Goal: Task Accomplishment & Management: Manage account settings

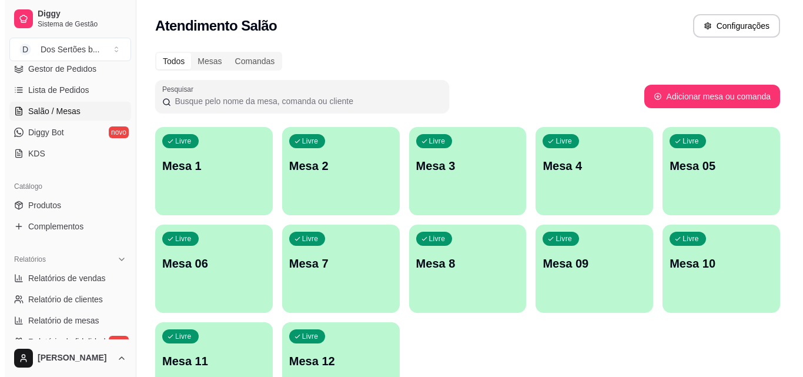
scroll to position [52, 0]
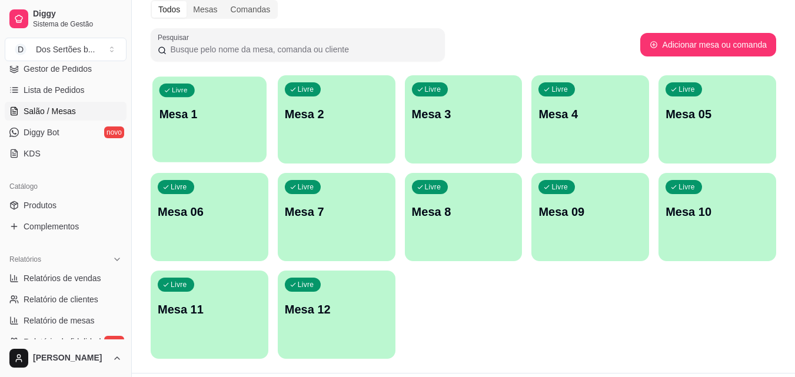
click at [198, 106] on p "Mesa 1" at bounding box center [209, 114] width 101 height 16
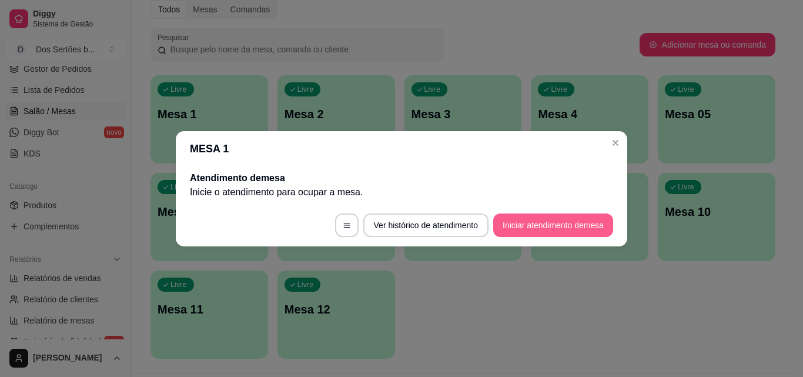
click at [546, 224] on button "Iniciar atendimento de mesa" at bounding box center [553, 226] width 120 height 24
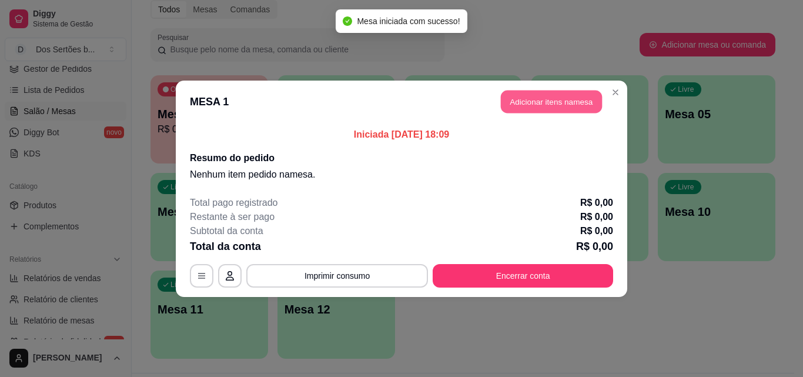
click at [529, 100] on button "Adicionar itens na mesa" at bounding box center [551, 101] width 101 height 23
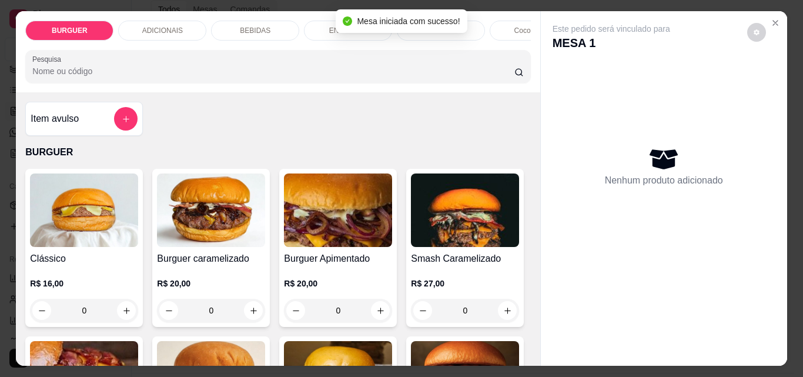
scroll to position [113, 0]
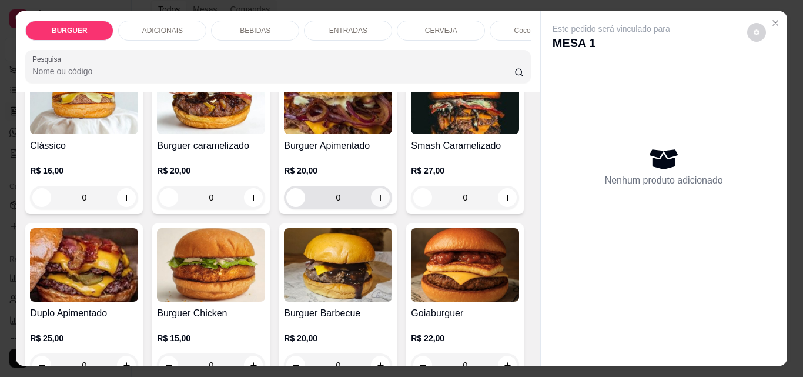
click at [378, 201] on icon "increase-product-quantity" at bounding box center [381, 198] width 6 height 6
type input "1"
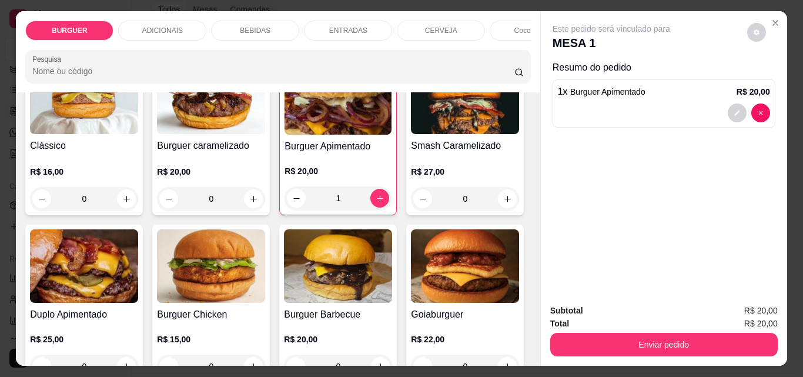
click at [247, 26] on p "BEBIDAS" at bounding box center [255, 30] width 31 height 9
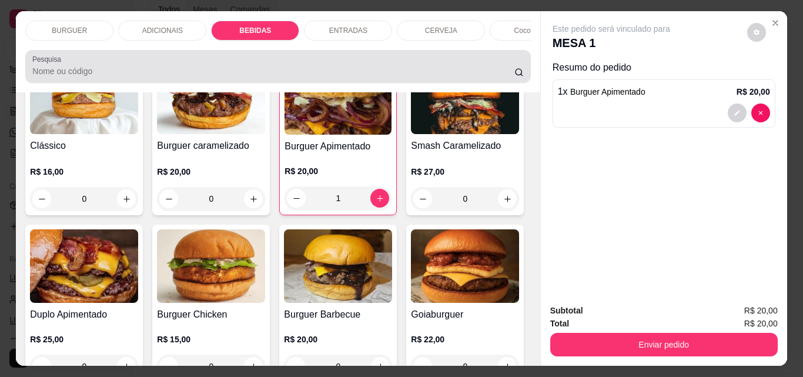
scroll to position [31, 0]
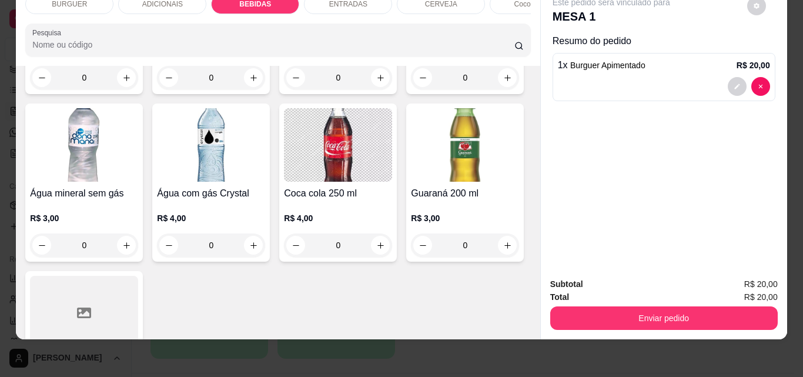
type input "1"
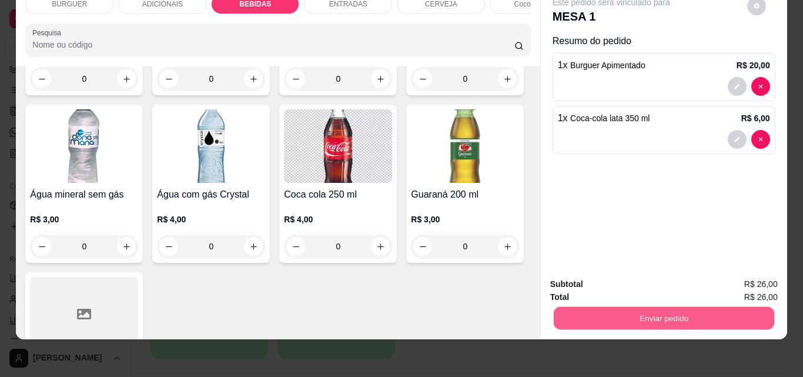
click at [663, 313] on button "Enviar pedido" at bounding box center [663, 317] width 221 height 23
click at [595, 279] on button "Não registrar e enviar pedido" at bounding box center [625, 280] width 119 height 22
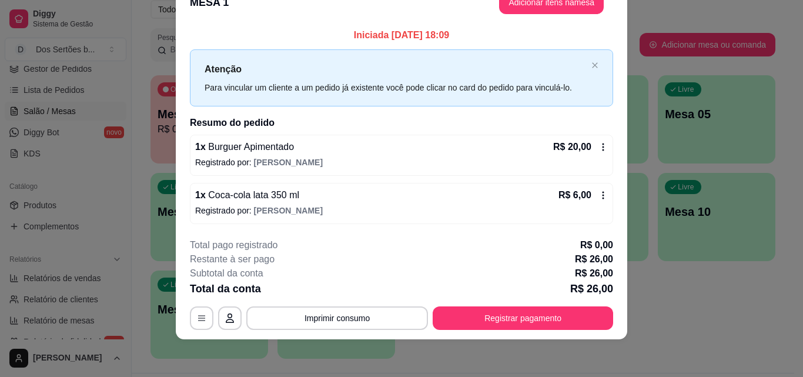
scroll to position [0, 0]
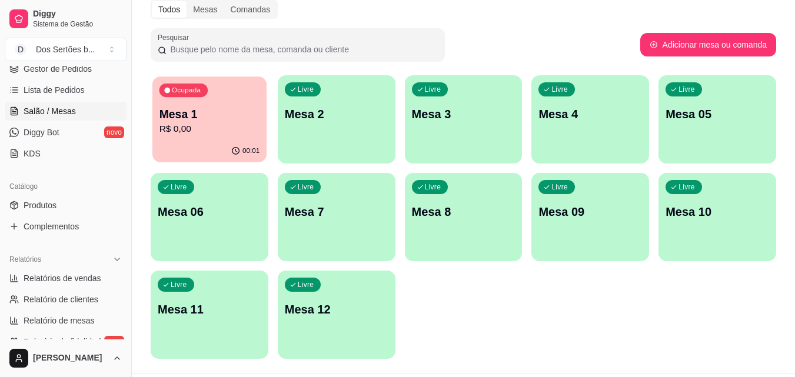
click at [229, 105] on div "Ocupada Mesa 1 R$ 0,00" at bounding box center [209, 108] width 114 height 64
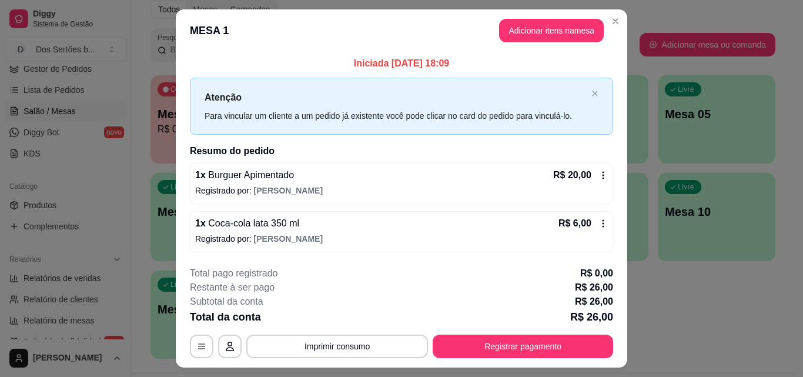
scroll to position [28, 0]
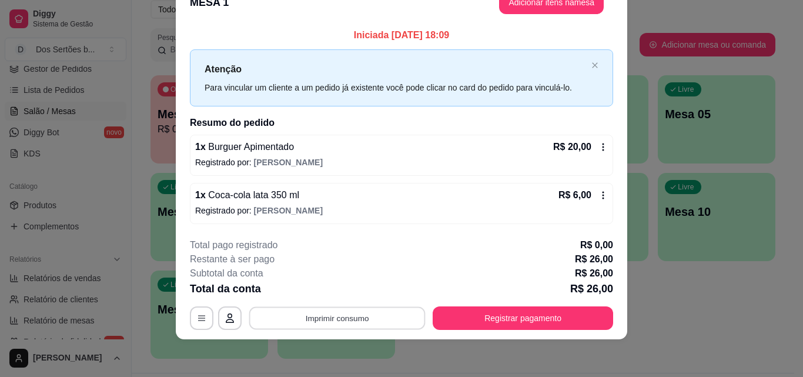
click at [329, 317] on button "Imprimir consumo" at bounding box center [337, 318] width 176 height 23
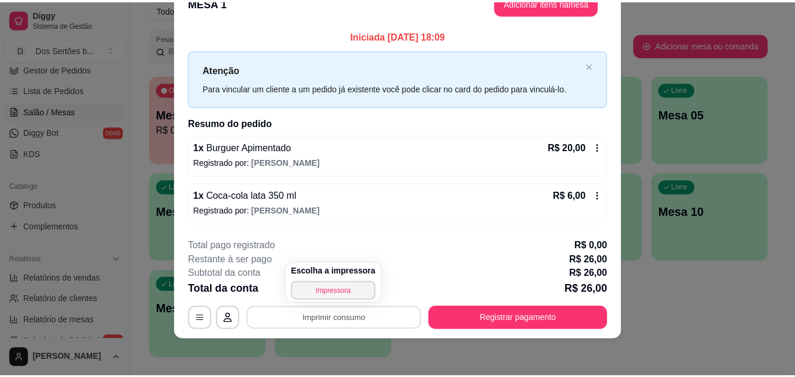
scroll to position [0, 0]
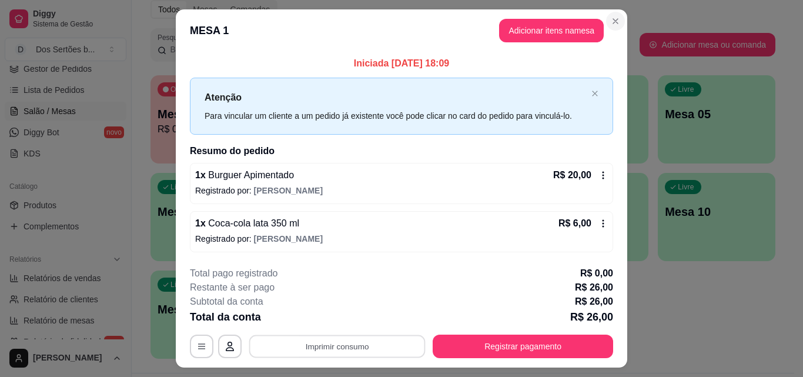
click at [613, 21] on icon "Close" at bounding box center [615, 21] width 5 height 5
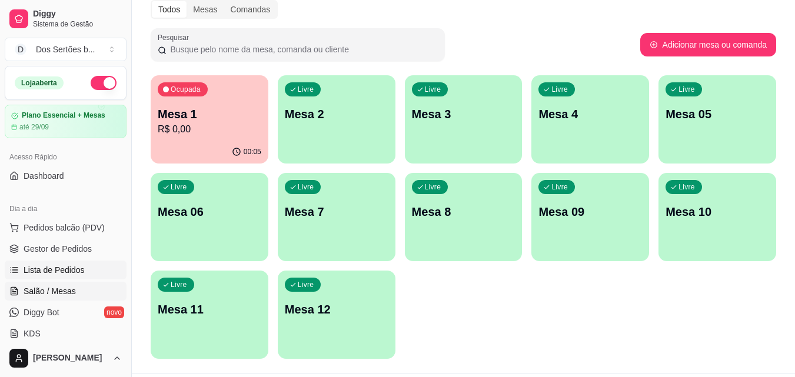
click at [51, 263] on link "Lista de Pedidos" at bounding box center [66, 270] width 122 height 19
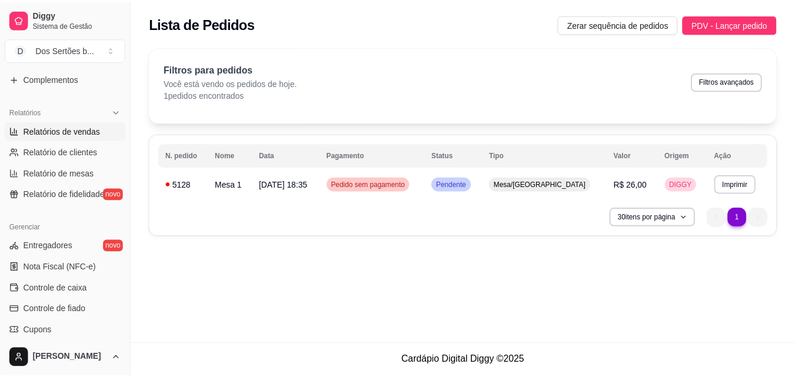
scroll to position [386, 0]
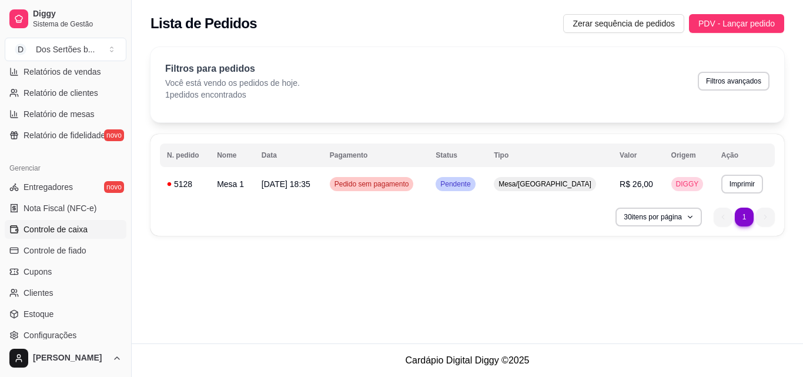
click at [65, 231] on span "Controle de caixa" at bounding box center [56, 230] width 64 height 12
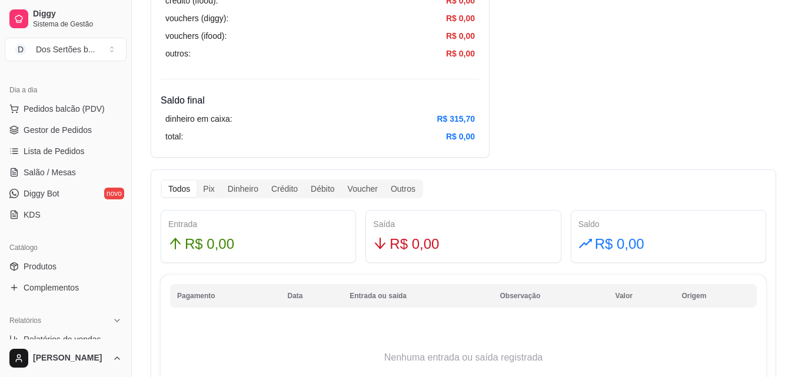
scroll to position [67, 0]
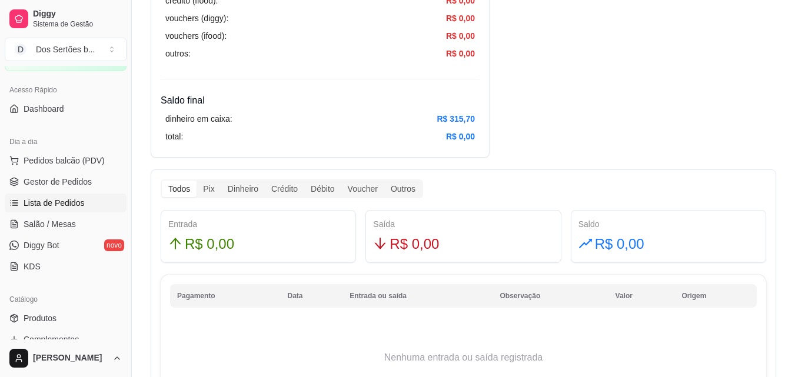
click at [56, 200] on span "Lista de Pedidos" at bounding box center [54, 203] width 61 height 12
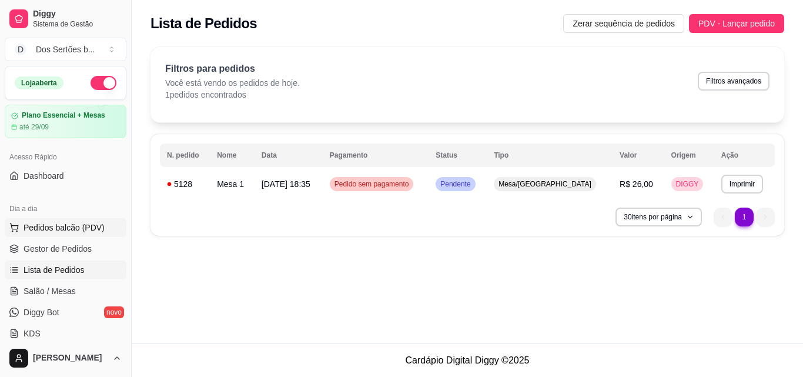
click at [29, 234] on button "Pedidos balcão (PDV)" at bounding box center [66, 227] width 122 height 19
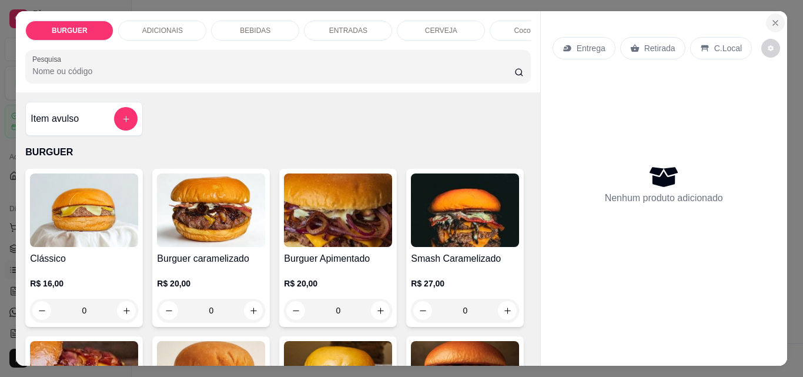
click at [771, 18] on icon "Close" at bounding box center [775, 22] width 9 height 9
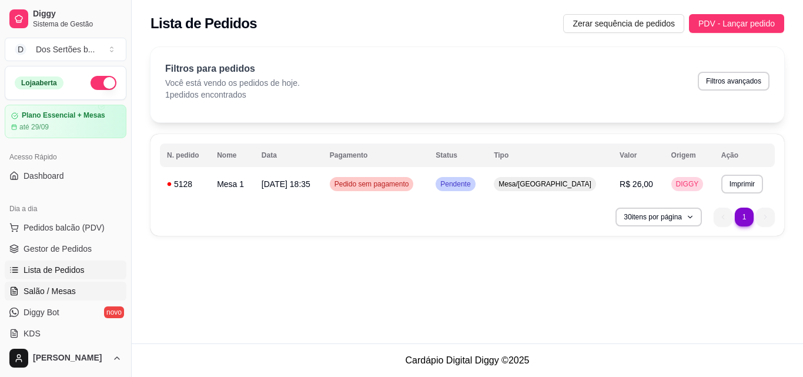
click at [55, 288] on span "Salão / Mesas" at bounding box center [50, 291] width 52 height 12
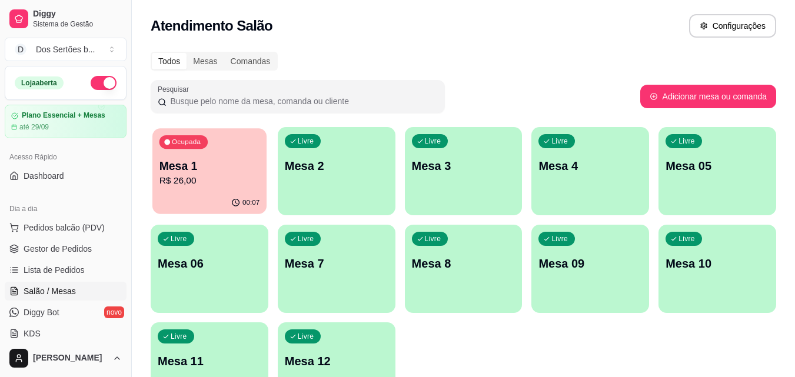
click at [206, 175] on p "R$ 26,00" at bounding box center [209, 181] width 101 height 14
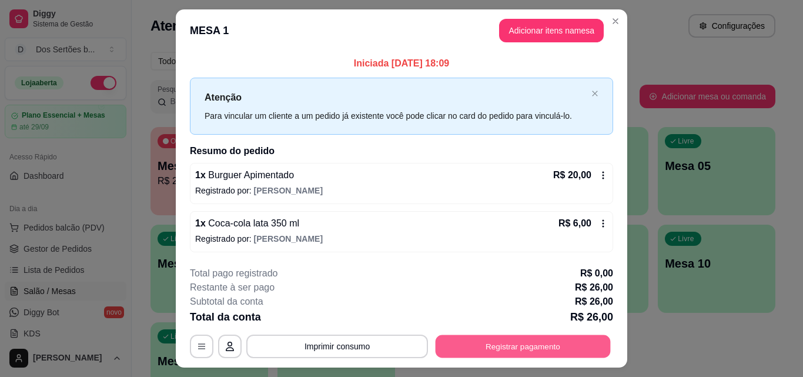
click at [501, 351] on button "Registrar pagamento" at bounding box center [523, 346] width 175 height 23
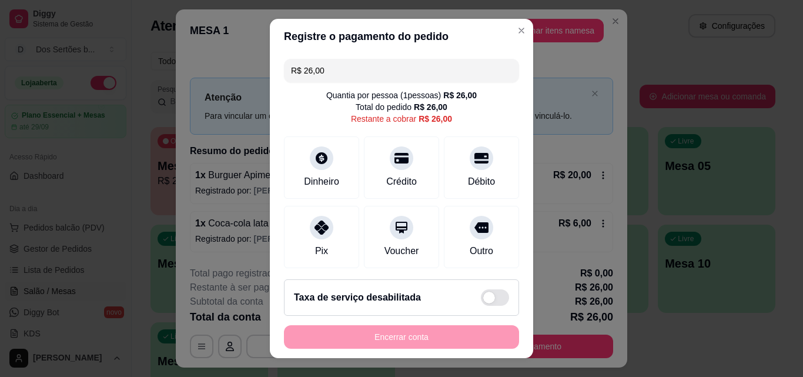
click at [333, 68] on input "R$ 26,00" at bounding box center [401, 71] width 221 height 24
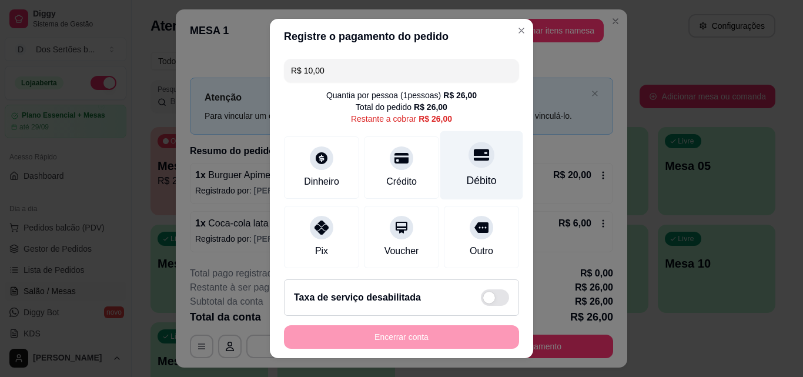
click at [472, 167] on div "Débito" at bounding box center [482, 165] width 83 height 69
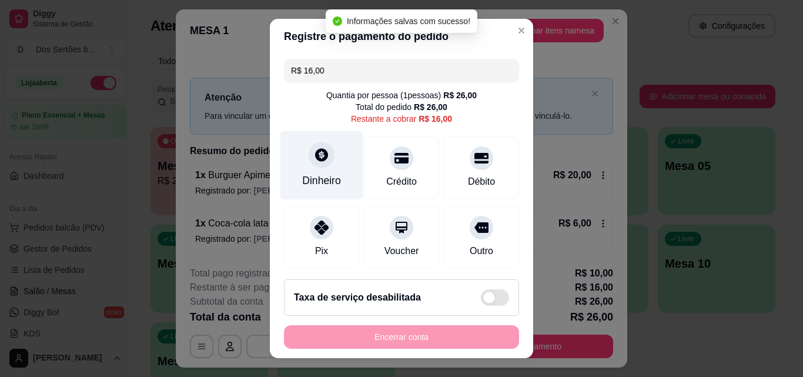
click at [312, 174] on div "Dinheiro" at bounding box center [321, 180] width 39 height 15
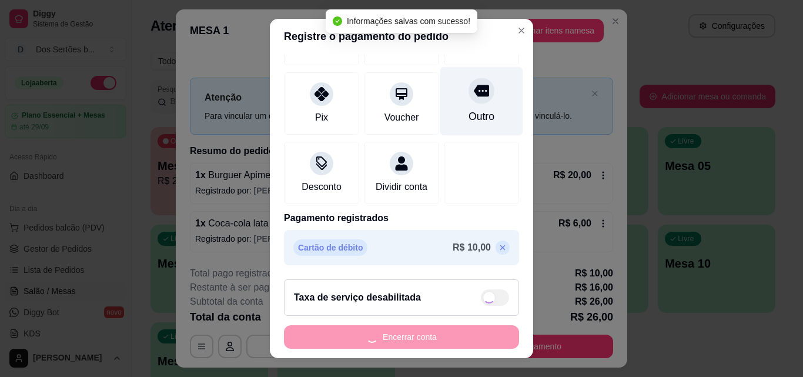
type input "R$ 0,00"
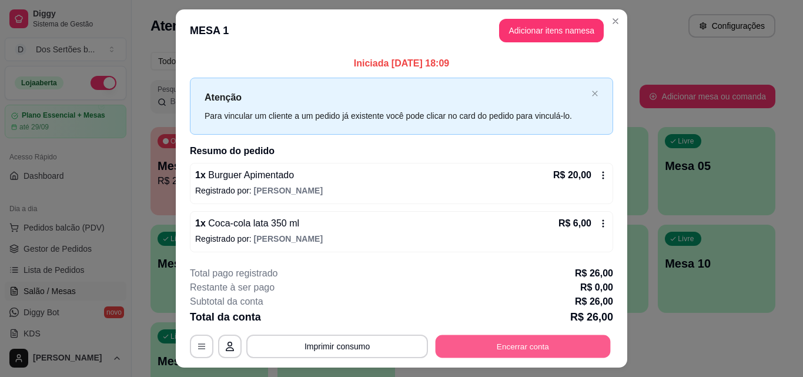
click at [493, 346] on button "Encerrar conta" at bounding box center [523, 346] width 175 height 23
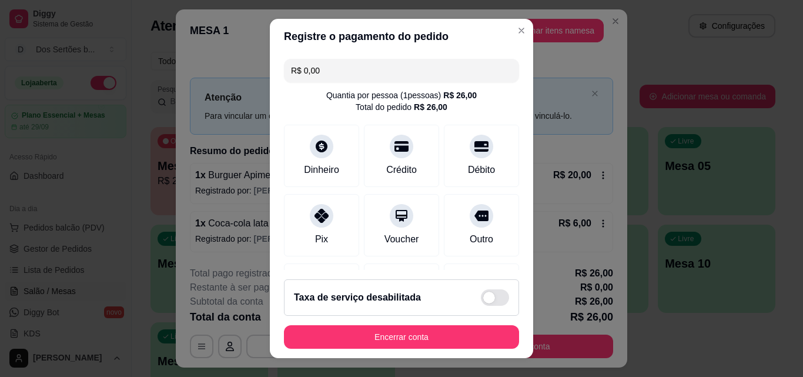
click at [318, 72] on input "R$ 0,00" at bounding box center [401, 71] width 221 height 24
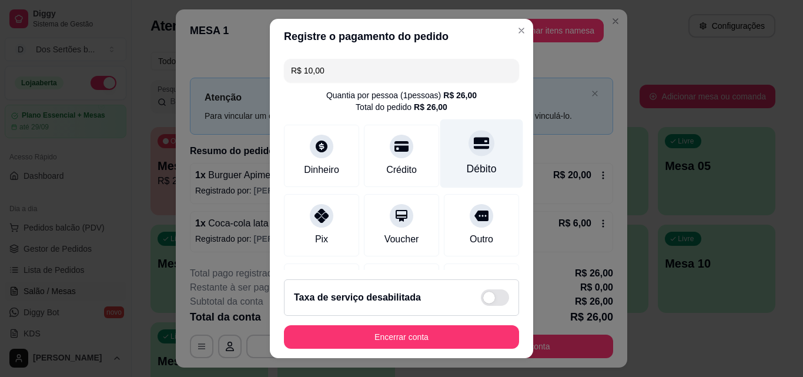
click at [469, 153] on div at bounding box center [482, 143] width 26 height 26
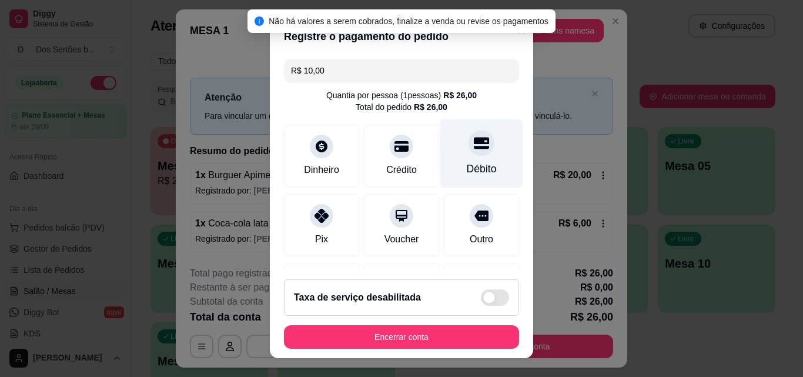
scroll to position [181, 0]
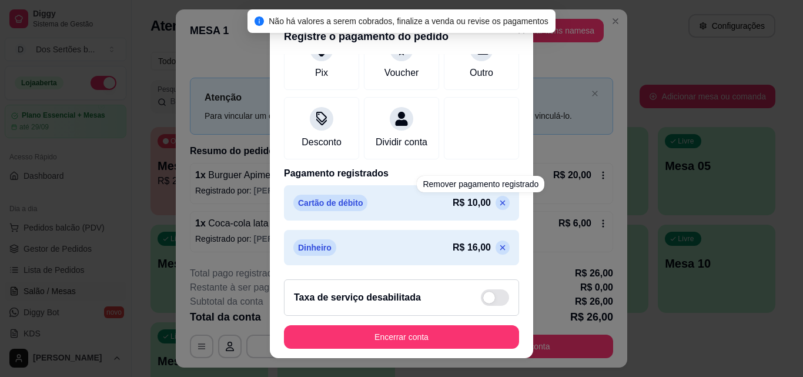
click at [481, 215] on div "Cartão de débito R$ 10,00" at bounding box center [401, 202] width 235 height 35
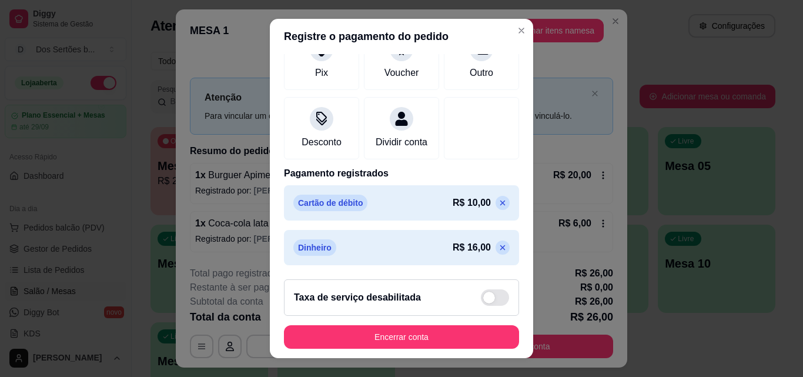
click at [498, 202] on icon at bounding box center [502, 202] width 9 height 9
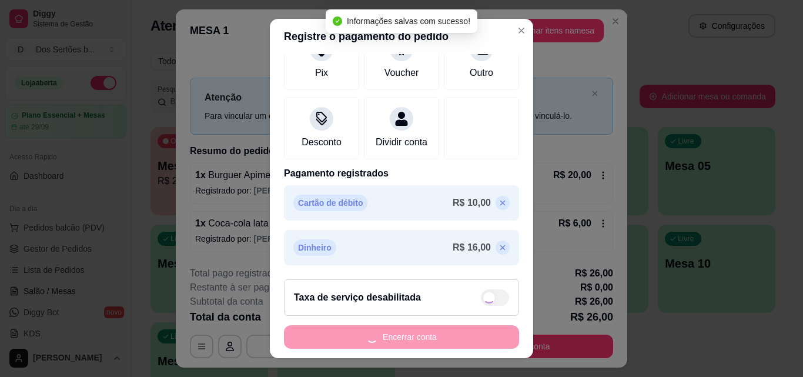
scroll to position [148, 0]
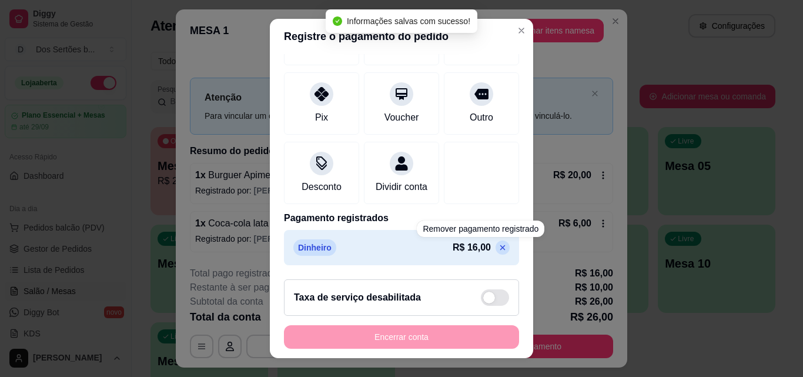
click at [498, 249] on icon at bounding box center [502, 247] width 9 height 9
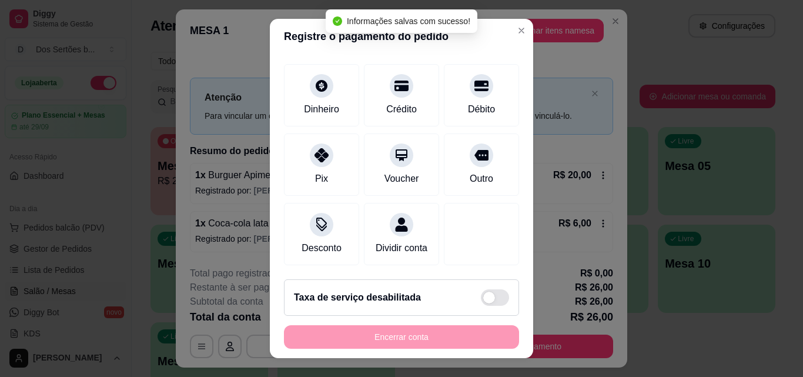
scroll to position [0, 0]
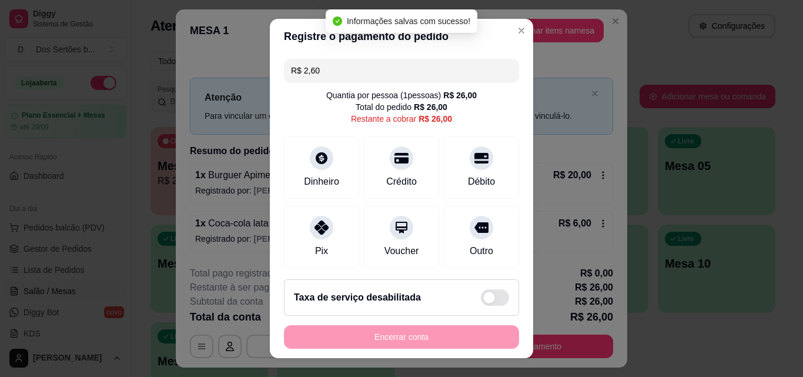
click at [324, 69] on input "R$ 2,60" at bounding box center [401, 71] width 221 height 24
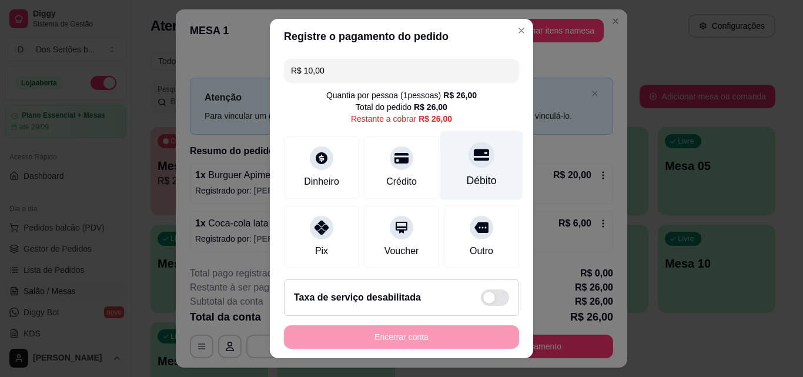
click at [471, 176] on div "Débito" at bounding box center [482, 180] width 30 height 15
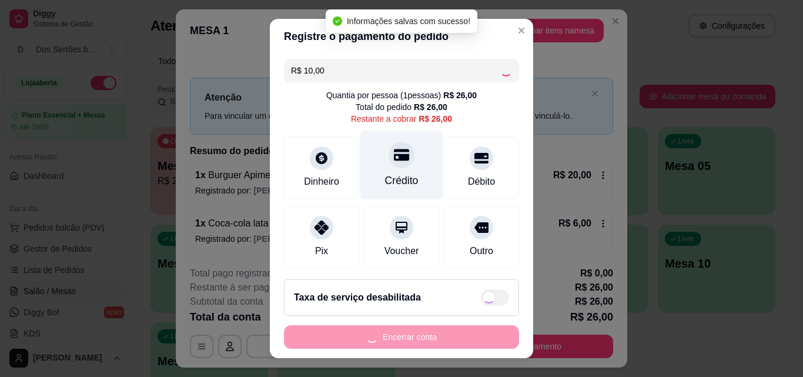
type input "R$ 16,00"
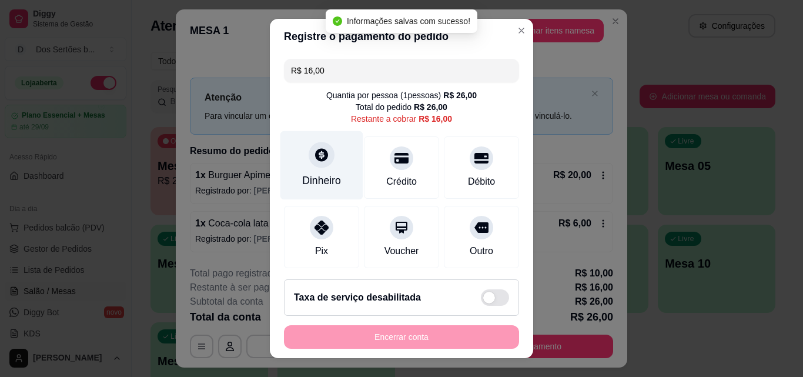
click at [313, 176] on div "Dinheiro" at bounding box center [321, 180] width 39 height 15
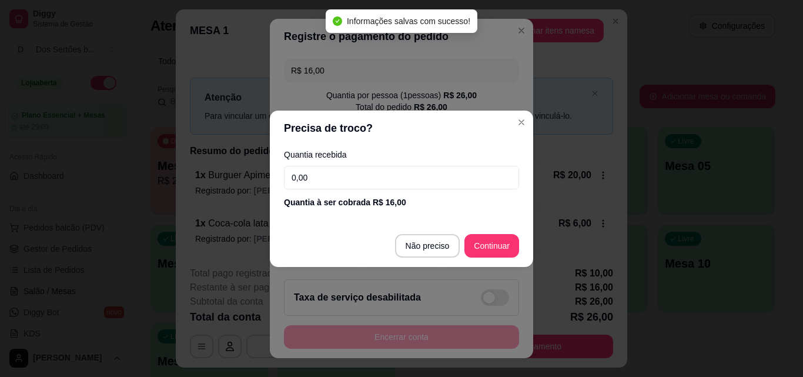
click at [319, 177] on input "0,00" at bounding box center [401, 178] width 235 height 24
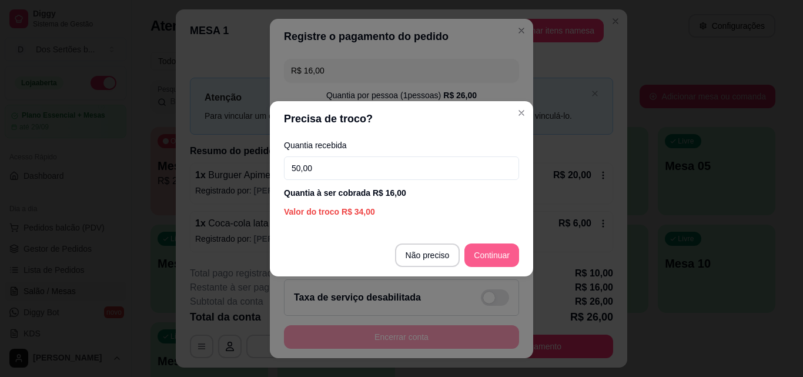
type input "50,00"
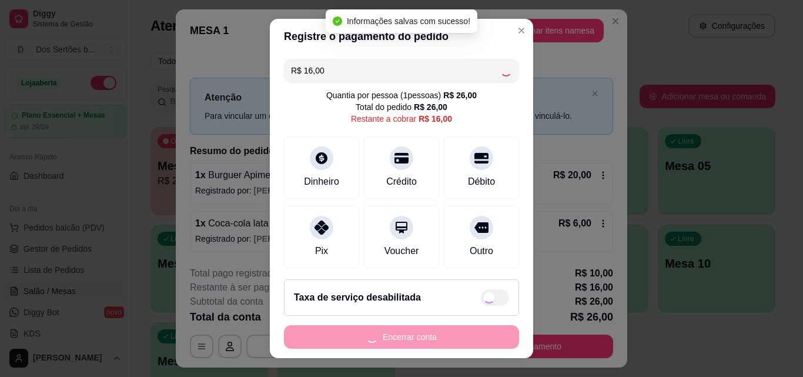
type input "R$ 0,00"
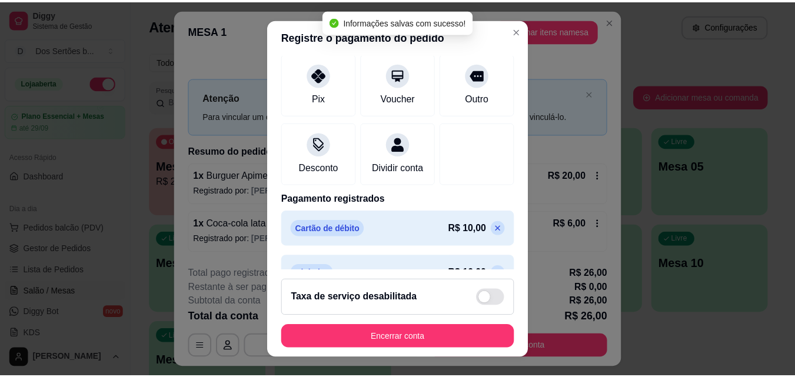
scroll to position [181, 0]
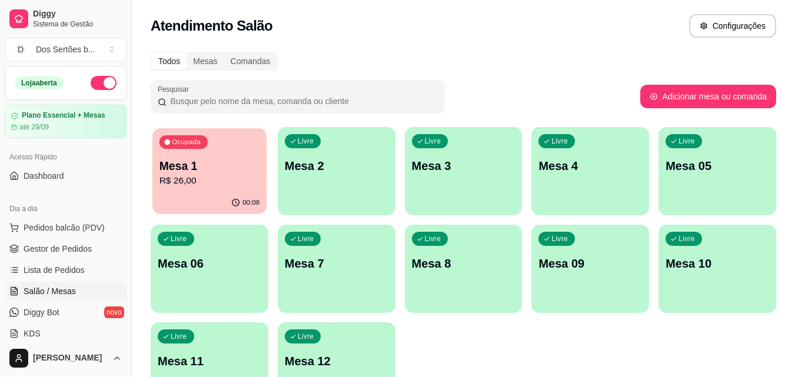
click at [176, 162] on p "Mesa 1" at bounding box center [209, 166] width 101 height 16
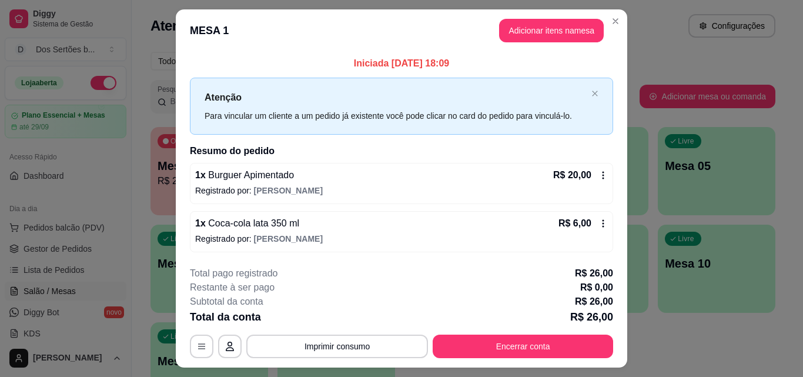
click at [599, 177] on icon at bounding box center [603, 175] width 9 height 9
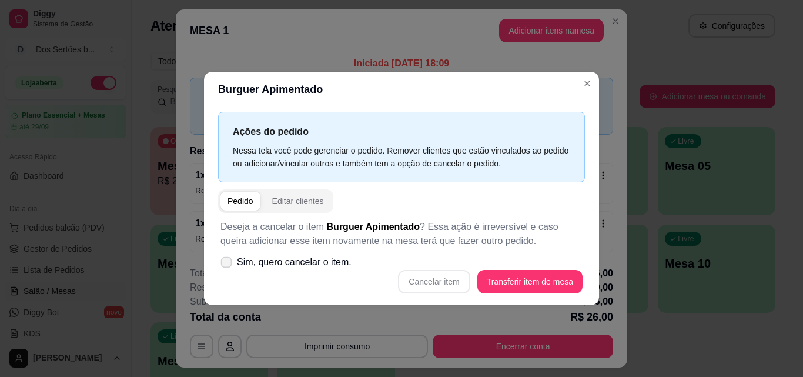
click at [227, 262] on icon at bounding box center [226, 262] width 9 height 6
click at [227, 264] on input "Sim, quero cancelar o item." at bounding box center [224, 268] width 8 height 8
checkbox input "true"
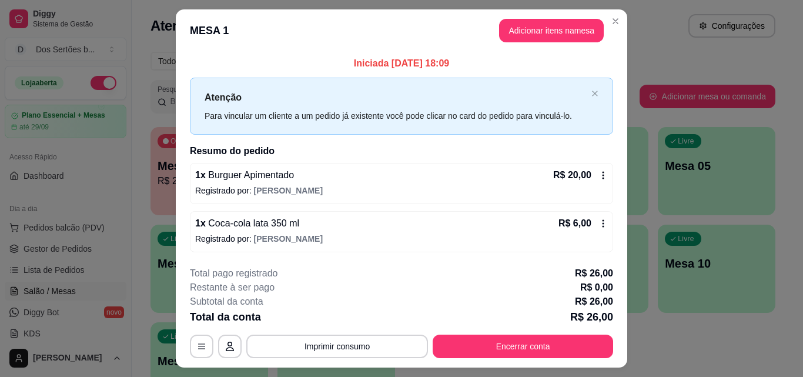
click at [599, 171] on icon at bounding box center [603, 175] width 9 height 9
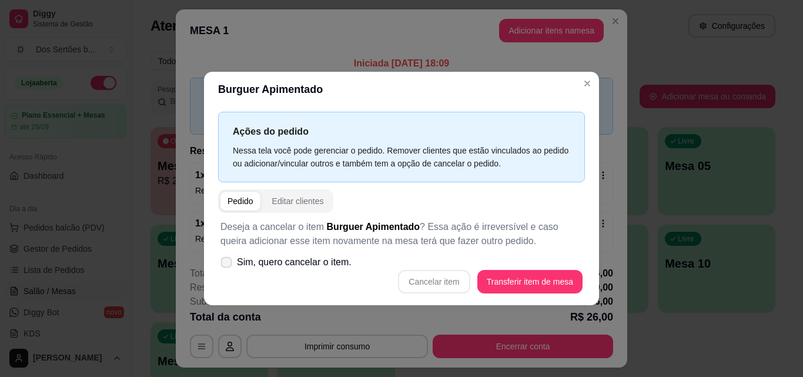
click at [225, 263] on icon at bounding box center [226, 262] width 9 height 6
click at [225, 264] on input "Sim, quero cancelar o item." at bounding box center [224, 268] width 8 height 8
checkbox input "true"
click at [422, 279] on button "Cancelar item" at bounding box center [434, 281] width 70 height 23
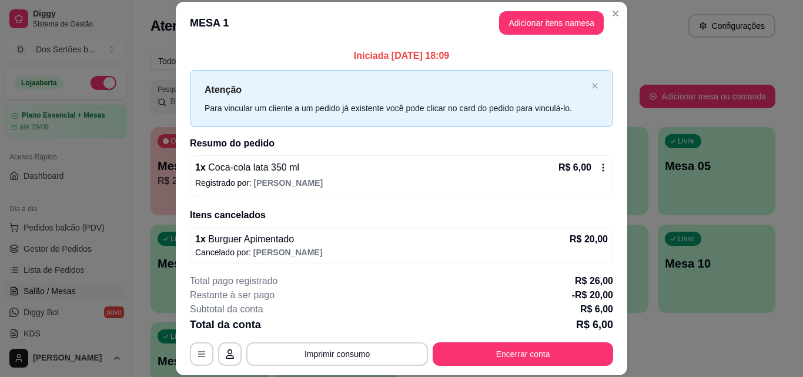
click at [592, 173] on div "R$ 6,00" at bounding box center [583, 168] width 49 height 14
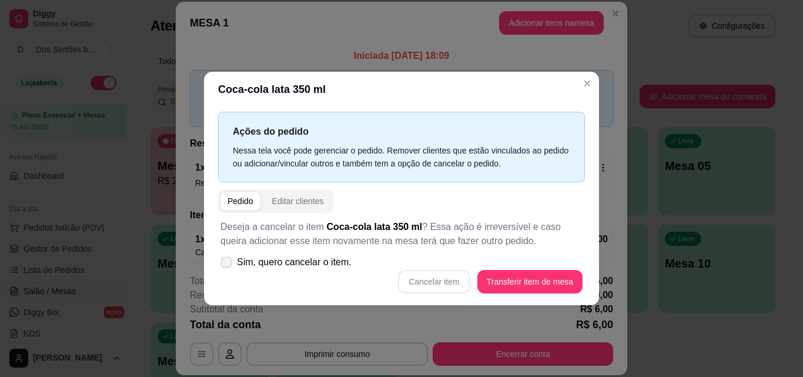
click at [226, 260] on icon at bounding box center [226, 262] width 9 height 6
click at [226, 264] on input "Sim, quero cancelar o item." at bounding box center [224, 268] width 8 height 8
checkbox input "true"
click at [434, 286] on button "Cancelar item" at bounding box center [434, 281] width 70 height 23
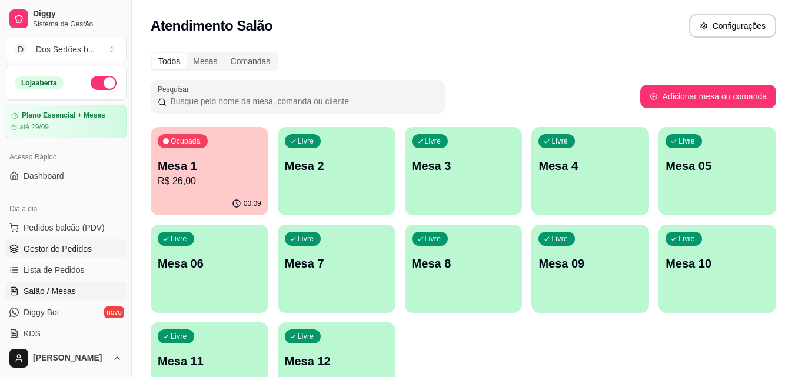
click at [64, 246] on span "Gestor de Pedidos" at bounding box center [58, 249] width 68 height 12
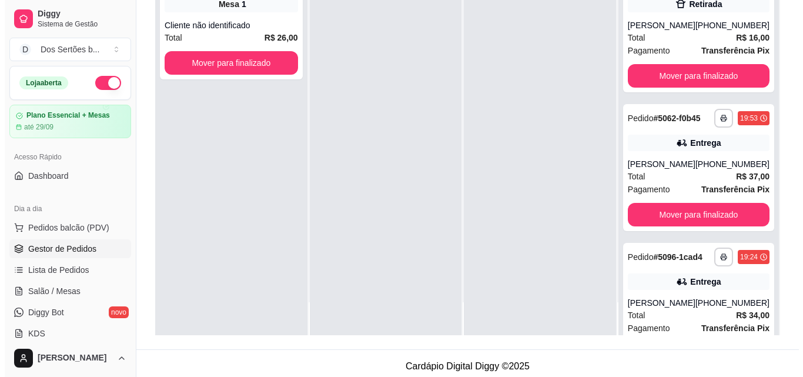
scroll to position [79, 0]
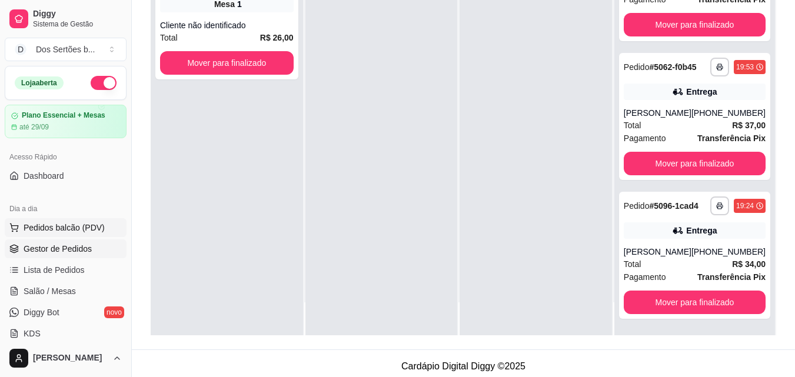
click at [48, 227] on span "Pedidos balcão (PDV)" at bounding box center [64, 228] width 81 height 12
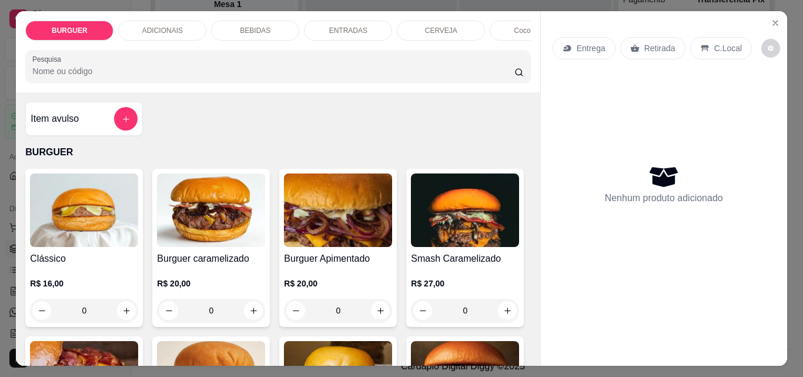
click at [646, 42] on p "Retirada" at bounding box center [660, 48] width 31 height 12
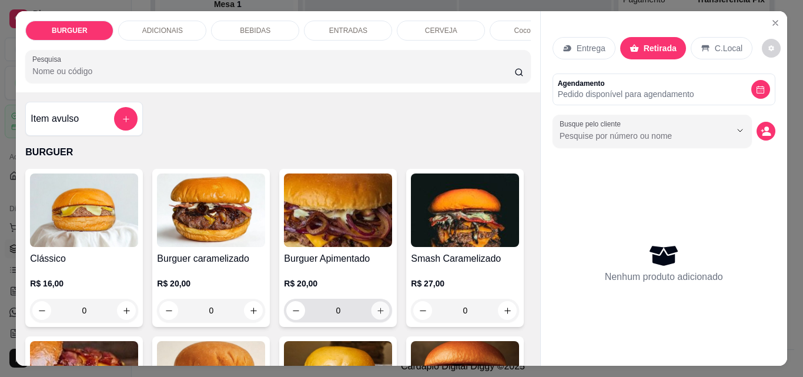
click at [376, 312] on icon "increase-product-quantity" at bounding box center [380, 310] width 9 height 9
type input "1"
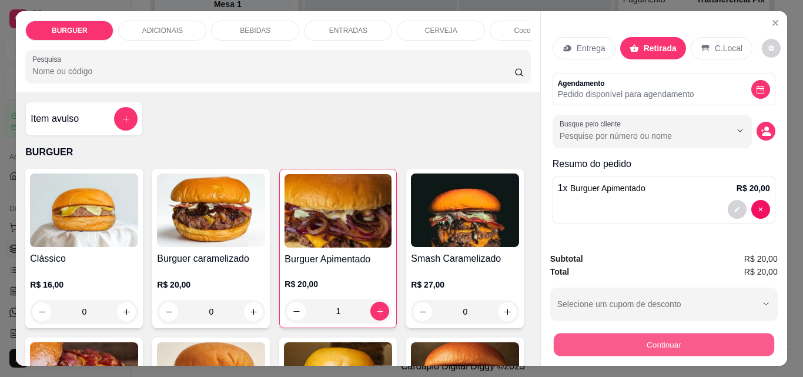
click at [668, 338] on button "Continuar" at bounding box center [663, 344] width 221 height 23
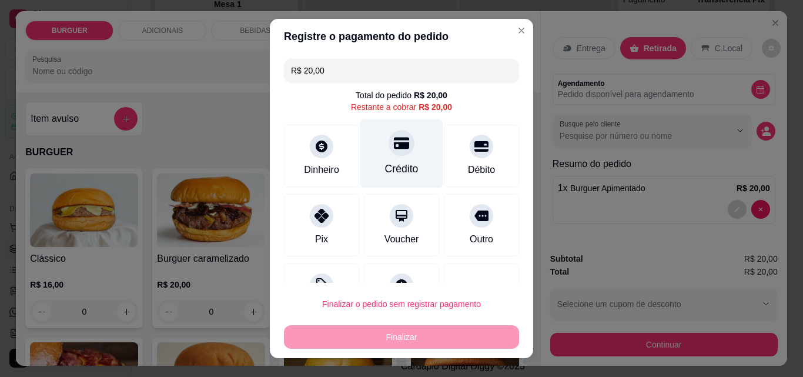
scroll to position [48, 0]
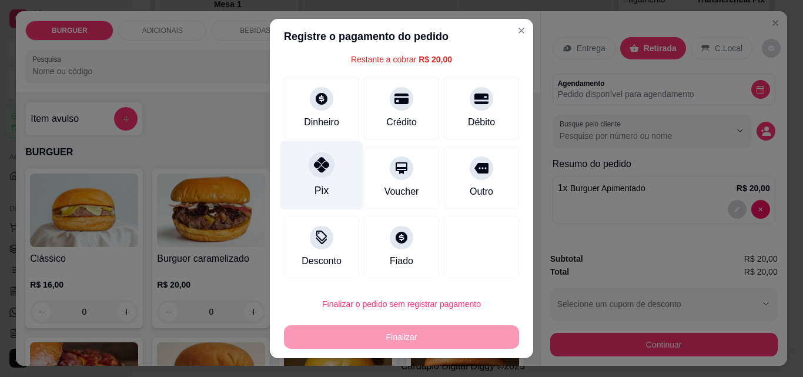
click at [294, 162] on div "Pix" at bounding box center [322, 175] width 83 height 69
type input "R$ 0,00"
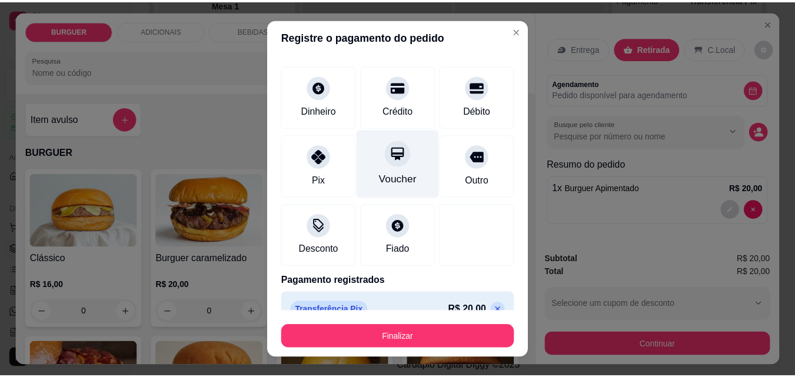
scroll to position [69, 0]
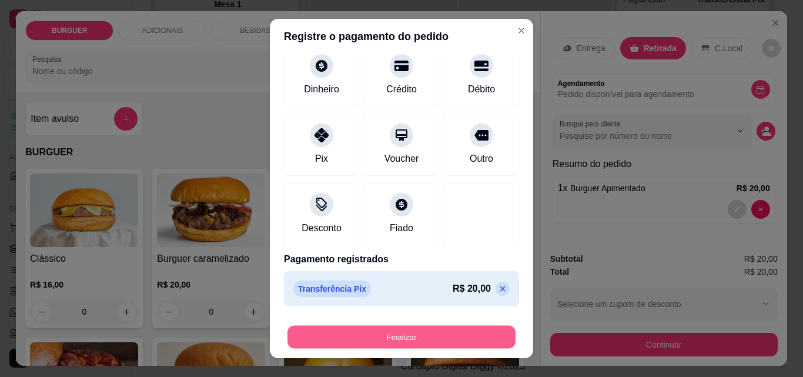
click at [372, 332] on button "Finalizar" at bounding box center [402, 337] width 228 height 23
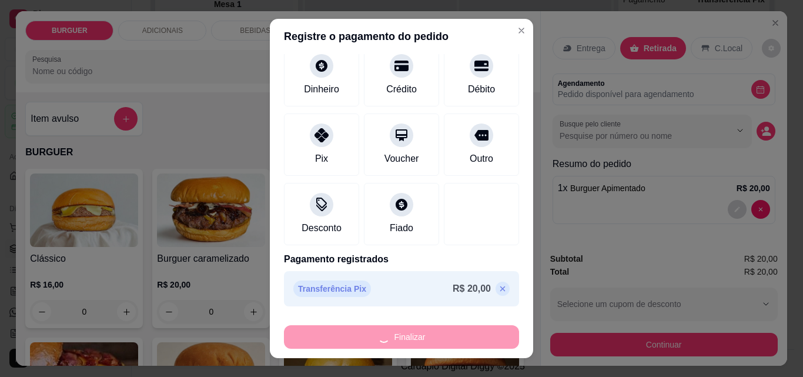
type input "0"
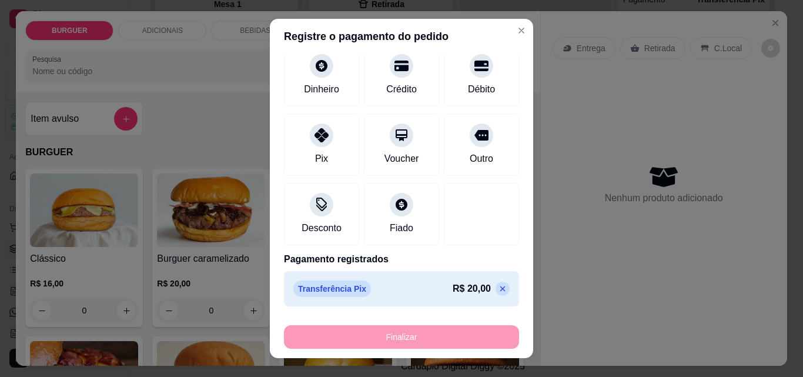
type input "-R$ 20,00"
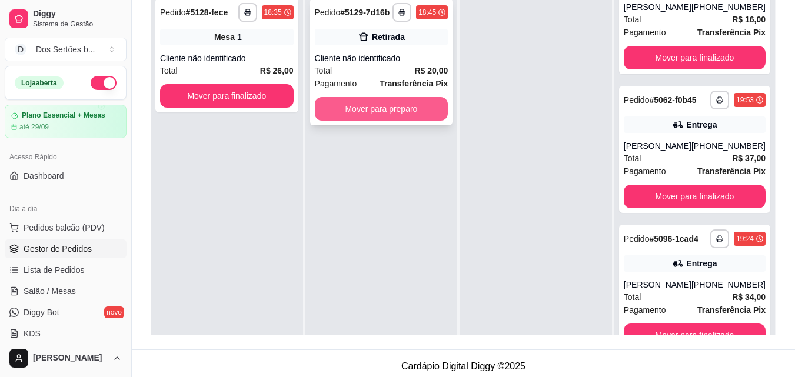
click at [368, 107] on button "Mover para preparo" at bounding box center [382, 109] width 134 height 24
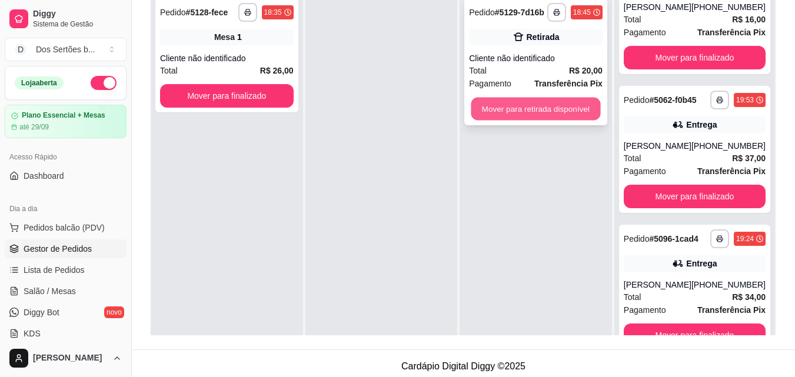
click at [515, 104] on button "Mover para retirada disponível" at bounding box center [535, 109] width 129 height 23
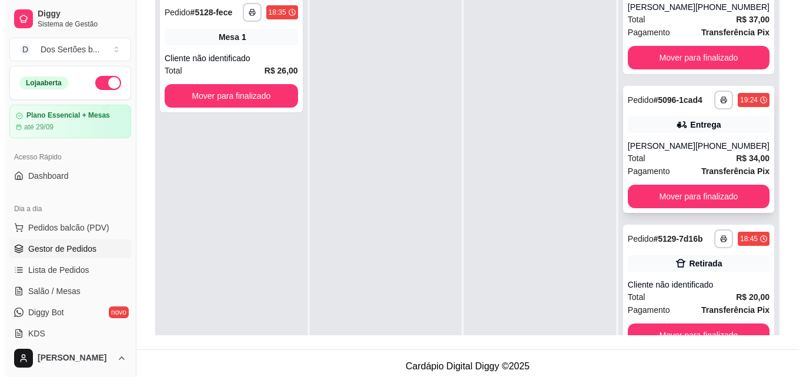
scroll to position [33, 0]
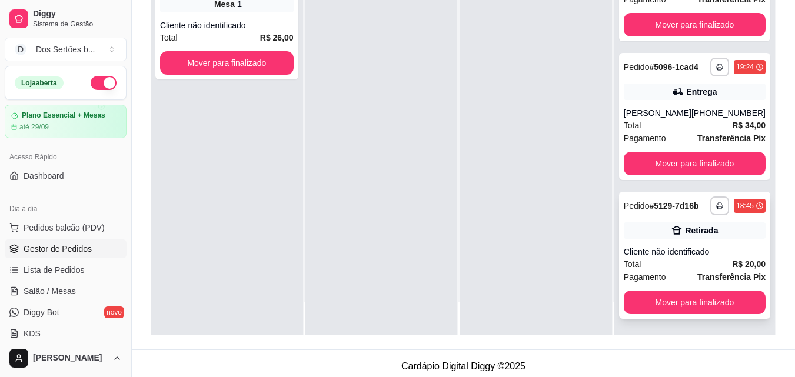
click at [645, 232] on div "Retirada" at bounding box center [694, 230] width 142 height 16
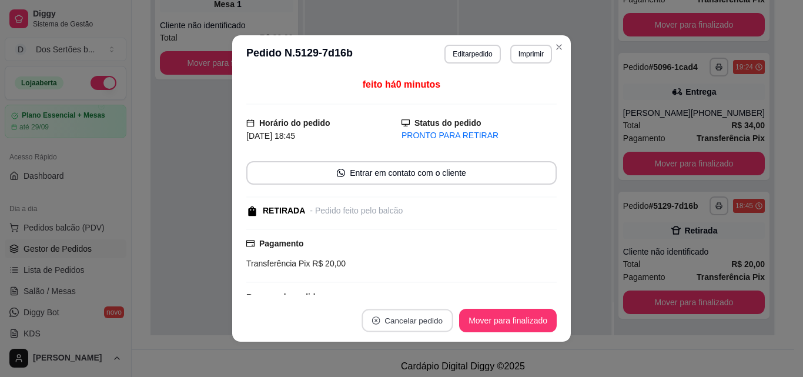
click at [409, 322] on button "Cancelar pedido" at bounding box center [407, 320] width 91 height 23
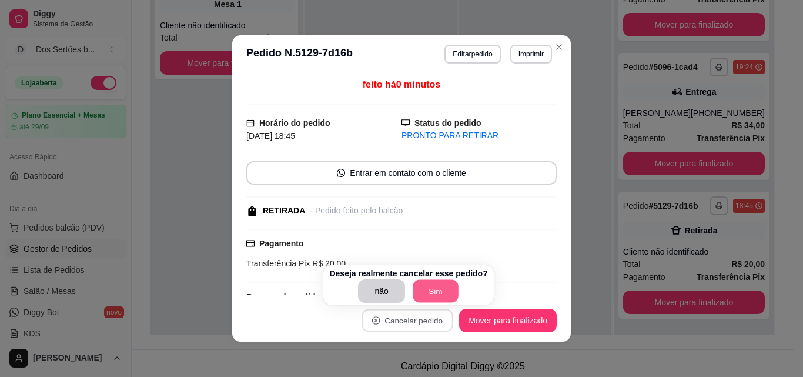
click at [435, 286] on button "Sim" at bounding box center [436, 291] width 46 height 23
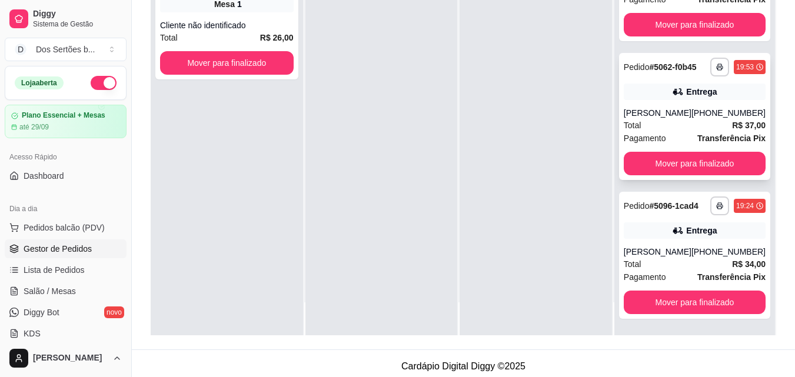
scroll to position [0, 0]
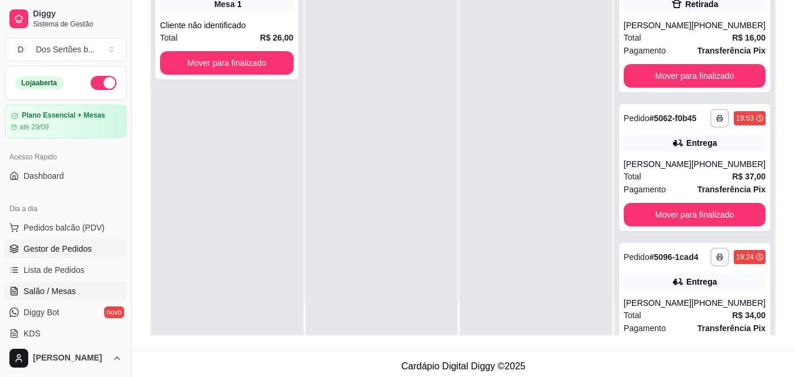
click at [42, 295] on span "Salão / Mesas" at bounding box center [50, 291] width 52 height 12
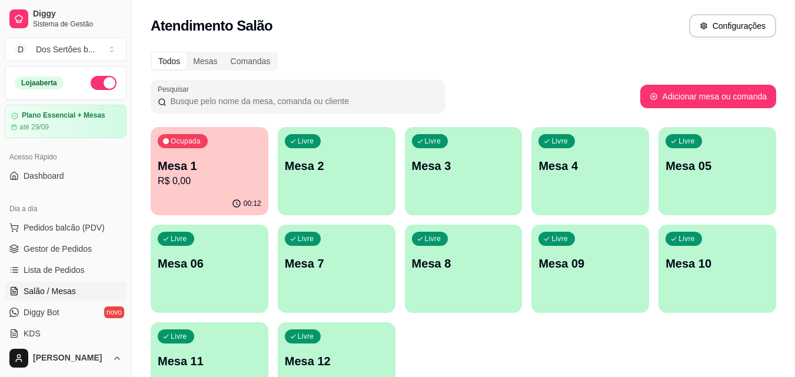
click at [728, 262] on p "Mesa 10" at bounding box center [717, 263] width 104 height 16
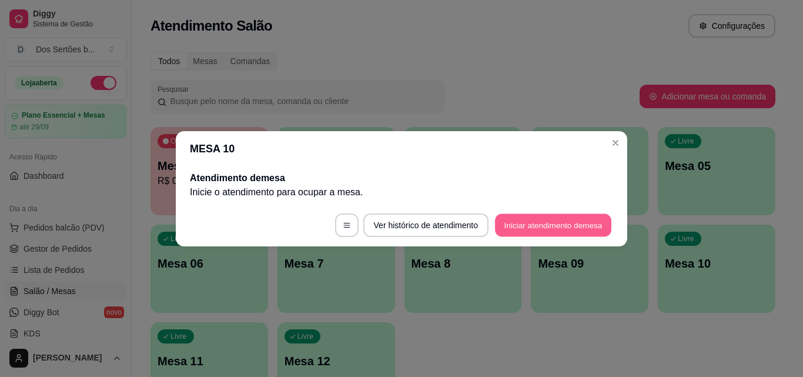
click at [583, 225] on button "Iniciar atendimento de mesa" at bounding box center [553, 225] width 116 height 23
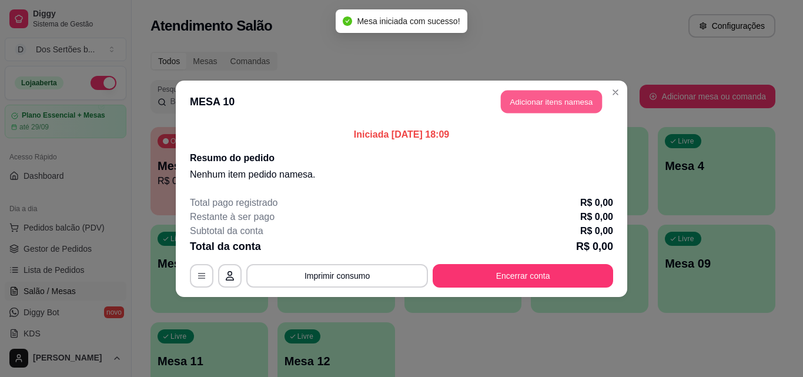
click at [545, 101] on button "Adicionar itens na mesa" at bounding box center [551, 101] width 101 height 23
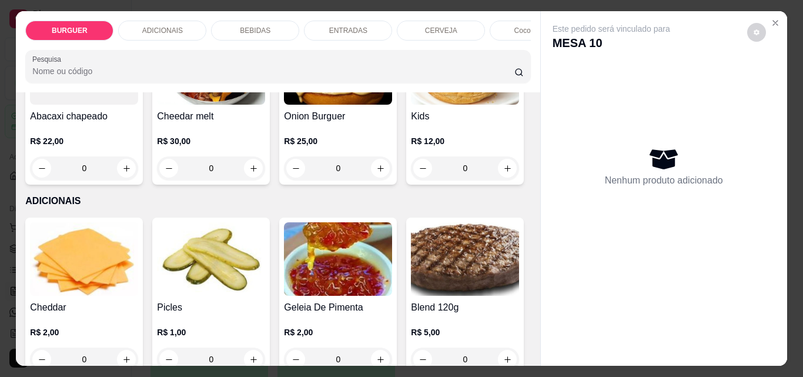
scroll to position [572, 0]
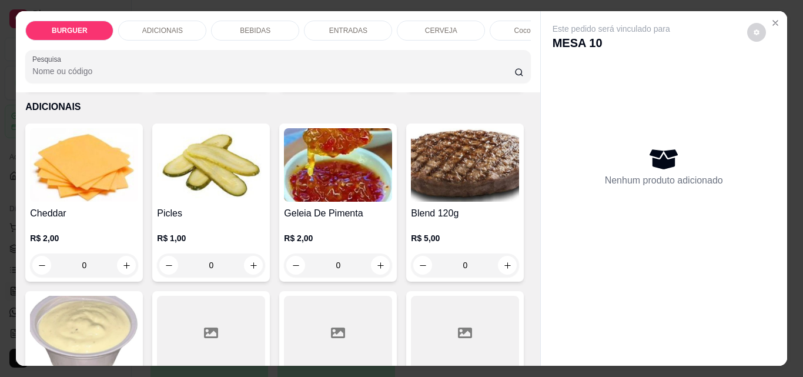
click at [376, 79] on icon "increase-product-quantity" at bounding box center [380, 74] width 9 height 9
type input "1"
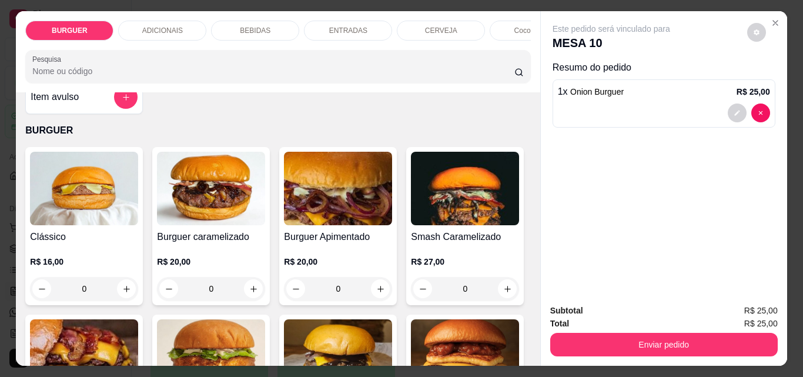
scroll to position [19, 0]
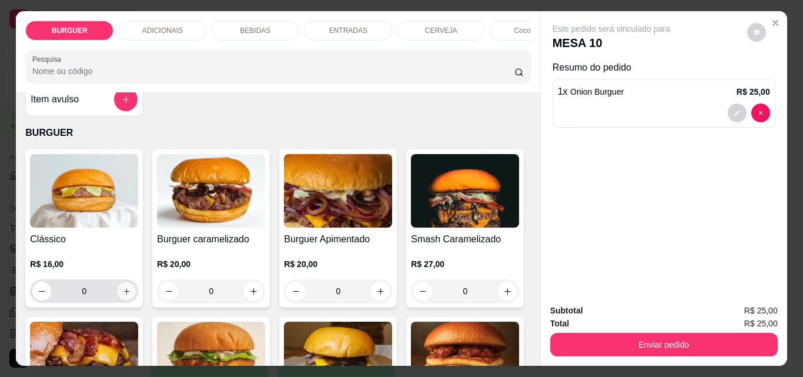
click at [122, 295] on icon "increase-product-quantity" at bounding box center [126, 291] width 9 height 9
type input "1"
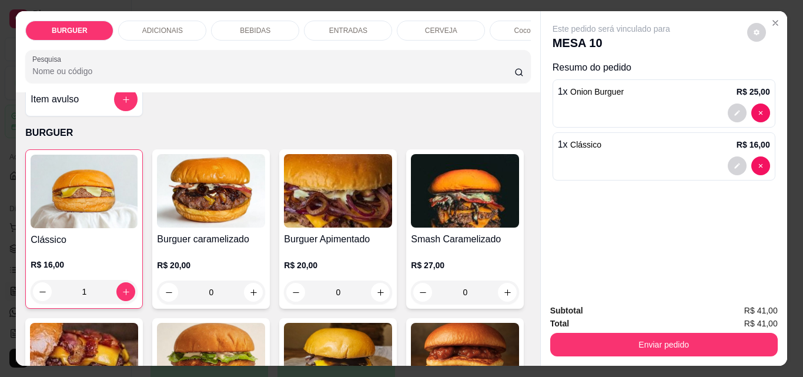
click at [263, 26] on p "BEBIDAS" at bounding box center [255, 30] width 31 height 9
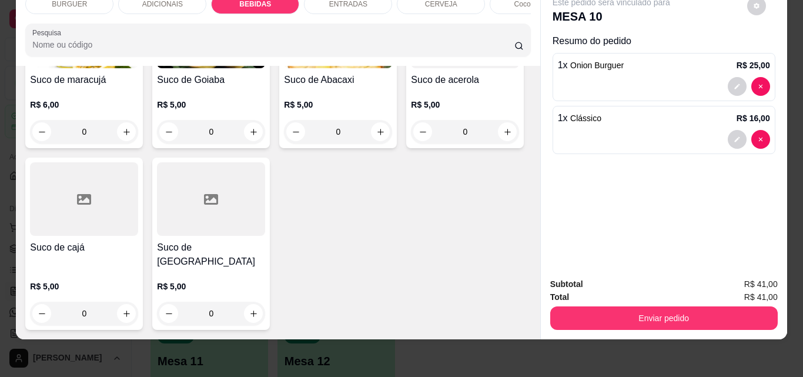
scroll to position [3303, 0]
click at [378, 136] on icon "increase-product-quantity" at bounding box center [380, 132] width 9 height 9
type input "1"
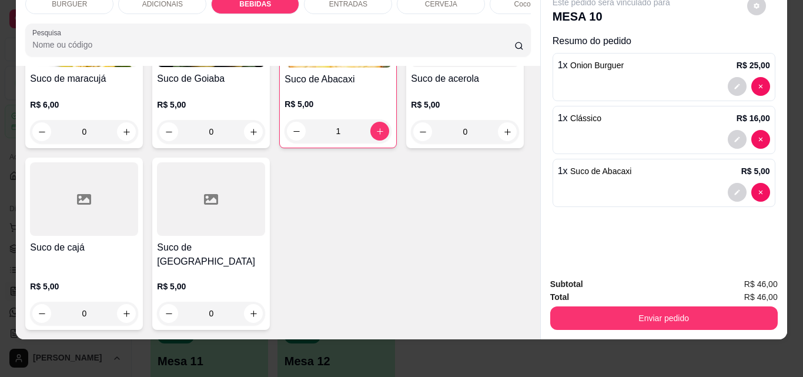
scroll to position [3389, 0]
click at [503, 136] on icon "increase-product-quantity" at bounding box center [507, 132] width 9 height 9
type input "1"
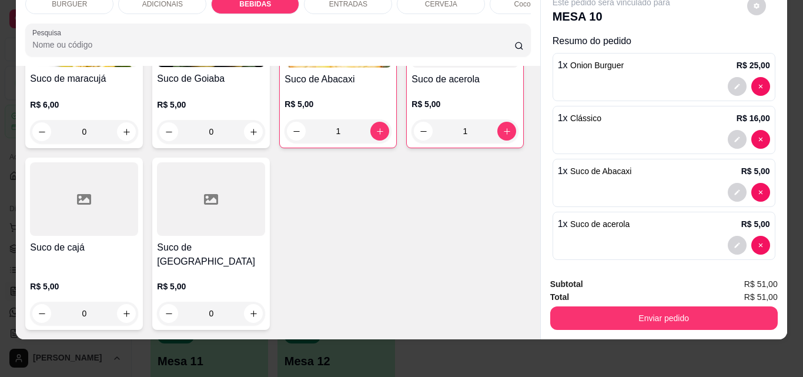
scroll to position [8, 0]
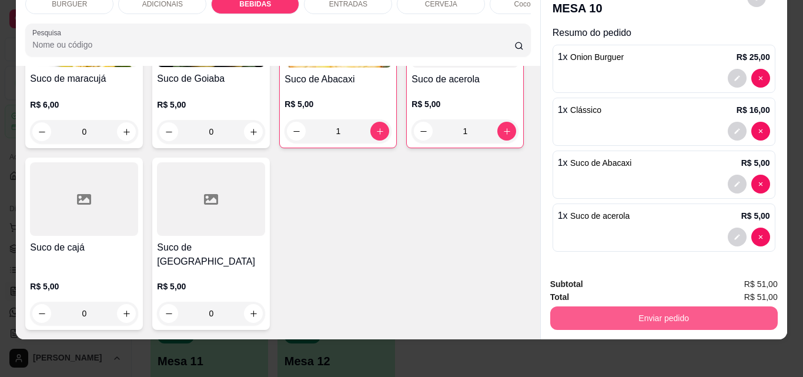
click at [603, 309] on button "Enviar pedido" at bounding box center [665, 318] width 228 height 24
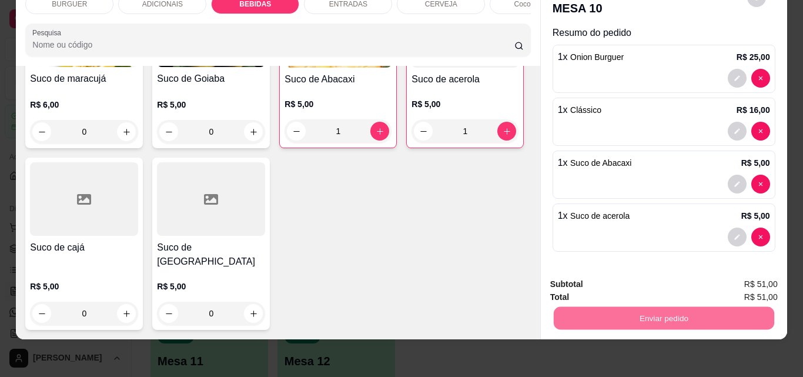
click at [601, 277] on button "Não registrar e enviar pedido" at bounding box center [625, 280] width 119 height 22
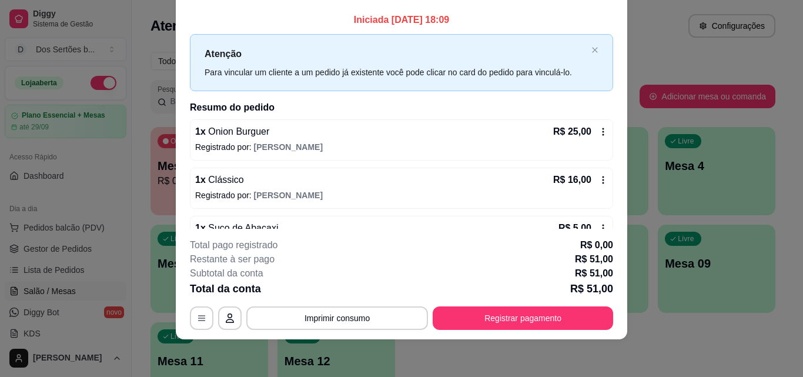
scroll to position [0, 0]
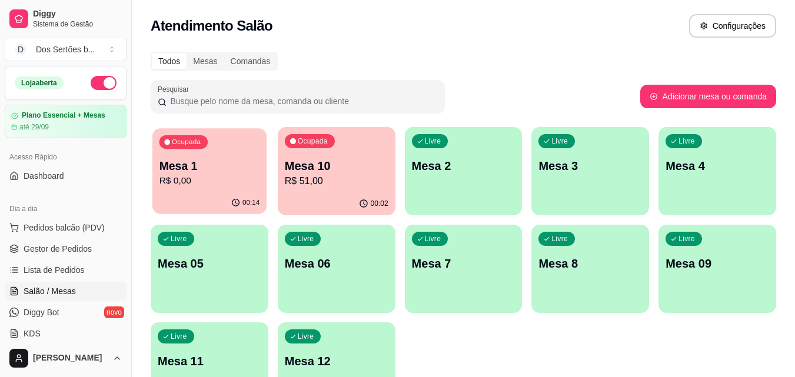
click at [215, 156] on div "Ocupada Mesa 1 R$ 0,00" at bounding box center [209, 160] width 114 height 64
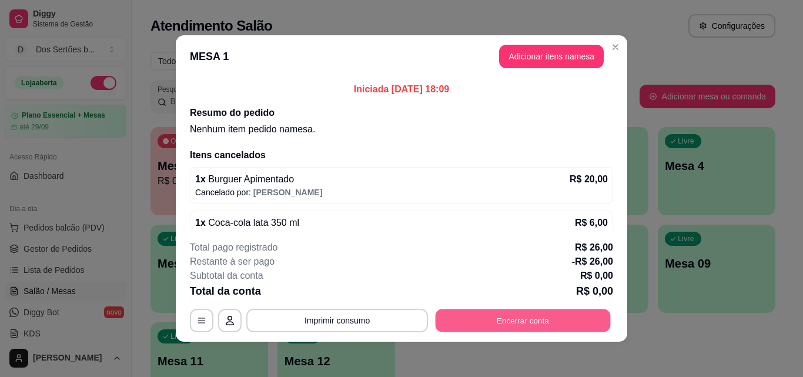
click at [557, 322] on button "Encerrar conta" at bounding box center [523, 320] width 175 height 23
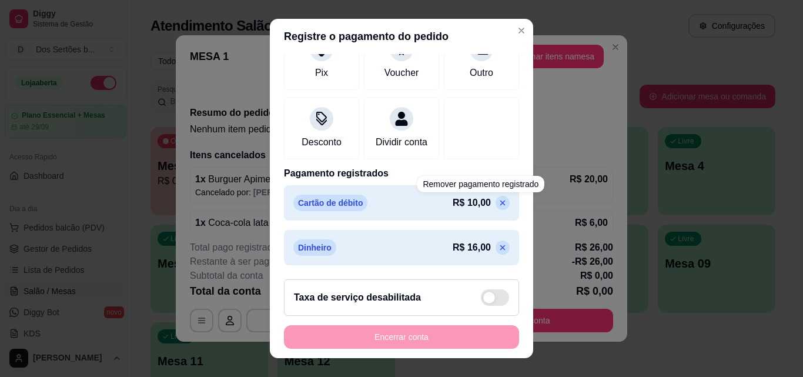
scroll to position [19, 0]
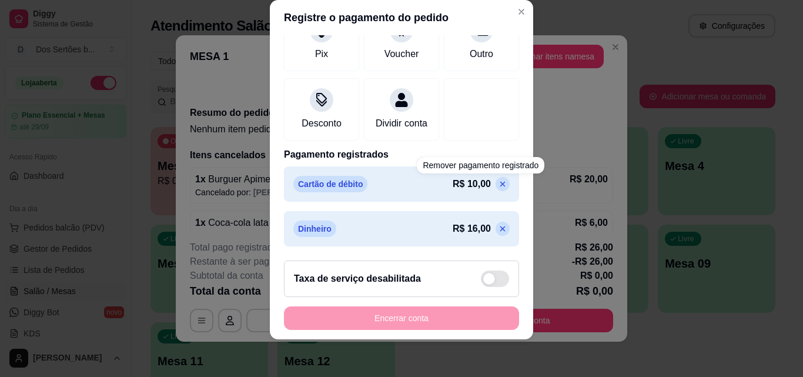
click at [498, 182] on icon at bounding box center [502, 183] width 9 height 9
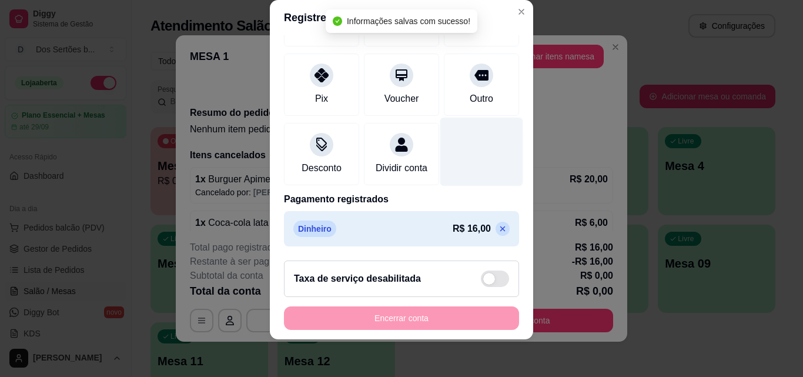
scroll to position [136, 0]
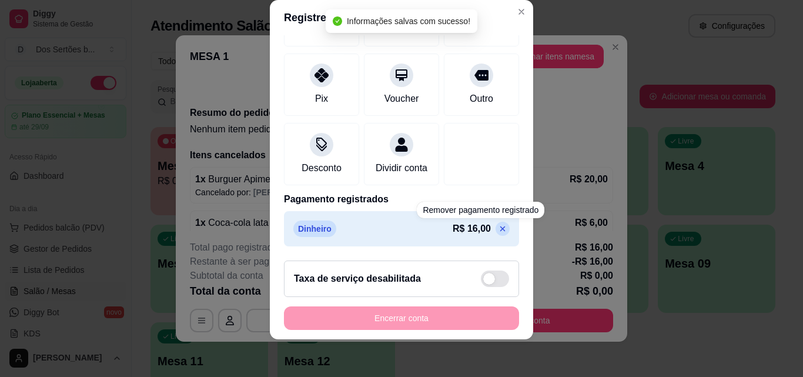
click at [496, 224] on p at bounding box center [503, 229] width 14 height 14
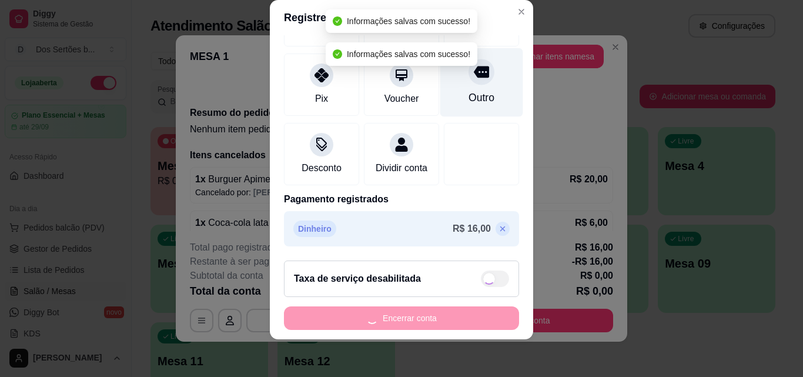
type input "R$ 0,00"
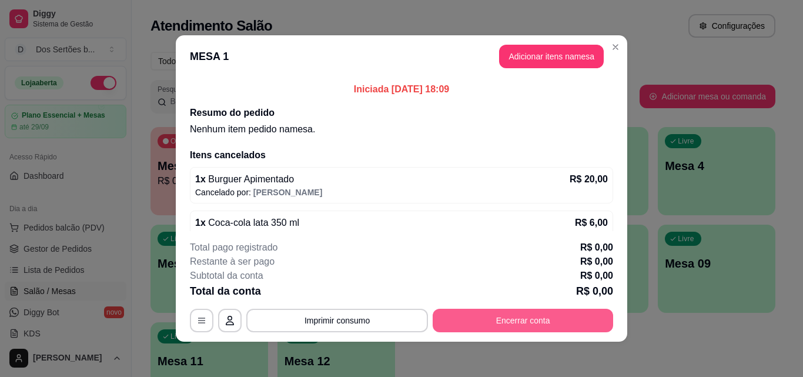
click at [514, 321] on button "Encerrar conta" at bounding box center [523, 321] width 181 height 24
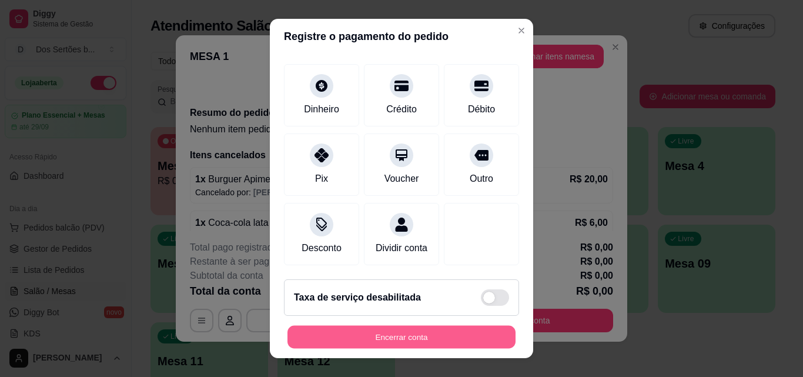
click at [442, 331] on button "Encerrar conta" at bounding box center [402, 337] width 228 height 23
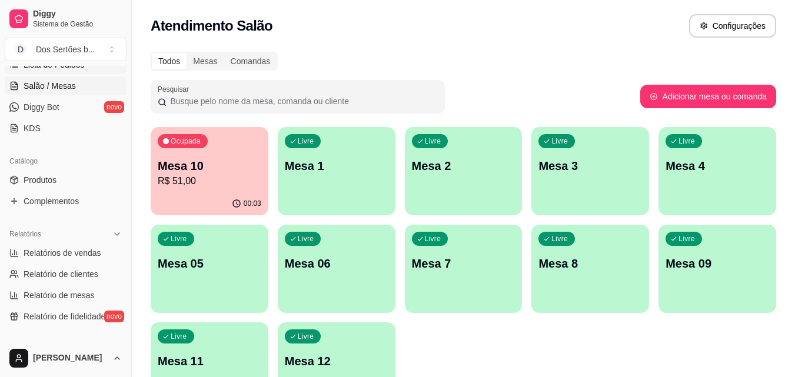
scroll to position [281, 0]
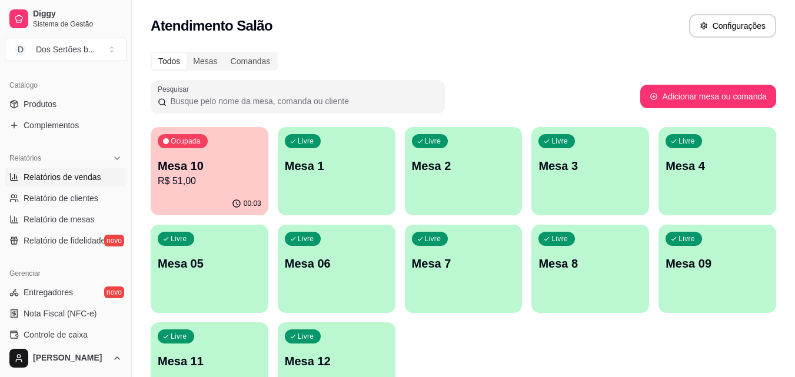
click at [54, 171] on span "Relatórios de vendas" at bounding box center [63, 177] width 78 height 12
select select "ALL"
select select "0"
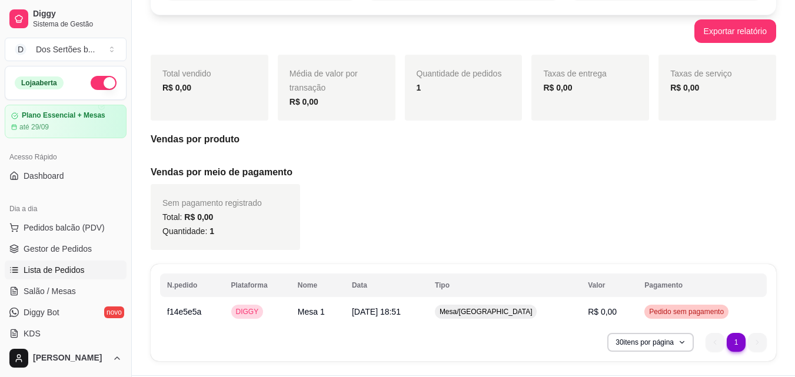
click at [76, 264] on span "Lista de Pedidos" at bounding box center [54, 270] width 61 height 12
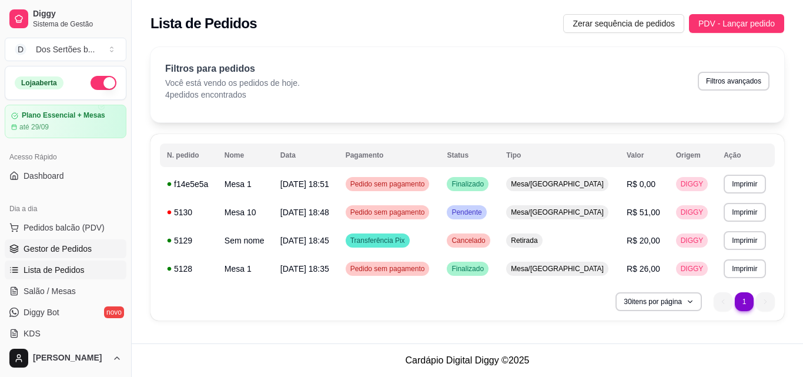
click at [39, 247] on span "Gestor de Pedidos" at bounding box center [58, 249] width 68 height 12
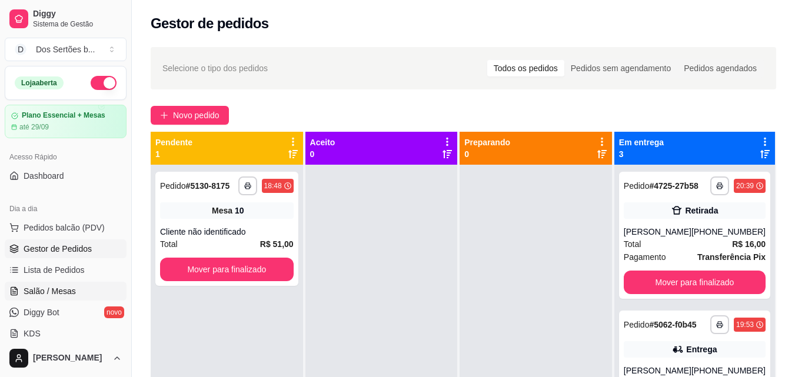
click at [32, 282] on link "Salão / Mesas" at bounding box center [66, 291] width 122 height 19
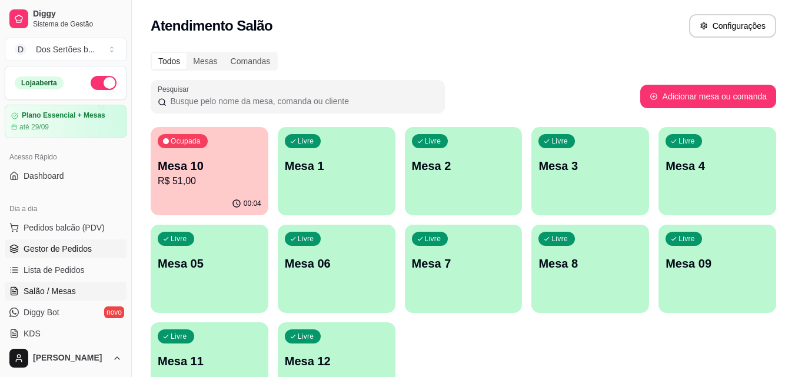
click at [89, 255] on link "Gestor de Pedidos" at bounding box center [66, 248] width 122 height 19
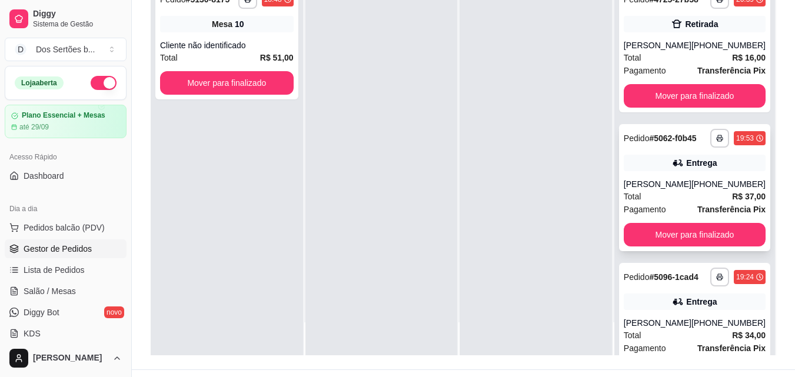
scroll to position [79, 0]
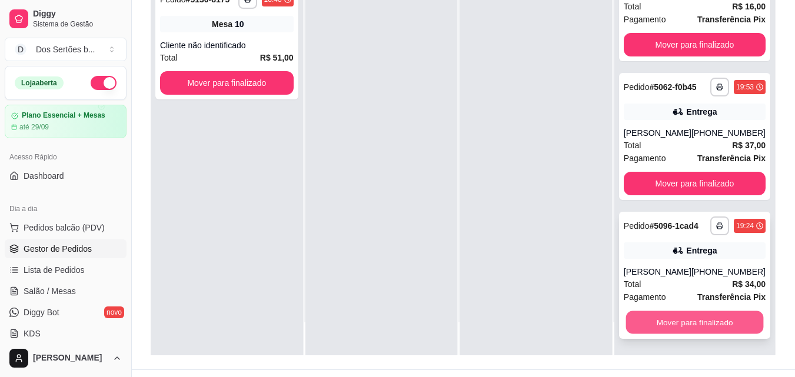
click at [651, 325] on button "Mover para finalizado" at bounding box center [694, 322] width 138 height 23
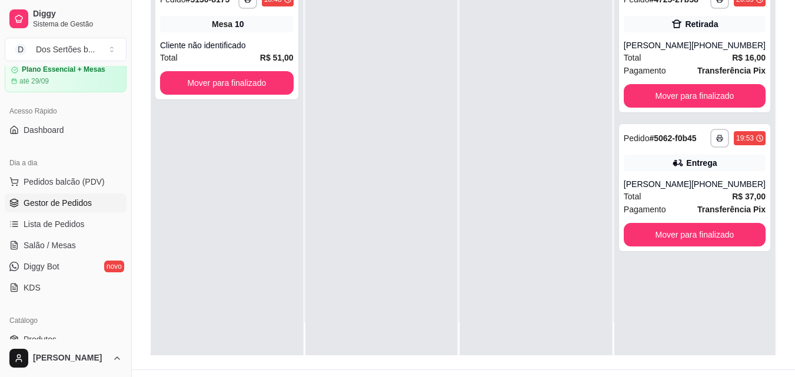
scroll to position [99, 0]
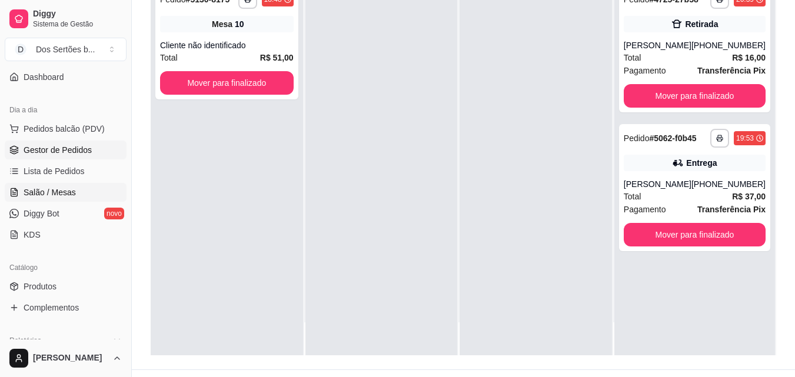
click at [32, 189] on span "Salão / Mesas" at bounding box center [50, 192] width 52 height 12
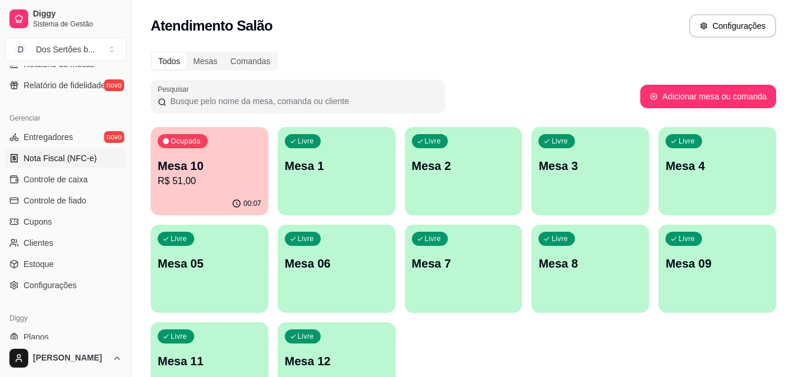
scroll to position [437, 0]
click at [34, 174] on span "Controle de caixa" at bounding box center [56, 179] width 64 height 12
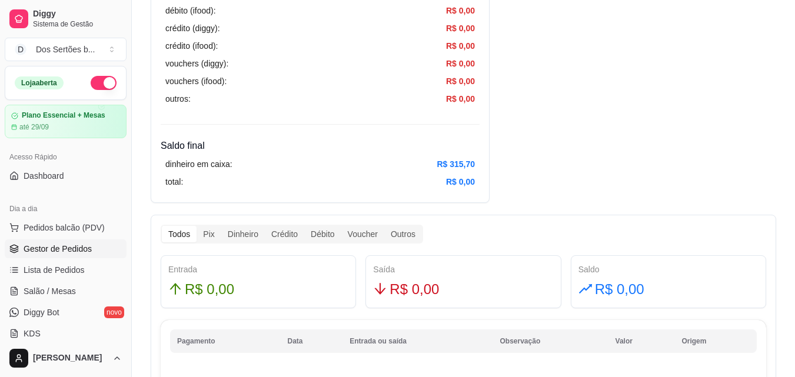
click at [59, 250] on span "Gestor de Pedidos" at bounding box center [58, 249] width 68 height 12
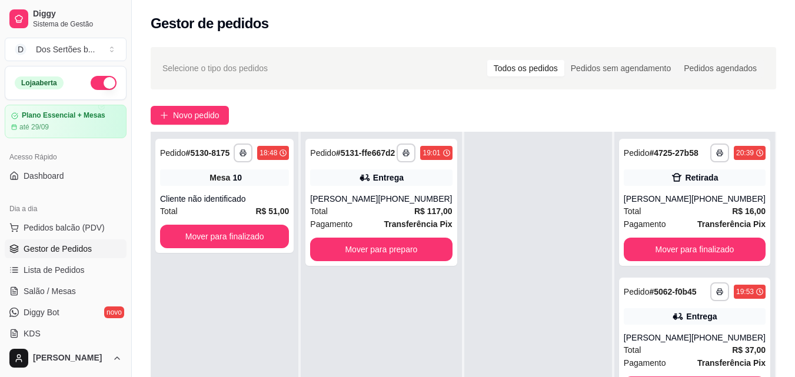
scroll to position [155, 0]
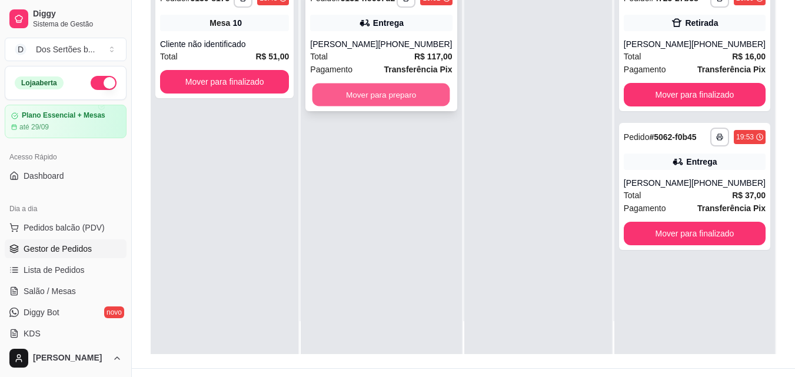
click at [346, 102] on button "Mover para preparo" at bounding box center [381, 95] width 138 height 23
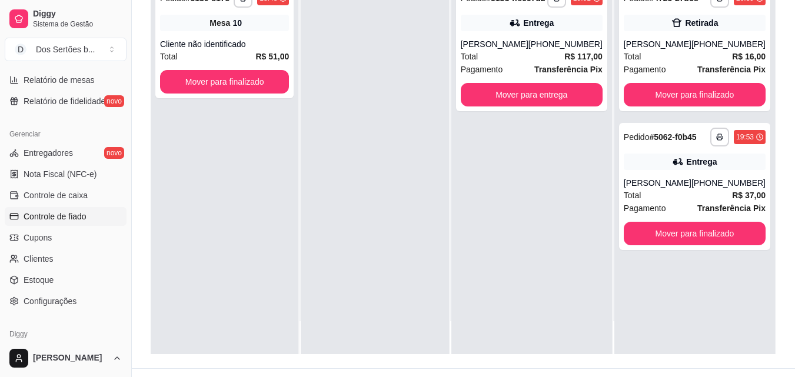
scroll to position [469, 0]
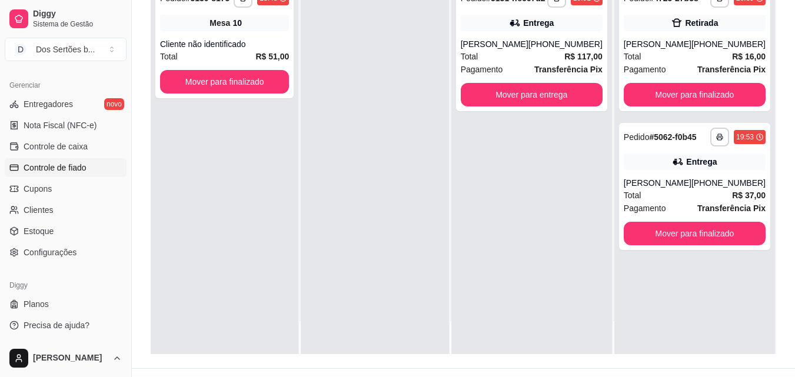
click at [46, 167] on span "Controle de fiado" at bounding box center [55, 168] width 63 height 12
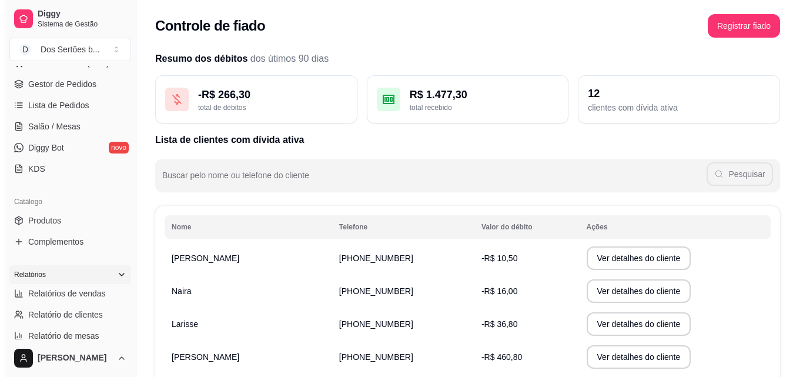
scroll to position [156, 0]
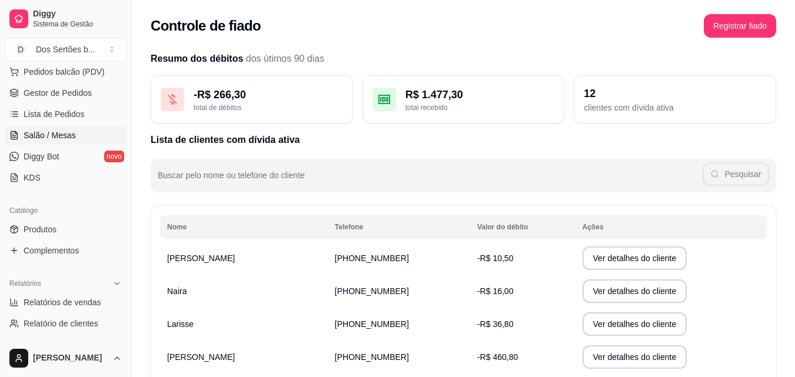
click at [74, 134] on span "Salão / Mesas" at bounding box center [50, 135] width 52 height 12
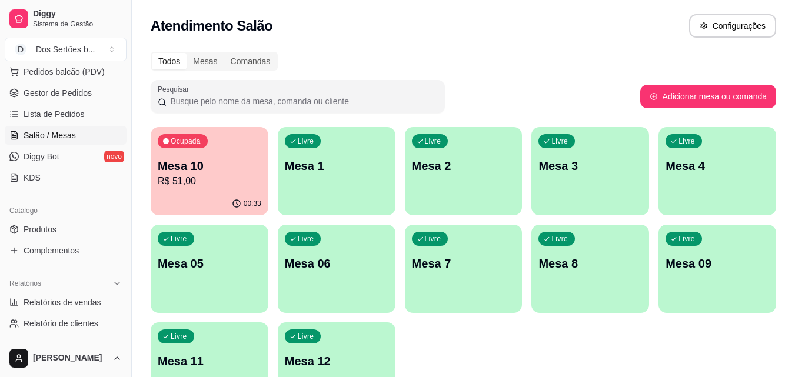
click at [191, 155] on div "Ocupada Mesa 10 R$ 51,00" at bounding box center [210, 159] width 118 height 65
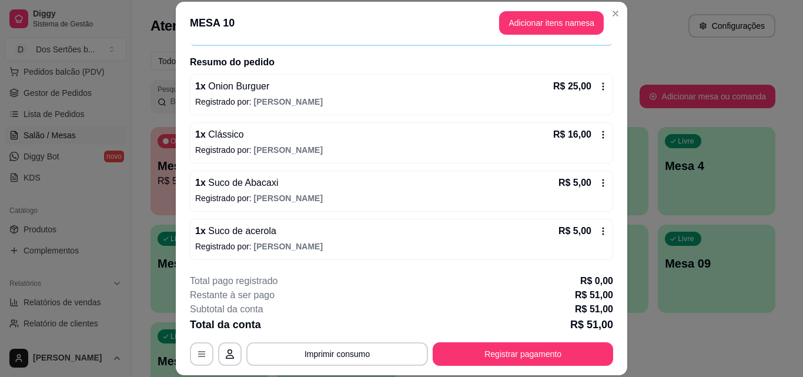
scroll to position [36, 0]
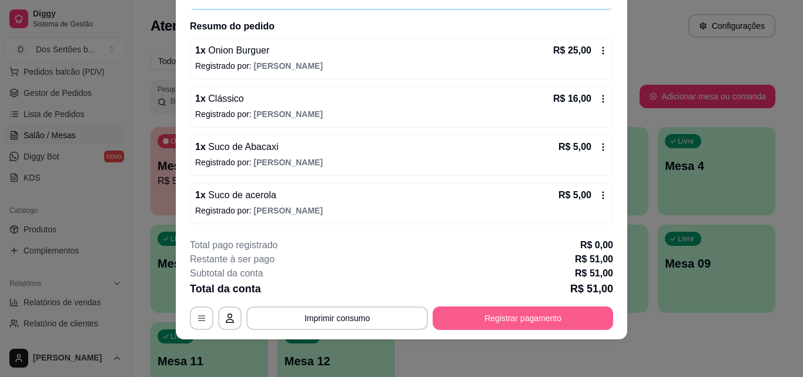
click at [473, 322] on button "Registrar pagamento" at bounding box center [523, 318] width 181 height 24
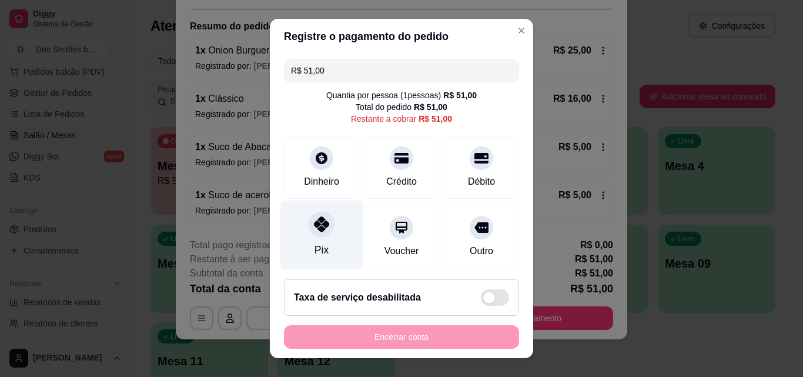
click at [314, 219] on icon at bounding box center [321, 223] width 15 height 15
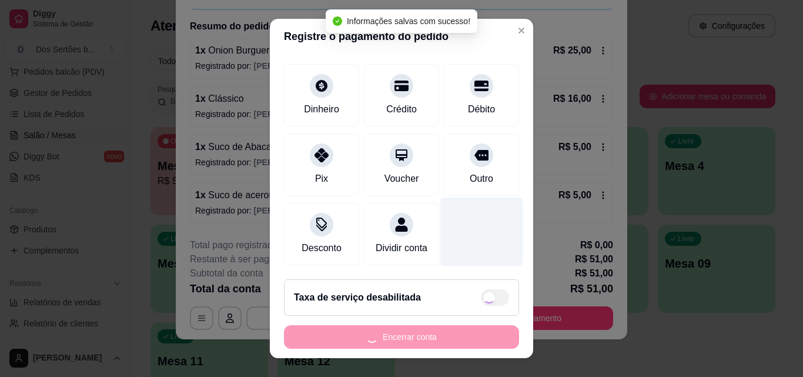
type input "R$ 0,00"
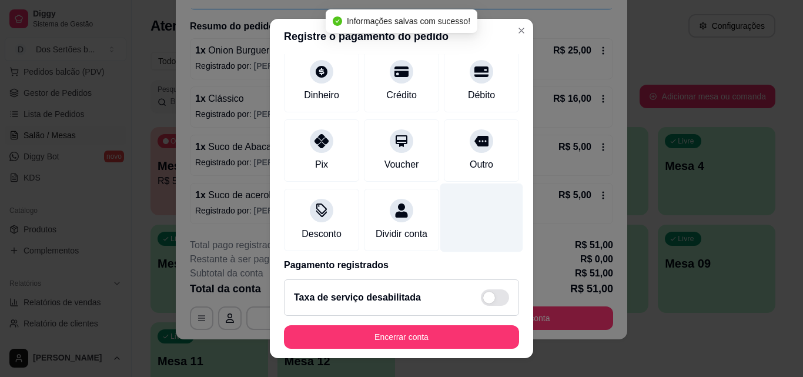
scroll to position [136, 0]
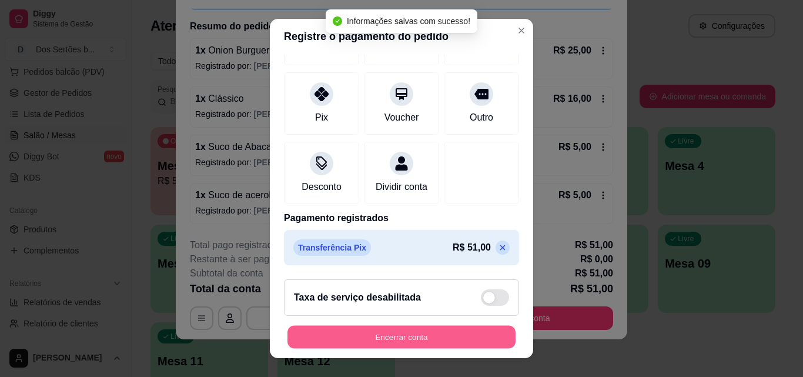
click at [458, 329] on button "Encerrar conta" at bounding box center [402, 337] width 228 height 23
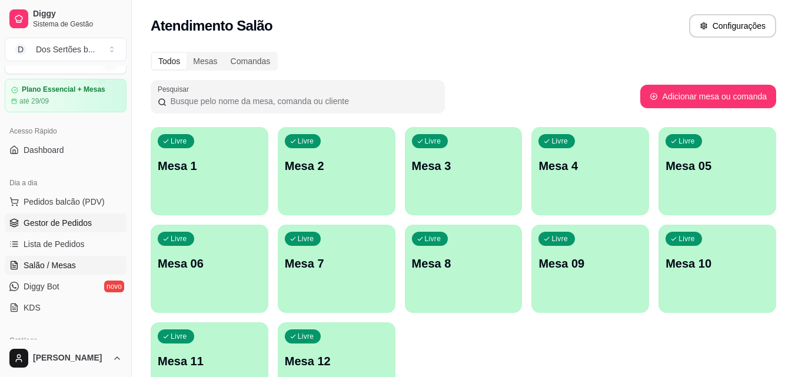
scroll to position [0, 0]
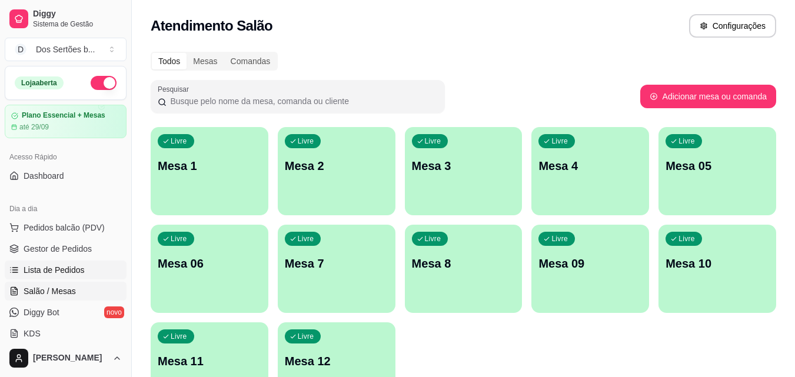
click at [41, 269] on span "Lista de Pedidos" at bounding box center [54, 270] width 61 height 12
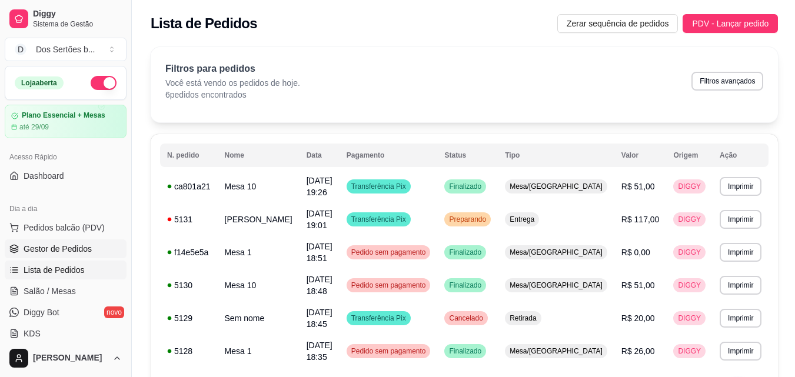
click at [86, 253] on span "Gestor de Pedidos" at bounding box center [58, 249] width 68 height 12
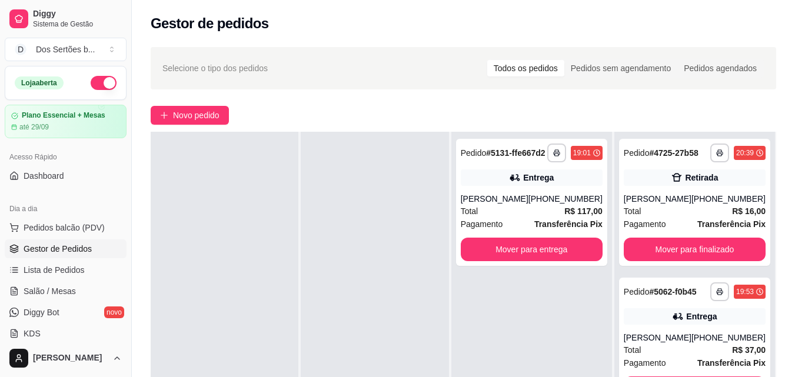
scroll to position [179, 0]
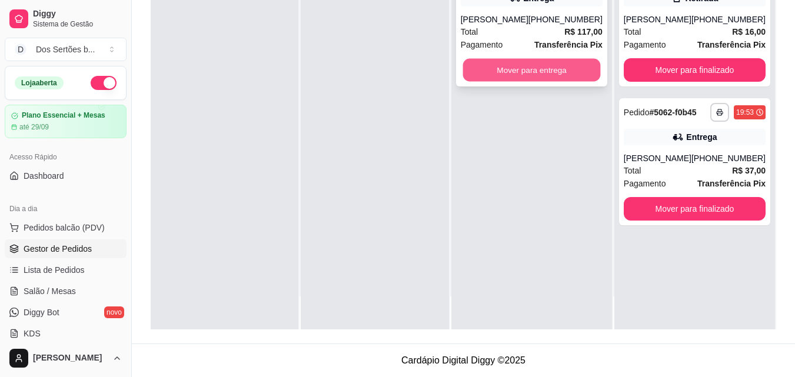
click at [522, 82] on button "Mover para entrega" at bounding box center [531, 70] width 138 height 23
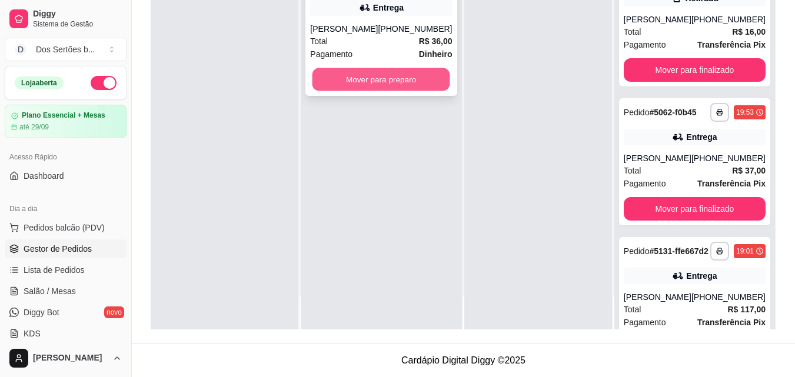
click at [350, 81] on button "Mover para preparo" at bounding box center [381, 79] width 138 height 23
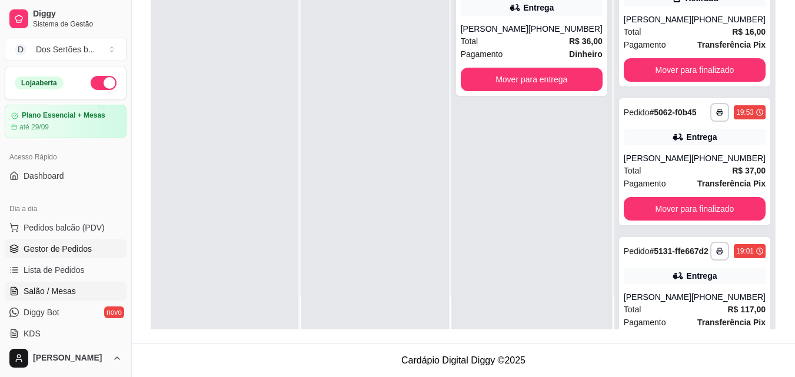
click at [51, 292] on span "Salão / Mesas" at bounding box center [50, 291] width 52 height 12
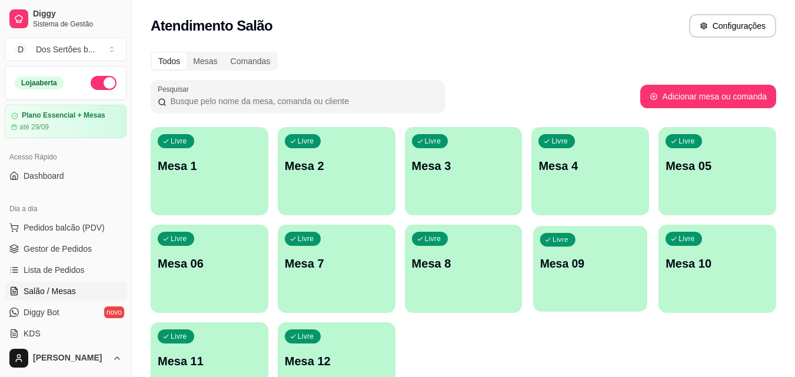
click at [561, 271] on p "Mesa 09" at bounding box center [590, 264] width 101 height 16
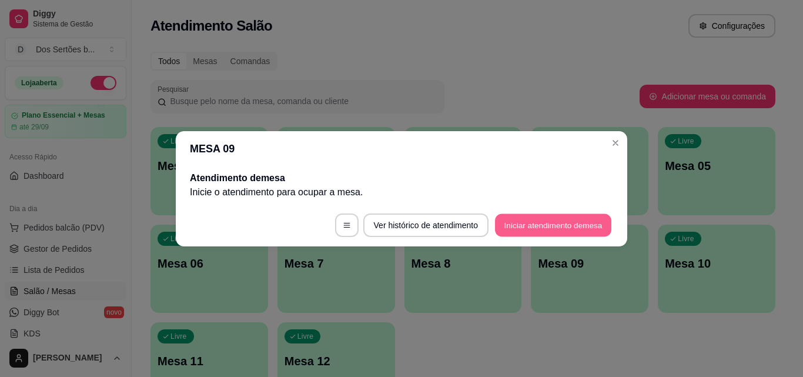
click at [542, 225] on button "Iniciar atendimento de mesa" at bounding box center [553, 225] width 116 height 23
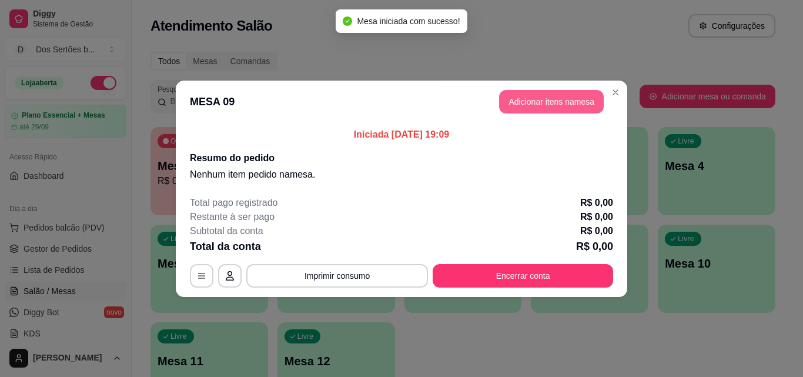
click at [521, 98] on button "Adicionar itens na mesa" at bounding box center [551, 102] width 105 height 24
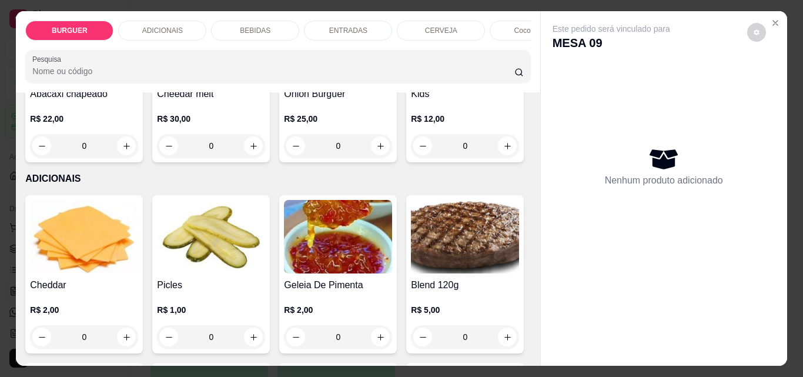
scroll to position [570, 0]
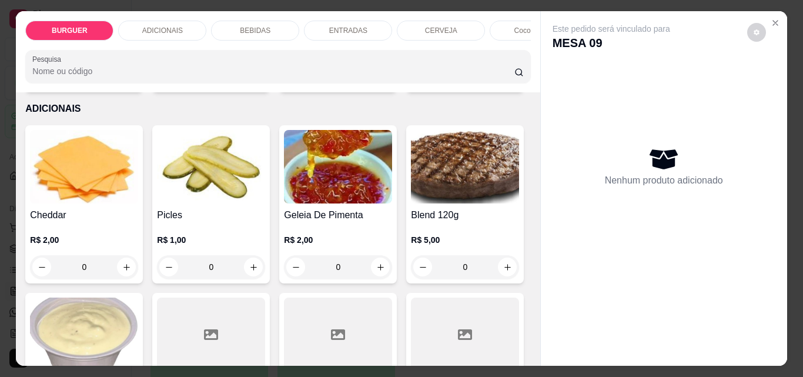
click at [256, 26] on p "BEBIDAS" at bounding box center [255, 30] width 31 height 9
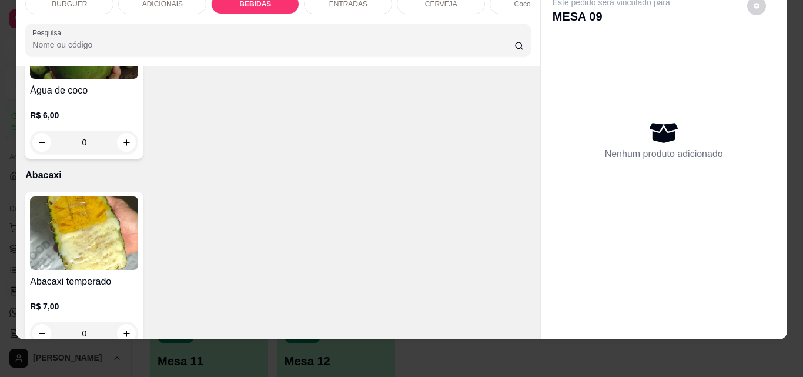
scroll to position [2469, 0]
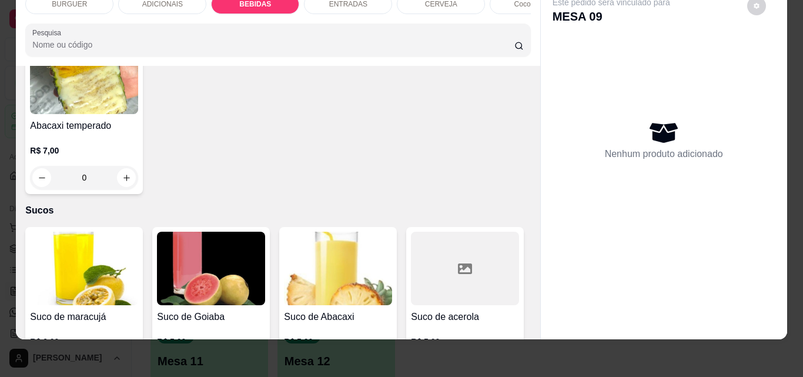
type input "1"
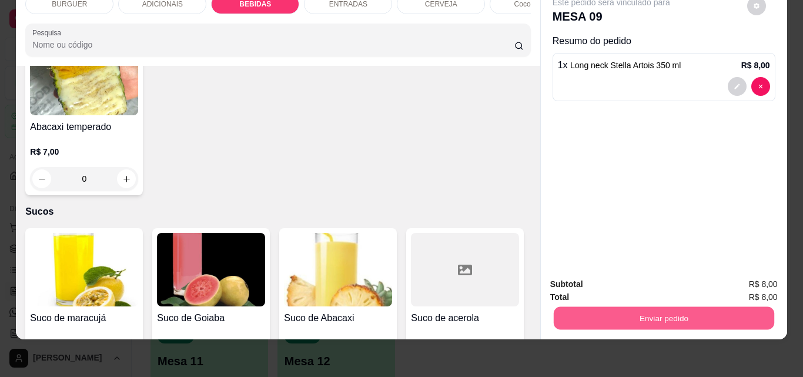
click at [598, 306] on button "Enviar pedido" at bounding box center [663, 317] width 221 height 23
click at [612, 278] on button "Não registrar e enviar pedido" at bounding box center [625, 280] width 119 height 22
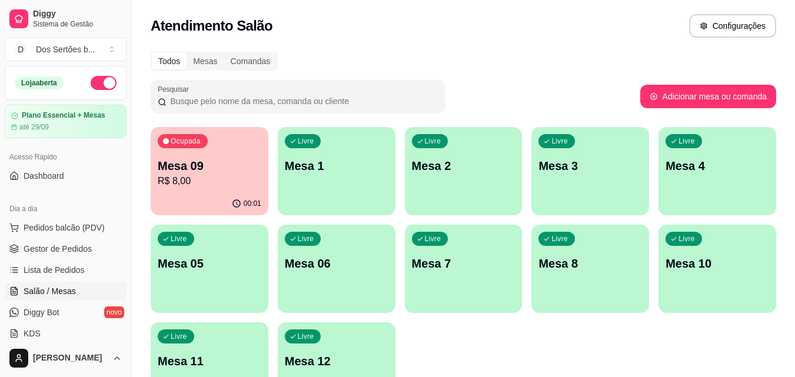
click at [172, 186] on p "R$ 8,00" at bounding box center [210, 181] width 104 height 14
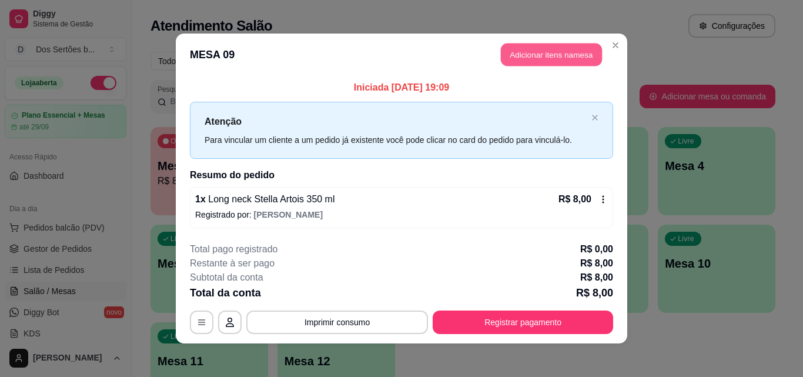
click at [510, 46] on button "Adicionar itens na mesa" at bounding box center [551, 55] width 101 height 23
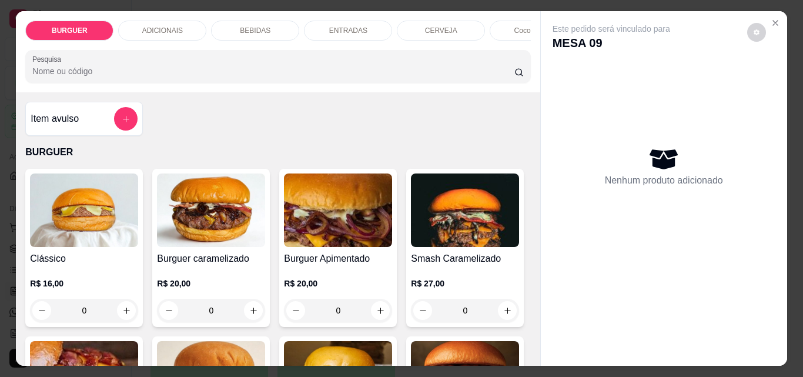
click at [262, 21] on div "BEBIDAS" at bounding box center [255, 31] width 88 height 20
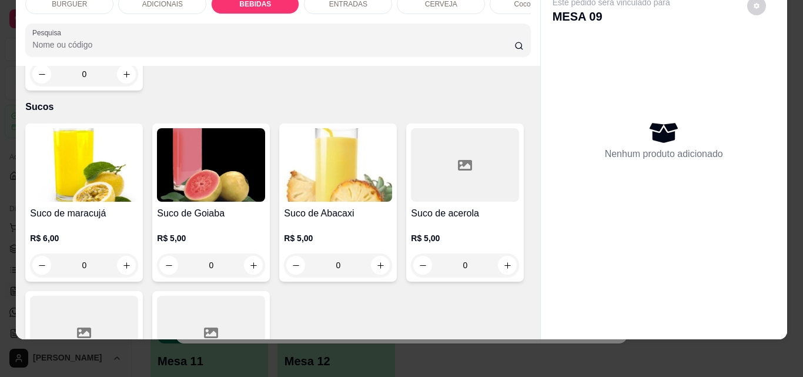
scroll to position [2690, 0]
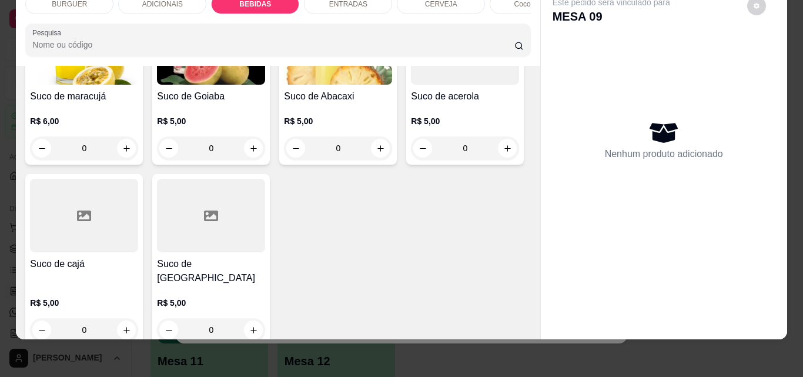
type input "1"
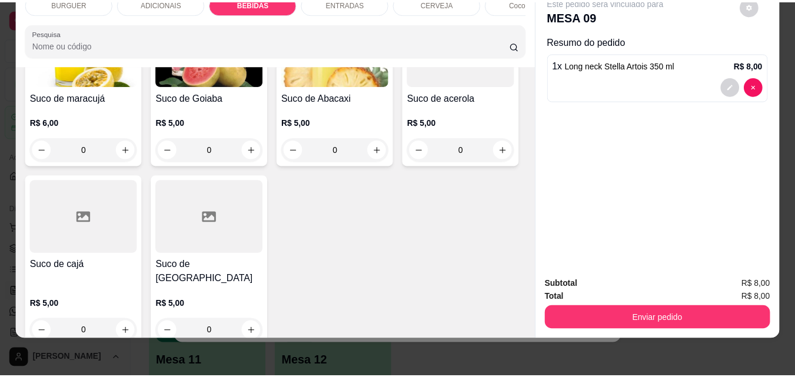
scroll to position [2690, 0]
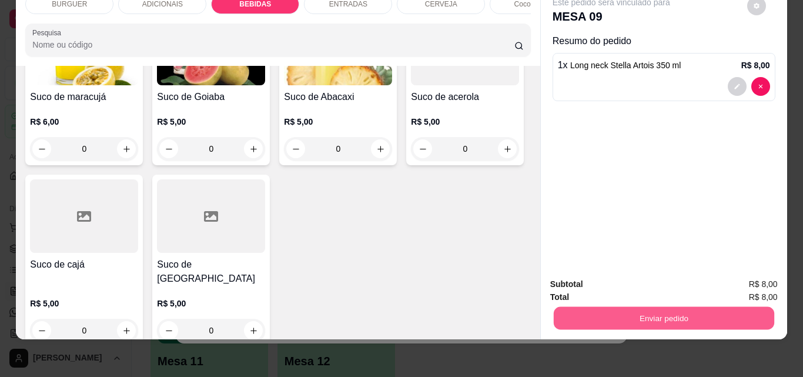
click at [624, 308] on button "Enviar pedido" at bounding box center [663, 317] width 221 height 23
click at [614, 273] on button "Não registrar e enviar pedido" at bounding box center [624, 280] width 124 height 23
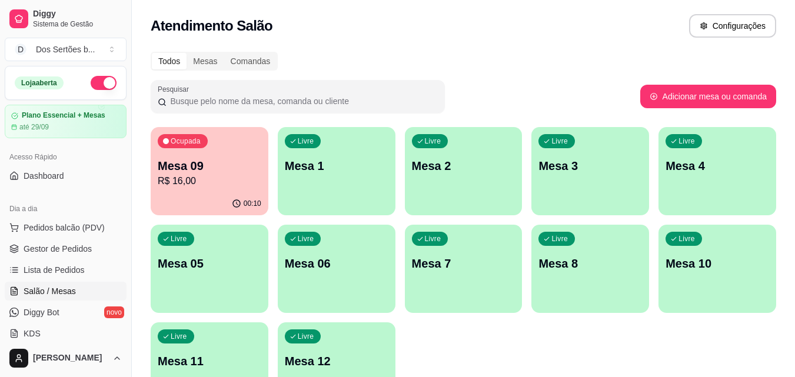
scroll to position [81, 0]
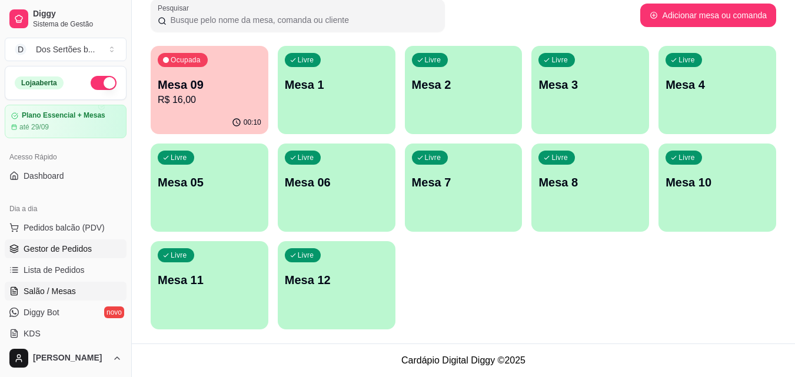
click at [20, 245] on link "Gestor de Pedidos" at bounding box center [66, 248] width 122 height 19
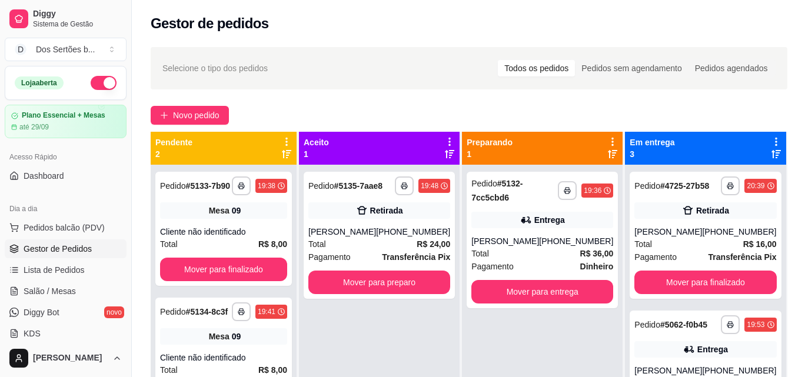
scroll to position [33, 0]
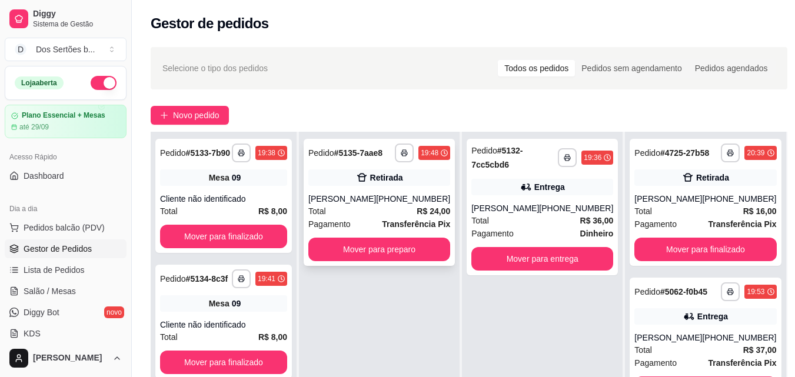
click at [358, 206] on div "Total R$ 24,00" at bounding box center [379, 211] width 142 height 13
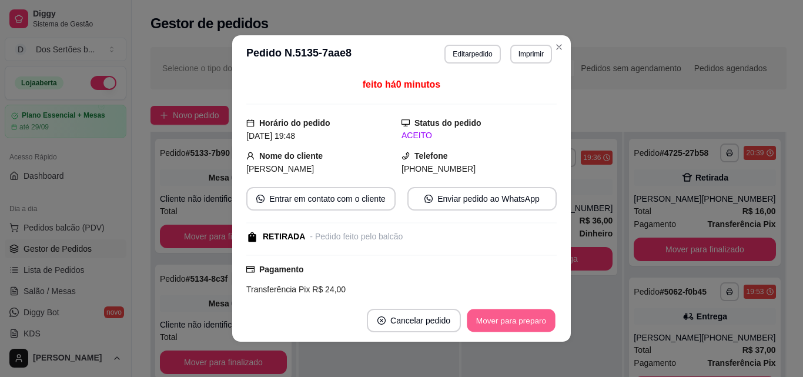
click at [498, 322] on button "Mover para preparo" at bounding box center [511, 320] width 88 height 23
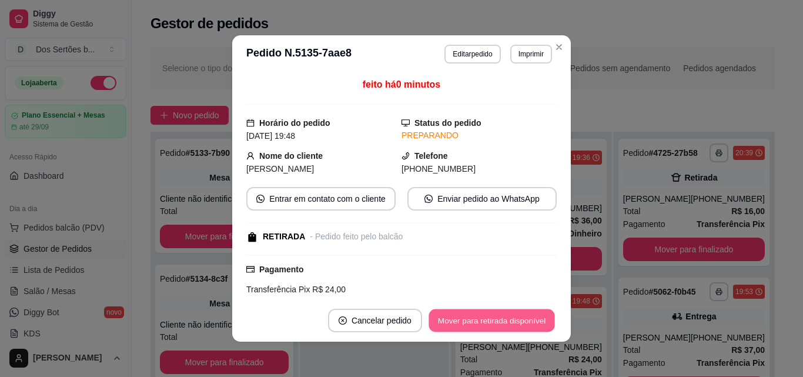
click at [479, 321] on button "Mover para retirada disponível" at bounding box center [492, 320] width 126 height 23
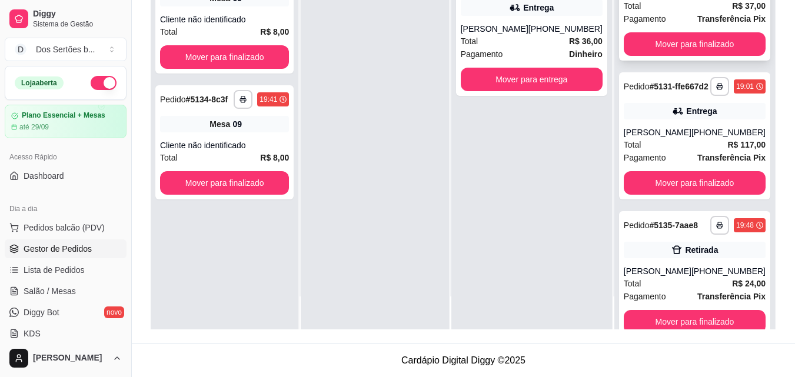
scroll to position [228, 0]
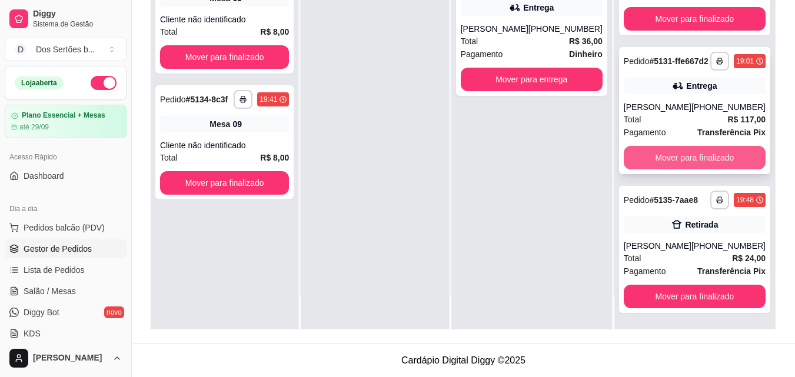
click at [671, 148] on button "Mover para finalizado" at bounding box center [694, 158] width 142 height 24
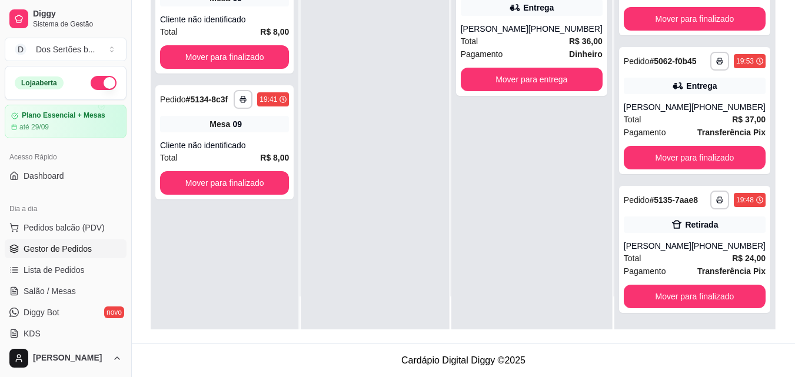
scroll to position [0, 0]
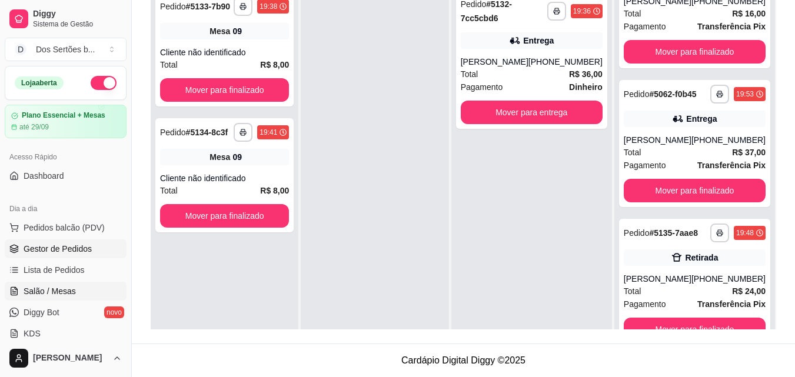
click at [31, 289] on span "Salão / Mesas" at bounding box center [50, 291] width 52 height 12
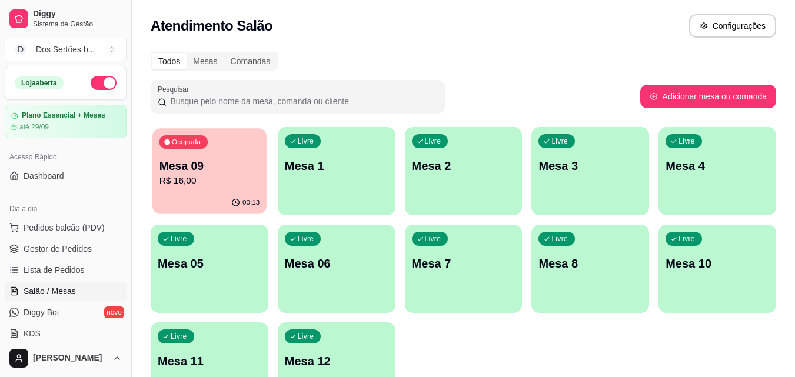
click at [186, 174] on div "Mesa 09 R$ 16,00" at bounding box center [209, 172] width 101 height 29
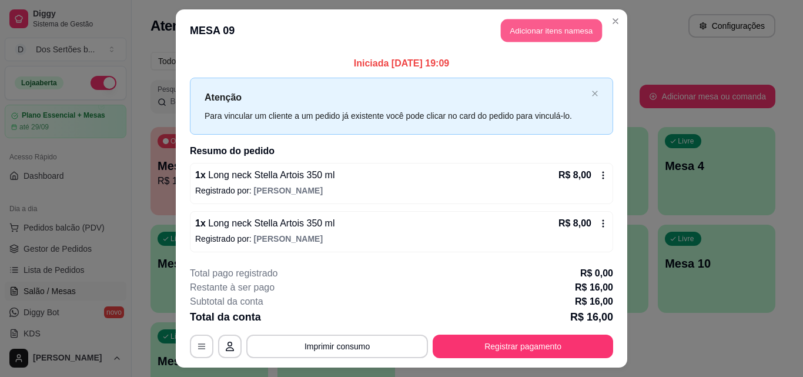
click at [560, 29] on button "Adicionar itens na mesa" at bounding box center [551, 30] width 101 height 23
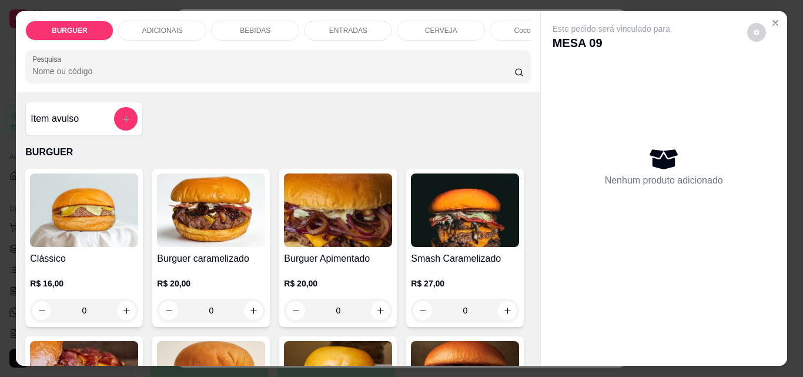
scroll to position [138, 0]
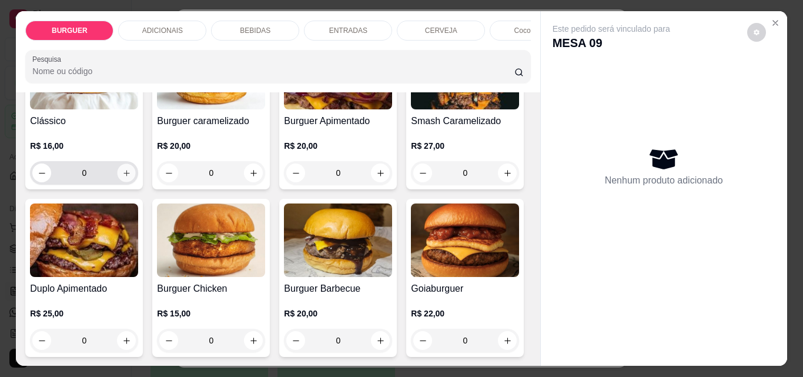
click at [118, 181] on button "increase-product-quantity" at bounding box center [127, 173] width 18 height 18
type input "1"
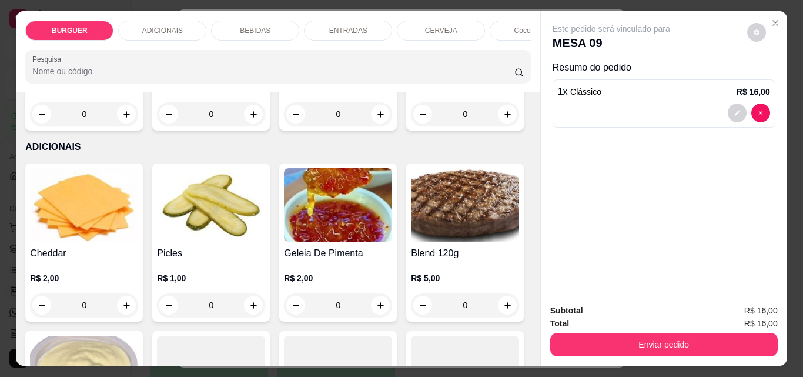
scroll to position [659, 0]
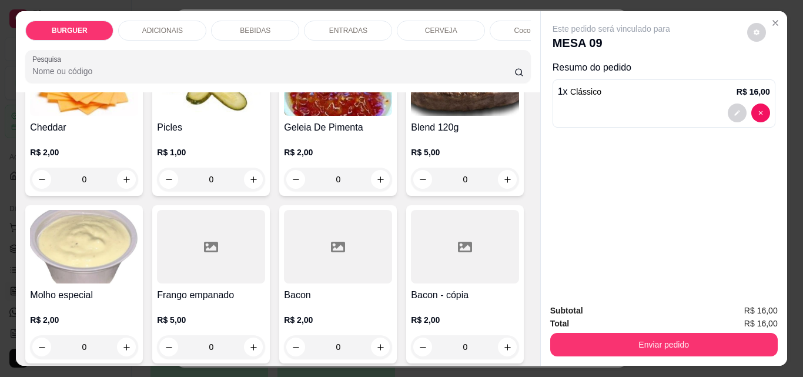
type input "1"
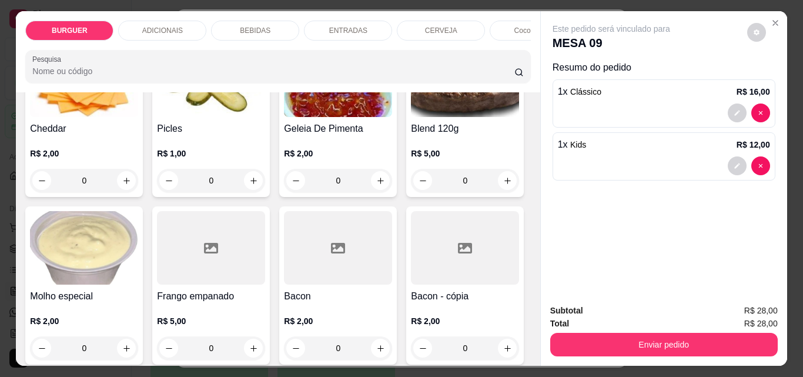
scroll to position [799, 0]
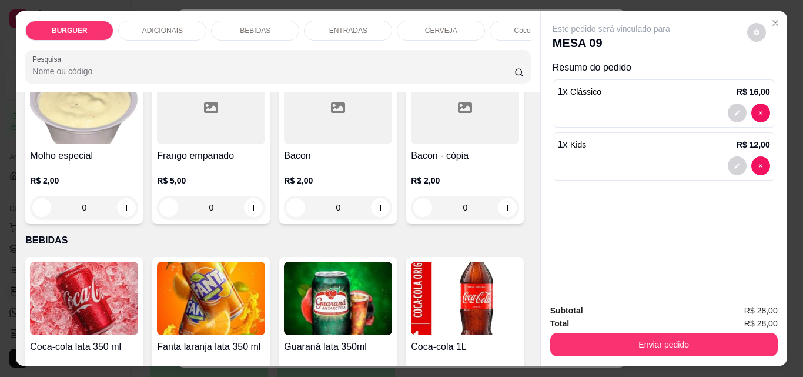
click at [122, 45] on icon "increase-product-quantity" at bounding box center [126, 40] width 9 height 9
type input "1"
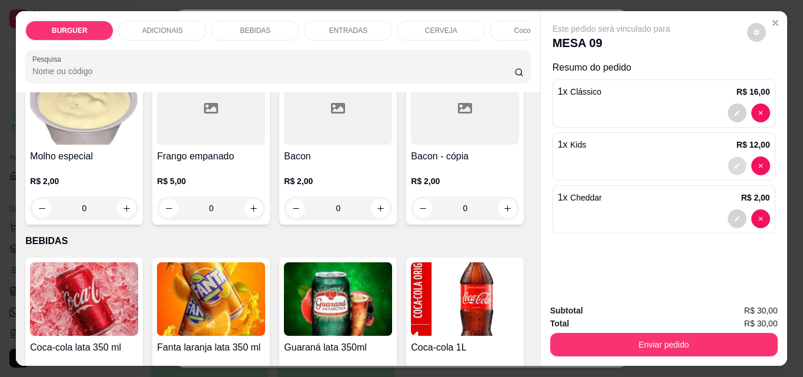
click at [734, 162] on icon "decrease-product-quantity" at bounding box center [737, 165] width 7 height 7
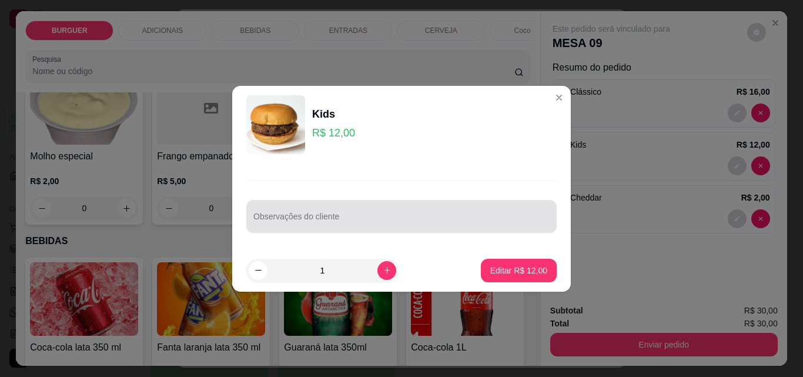
click at [296, 212] on div at bounding box center [402, 217] width 296 height 24
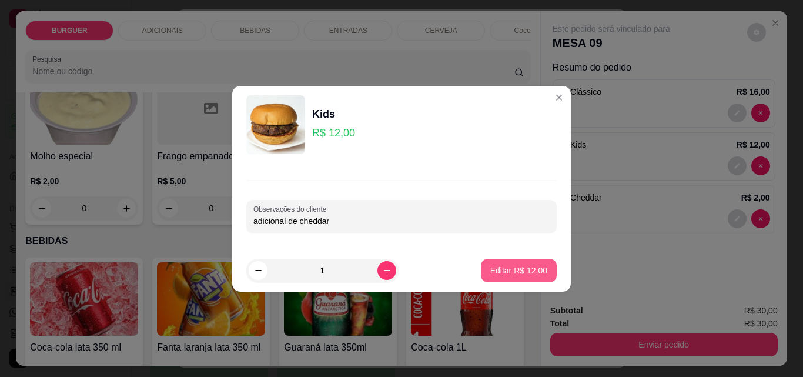
type input "adicional de cheddar"
click at [495, 262] on button "Editar R$ 12,00" at bounding box center [519, 270] width 74 height 23
type input "0"
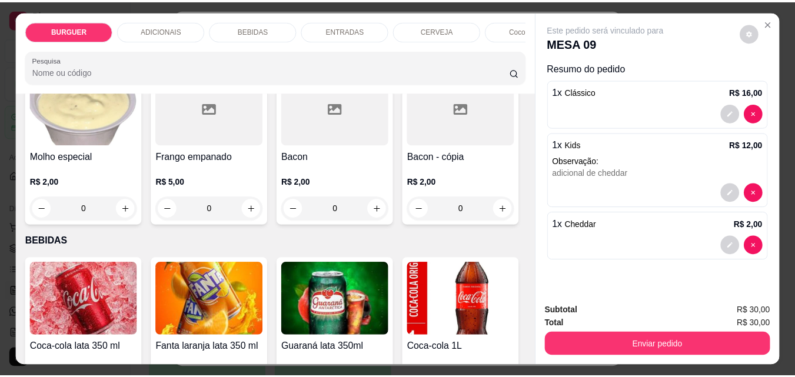
scroll to position [31, 0]
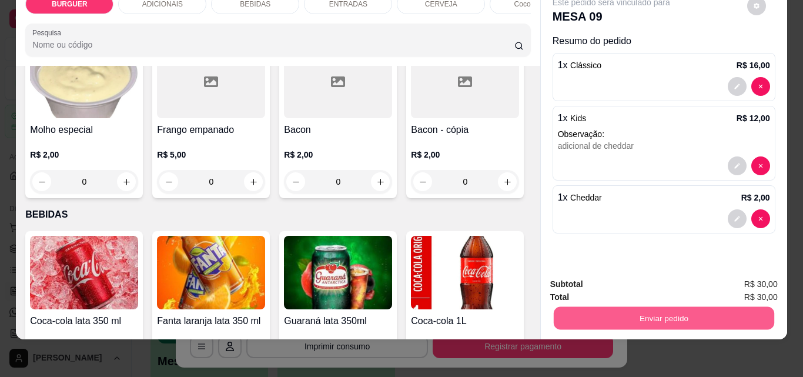
click at [635, 308] on button "Enviar pedido" at bounding box center [663, 317] width 221 height 23
click at [609, 279] on button "Não registrar e enviar pedido" at bounding box center [625, 280] width 119 height 22
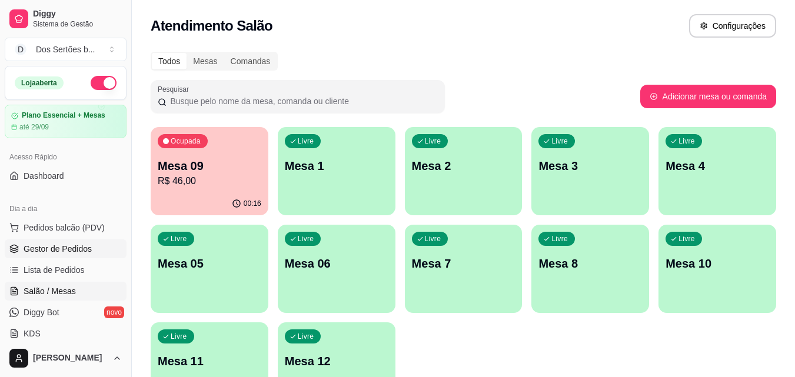
click at [38, 249] on span "Gestor de Pedidos" at bounding box center [58, 249] width 68 height 12
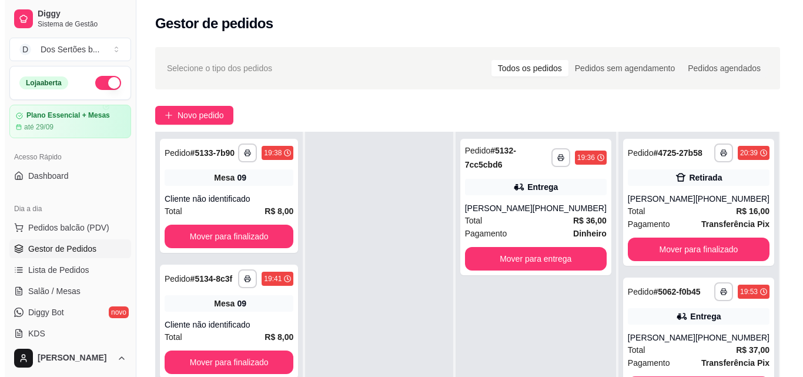
scroll to position [179, 0]
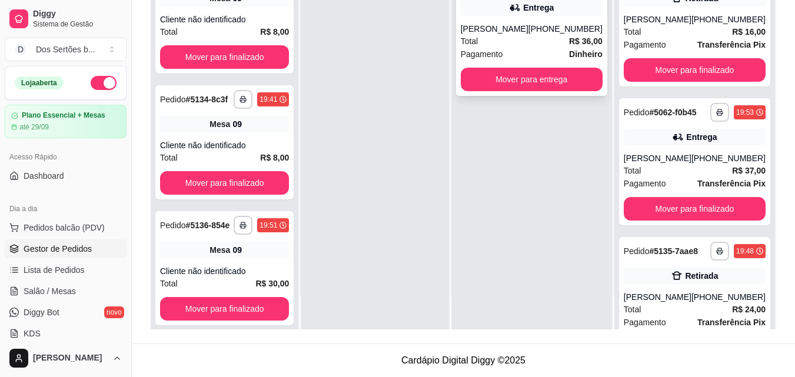
click at [530, 42] on div "Total R$ 36,00" at bounding box center [532, 41] width 142 height 13
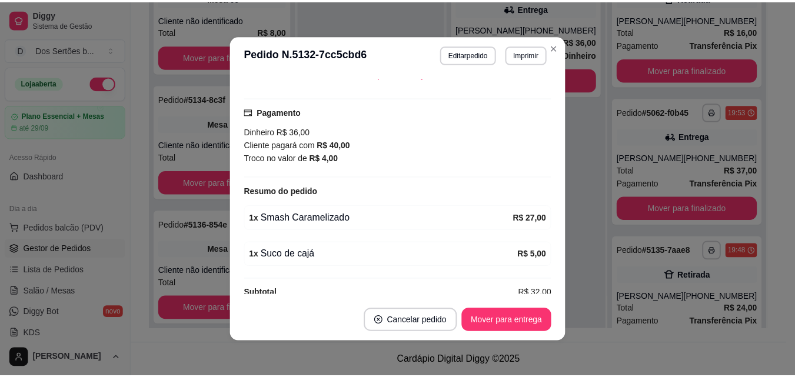
scroll to position [299, 0]
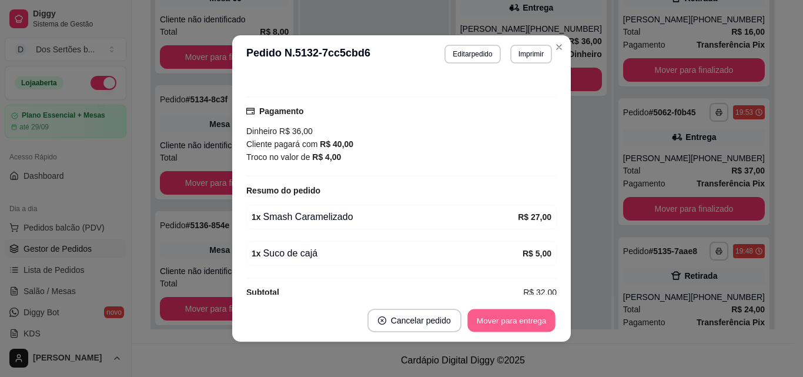
click at [496, 319] on button "Mover para entrega" at bounding box center [512, 320] width 88 height 23
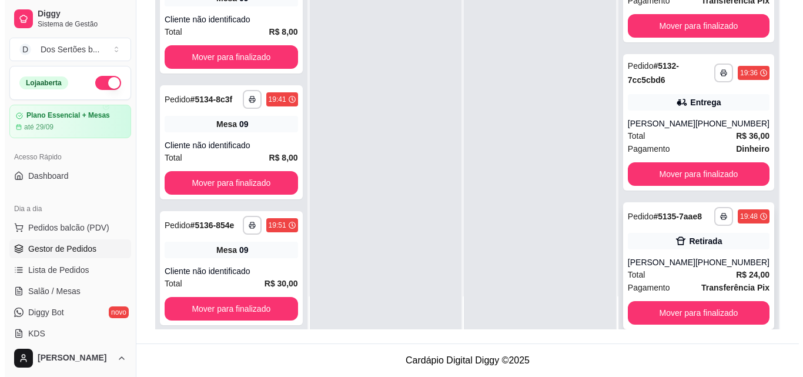
scroll to position [228, 0]
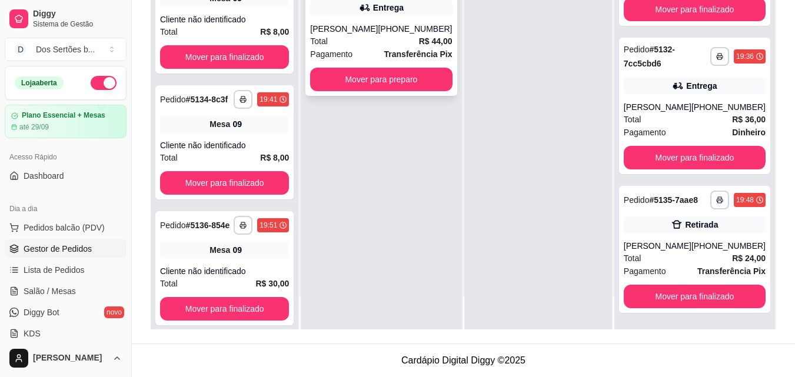
click at [367, 9] on icon at bounding box center [364, 7] width 8 height 7
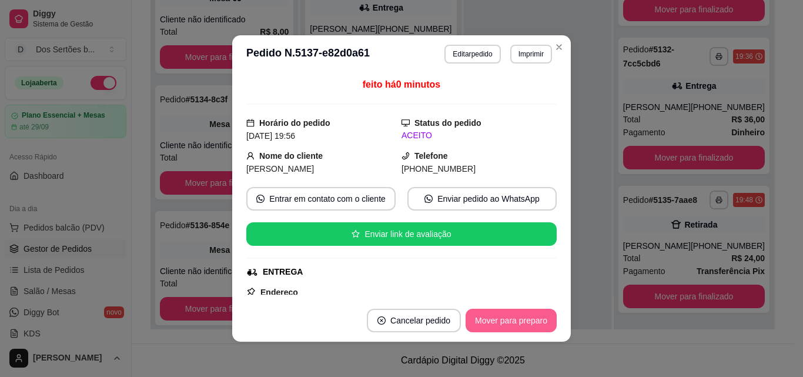
click at [500, 321] on button "Mover para preparo" at bounding box center [511, 321] width 91 height 24
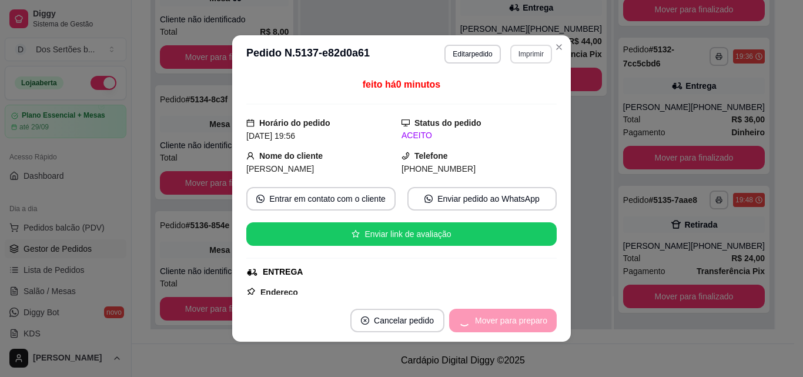
click at [511, 48] on button "Imprimir" at bounding box center [532, 54] width 42 height 19
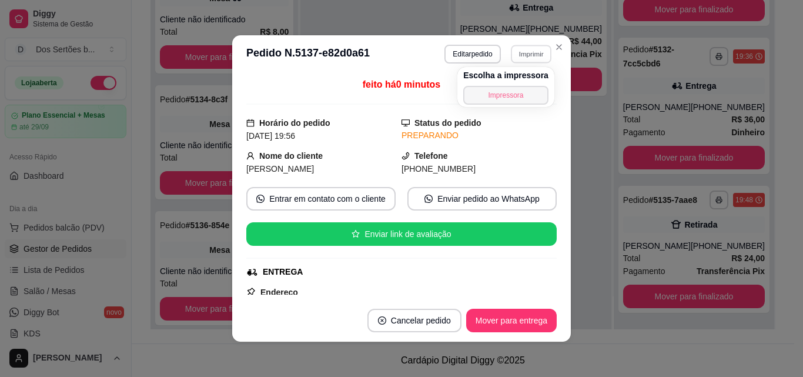
click at [483, 94] on button "Impressora" at bounding box center [505, 95] width 85 height 19
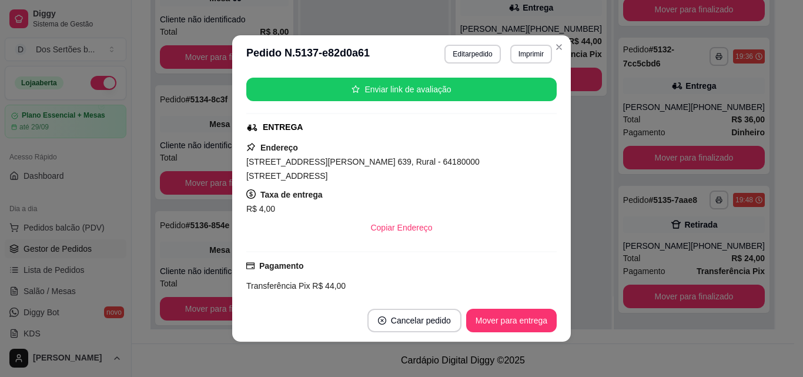
scroll to position [276, 0]
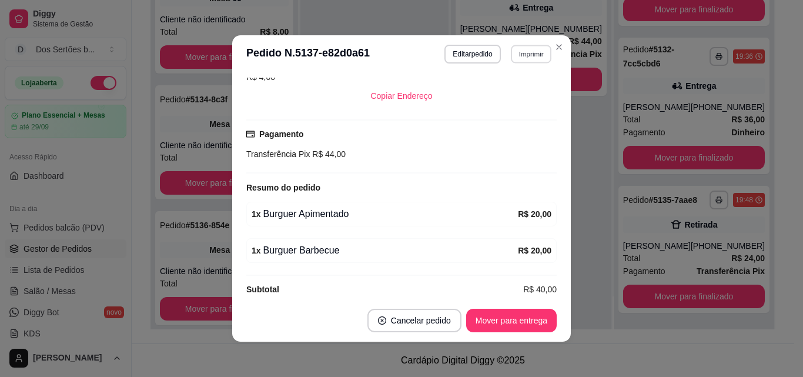
click at [531, 54] on button "Imprimir" at bounding box center [531, 54] width 41 height 18
click at [492, 91] on button "Impressora" at bounding box center [506, 95] width 82 height 18
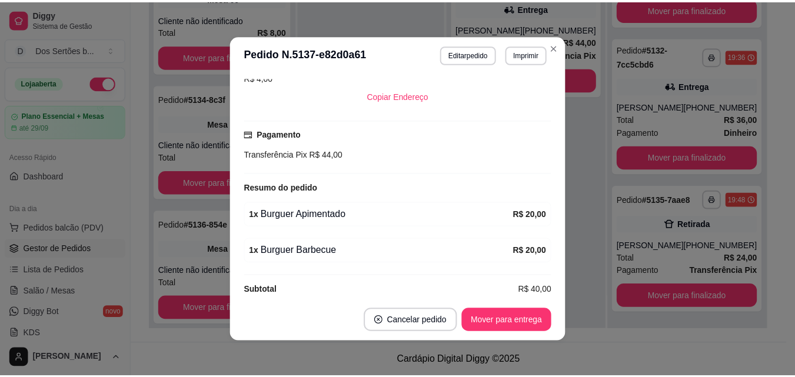
scroll to position [2, 0]
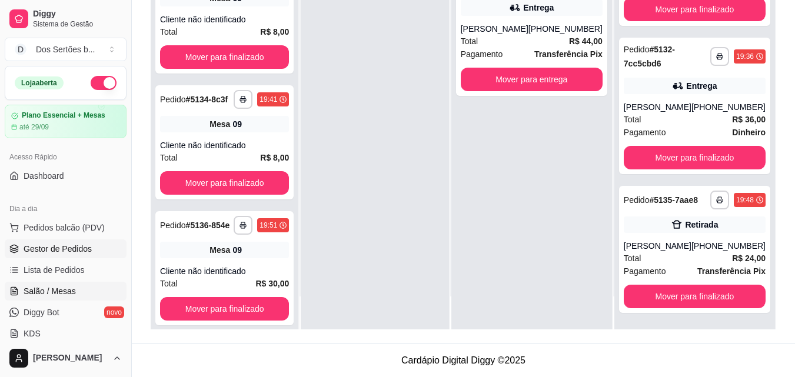
click at [66, 287] on span "Salão / Mesas" at bounding box center [50, 291] width 52 height 12
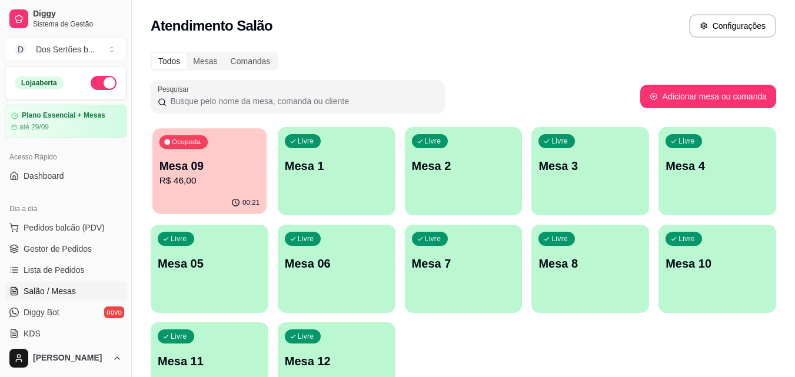
click at [194, 161] on p "Mesa 09" at bounding box center [209, 166] width 101 height 16
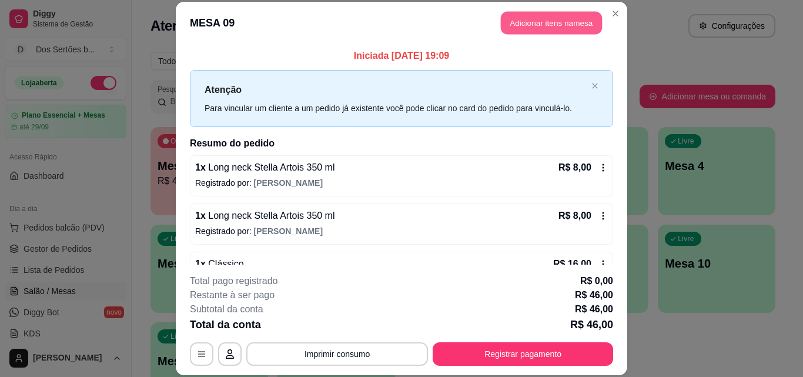
click at [549, 21] on button "Adicionar itens na mesa" at bounding box center [551, 23] width 101 height 23
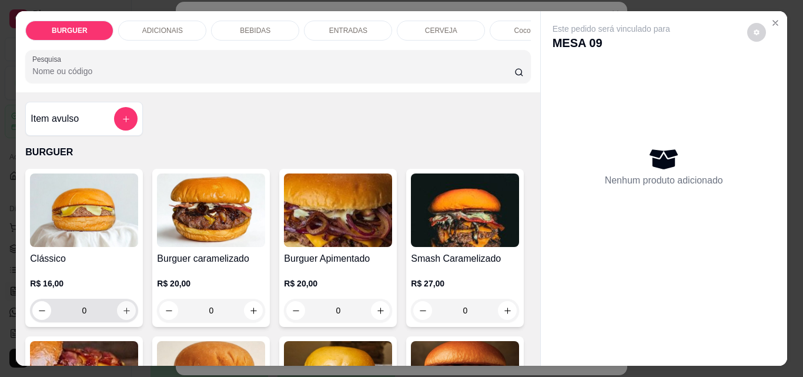
click at [125, 315] on icon "increase-product-quantity" at bounding box center [126, 310] width 9 height 9
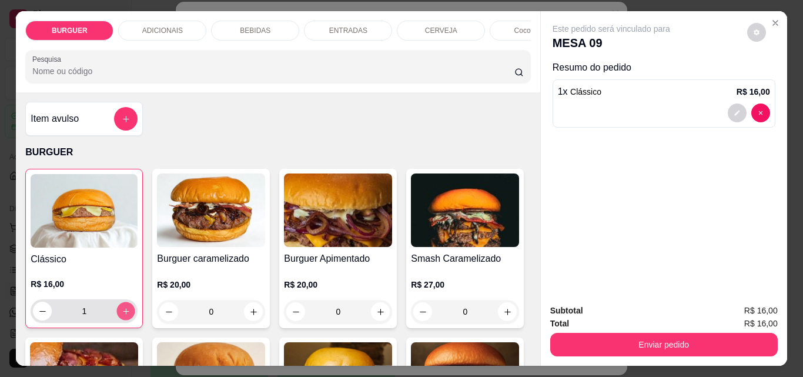
click at [124, 315] on icon "increase-product-quantity" at bounding box center [126, 311] width 9 height 9
type input "0"
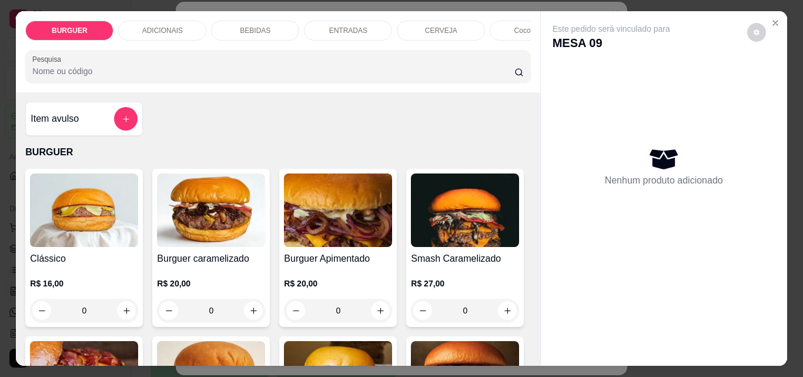
click at [240, 26] on p "BEBIDAS" at bounding box center [255, 30] width 31 height 9
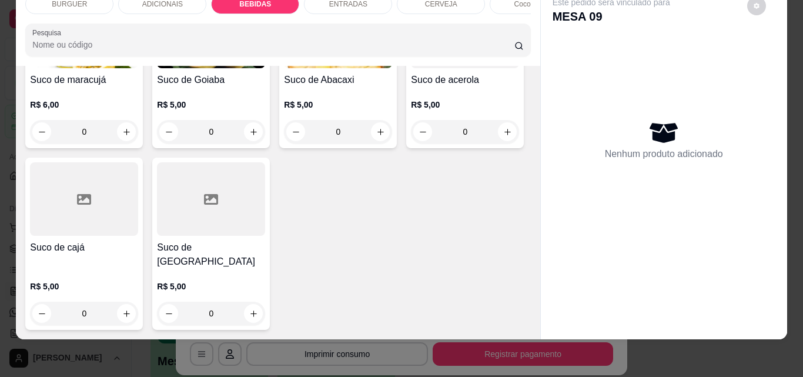
scroll to position [2459, 0]
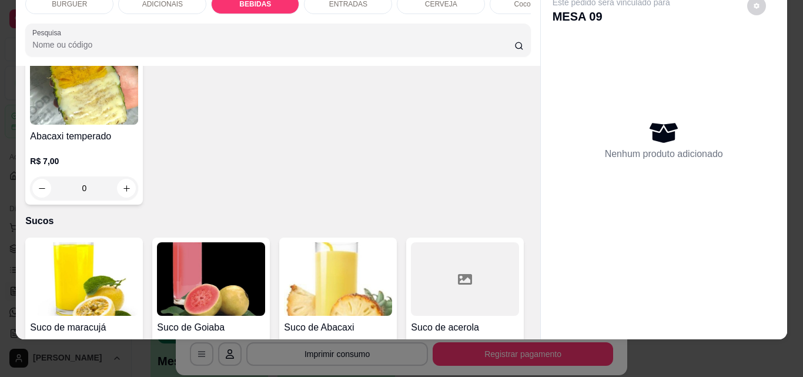
type input "1"
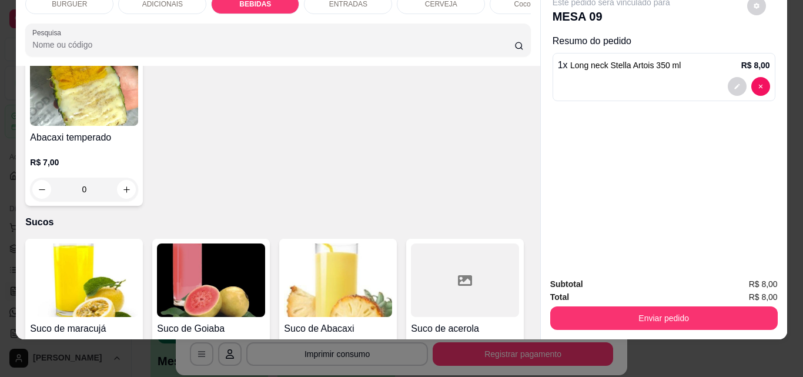
click at [188, 50] on input "Pesquisa" at bounding box center [273, 45] width 482 height 12
click at [158, 3] on div "ADICIONAIS" at bounding box center [162, 4] width 88 height 20
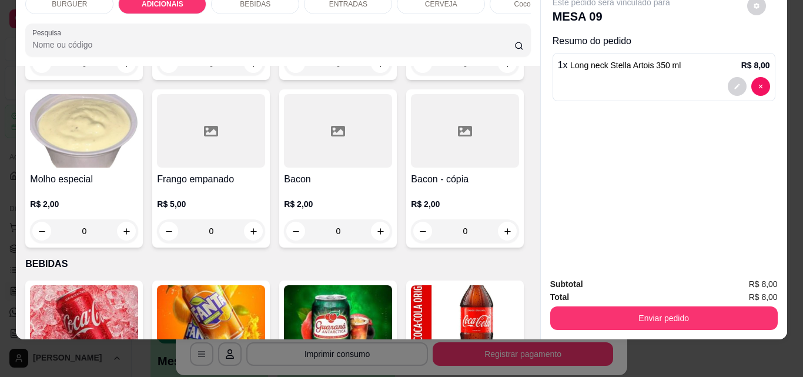
click at [80, 2] on div "BURGUER" at bounding box center [69, 4] width 88 height 20
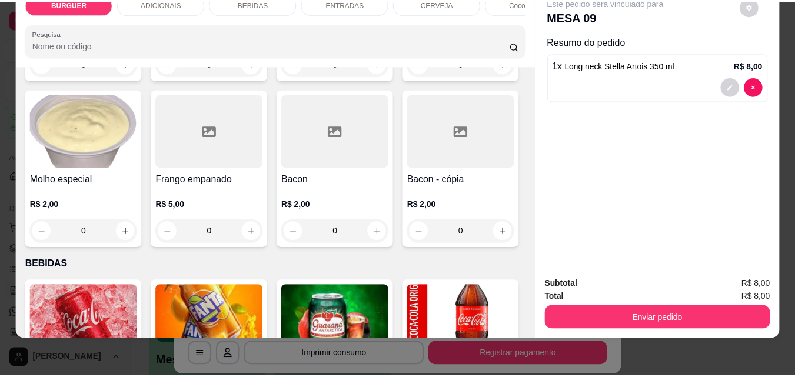
scroll to position [53, 0]
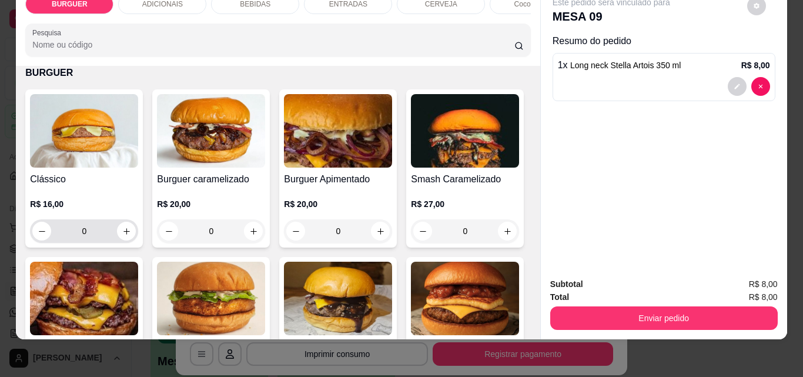
click at [131, 226] on div "0" at bounding box center [84, 231] width 104 height 24
click at [122, 235] on icon "increase-product-quantity" at bounding box center [126, 231] width 9 height 9
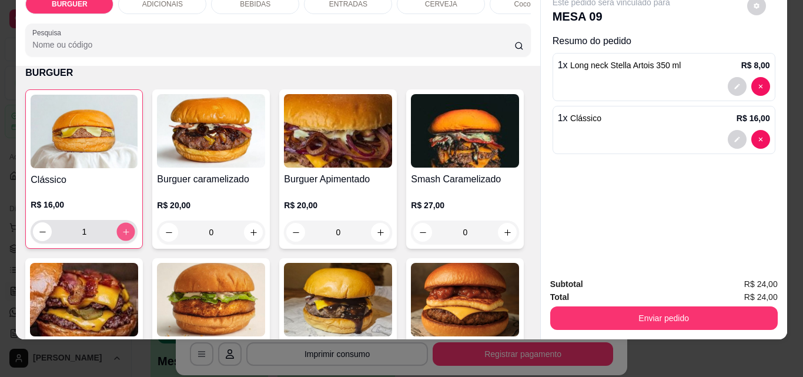
click at [122, 235] on icon "increase-product-quantity" at bounding box center [126, 232] width 9 height 9
type input "2"
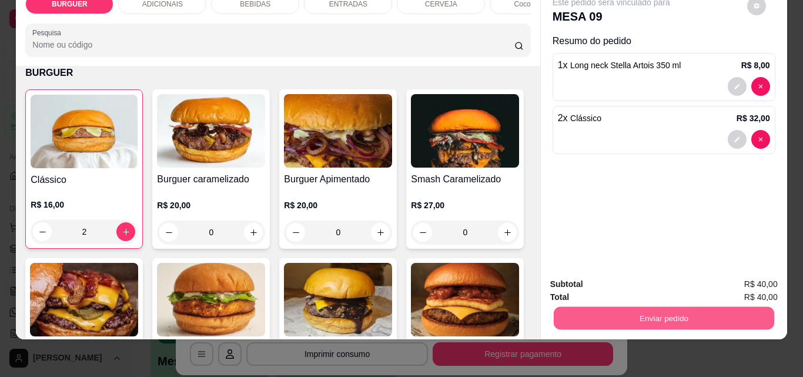
click at [625, 311] on button "Enviar pedido" at bounding box center [663, 317] width 221 height 23
click at [635, 278] on button "Não registrar e enviar pedido" at bounding box center [625, 280] width 119 height 22
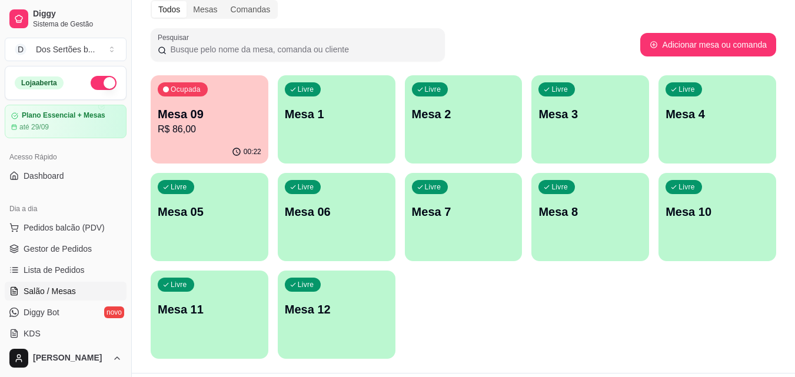
scroll to position [61, 0]
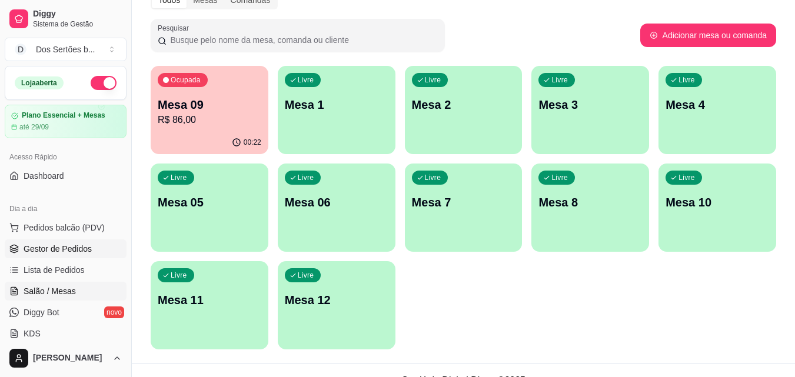
click at [62, 250] on span "Gestor de Pedidos" at bounding box center [58, 249] width 68 height 12
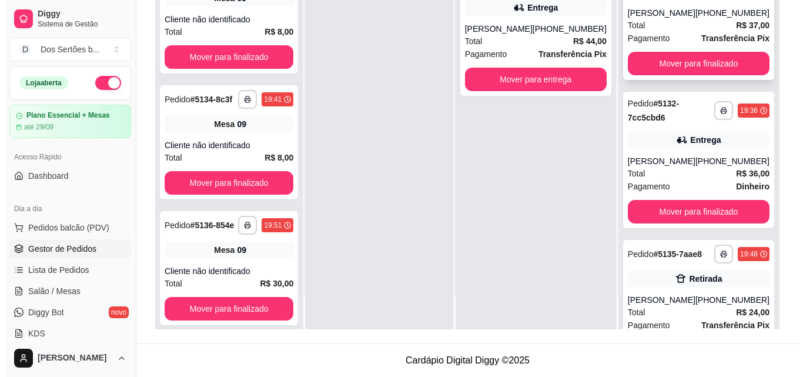
scroll to position [228, 0]
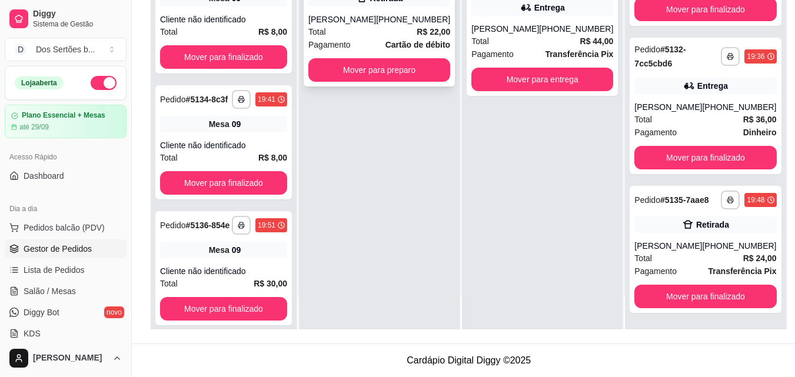
click at [427, 25] on div "[PHONE_NUMBER]" at bounding box center [413, 20] width 74 height 12
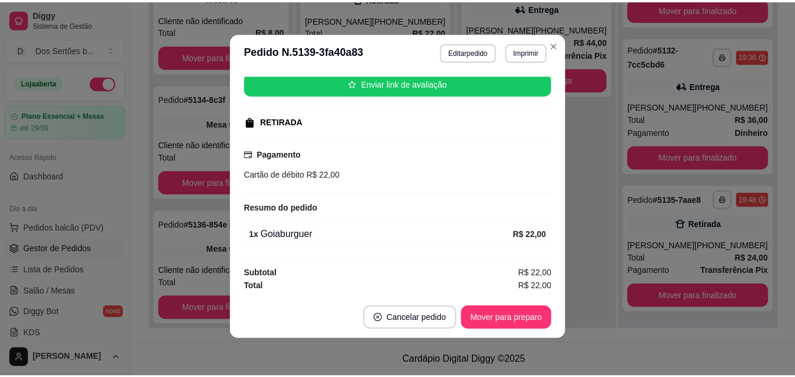
scroll to position [0, 0]
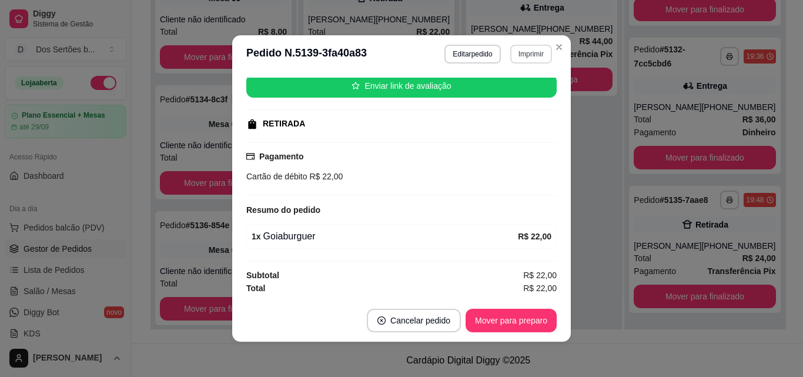
click at [525, 55] on button "Imprimir" at bounding box center [532, 54] width 42 height 19
click at [511, 92] on button "Impressora" at bounding box center [506, 95] width 82 height 18
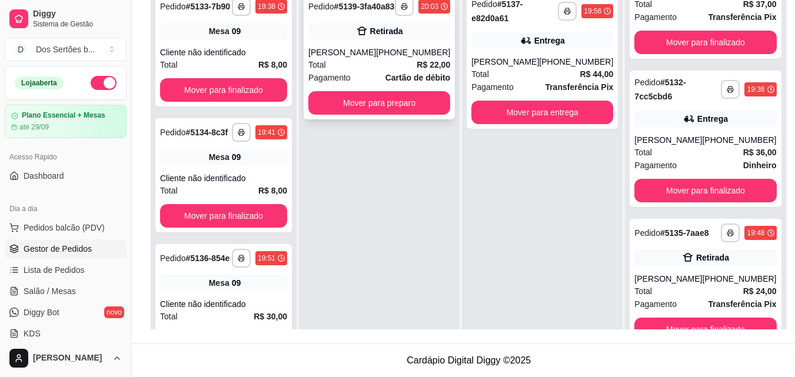
scroll to position [2, 0]
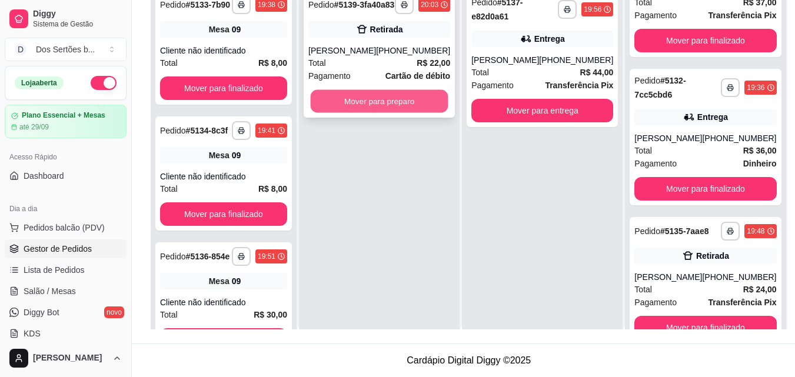
click at [358, 112] on button "Mover para preparo" at bounding box center [380, 101] width 138 height 23
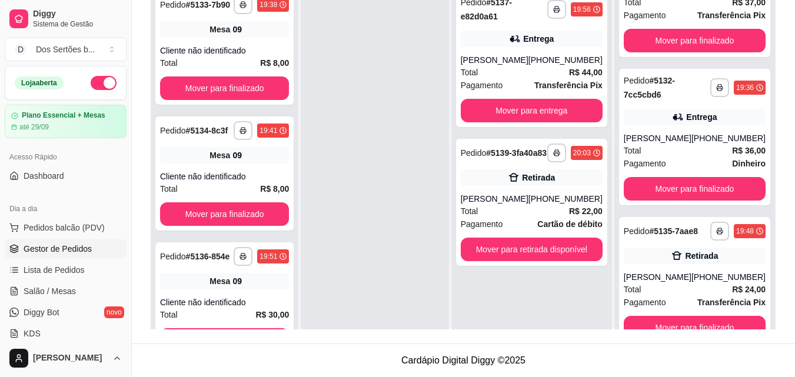
scroll to position [33, 0]
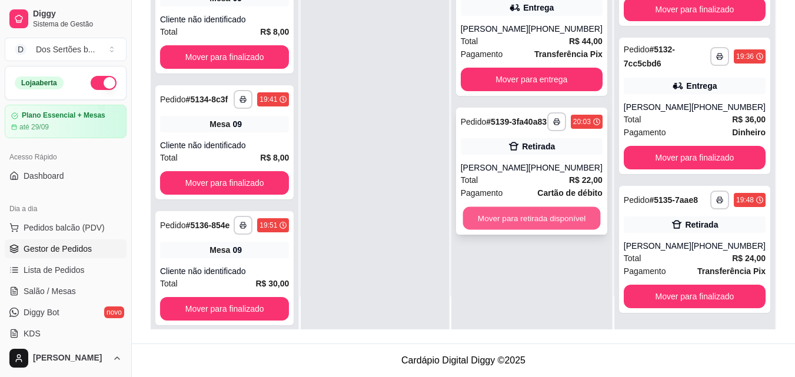
click at [548, 230] on button "Mover para retirada disponível" at bounding box center [531, 218] width 138 height 23
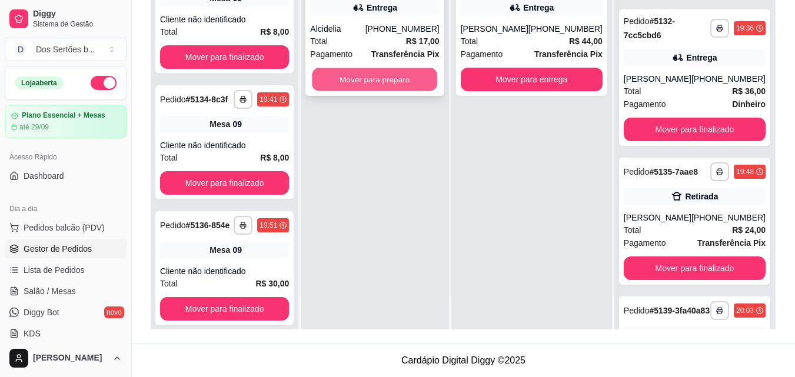
click at [374, 70] on button "Mover para preparo" at bounding box center [374, 79] width 125 height 23
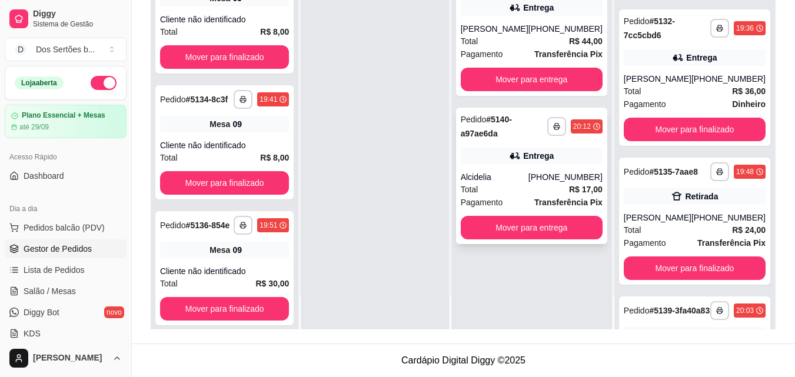
click at [570, 141] on div "**********" at bounding box center [532, 126] width 142 height 28
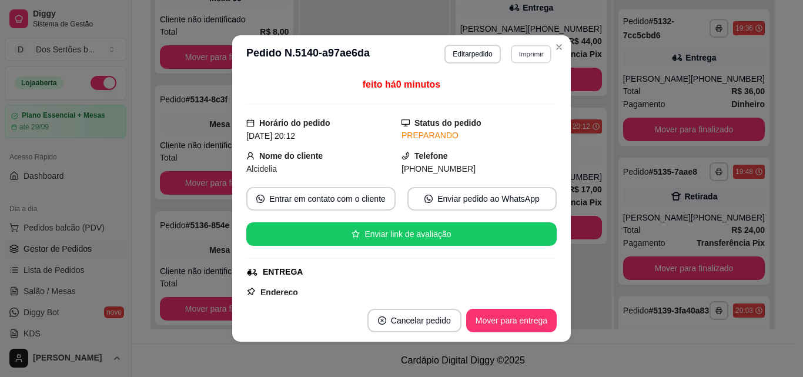
click at [523, 55] on button "Imprimir" at bounding box center [531, 54] width 41 height 18
click at [494, 91] on button "Impressora" at bounding box center [506, 95] width 82 height 18
click at [528, 56] on button "Imprimir" at bounding box center [532, 54] width 42 height 19
click at [554, 41] on button "Close" at bounding box center [559, 47] width 19 height 19
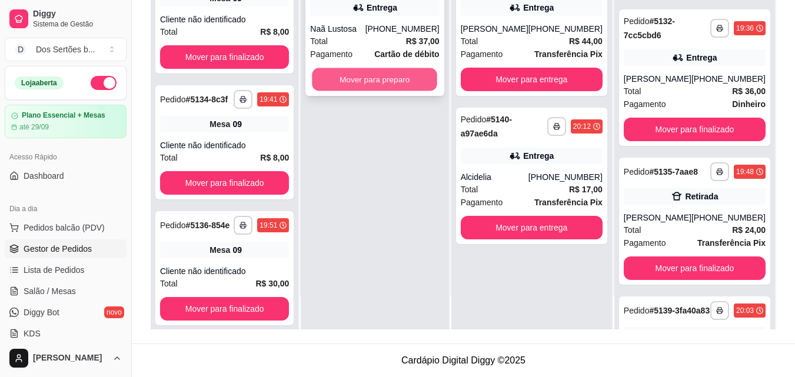
click at [362, 85] on button "Mover para preparo" at bounding box center [374, 79] width 125 height 23
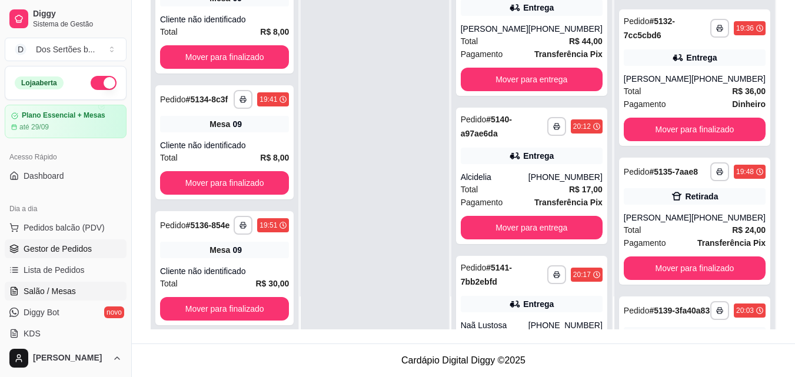
click at [45, 288] on span "Salão / Mesas" at bounding box center [50, 291] width 52 height 12
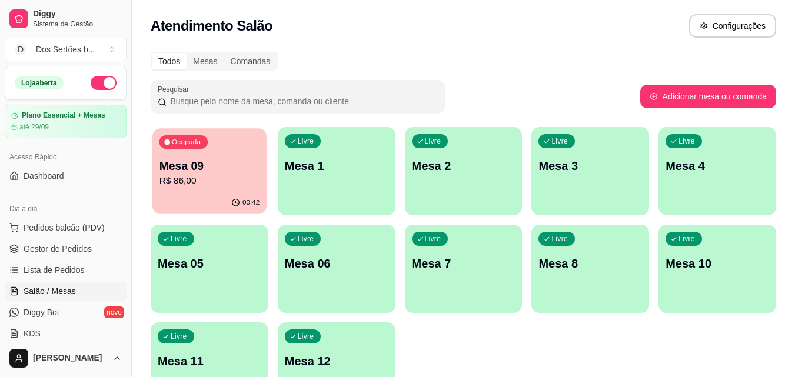
click at [210, 188] on p "R$ 86,00" at bounding box center [209, 181] width 101 height 14
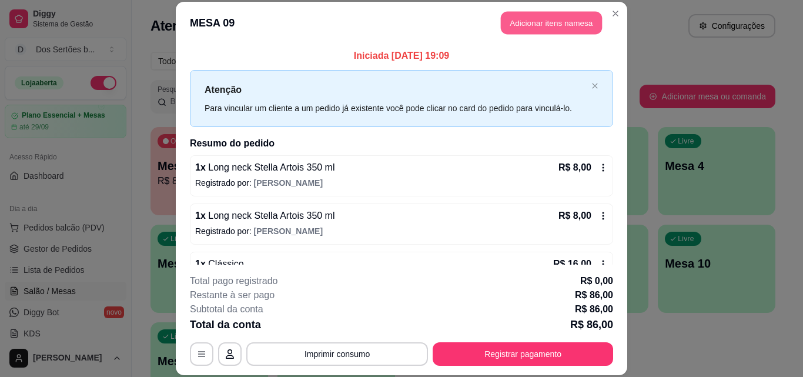
click at [511, 25] on button "Adicionar itens na mesa" at bounding box center [551, 23] width 101 height 23
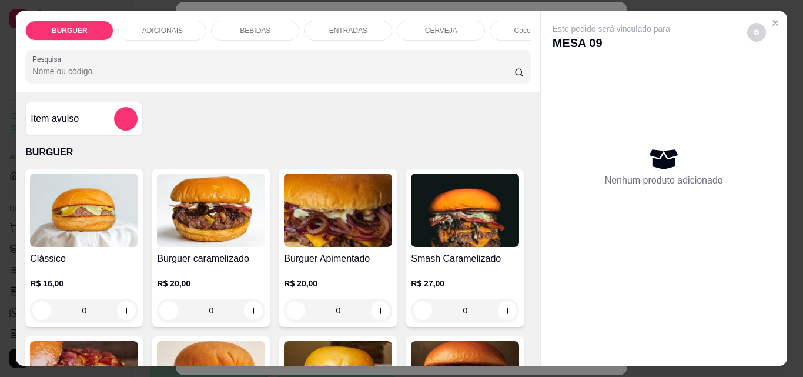
click at [232, 33] on div "BEBIDAS" at bounding box center [255, 31] width 88 height 20
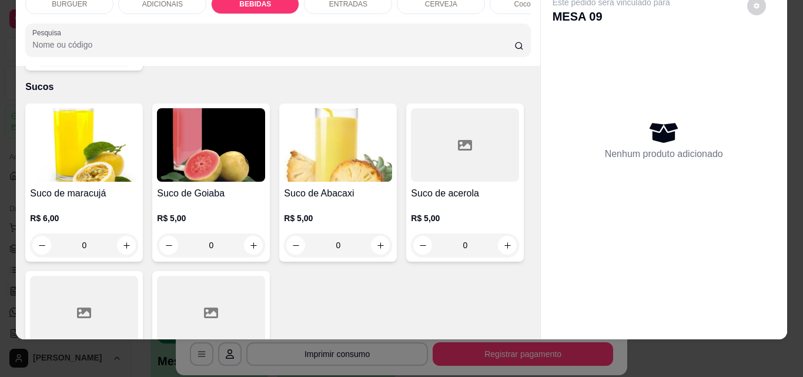
scroll to position [2641, 0]
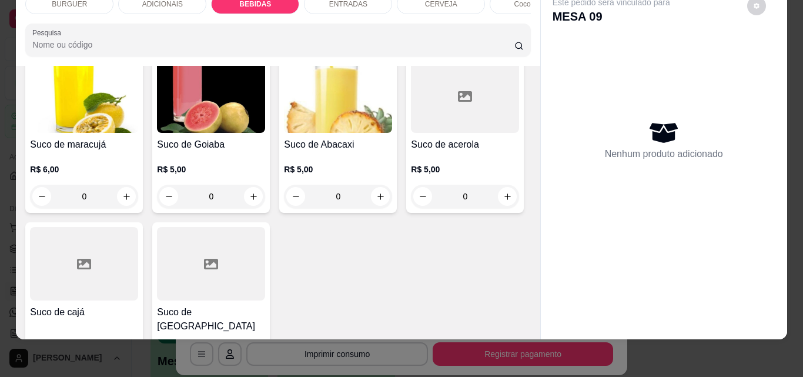
type input "1"
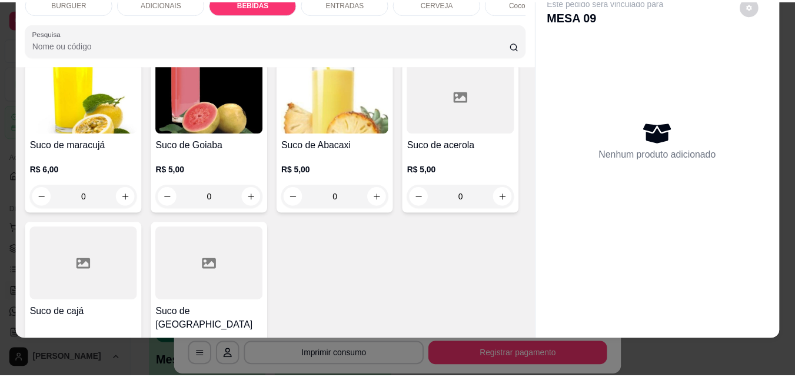
scroll to position [2642, 0]
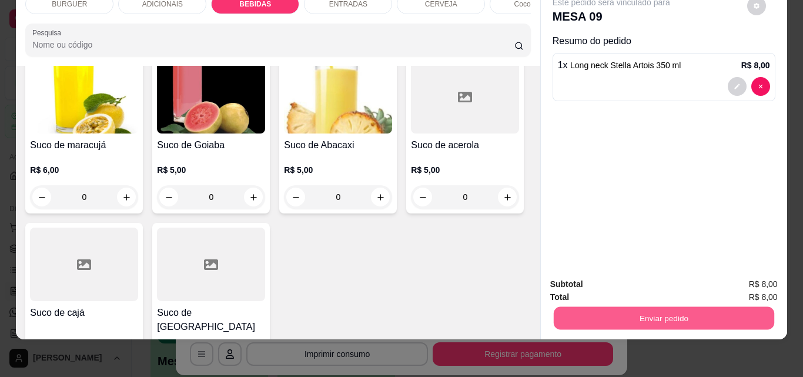
click at [591, 307] on button "Enviar pedido" at bounding box center [663, 317] width 221 height 23
click at [603, 283] on button "Não registrar e enviar pedido" at bounding box center [625, 280] width 119 height 22
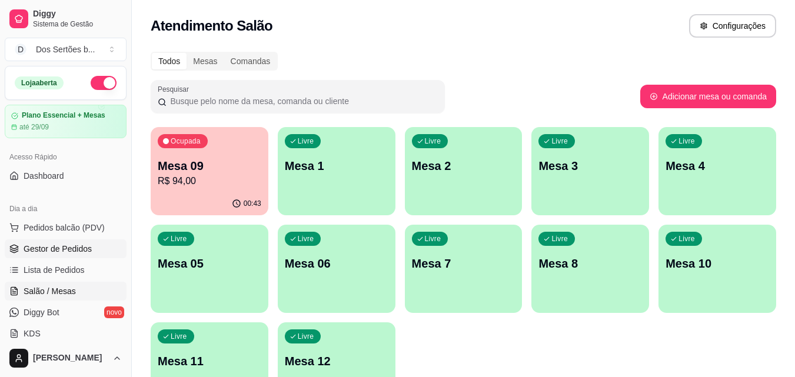
click at [58, 240] on link "Gestor de Pedidos" at bounding box center [66, 248] width 122 height 19
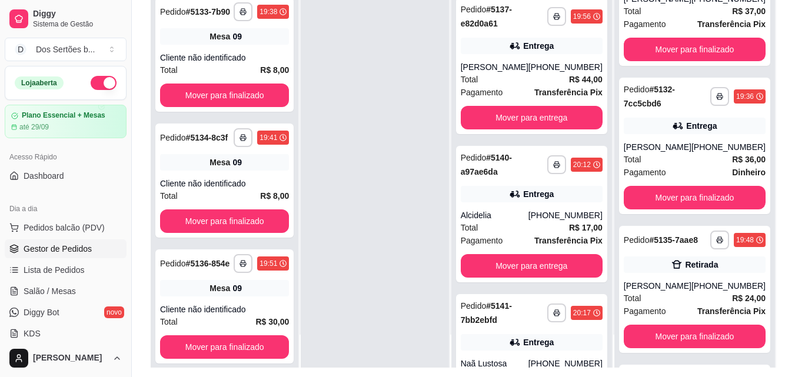
scroll to position [333, 0]
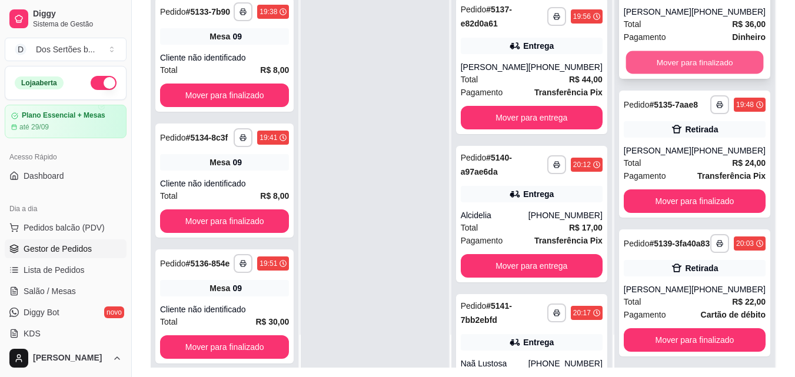
click at [665, 72] on button "Mover para finalizado" at bounding box center [694, 62] width 138 height 23
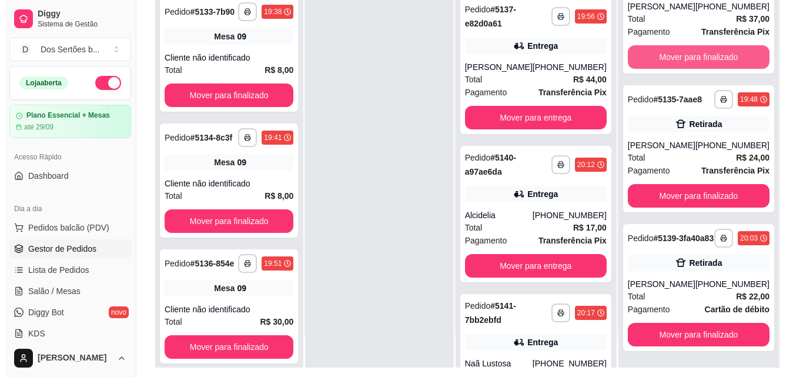
scroll to position [185, 0]
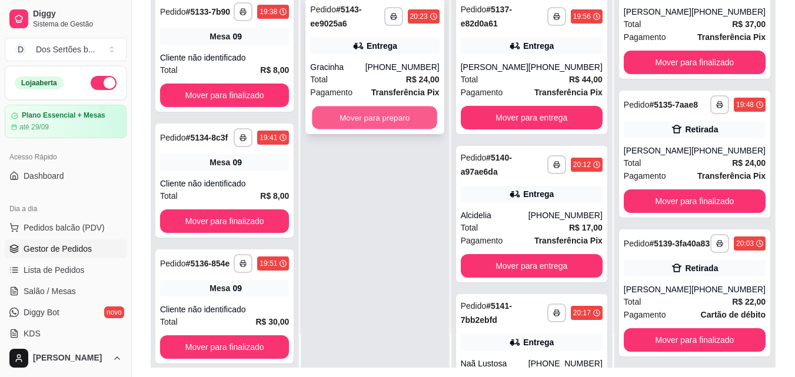
click at [410, 115] on button "Mover para preparo" at bounding box center [374, 117] width 125 height 23
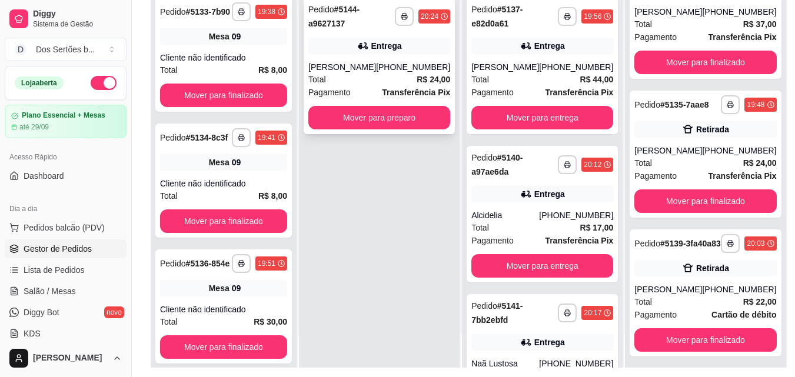
click at [378, 55] on div "**********" at bounding box center [378, 66] width 151 height 136
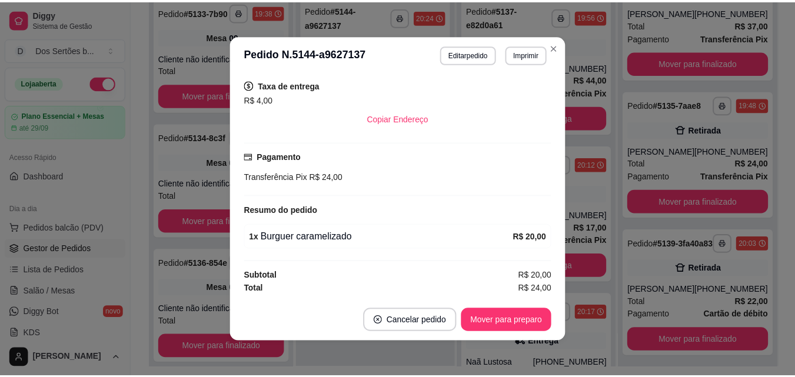
scroll to position [2, 0]
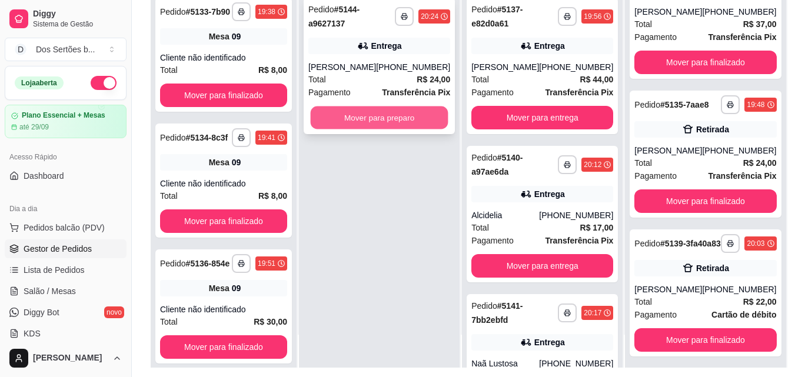
click at [363, 129] on button "Mover para preparo" at bounding box center [380, 117] width 138 height 23
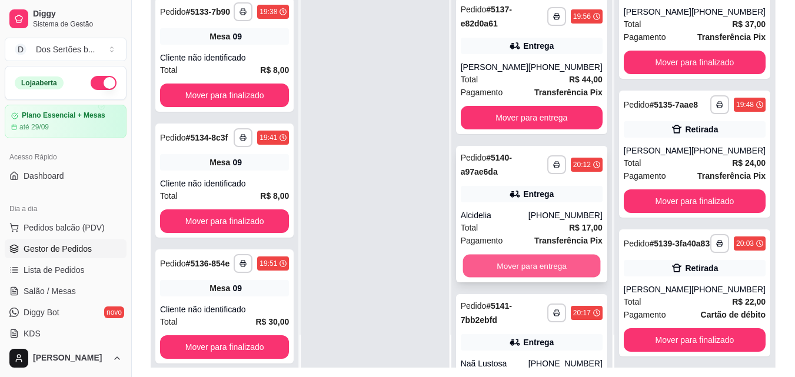
click at [512, 278] on button "Mover para entrega" at bounding box center [531, 266] width 138 height 23
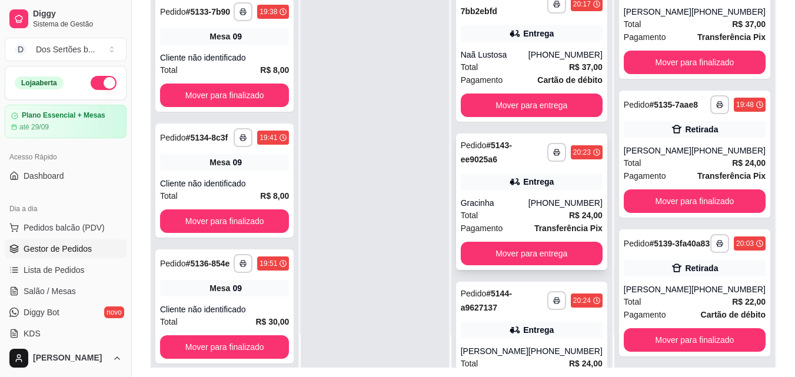
scroll to position [243, 0]
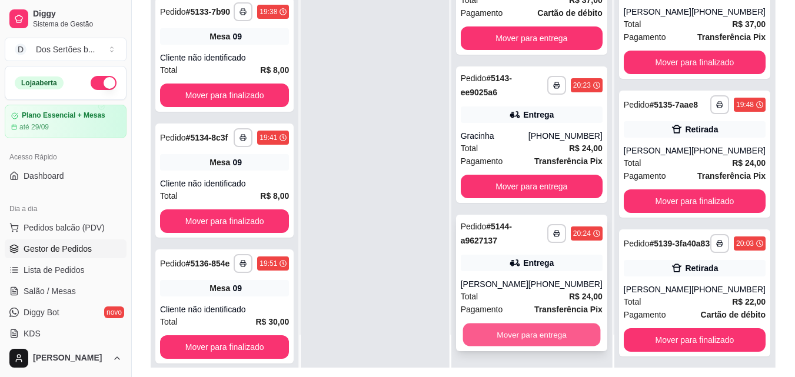
click at [523, 341] on button "Mover para entrega" at bounding box center [531, 334] width 138 height 23
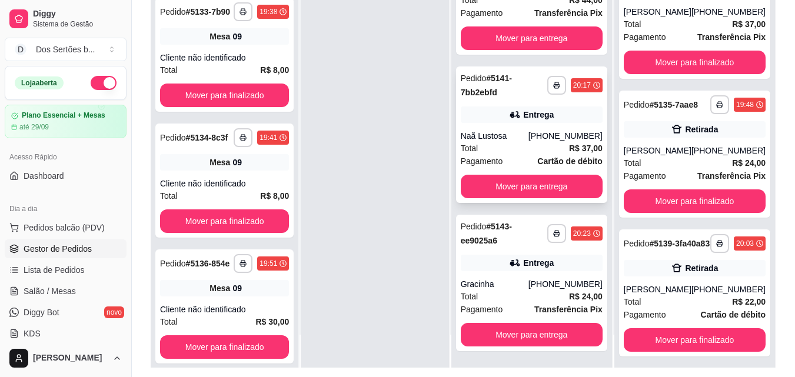
scroll to position [91, 0]
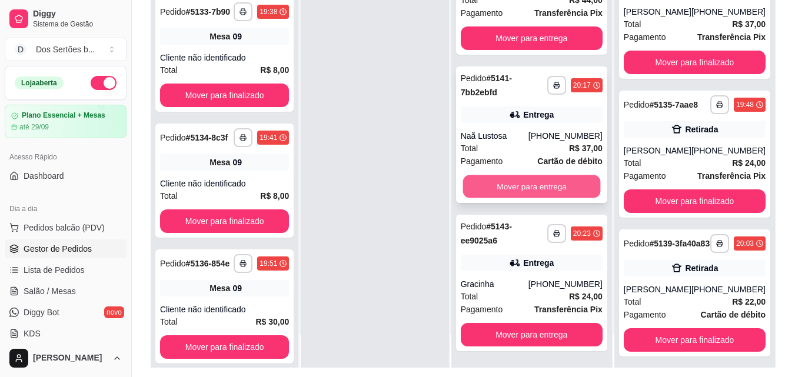
click at [511, 178] on button "Mover para entrega" at bounding box center [531, 186] width 138 height 23
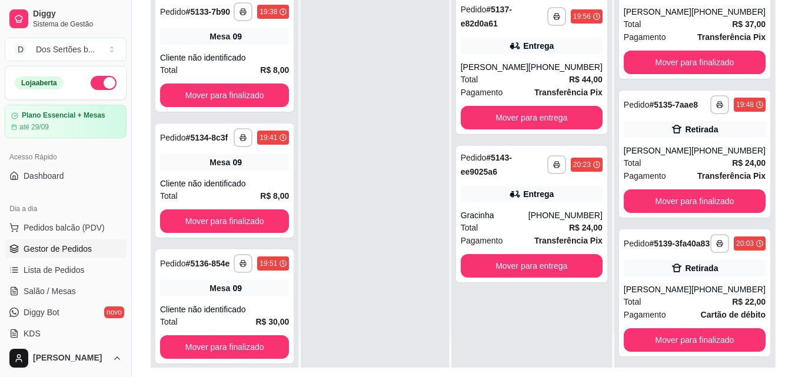
scroll to position [0, 0]
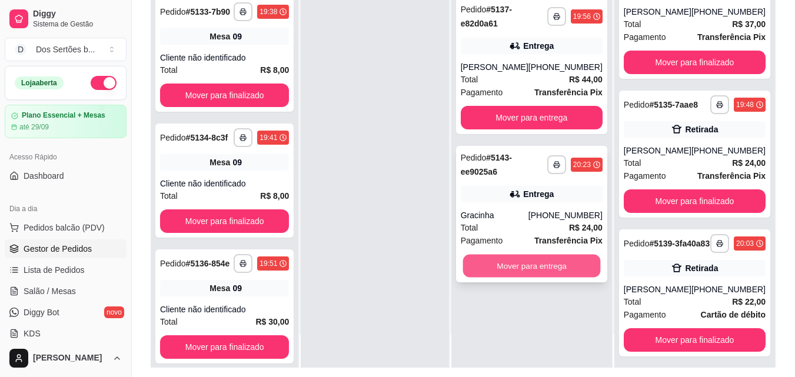
click at [518, 271] on button "Mover para entrega" at bounding box center [531, 266] width 138 height 23
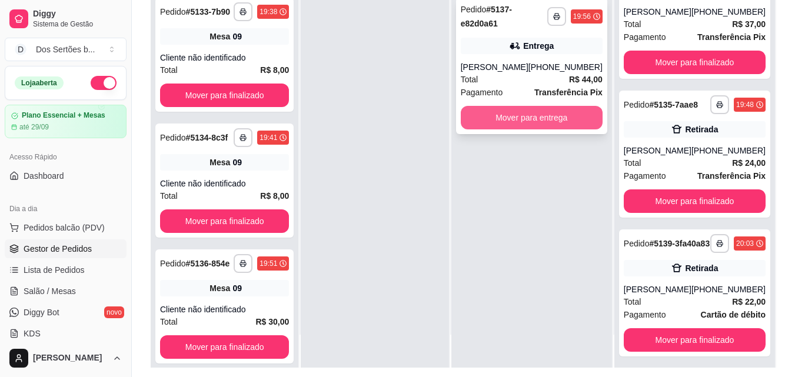
click at [532, 119] on button "Mover para entrega" at bounding box center [532, 118] width 142 height 24
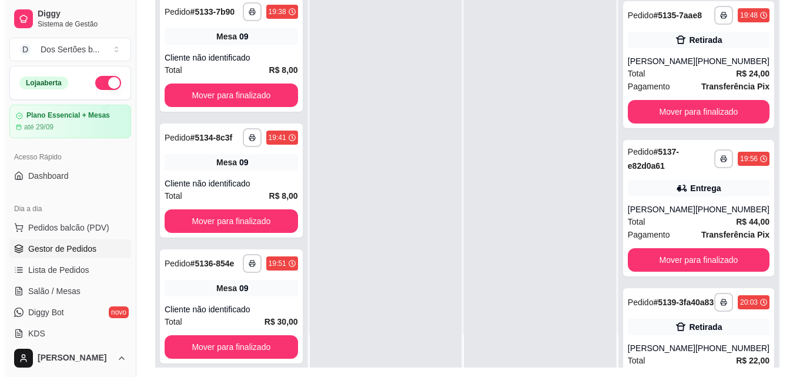
scroll to position [116, 0]
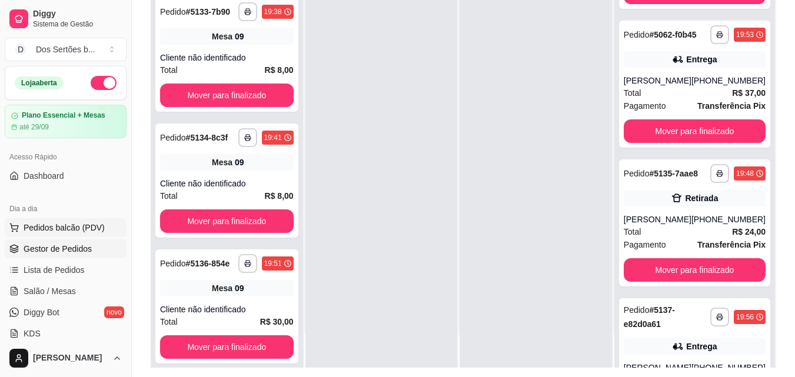
click at [60, 222] on span "Pedidos balcão (PDV)" at bounding box center [64, 228] width 81 height 12
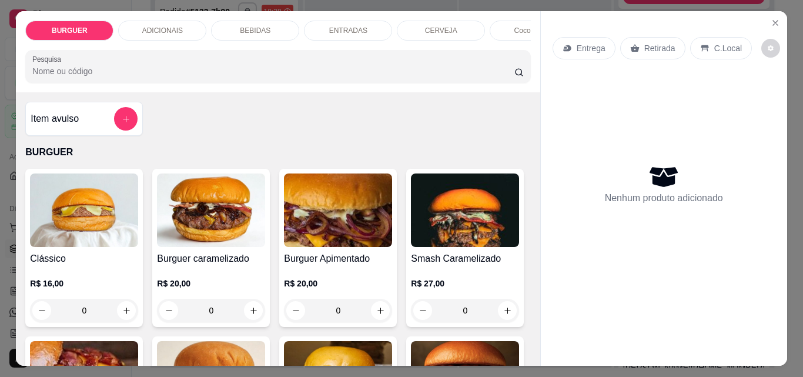
scroll to position [65, 0]
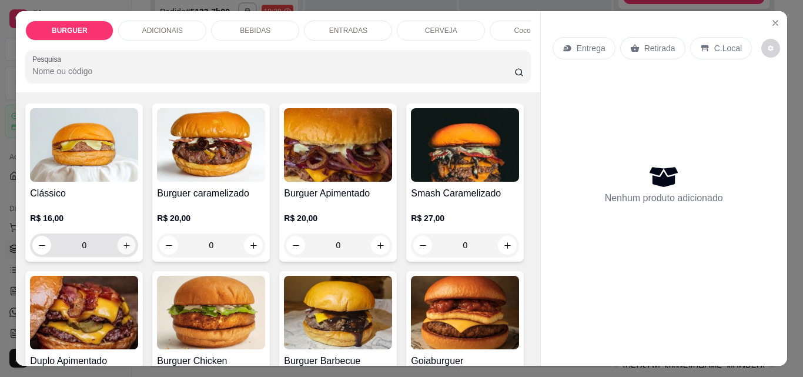
click at [124, 248] on icon "increase-product-quantity" at bounding box center [127, 245] width 6 height 6
type input "1"
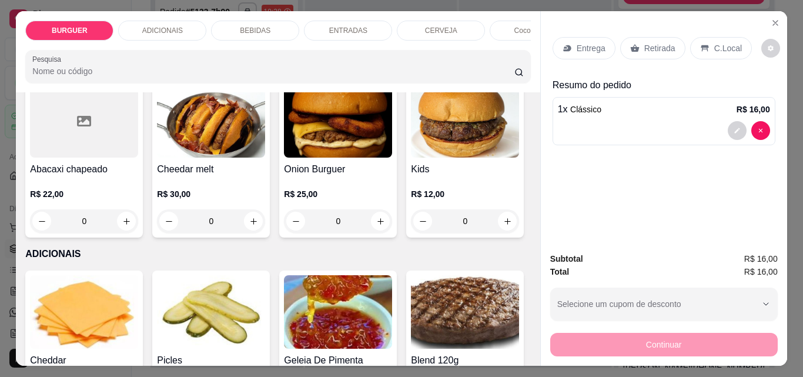
scroll to position [491, 0]
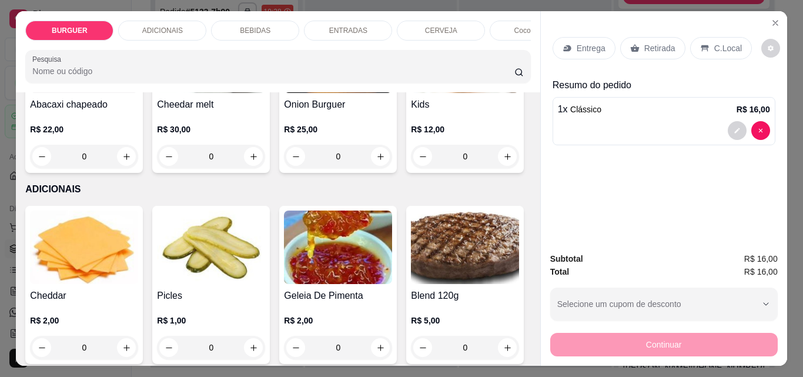
type input "1"
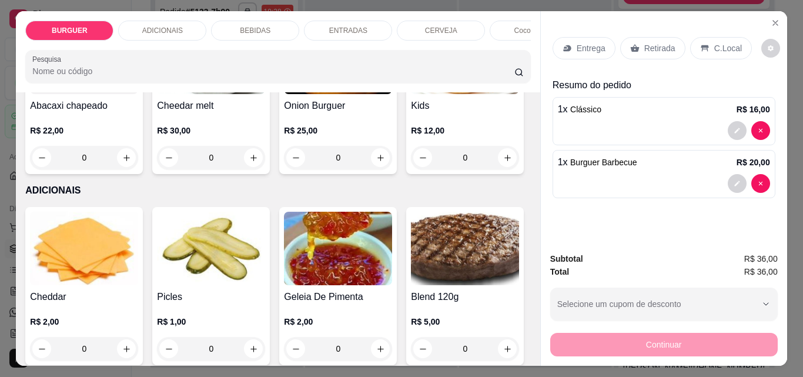
scroll to position [491, 0]
click at [251, 28] on p "BEBIDAS" at bounding box center [255, 30] width 31 height 9
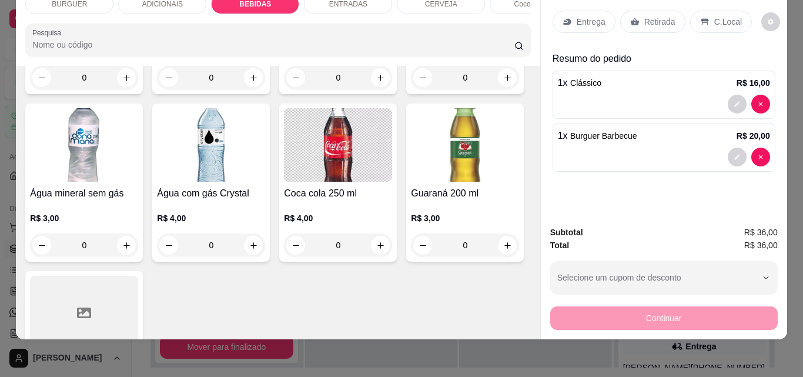
scroll to position [1459, 0]
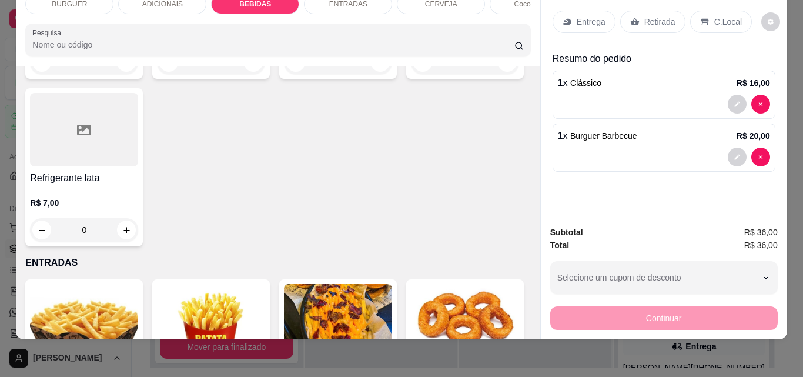
type input "1"
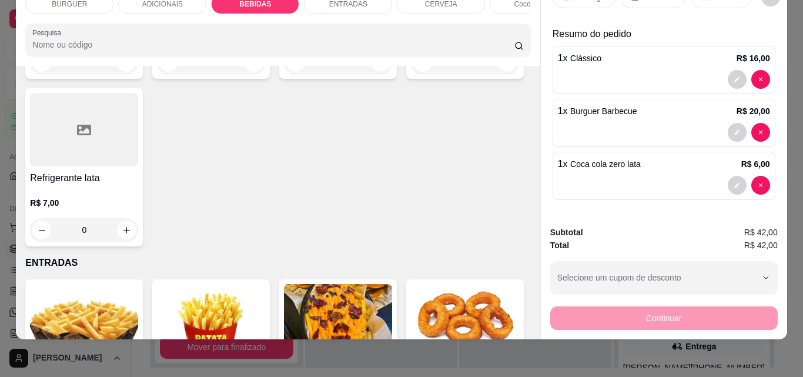
scroll to position [0, 0]
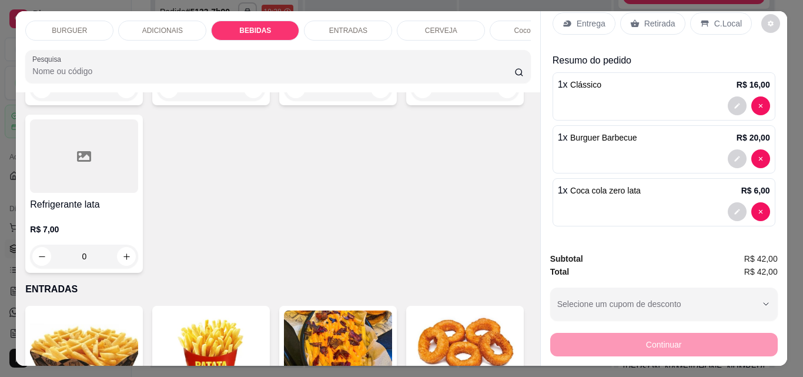
click at [87, 22] on div "BURGUER" at bounding box center [69, 31] width 88 height 20
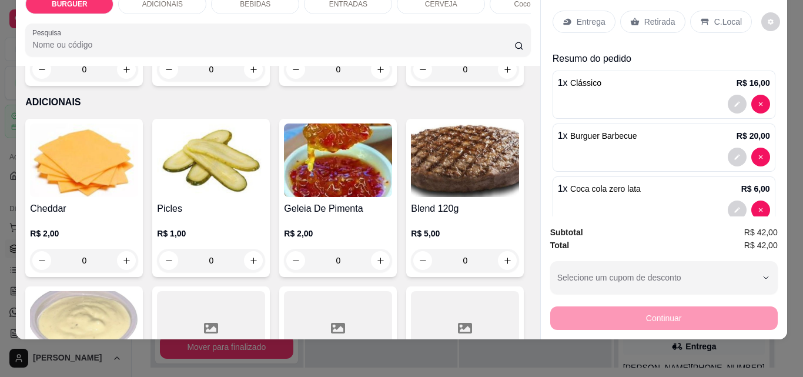
click at [577, 16] on p "Entrega" at bounding box center [591, 22] width 29 height 12
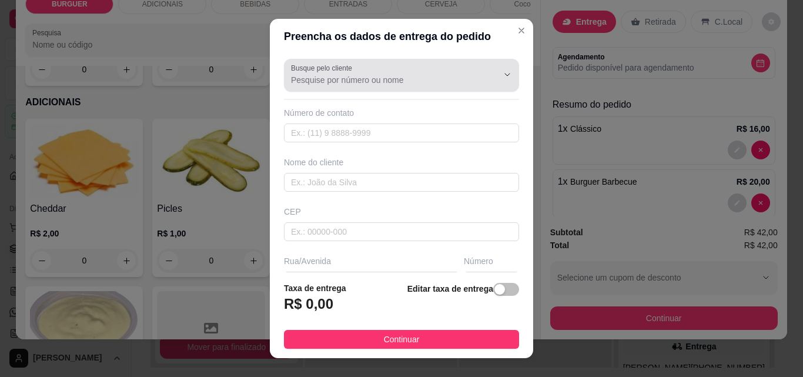
click at [332, 74] on div at bounding box center [401, 76] width 221 height 24
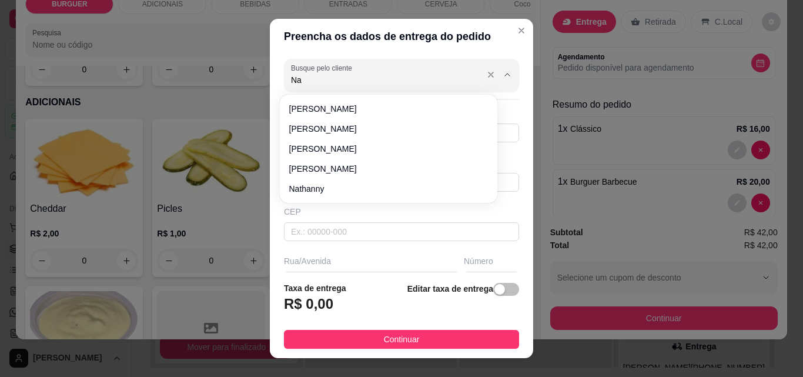
type input "N"
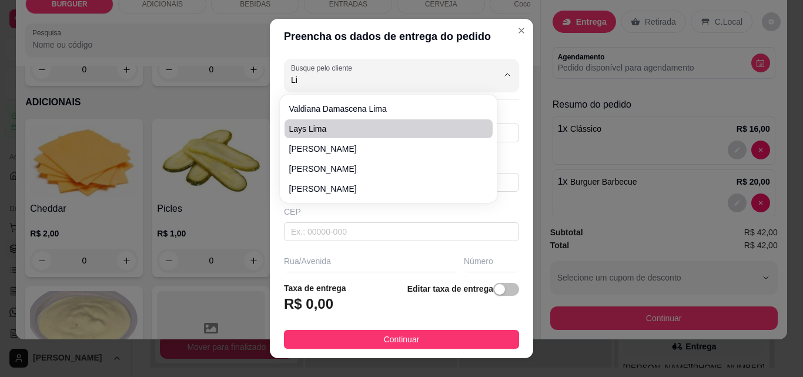
type input "L"
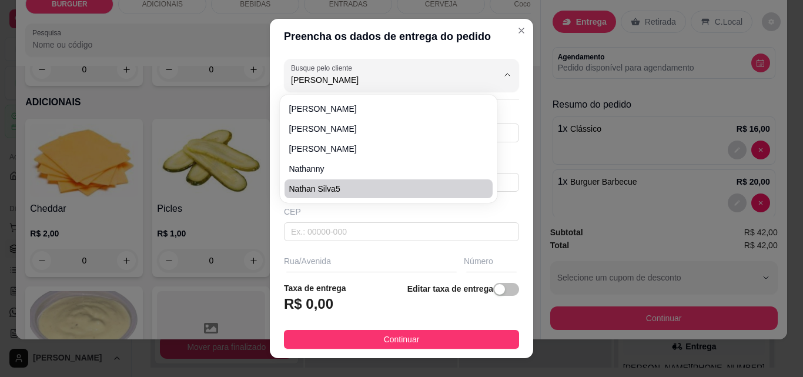
click at [304, 182] on li "Nathan Silva5" at bounding box center [389, 188] width 208 height 19
type input "Nathan Silva5"
type input "8681583190"
type input "Nathan Silva5"
type input "Rua [PERSON_NAME][GEOGRAPHIC_DATA]"
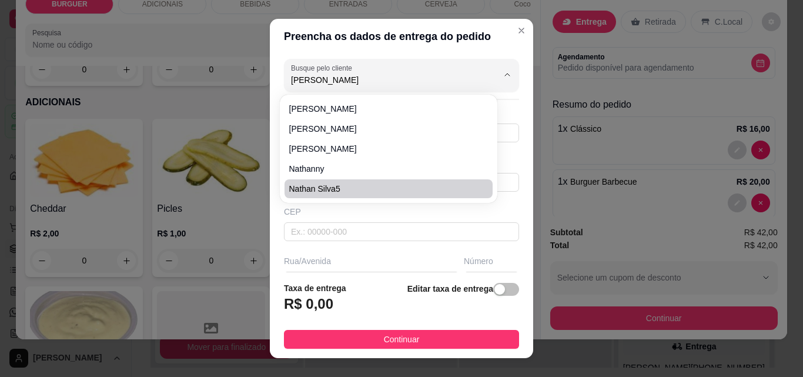
type input "720"
type input "Esperantina"
type input "Próximo a comunidade São Benedito"
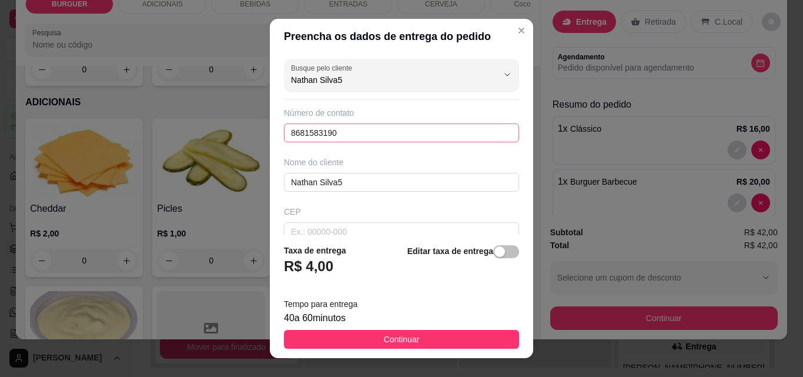
scroll to position [103, 0]
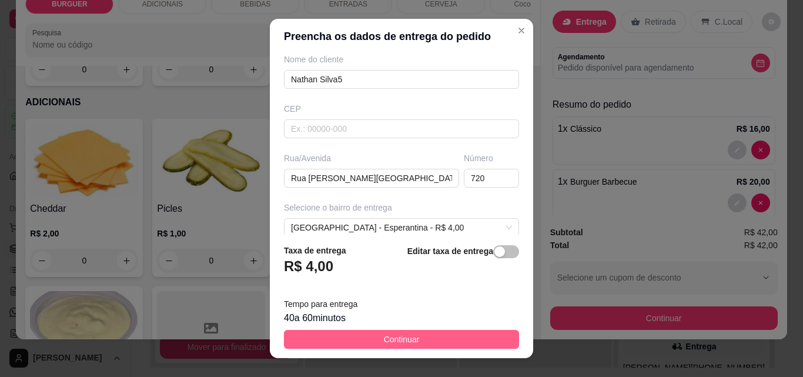
type input "Nathan Silva5"
click at [403, 336] on span "Continuar" at bounding box center [402, 339] width 36 height 13
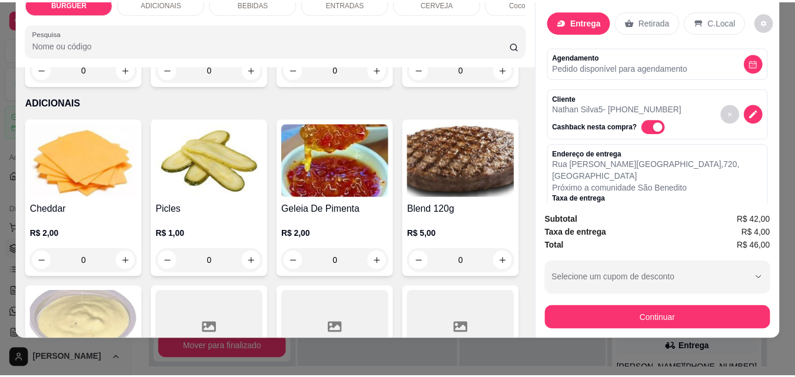
scroll to position [0, 0]
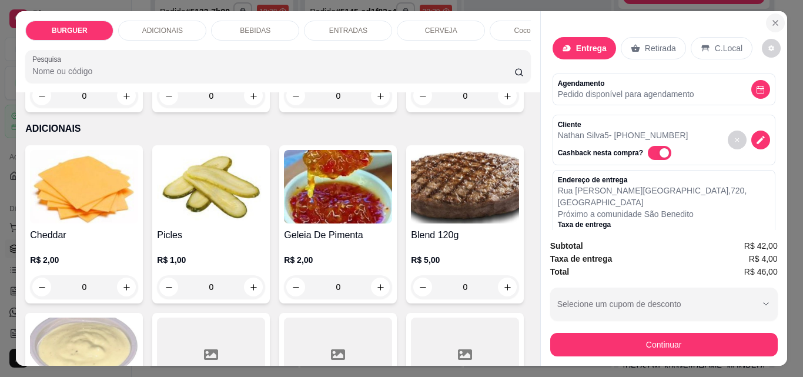
click at [773, 21] on icon "Close" at bounding box center [775, 23] width 5 height 5
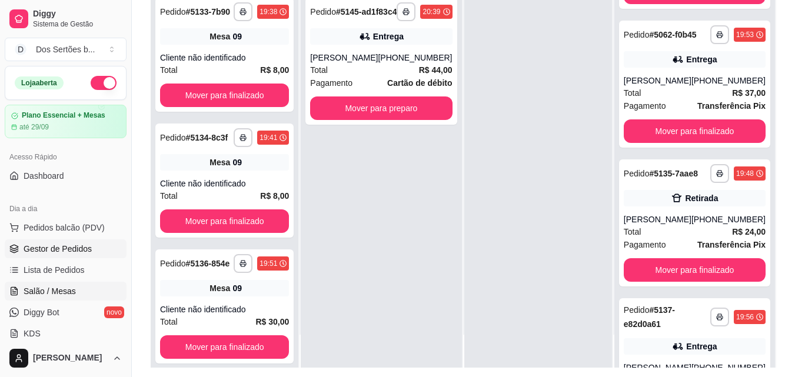
click at [48, 295] on span "Salão / Mesas" at bounding box center [50, 291] width 52 height 12
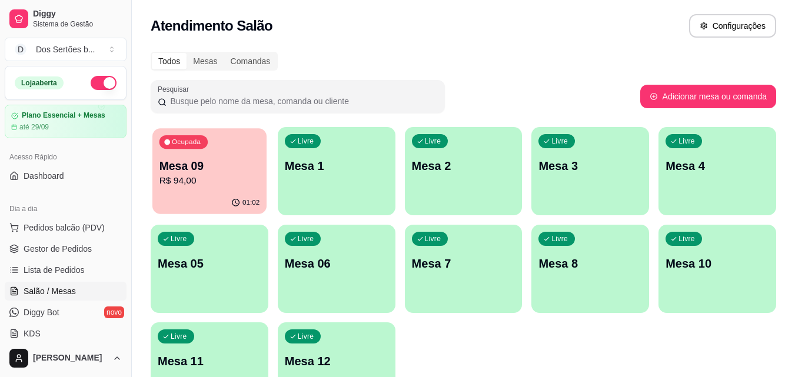
click at [199, 174] on p "Mesa 09" at bounding box center [209, 166] width 101 height 16
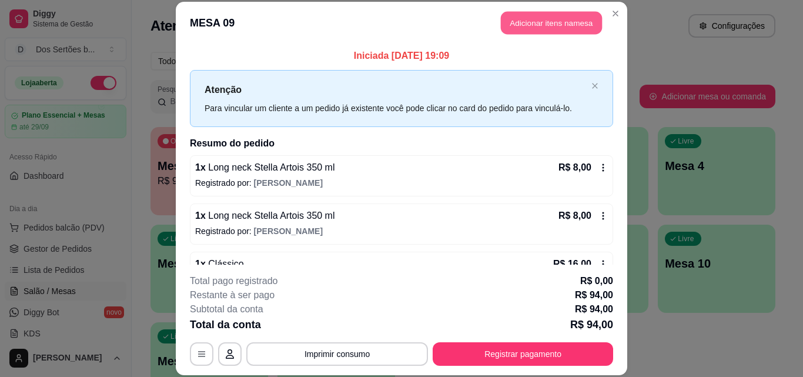
click at [536, 24] on button "Adicionar itens na mesa" at bounding box center [551, 23] width 101 height 23
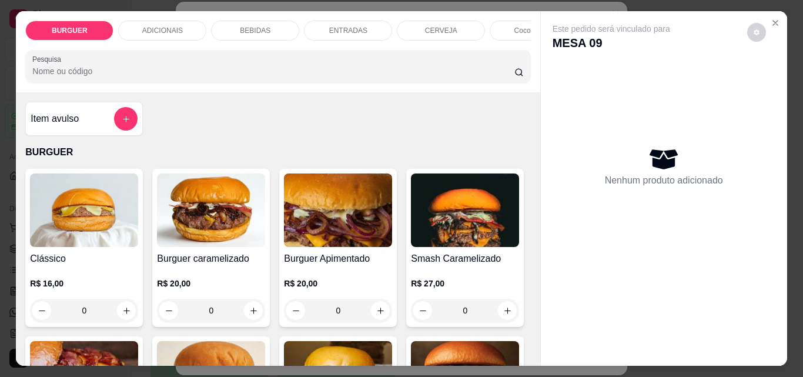
click at [256, 26] on p "BEBIDAS" at bounding box center [255, 30] width 31 height 9
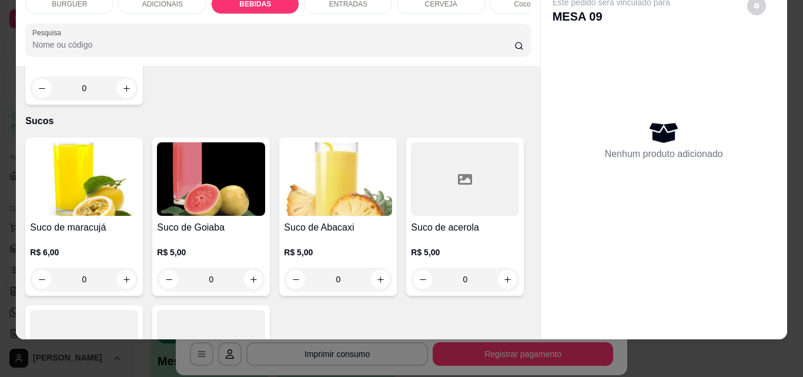
scroll to position [2646, 0]
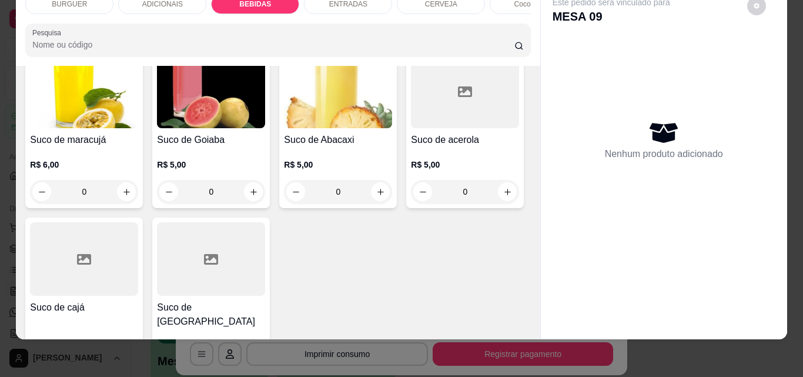
type input "1"
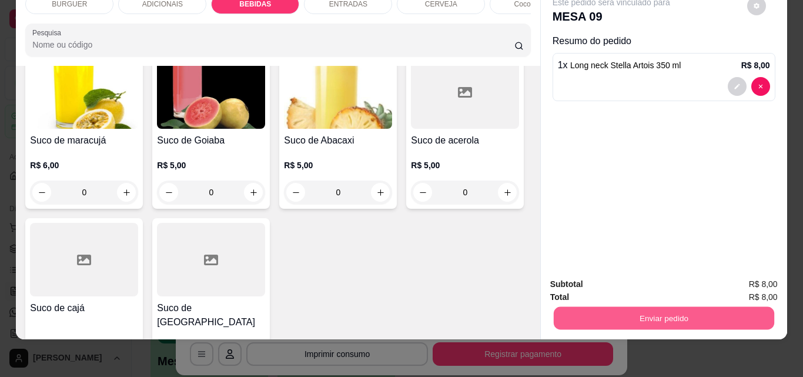
click at [600, 314] on button "Enviar pedido" at bounding box center [663, 317] width 221 height 23
click at [613, 278] on button "Não registrar e enviar pedido" at bounding box center [625, 280] width 119 height 22
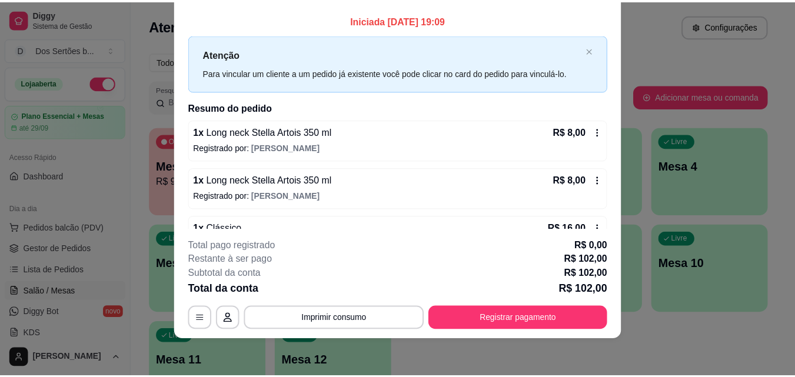
scroll to position [0, 0]
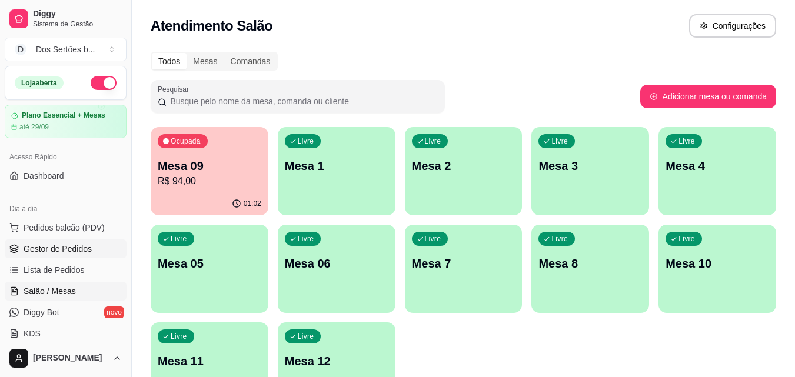
click at [31, 251] on span "Gestor de Pedidos" at bounding box center [58, 249] width 68 height 12
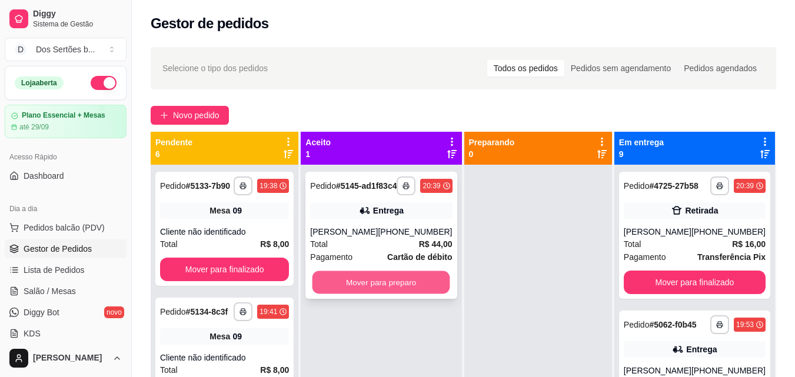
click at [371, 289] on button "Mover para preparo" at bounding box center [381, 282] width 138 height 23
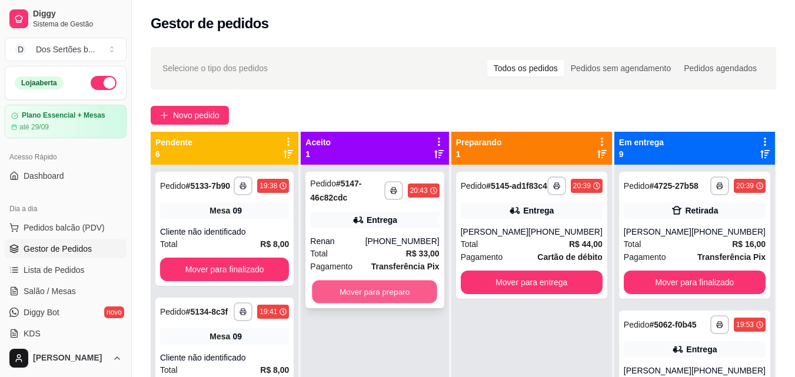
click at [360, 289] on button "Mover para preparo" at bounding box center [374, 292] width 125 height 23
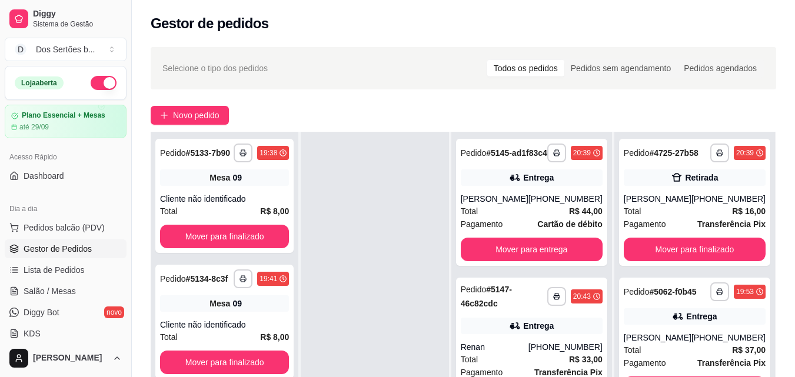
scroll to position [111, 0]
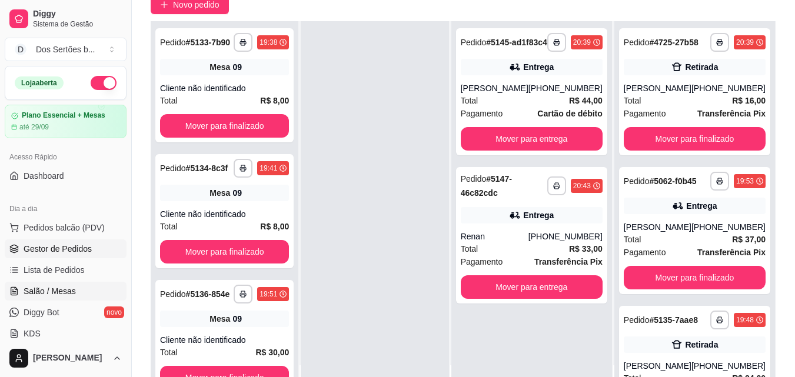
click at [71, 289] on span "Salão / Mesas" at bounding box center [50, 291] width 52 height 12
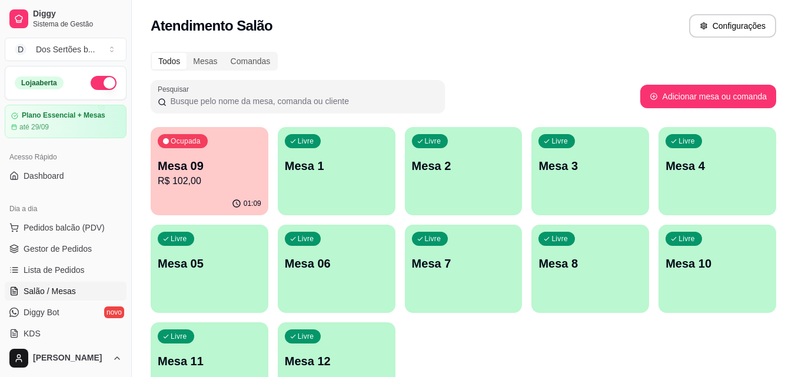
click at [209, 182] on p "R$ 102,00" at bounding box center [210, 181] width 104 height 14
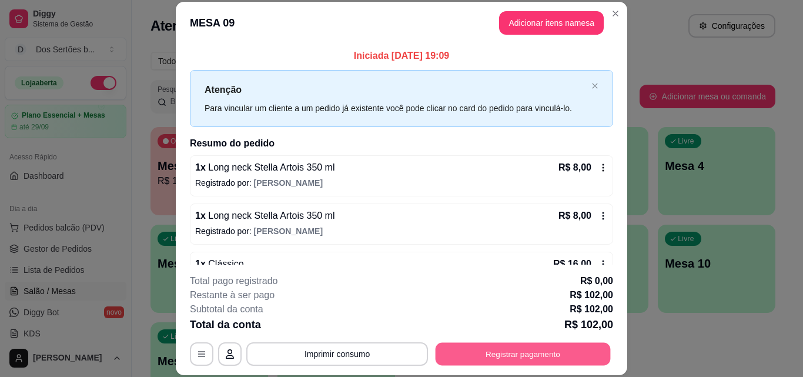
click at [526, 353] on button "Registrar pagamento" at bounding box center [523, 353] width 175 height 23
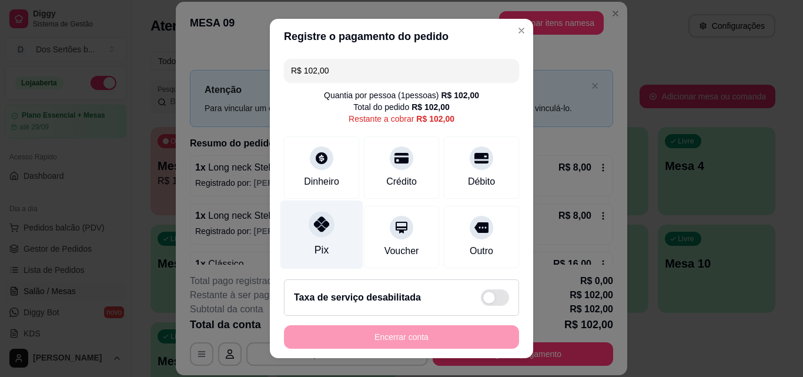
click at [328, 235] on div "Pix" at bounding box center [322, 235] width 83 height 69
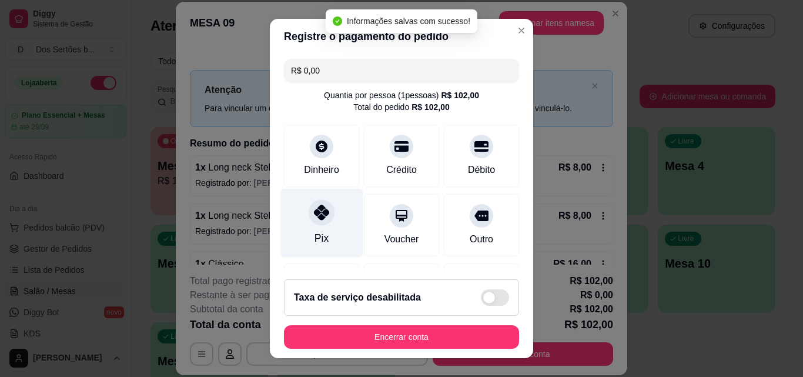
type input "R$ 0,00"
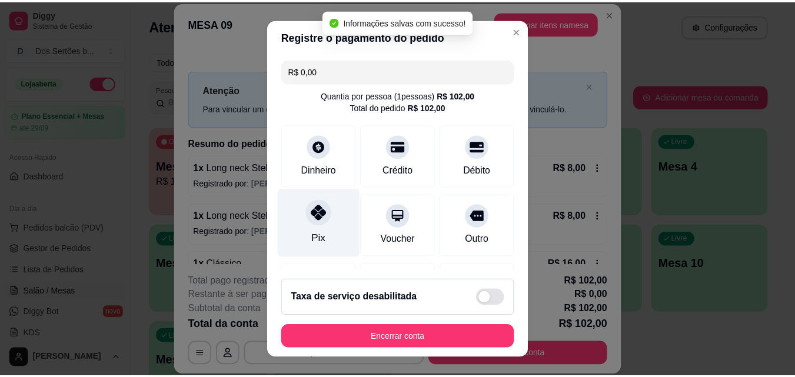
scroll to position [136, 0]
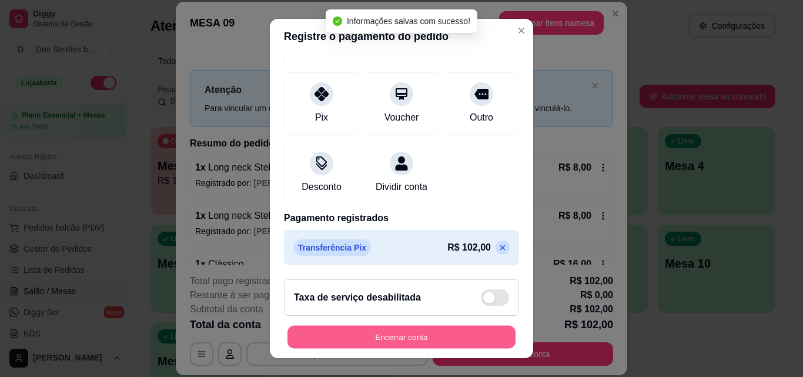
click at [415, 329] on button "Encerrar conta" at bounding box center [402, 337] width 228 height 23
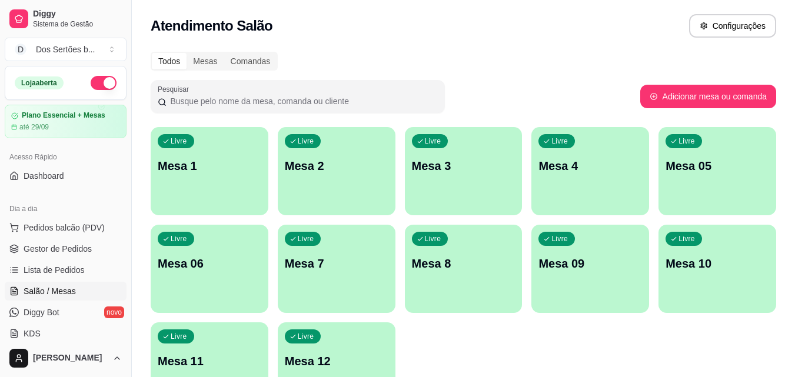
click at [71, 238] on ul "Pedidos balcão (PDV) Gestor de Pedidos Lista de Pedidos Salão / Mesas Diggy Bot…" at bounding box center [66, 280] width 122 height 125
click at [66, 246] on span "Gestor de Pedidos" at bounding box center [58, 249] width 68 height 12
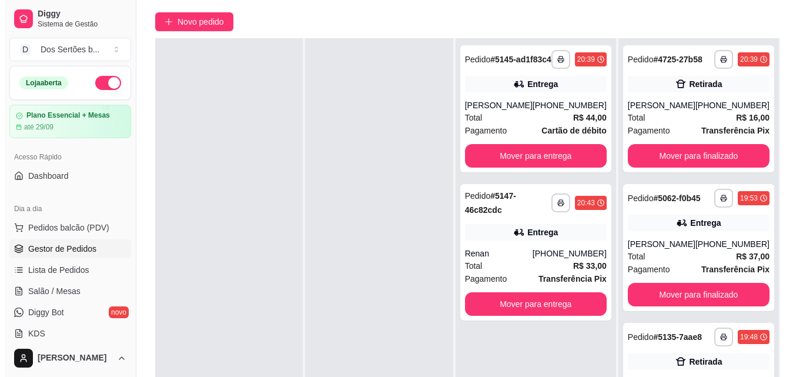
scroll to position [114, 0]
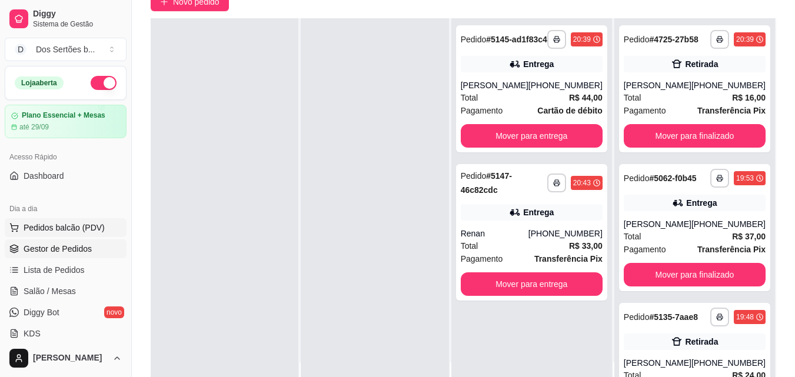
click at [61, 231] on span "Pedidos balcão (PDV)" at bounding box center [64, 228] width 81 height 12
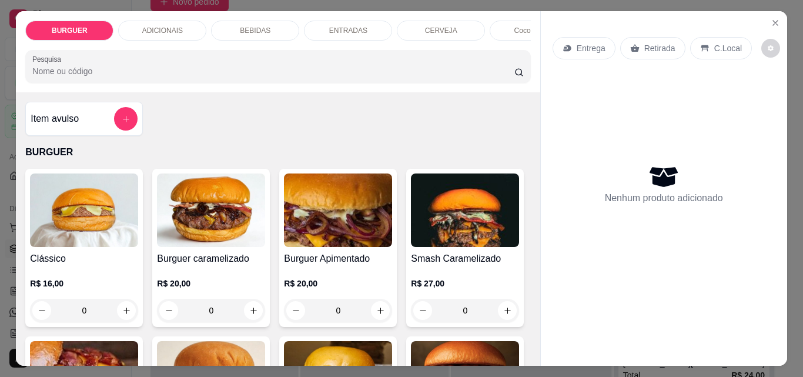
scroll to position [104, 0]
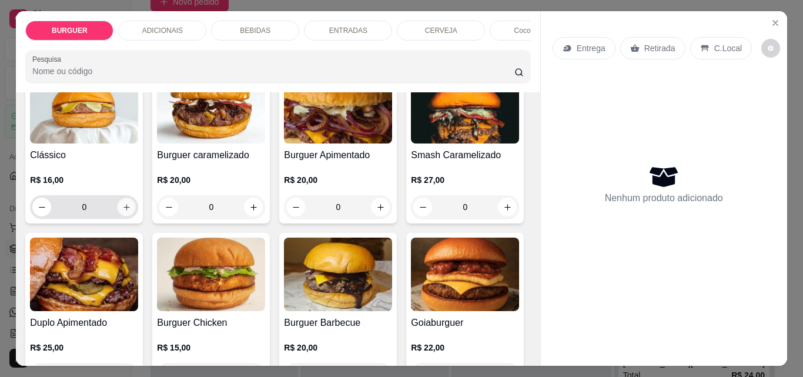
click at [122, 209] on icon "increase-product-quantity" at bounding box center [126, 207] width 9 height 9
type input "1"
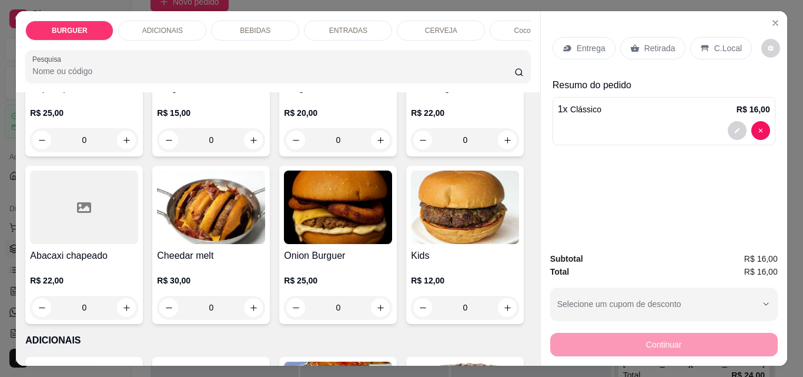
scroll to position [430, 0]
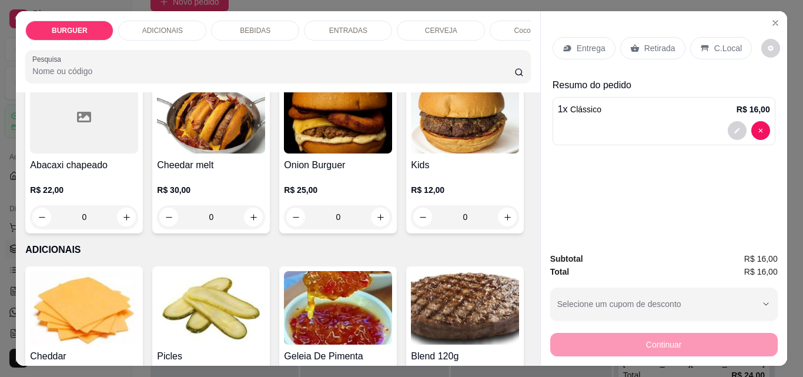
click at [376, 54] on icon "increase-product-quantity" at bounding box center [380, 49] width 9 height 9
type input "1"
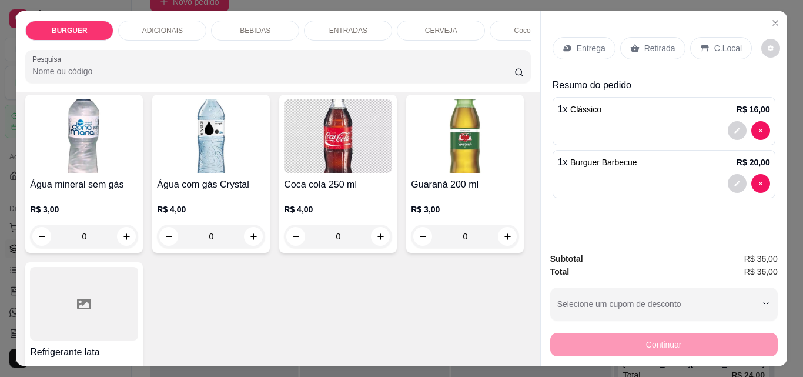
scroll to position [1448, 0]
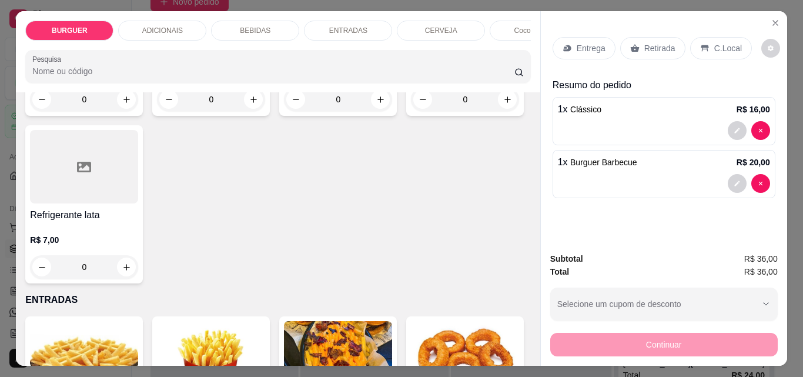
type input "1"
click at [577, 45] on p "Entrega" at bounding box center [591, 48] width 29 height 12
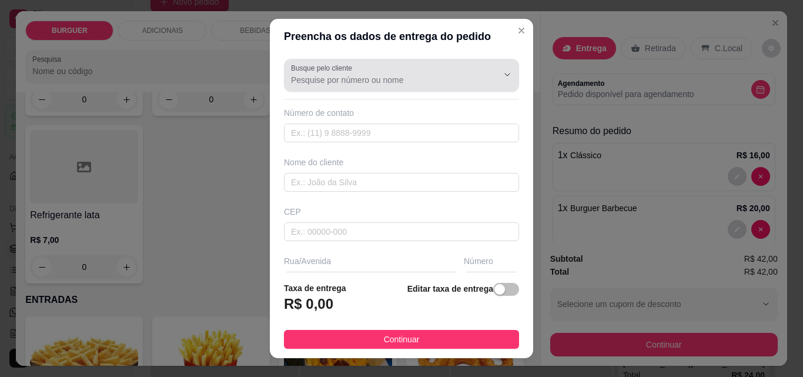
click at [371, 71] on div at bounding box center [401, 76] width 221 height 24
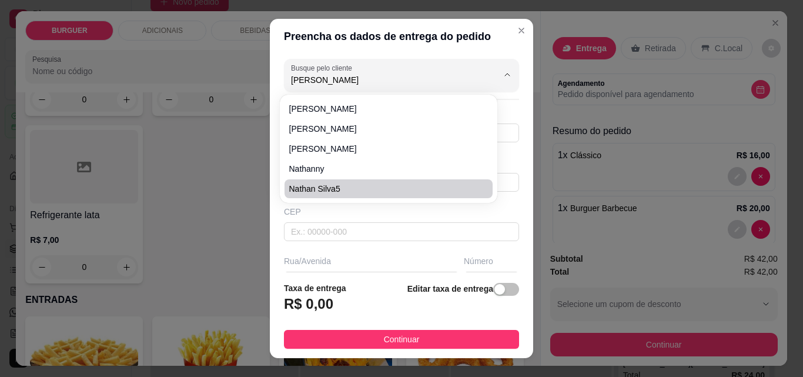
click at [330, 186] on span "Nathan Silva5" at bounding box center [382, 189] width 187 height 12
type input "Nathan Silva5"
type input "8681583190"
type input "Nathan Silva5"
type input "Rua [PERSON_NAME][GEOGRAPHIC_DATA]"
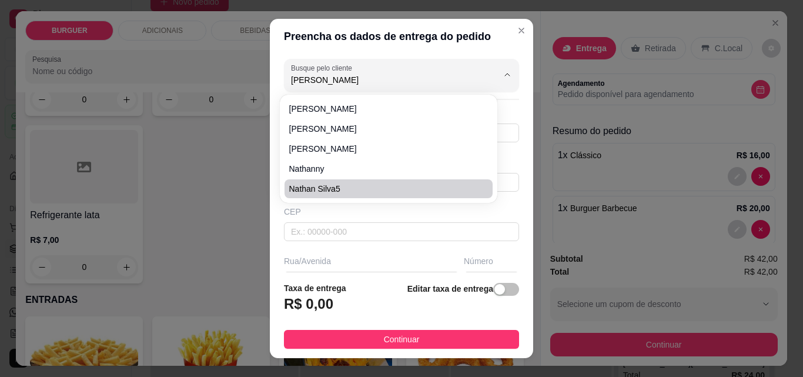
type input "720"
type input "Esperantina"
type input "Próximo a comunidade São Benedito"
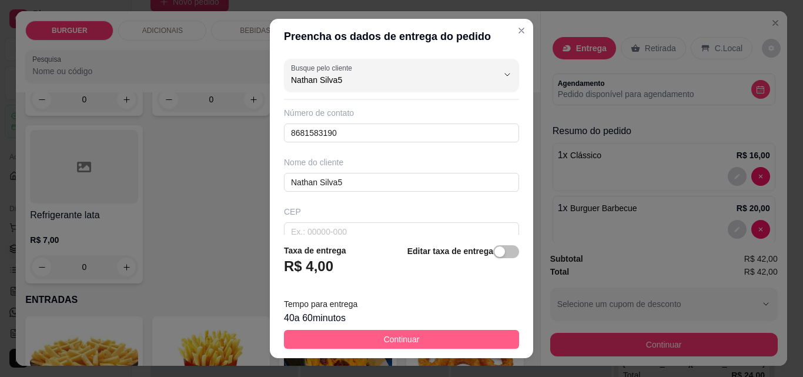
type input "Nathan Silva5"
click at [442, 342] on button "Continuar" at bounding box center [401, 339] width 235 height 19
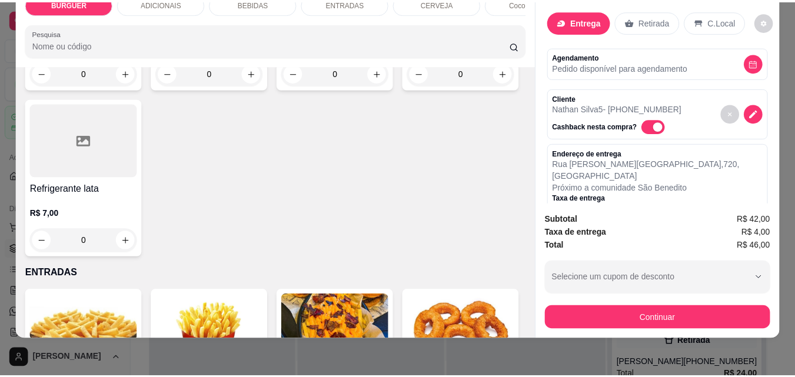
scroll to position [0, 0]
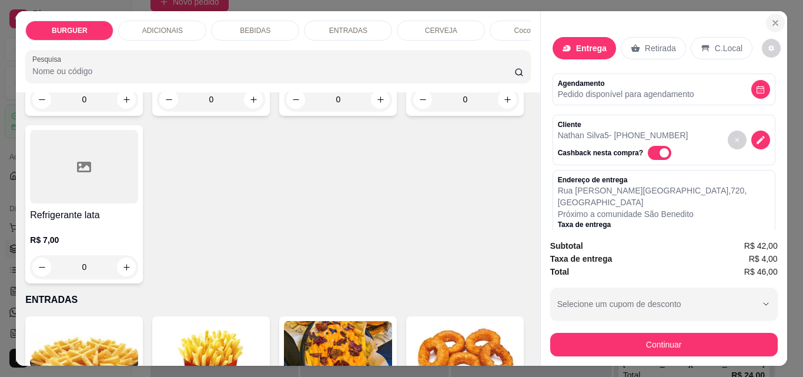
click at [774, 18] on icon "Close" at bounding box center [775, 22] width 9 height 9
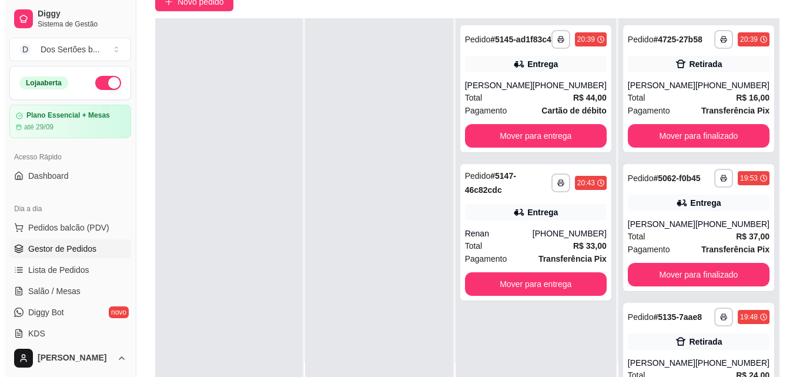
scroll to position [179, 0]
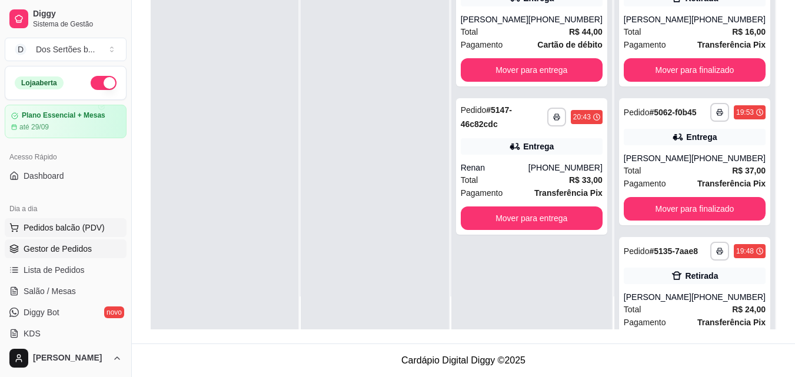
click at [48, 226] on span "Pedidos balcão (PDV)" at bounding box center [64, 228] width 81 height 12
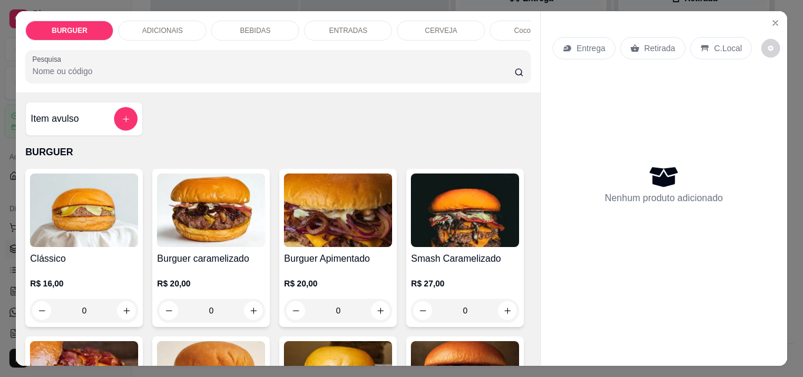
scroll to position [84, 0]
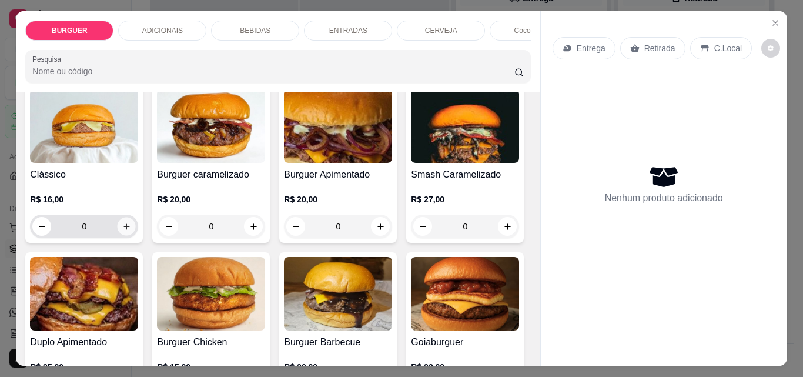
click at [122, 231] on icon "increase-product-quantity" at bounding box center [126, 226] width 9 height 9
type input "1"
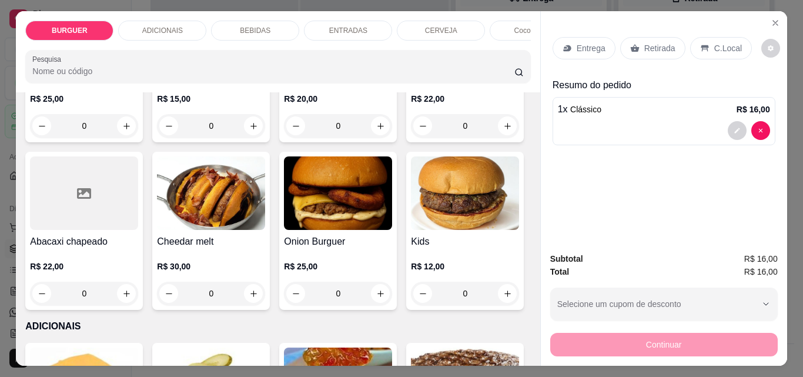
scroll to position [460, 0]
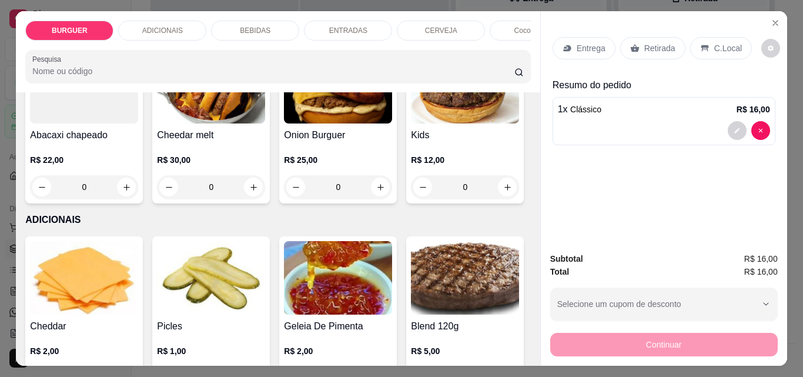
click at [376, 24] on icon "increase-product-quantity" at bounding box center [380, 19] width 9 height 9
type input "1"
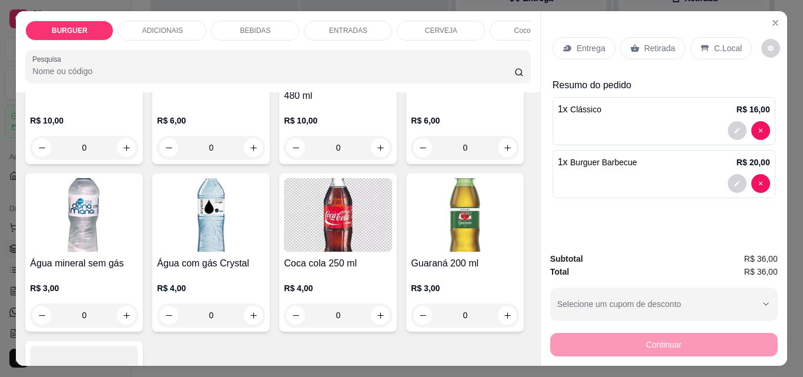
scroll to position [1357, 0]
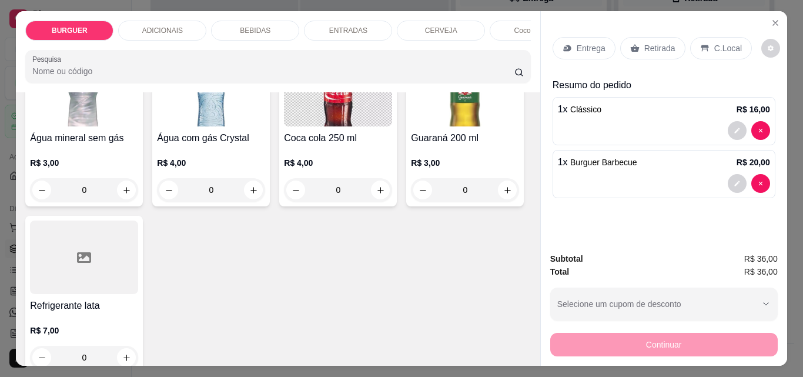
click at [334, 27] on p "ENTRADAS" at bounding box center [348, 30] width 38 height 9
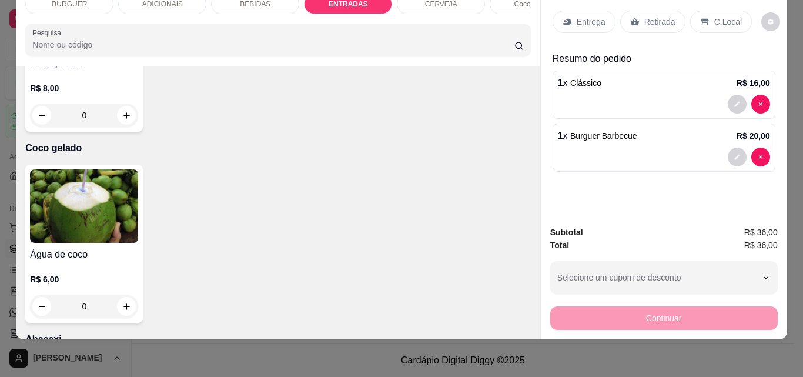
scroll to position [2360, 0]
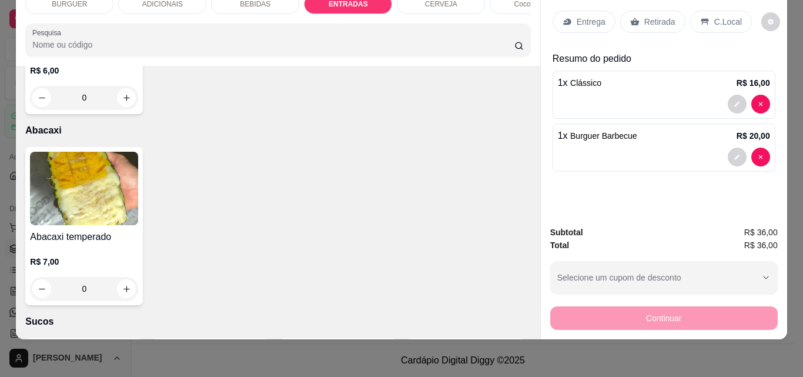
type input "1"
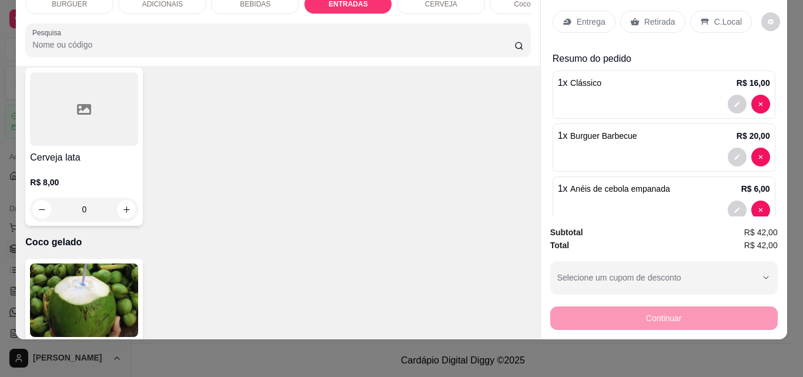
scroll to position [1804, 0]
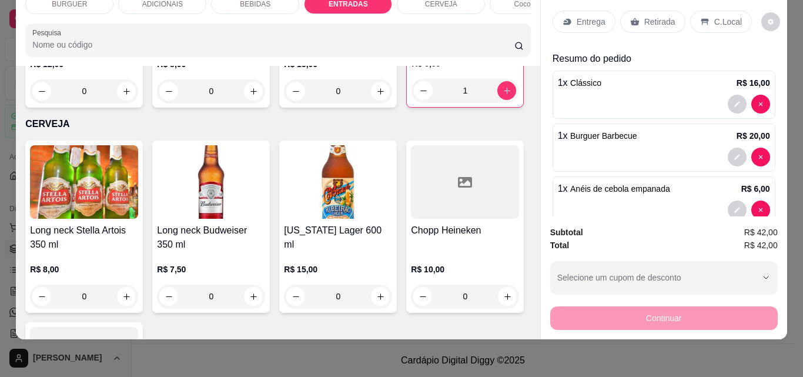
click at [174, 2] on div "ADICIONAIS" at bounding box center [162, 4] width 88 height 20
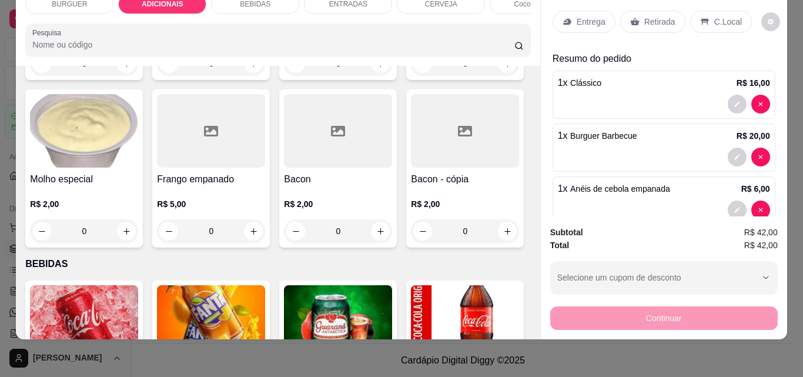
scroll to position [833, 0]
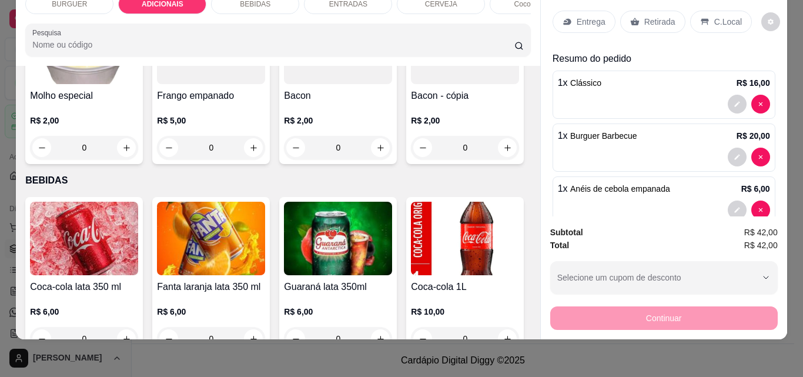
click at [229, 1] on div "BEBIDAS" at bounding box center [255, 4] width 88 height 20
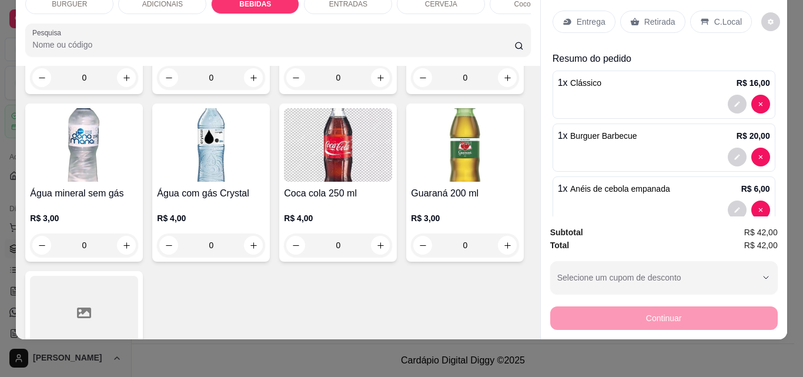
scroll to position [1445, 0]
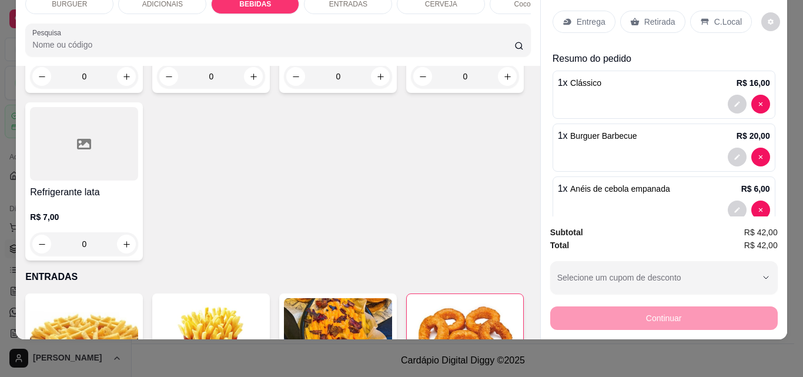
type input "1"
click at [569, 16] on div "Entrega" at bounding box center [584, 22] width 63 height 22
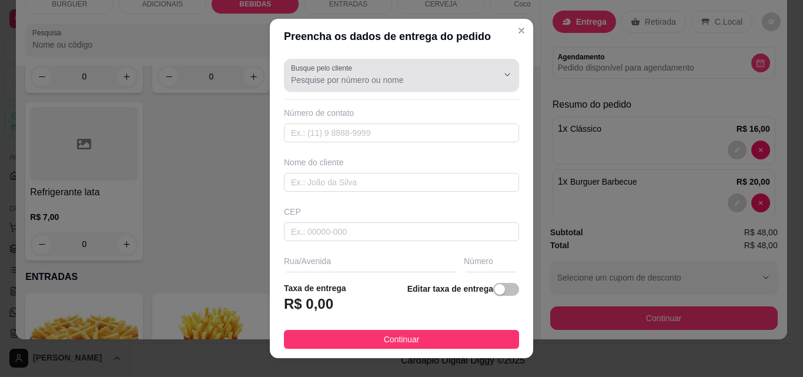
click at [318, 68] on label "Busque pelo cliente" at bounding box center [323, 68] width 65 height 10
click at [318, 74] on input "Busque pelo cliente" at bounding box center [385, 80] width 188 height 12
click at [318, 68] on label "Busque pelo cliente" at bounding box center [323, 68] width 65 height 10
click at [318, 74] on input "Busque pelo cliente" at bounding box center [385, 80] width 188 height 12
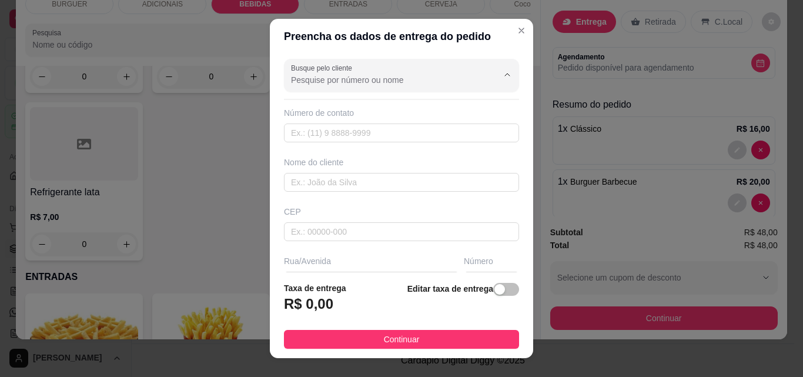
click at [297, 76] on input "Busque pelo cliente" at bounding box center [385, 80] width 188 height 12
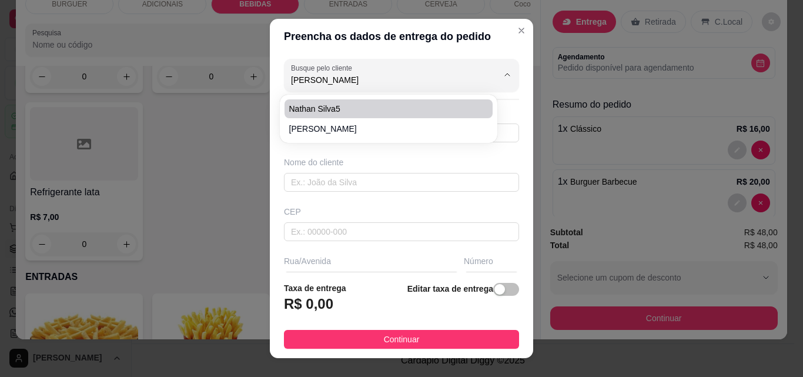
click at [331, 109] on span "Nathan Silva5" at bounding box center [382, 109] width 187 height 12
type input "Nathan Silva5"
type input "8681583190"
type input "Nathan Silva5"
type input "Rua [PERSON_NAME][GEOGRAPHIC_DATA]"
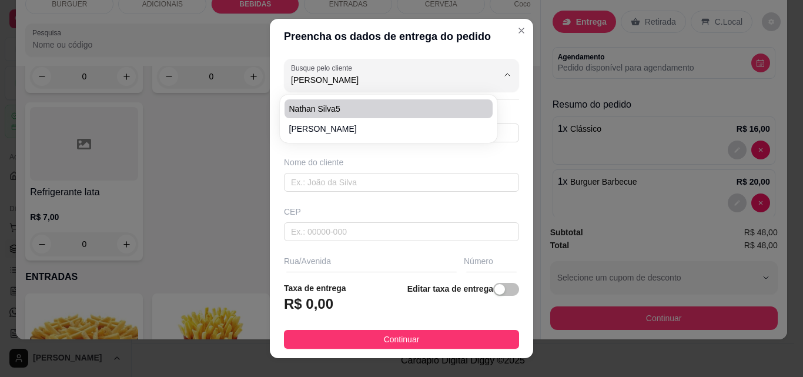
type input "720"
type input "Esperantina"
type input "Próximo a comunidade São Benedito"
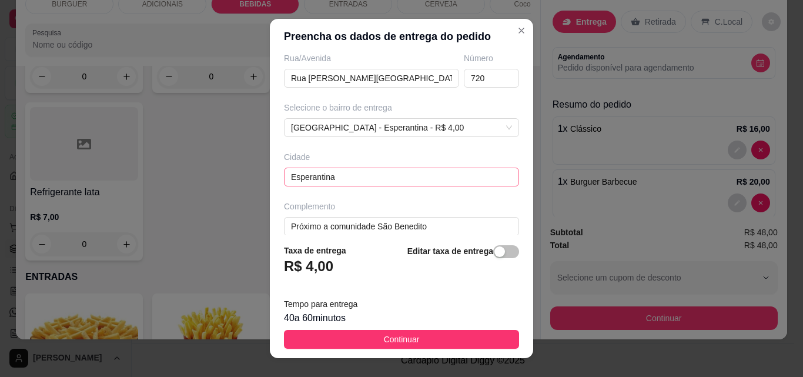
scroll to position [216, 0]
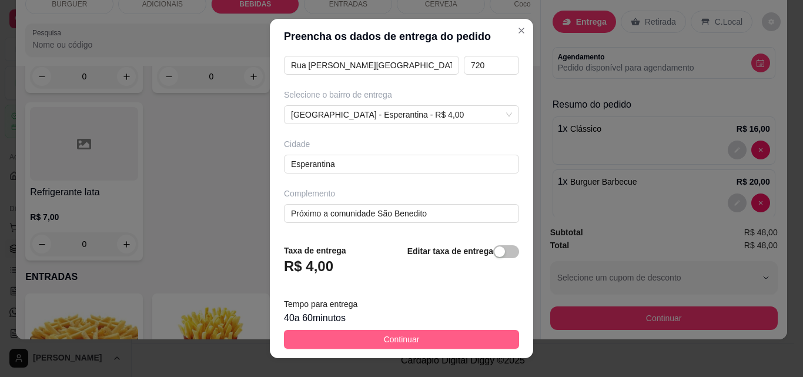
type input "Nathan Silva5"
click at [384, 336] on span "Continuar" at bounding box center [402, 339] width 36 height 13
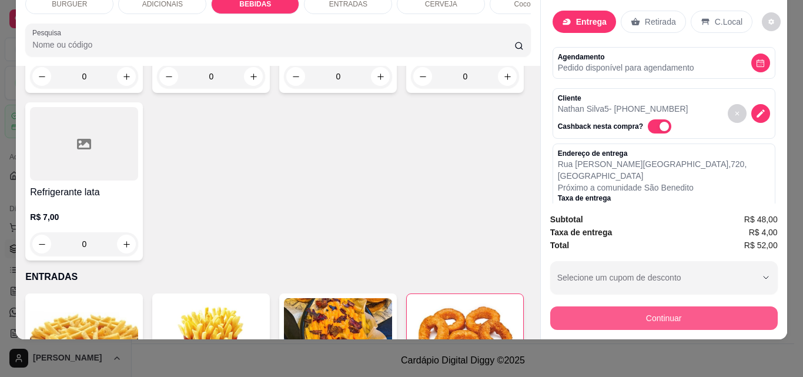
click at [588, 306] on button "Continuar" at bounding box center [665, 318] width 228 height 24
click at [588, 316] on button "Continuar" at bounding box center [663, 317] width 221 height 23
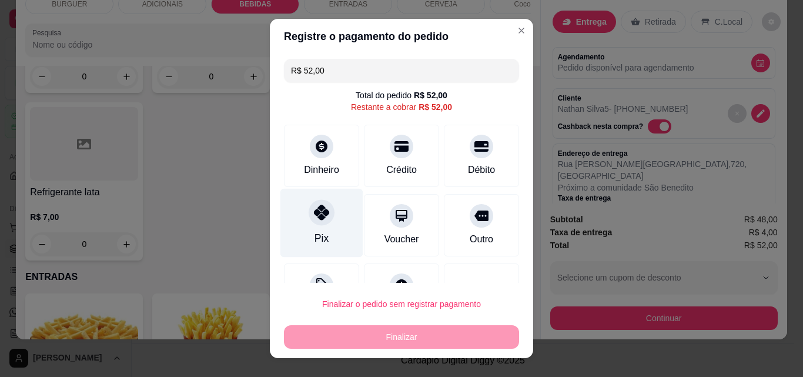
click at [298, 222] on div "Pix" at bounding box center [322, 223] width 83 height 69
type input "R$ 0,00"
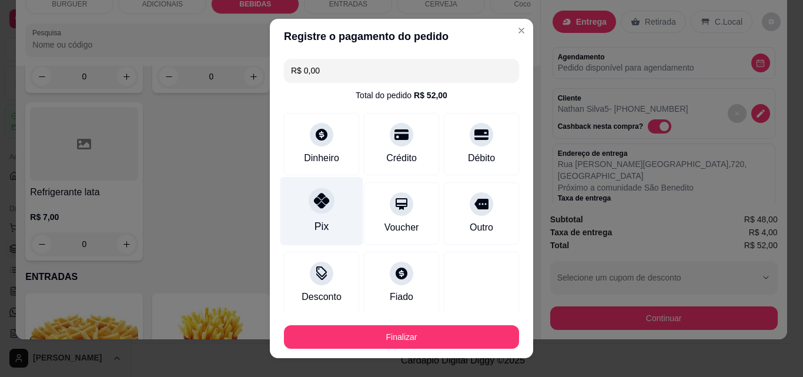
scroll to position [69, 0]
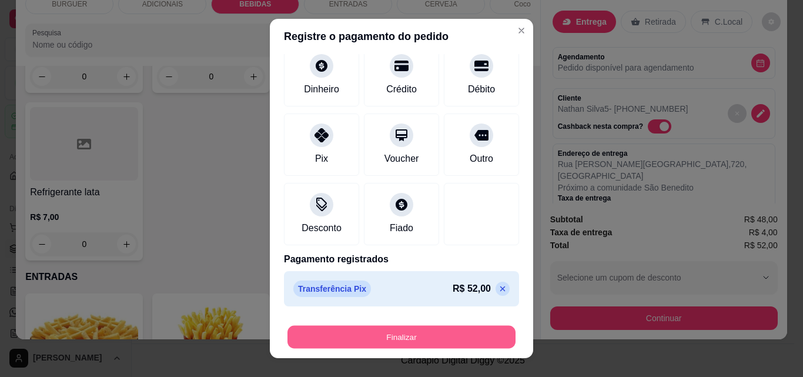
click at [389, 329] on button "Finalizar" at bounding box center [402, 337] width 228 height 23
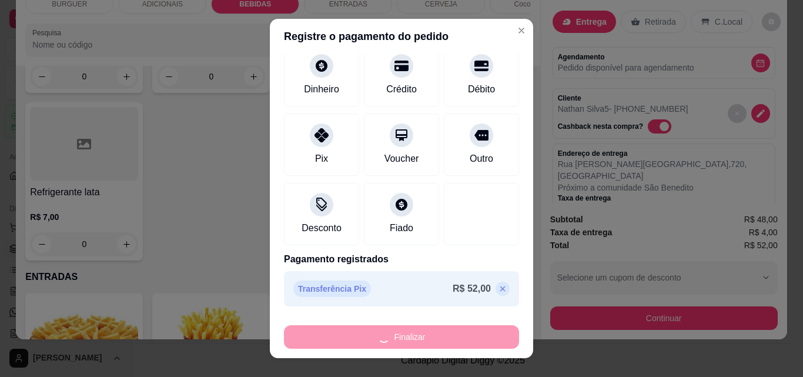
type input "0"
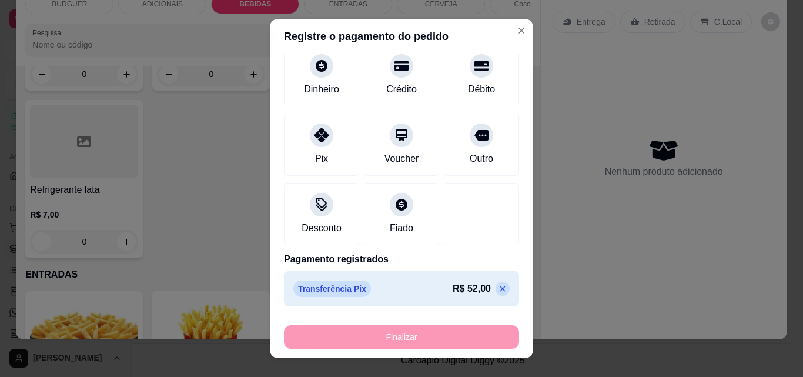
type input "-R$ 52,00"
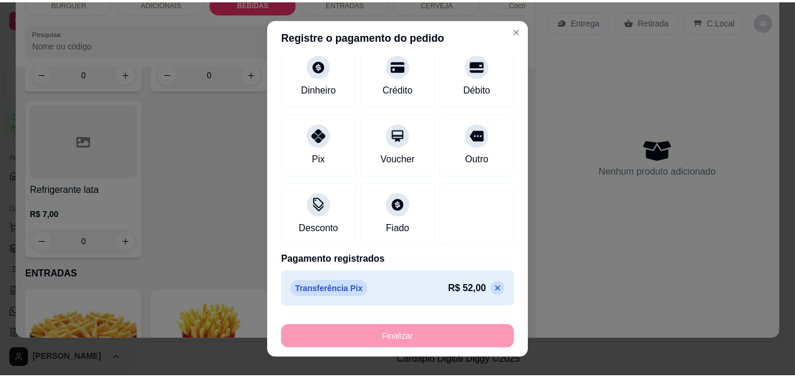
scroll to position [1442, 0]
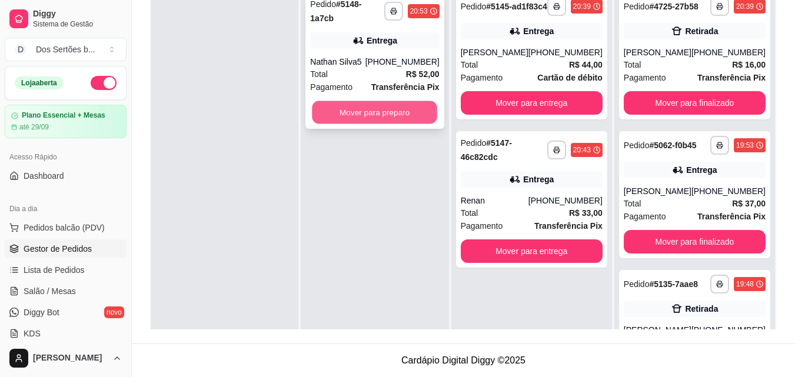
click at [357, 101] on button "Mover para preparo" at bounding box center [374, 112] width 125 height 23
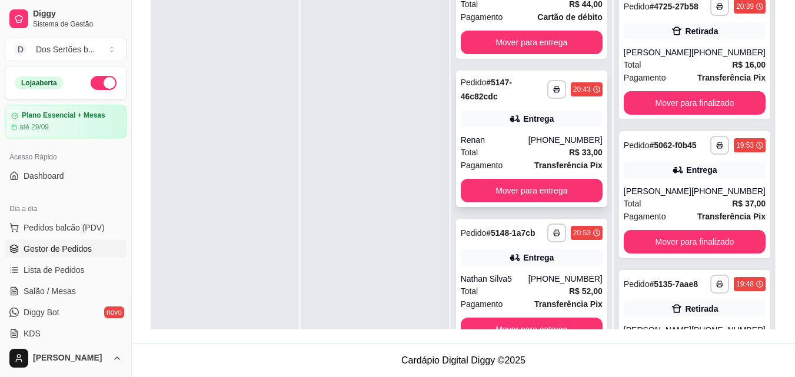
scroll to position [33, 0]
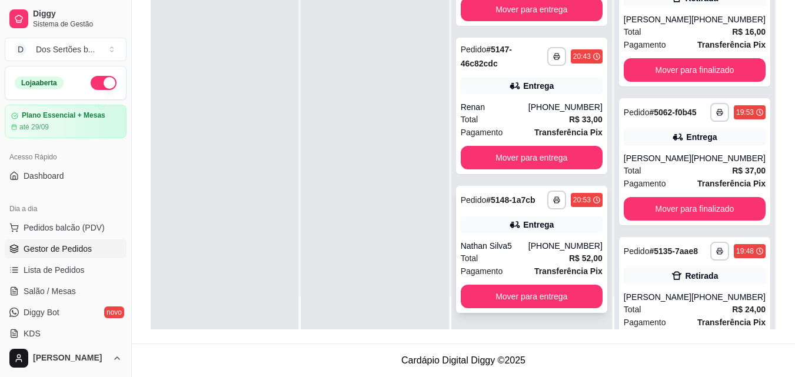
click at [542, 215] on div "**********" at bounding box center [531, 249] width 151 height 127
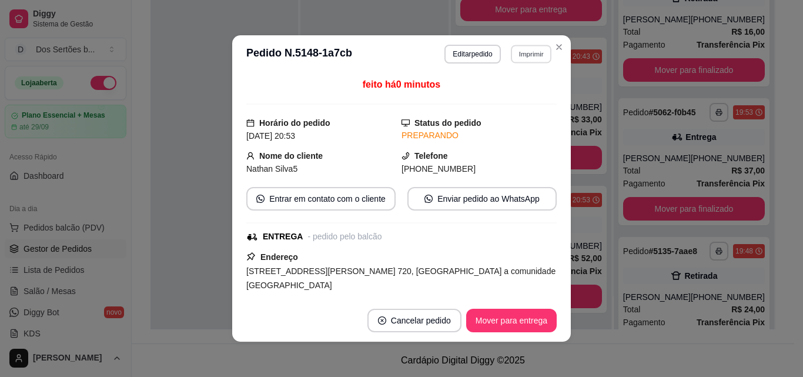
click at [528, 58] on button "Imprimir" at bounding box center [531, 54] width 41 height 18
click at [512, 96] on button "Impressora" at bounding box center [506, 95] width 82 height 18
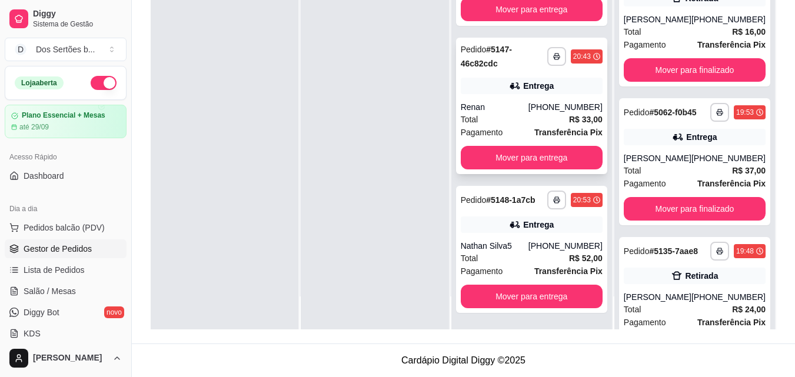
click at [566, 161] on div "**********" at bounding box center [531, 106] width 151 height 136
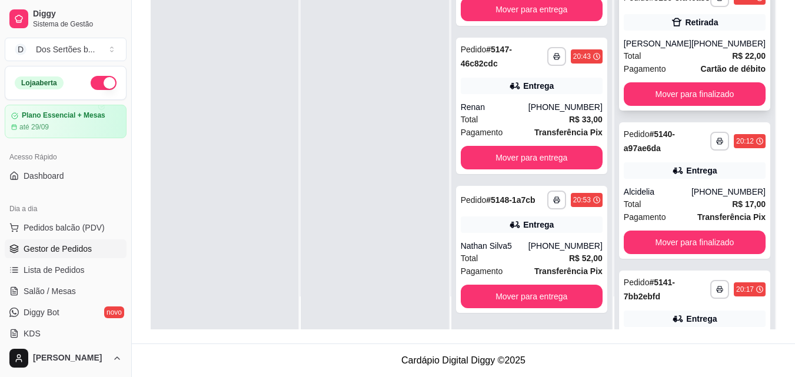
scroll to position [543, 0]
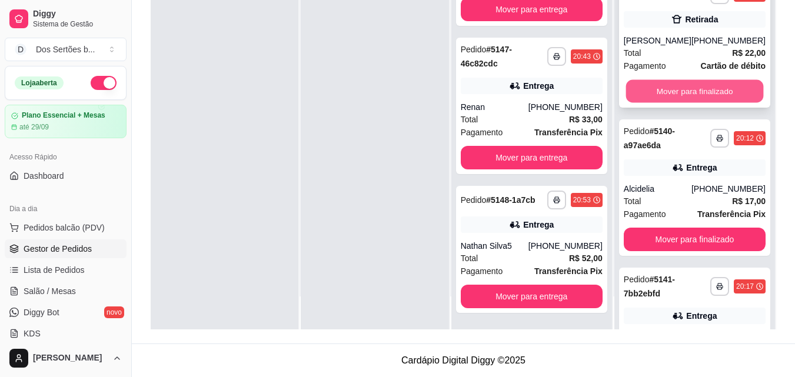
click at [669, 103] on button "Mover para finalizado" at bounding box center [694, 91] width 138 height 23
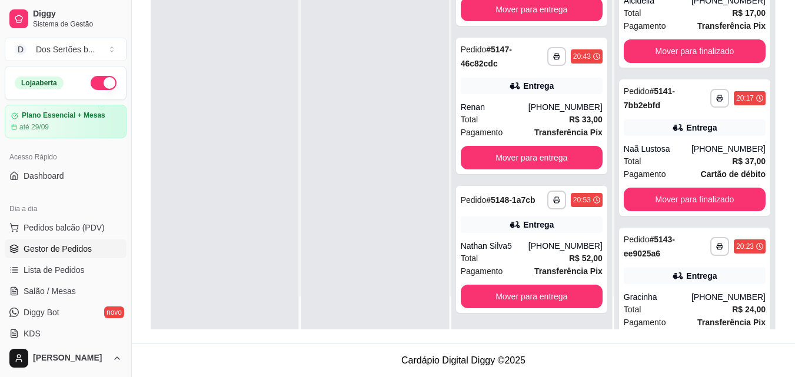
scroll to position [594, 0]
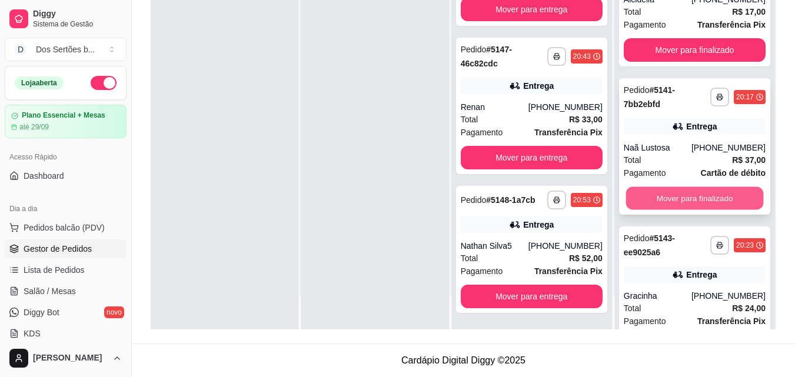
click at [679, 210] on button "Mover para finalizado" at bounding box center [694, 198] width 138 height 23
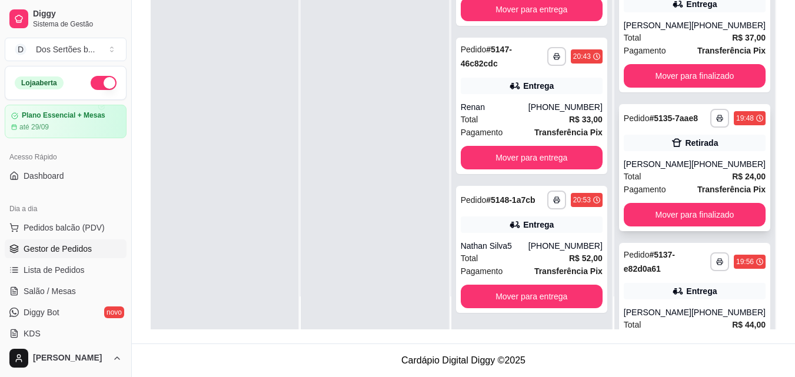
scroll to position [0, 0]
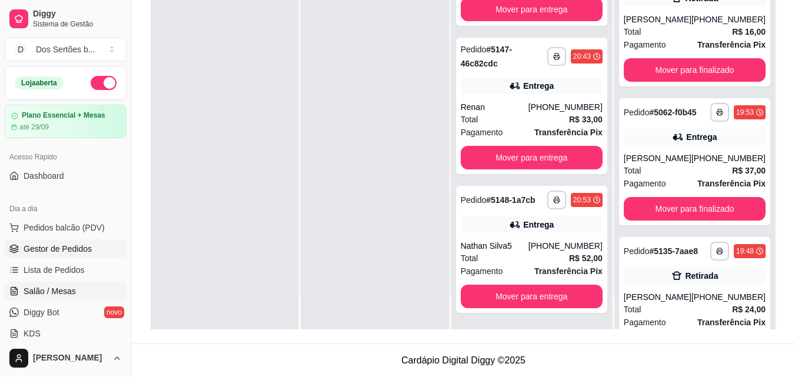
click at [41, 287] on span "Salão / Mesas" at bounding box center [50, 291] width 52 height 12
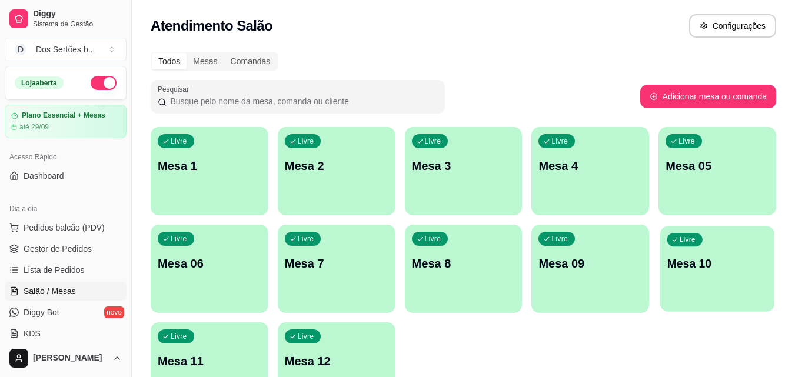
click at [676, 254] on div "Livre Mesa 10" at bounding box center [717, 262] width 114 height 72
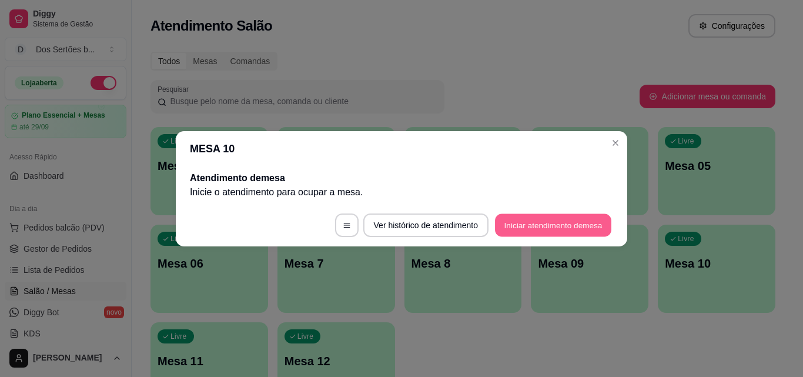
click at [518, 225] on button "Iniciar atendimento de mesa" at bounding box center [553, 225] width 116 height 23
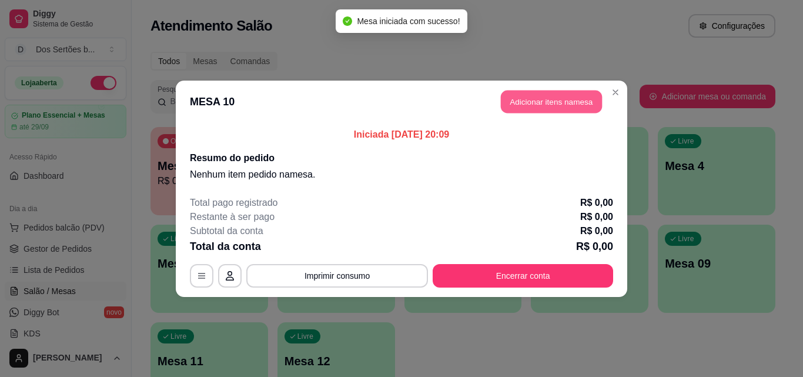
click at [523, 95] on button "Adicionar itens na mesa" at bounding box center [551, 101] width 101 height 23
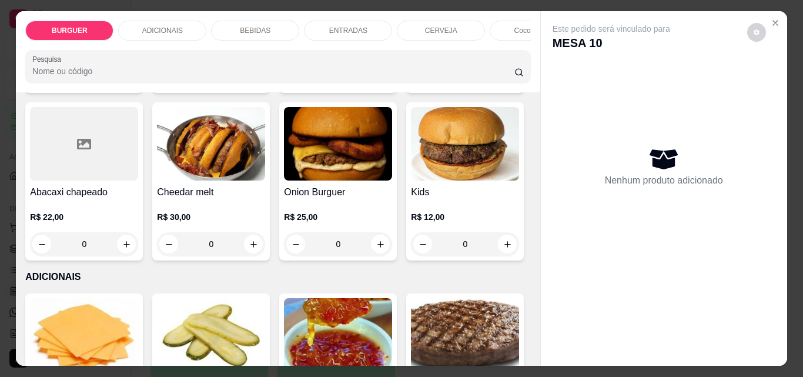
scroll to position [561, 0]
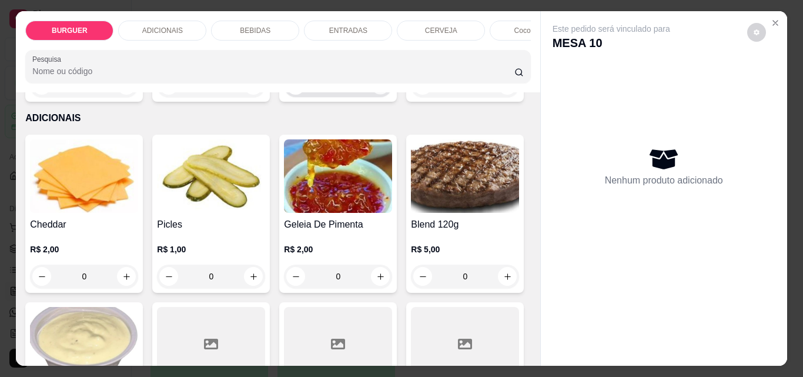
click at [376, 90] on icon "increase-product-quantity" at bounding box center [380, 85] width 9 height 9
type input "1"
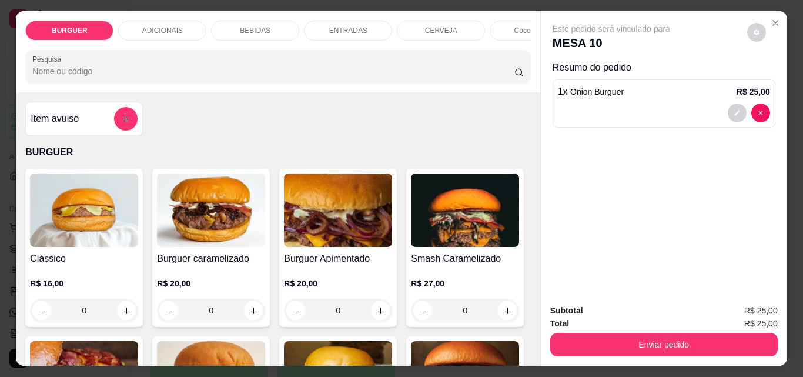
scroll to position [194, 0]
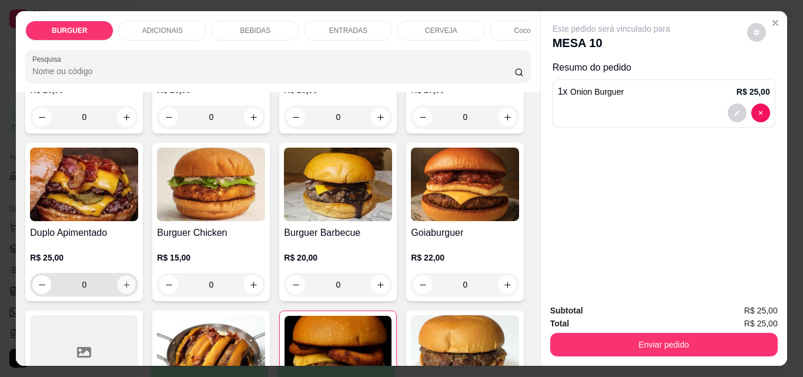
click at [131, 289] on icon "increase-product-quantity" at bounding box center [126, 285] width 9 height 9
type input "1"
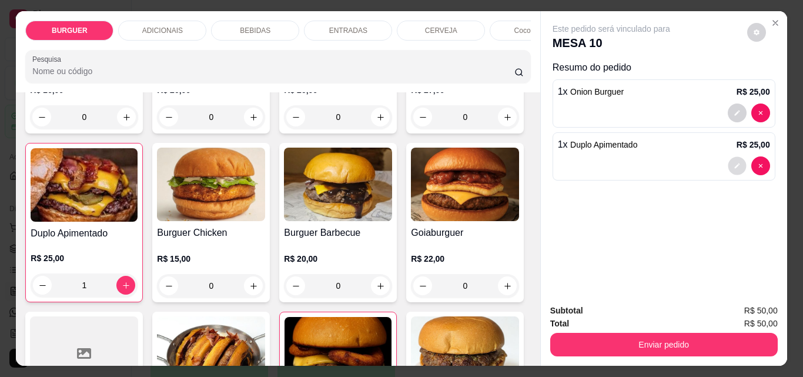
click at [731, 158] on button "decrease-product-quantity" at bounding box center [737, 166] width 18 height 18
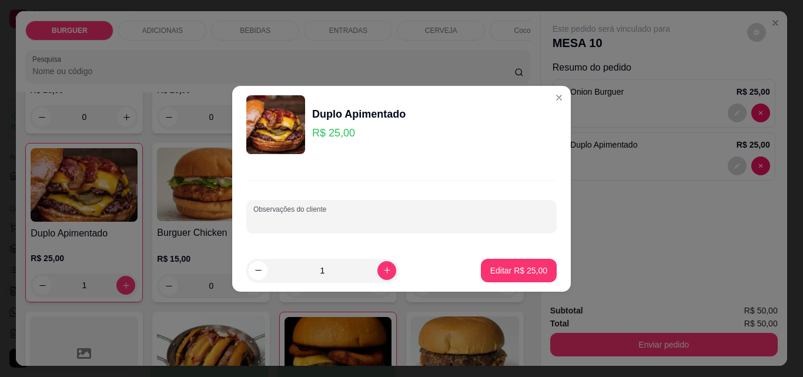
click at [323, 216] on input "Observações do cliente" at bounding box center [402, 221] width 296 height 12
type input "sem geleia"
click at [511, 266] on p "Editar R$ 25,00" at bounding box center [518, 270] width 55 height 11
type input "0"
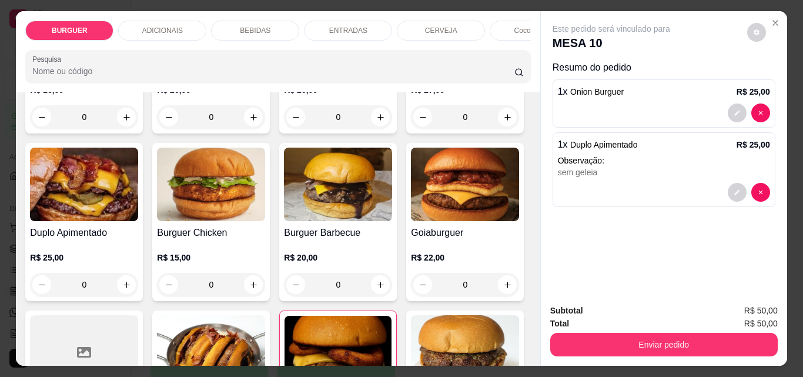
click at [245, 21] on div "BEBIDAS" at bounding box center [255, 31] width 88 height 20
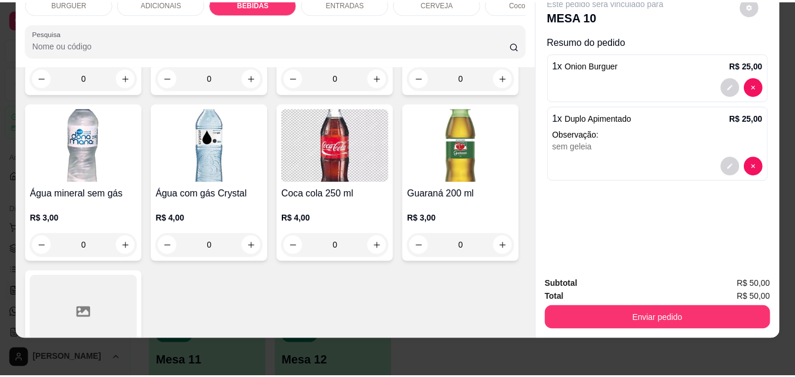
scroll to position [1430, 0]
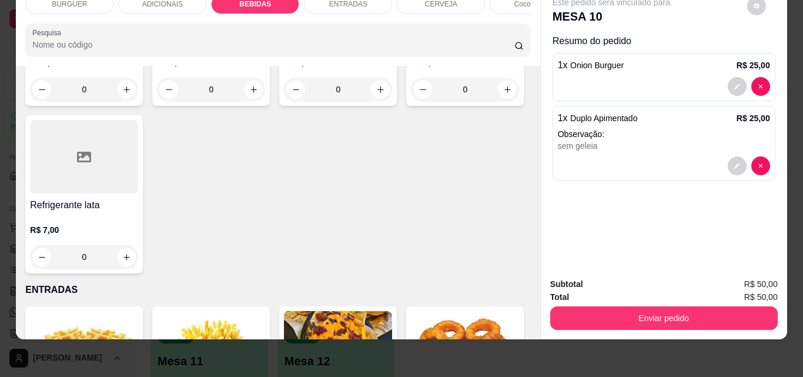
type input "1"
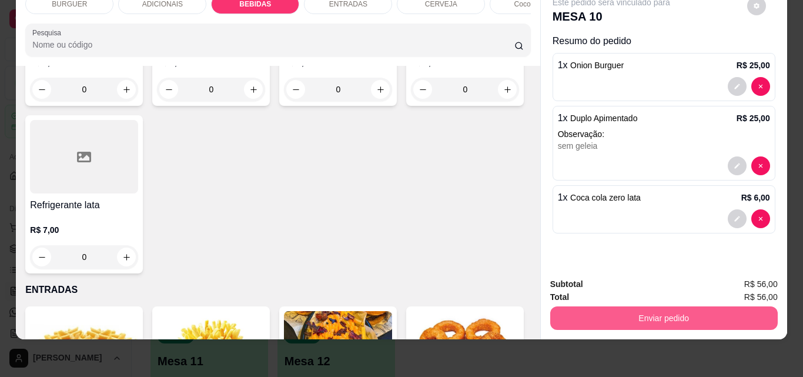
click at [681, 309] on button "Enviar pedido" at bounding box center [665, 318] width 228 height 24
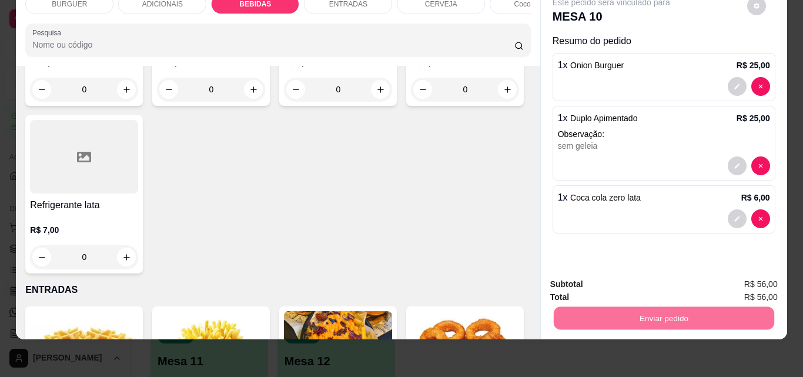
click at [615, 274] on button "Não registrar e enviar pedido" at bounding box center [625, 280] width 119 height 22
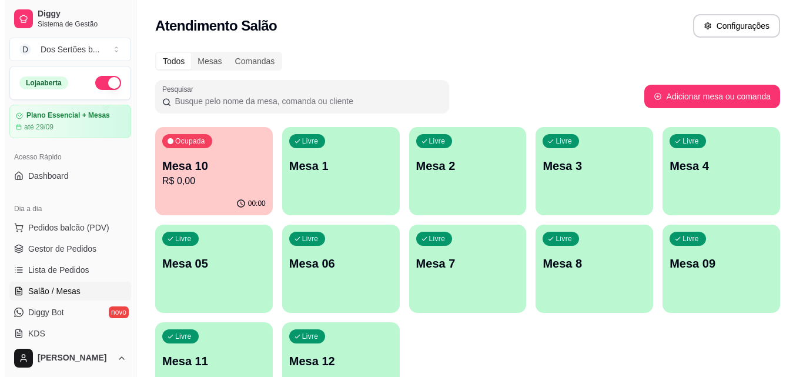
scroll to position [81, 0]
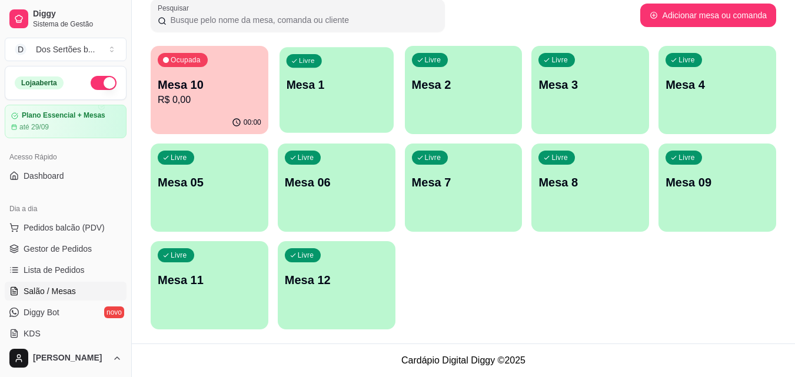
click at [333, 104] on div "Livre Mesa 1" at bounding box center [336, 83] width 114 height 72
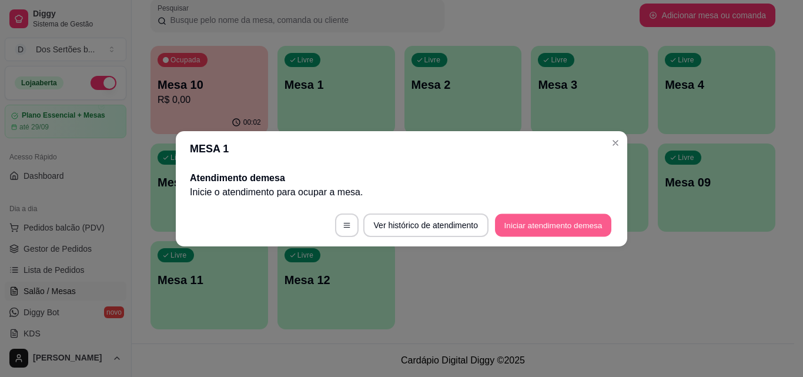
click at [566, 219] on button "Iniciar atendimento de mesa" at bounding box center [553, 225] width 116 height 23
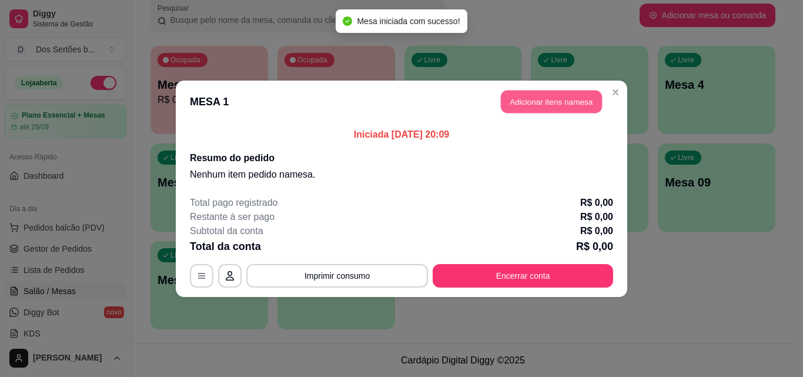
click at [538, 104] on button "Adicionar itens na mesa" at bounding box center [551, 101] width 101 height 23
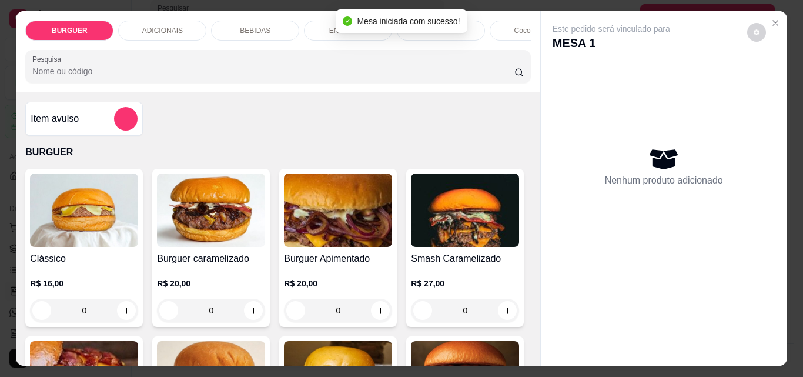
scroll to position [96, 0]
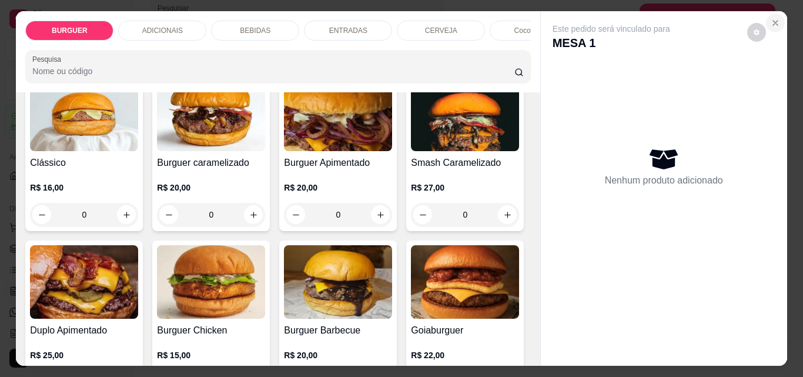
click at [771, 18] on icon "Close" at bounding box center [775, 22] width 9 height 9
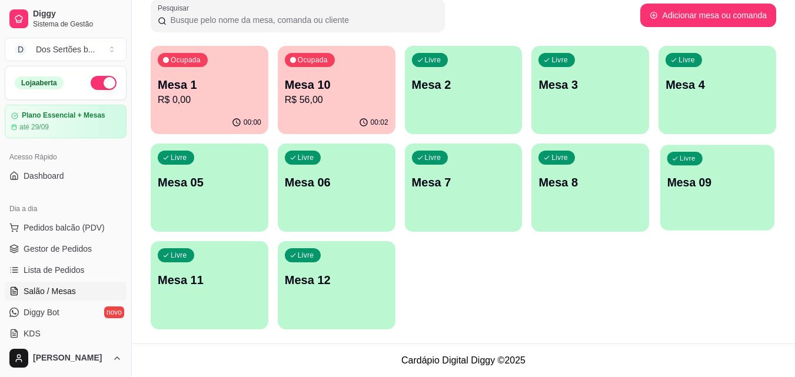
click at [702, 205] on div "Livre Mesa 09" at bounding box center [717, 181] width 114 height 72
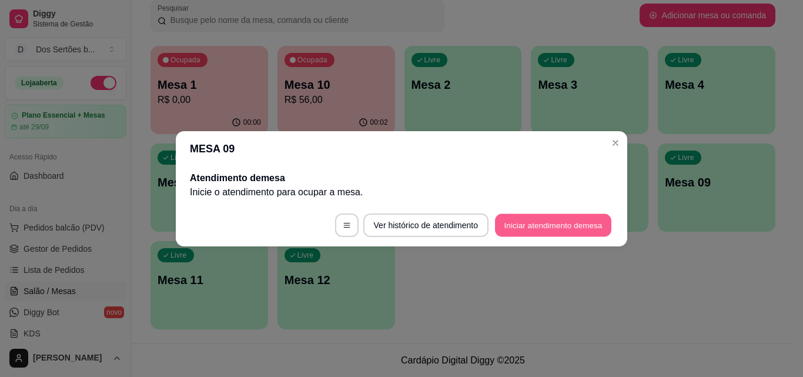
click at [520, 222] on button "Iniciar atendimento de mesa" at bounding box center [553, 225] width 116 height 23
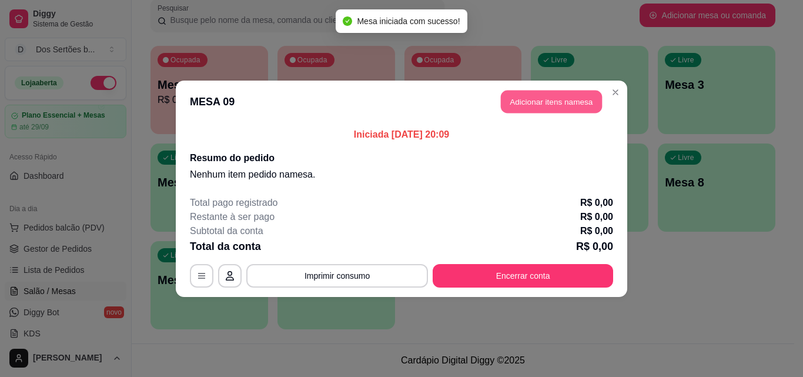
click at [544, 102] on button "Adicionar itens na mesa" at bounding box center [551, 101] width 101 height 23
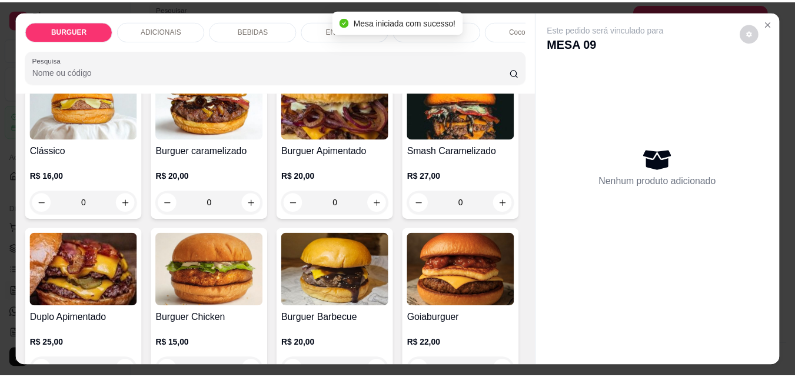
scroll to position [220, 0]
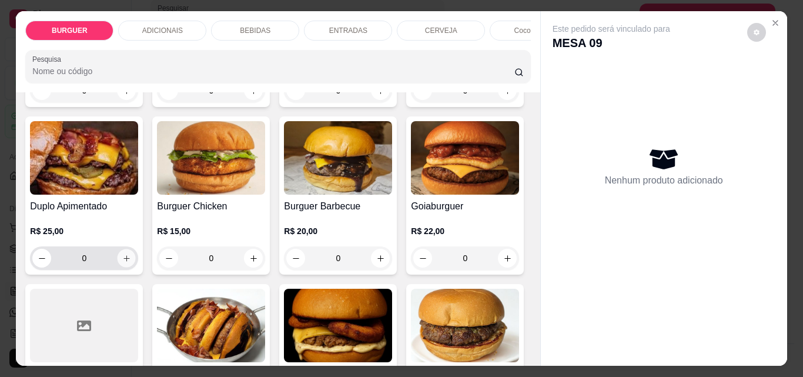
click at [136, 264] on button "increase-product-quantity" at bounding box center [127, 258] width 18 height 18
type input "1"
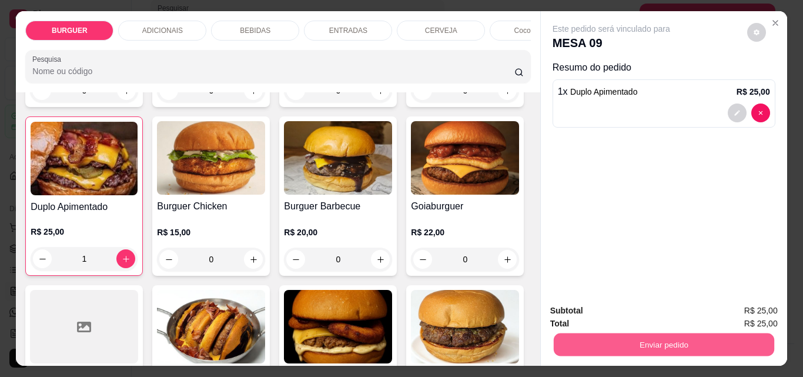
click at [590, 333] on button "Enviar pedido" at bounding box center [663, 344] width 221 height 23
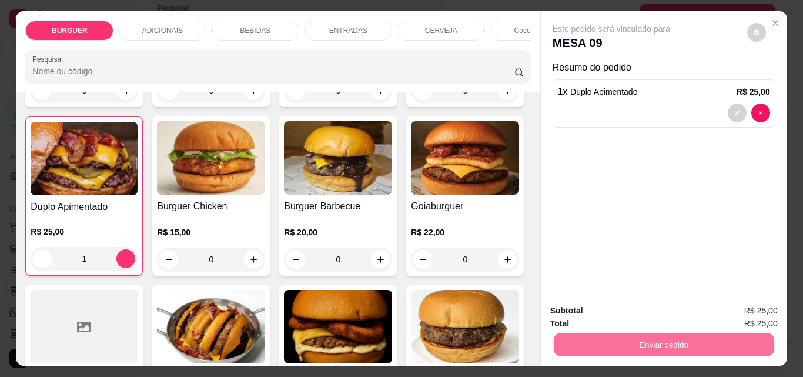
click at [605, 308] on button "Não registrar e enviar pedido" at bounding box center [625, 311] width 122 height 22
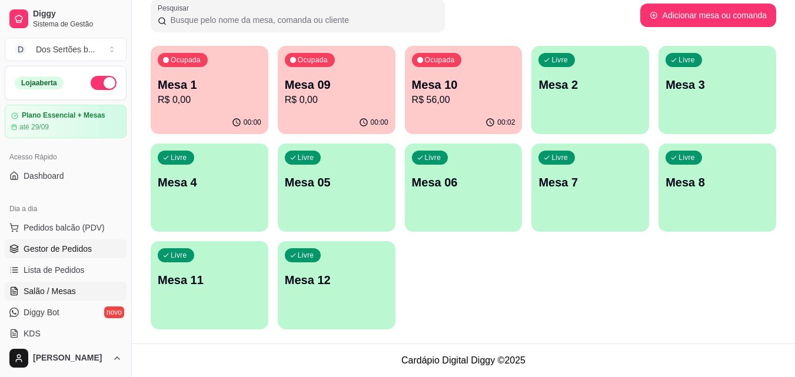
click at [41, 251] on span "Gestor de Pedidos" at bounding box center [58, 249] width 68 height 12
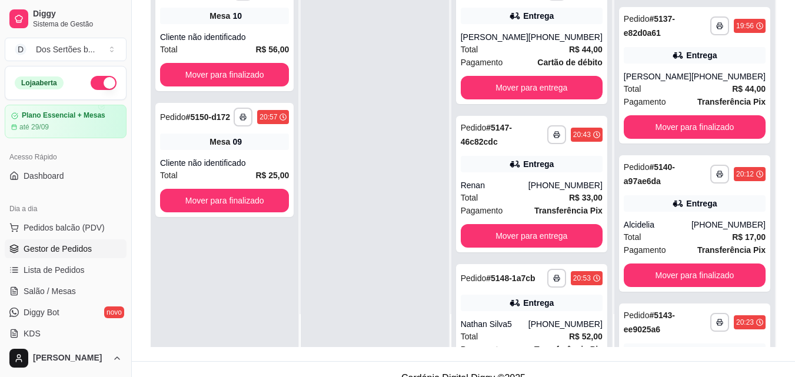
scroll to position [445, 0]
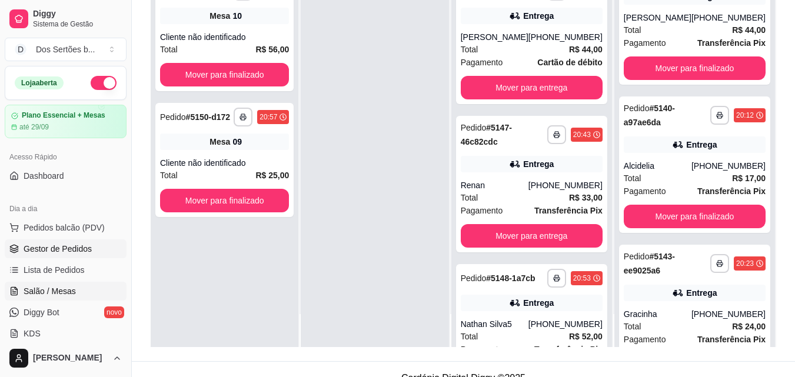
click at [56, 291] on span "Salão / Mesas" at bounding box center [50, 291] width 52 height 12
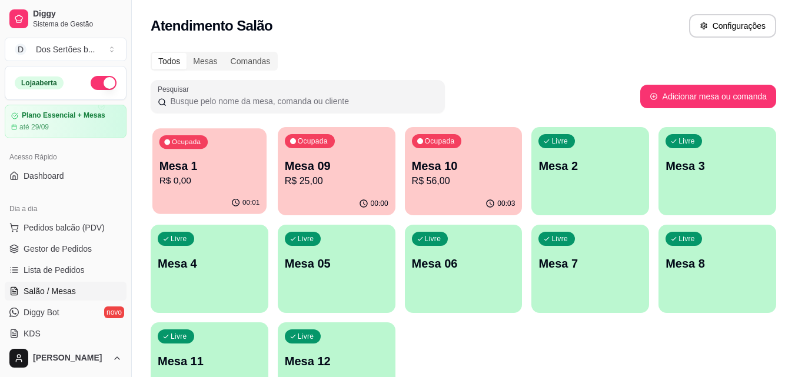
click at [228, 162] on p "Mesa 1" at bounding box center [209, 166] width 101 height 16
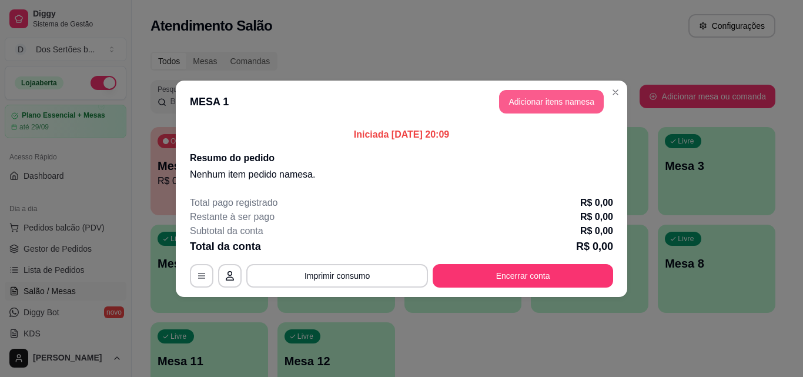
click at [537, 96] on button "Adicionar itens na mesa" at bounding box center [551, 102] width 105 height 24
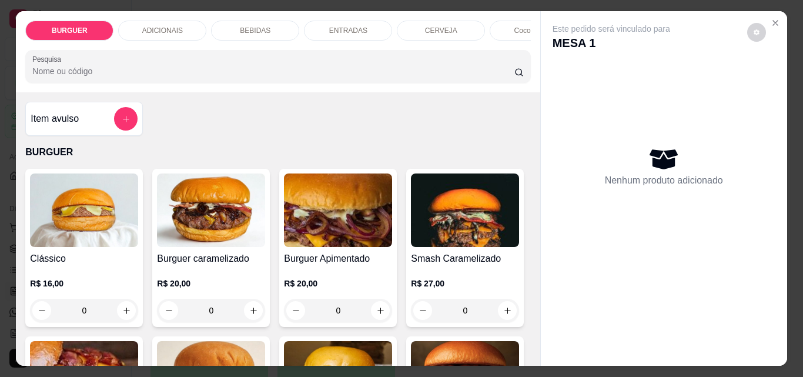
scroll to position [108, 0]
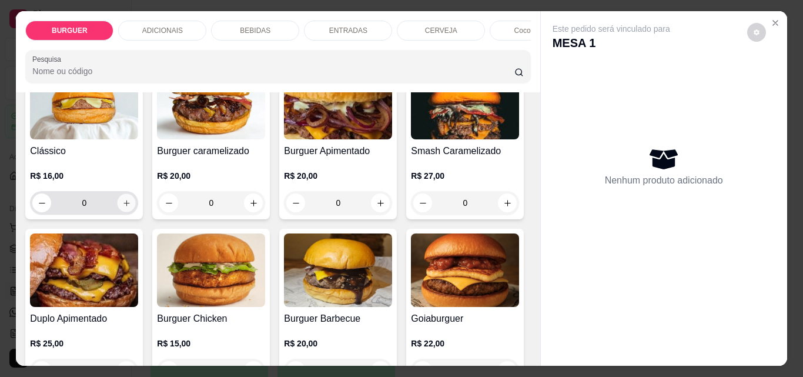
click at [124, 206] on icon "increase-product-quantity" at bounding box center [127, 203] width 6 height 6
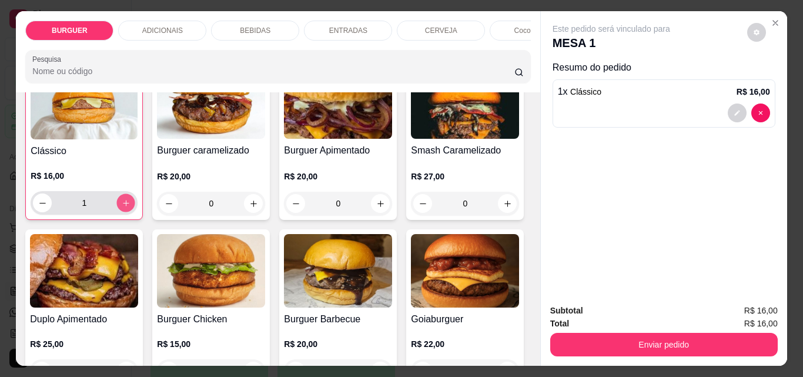
click at [123, 206] on icon "increase-product-quantity" at bounding box center [126, 203] width 6 height 6
type input "2"
click at [733, 104] on button "decrease-product-quantity" at bounding box center [737, 113] width 18 height 18
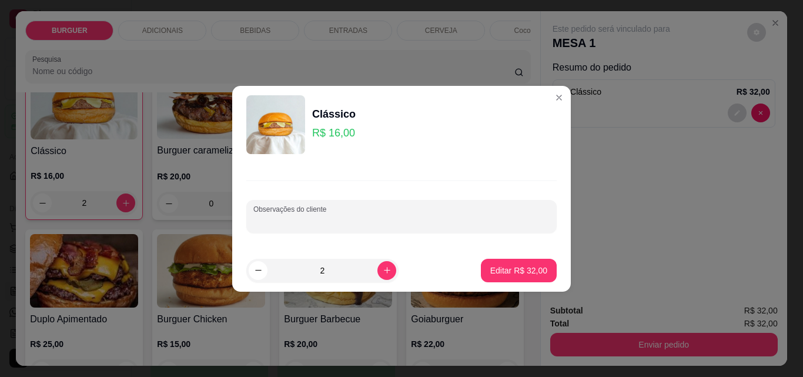
click at [355, 221] on input "Observações do cliente" at bounding box center [402, 221] width 296 height 12
type input "2"
type input "1 com cebola"
click at [528, 278] on button "Editar R$ 32,00" at bounding box center [519, 270] width 74 height 23
type input "0"
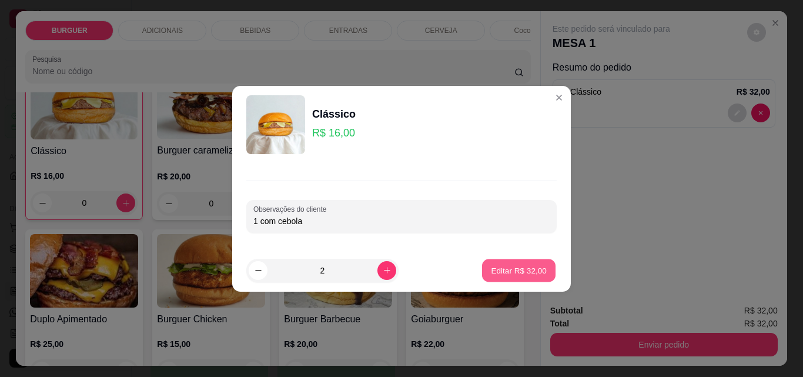
scroll to position [108, 0]
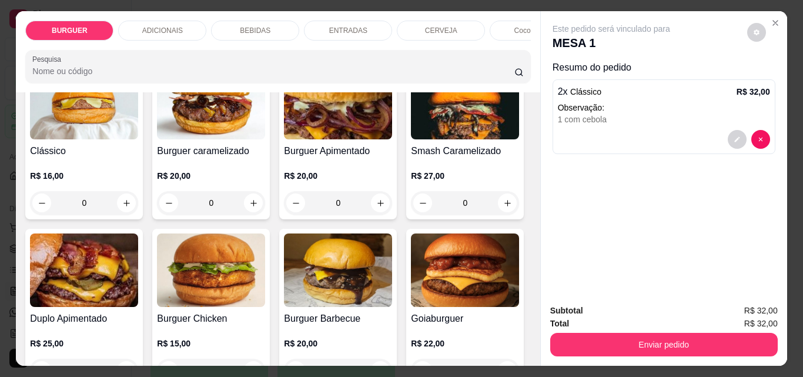
click at [238, 21] on div "BEBIDAS" at bounding box center [255, 31] width 88 height 20
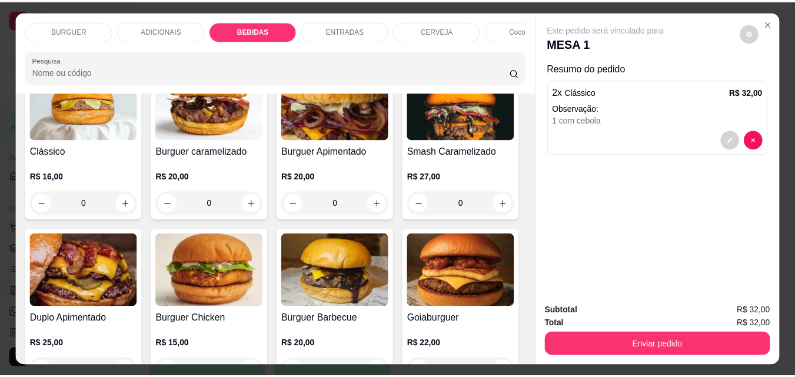
scroll to position [31, 0]
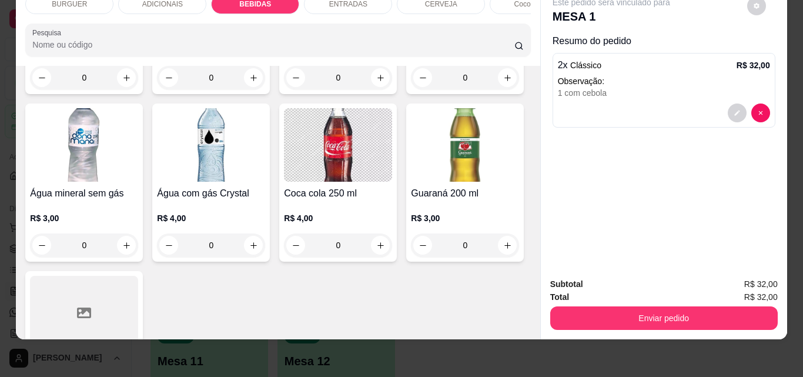
type input "1"
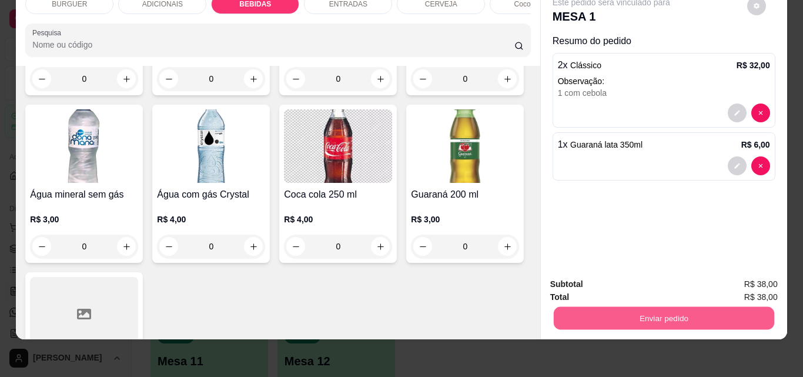
click at [700, 308] on button "Enviar pedido" at bounding box center [663, 317] width 221 height 23
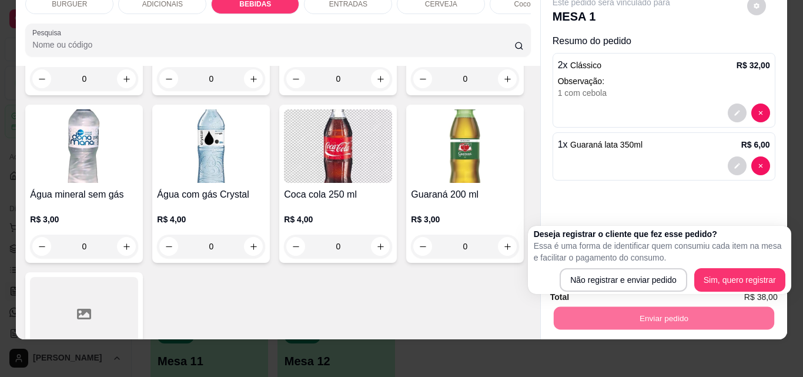
click at [629, 265] on div "Deseja registrar o cliente que fez esse pedido? Essa é uma forma de identificar…" at bounding box center [660, 260] width 252 height 64
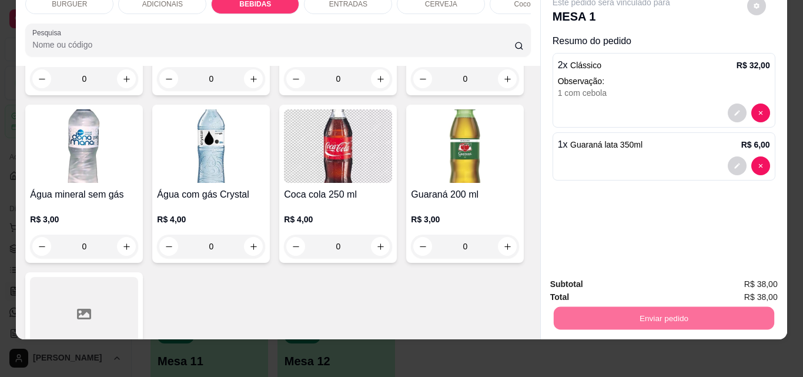
click at [616, 277] on button "Não registrar e enviar pedido" at bounding box center [625, 280] width 119 height 22
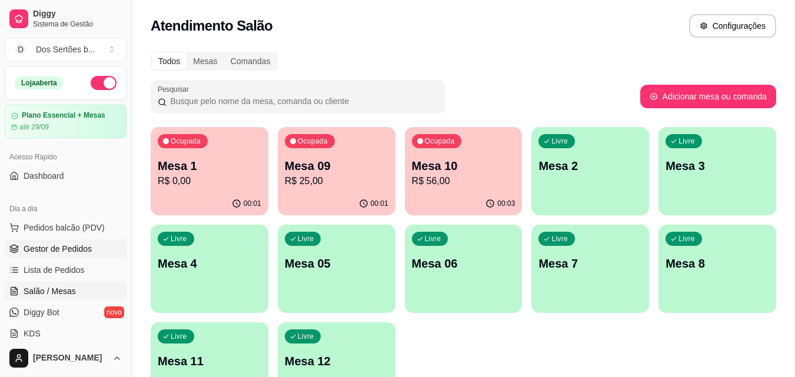
click at [48, 252] on span "Gestor de Pedidos" at bounding box center [58, 249] width 68 height 12
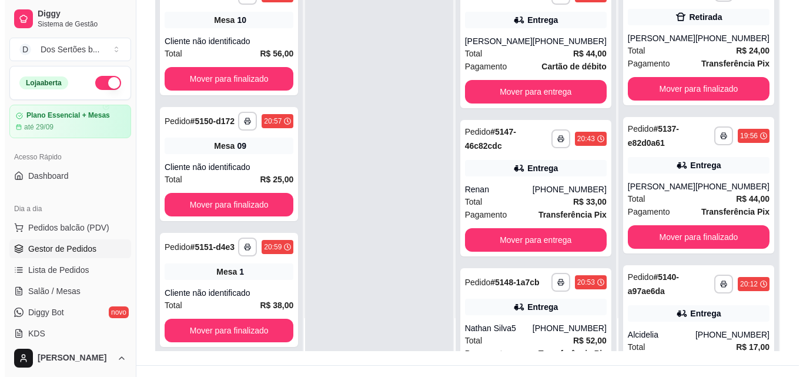
scroll to position [362, 0]
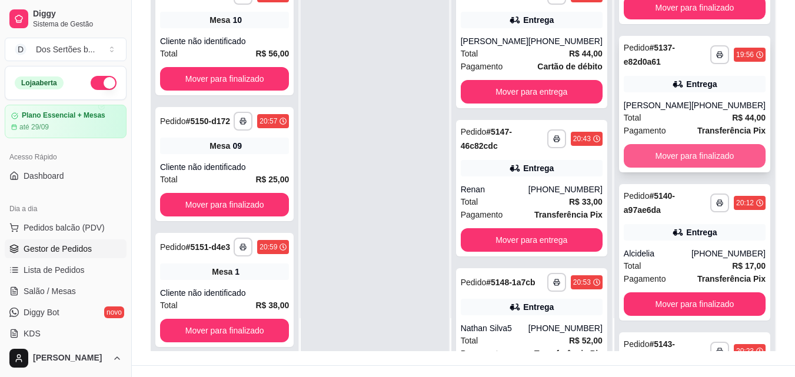
click at [686, 168] on button "Mover para finalizado" at bounding box center [694, 156] width 142 height 24
click at [684, 168] on button "Mover para finalizado" at bounding box center [694, 156] width 138 height 23
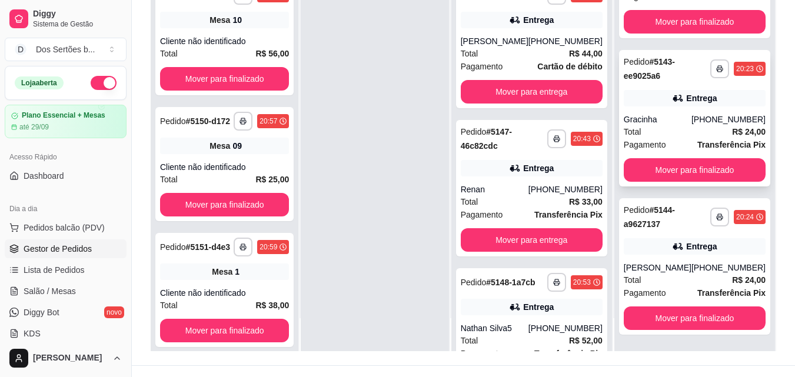
click at [703, 125] on div "[PHONE_NUMBER]" at bounding box center [728, 120] width 74 height 12
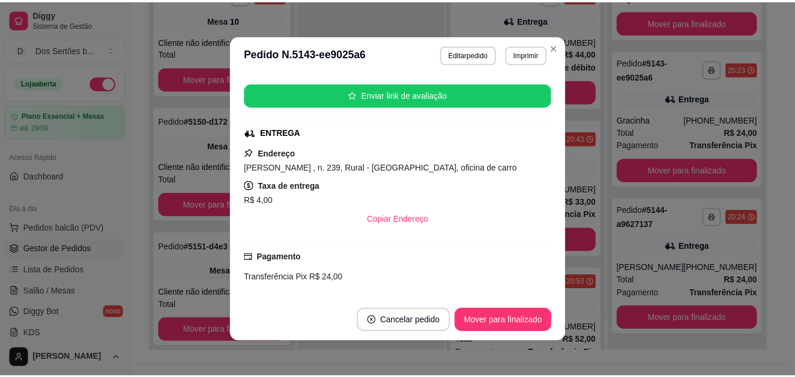
scroll to position [165, 0]
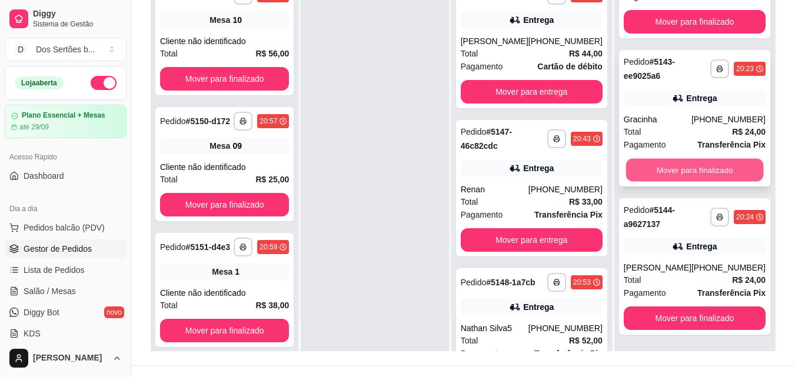
click at [709, 181] on button "Mover para finalizado" at bounding box center [694, 170] width 138 height 23
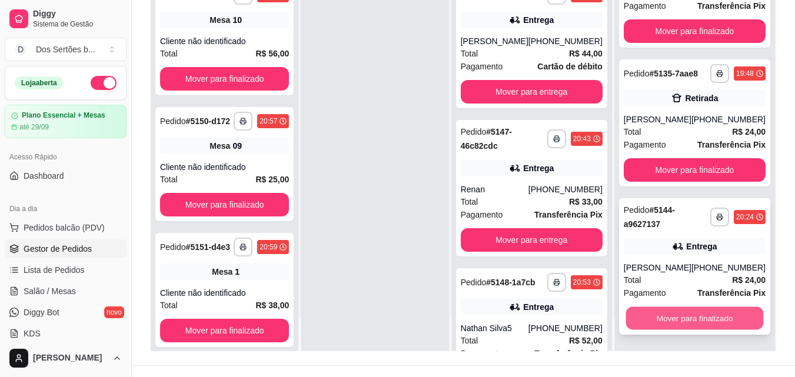
click at [664, 311] on button "Mover para finalizado" at bounding box center [694, 318] width 138 height 23
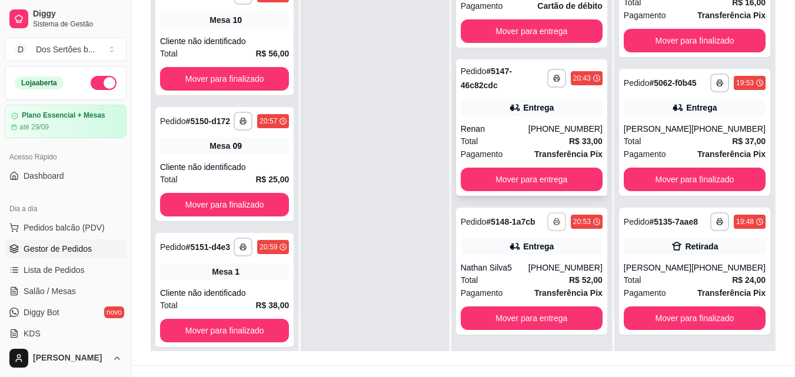
scroll to position [179, 0]
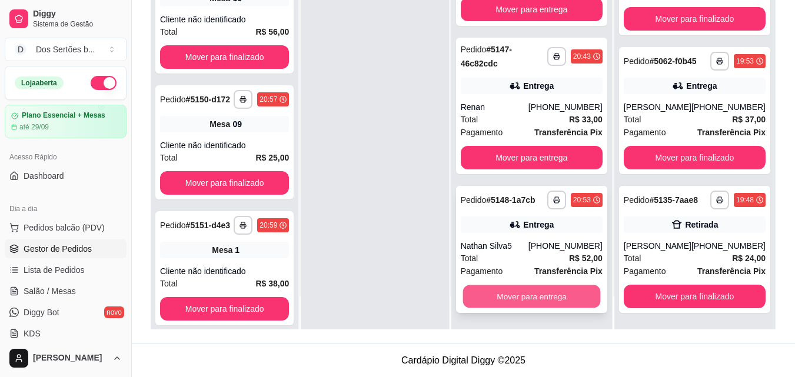
click at [519, 287] on button "Mover para entrega" at bounding box center [531, 296] width 138 height 23
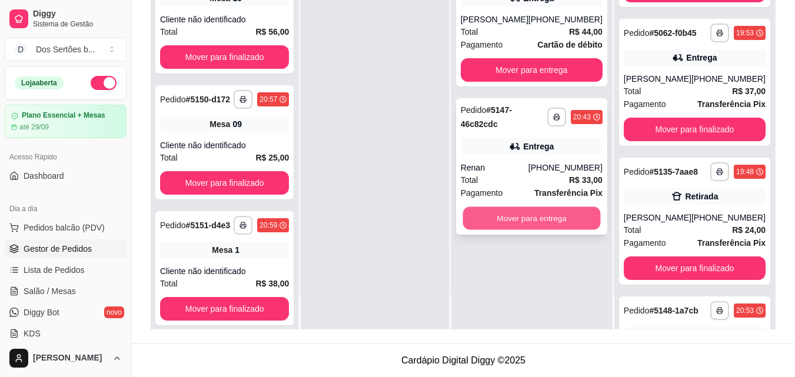
click at [514, 224] on button "Mover para entrega" at bounding box center [531, 218] width 138 height 23
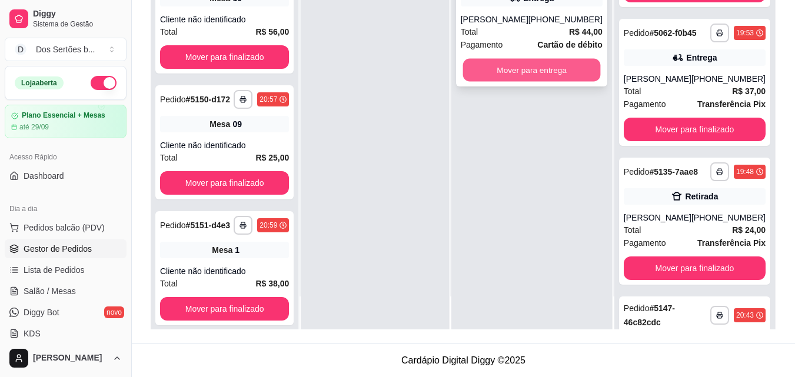
click at [511, 81] on button "Mover para entrega" at bounding box center [531, 70] width 138 height 23
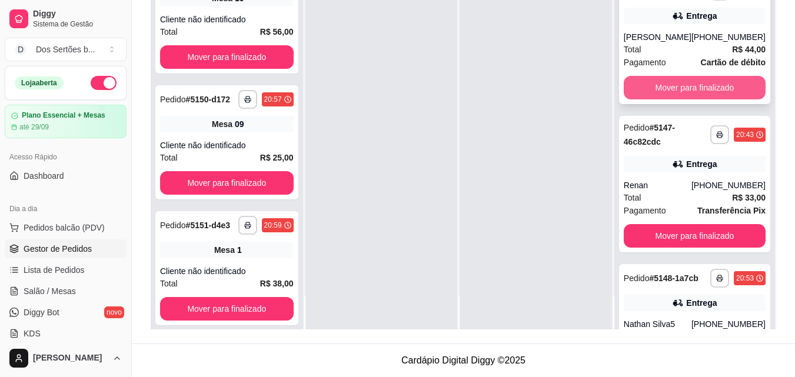
scroll to position [524, 0]
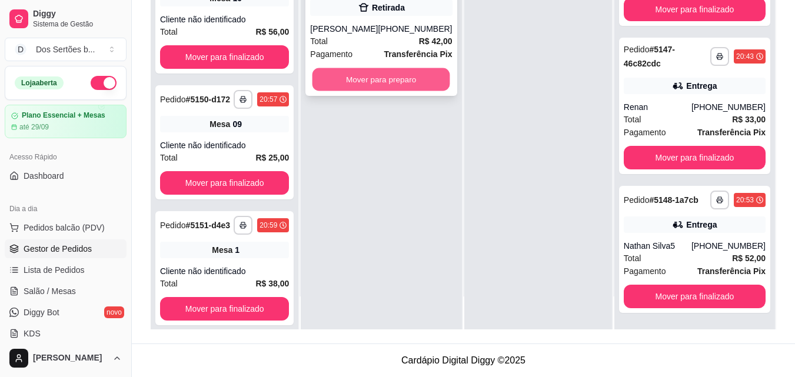
click at [350, 85] on button "Mover para preparo" at bounding box center [381, 79] width 138 height 23
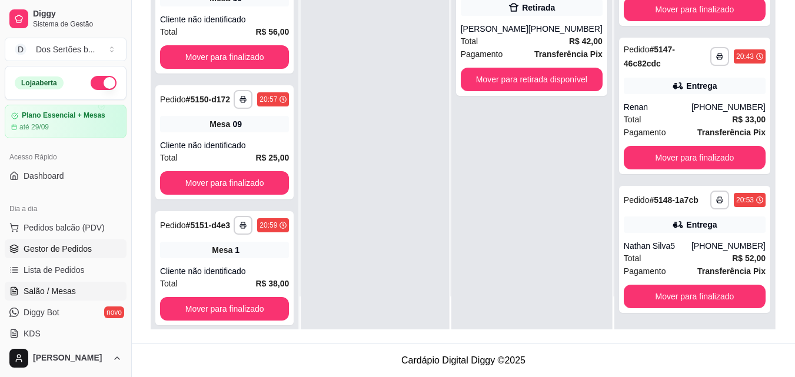
click at [53, 286] on span "Salão / Mesas" at bounding box center [50, 291] width 52 height 12
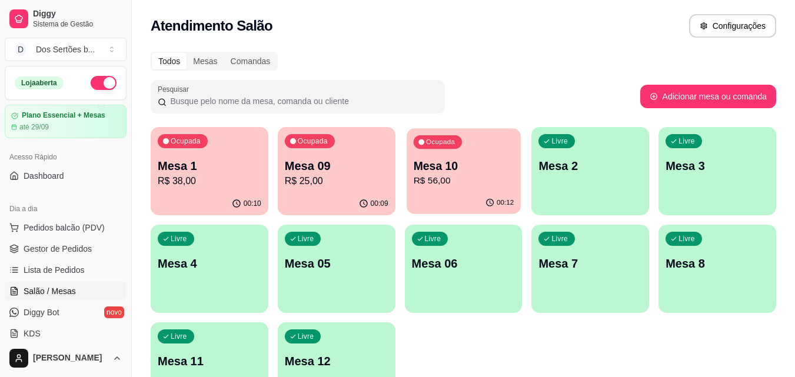
click at [426, 173] on p "Mesa 10" at bounding box center [463, 166] width 101 height 16
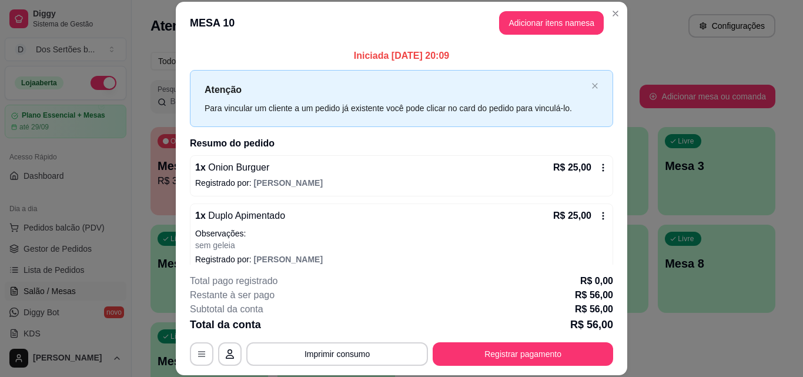
scroll to position [61, 0]
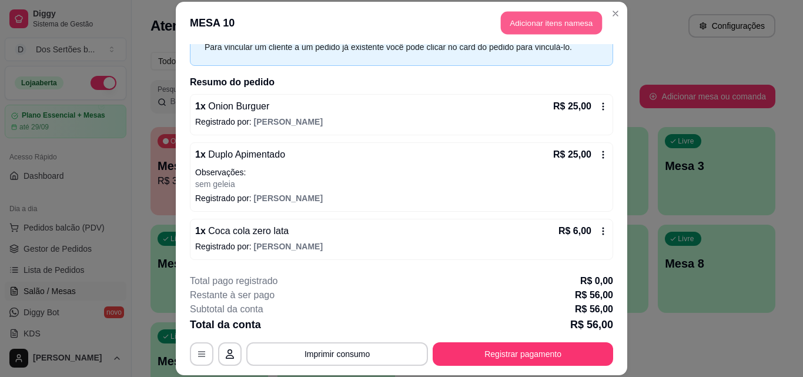
click at [511, 22] on button "Adicionar itens na mesa" at bounding box center [551, 23] width 101 height 23
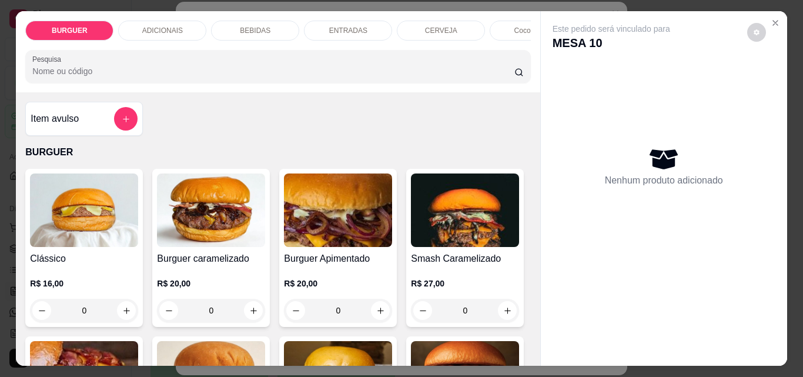
click at [240, 26] on p "BEBIDAS" at bounding box center [255, 30] width 31 height 9
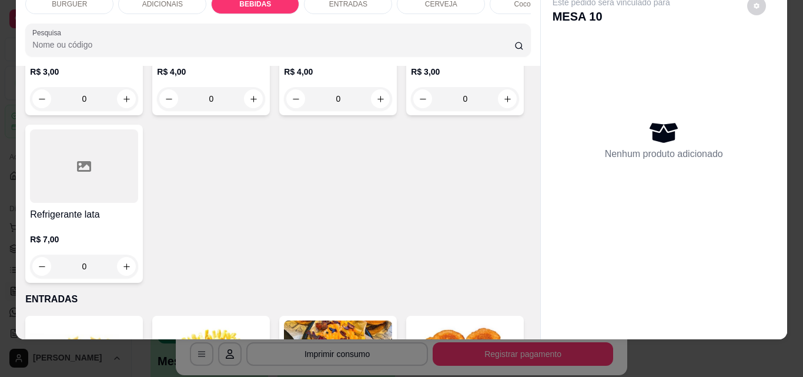
scroll to position [1499, 0]
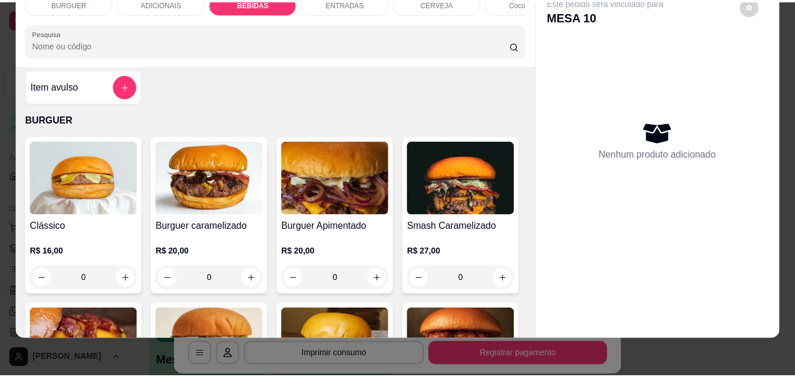
scroll to position [0, 0]
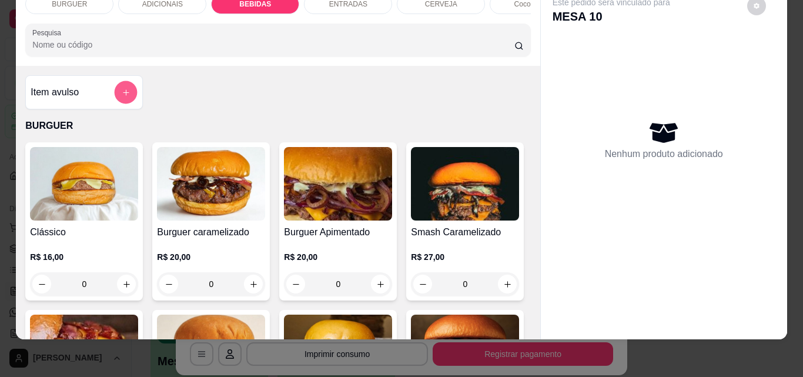
click at [128, 92] on button "add-separate-item" at bounding box center [126, 92] width 23 height 23
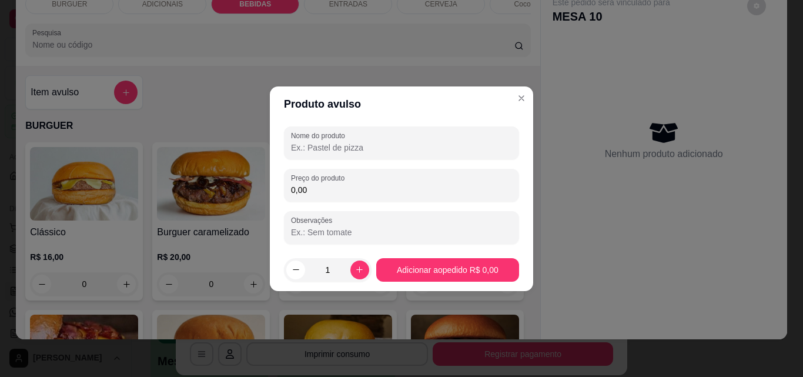
click at [323, 153] on input "Nome do produto" at bounding box center [401, 148] width 221 height 12
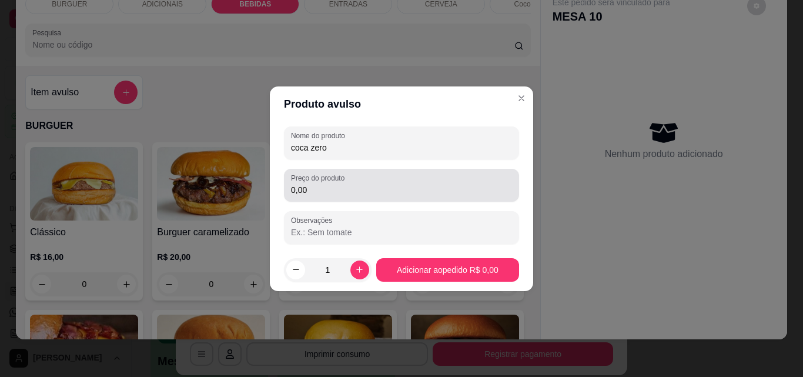
type input "coca zero"
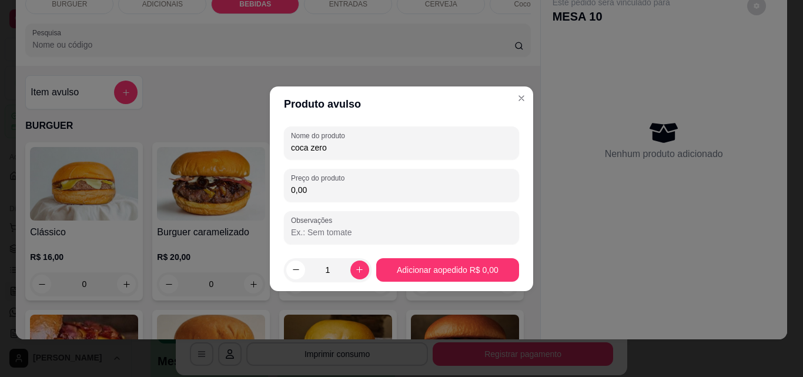
click at [319, 194] on input "0,00" at bounding box center [401, 190] width 221 height 12
type input "6,00"
click at [448, 252] on footer "1 Adicionar ao pedido R$ 6,00" at bounding box center [401, 270] width 263 height 42
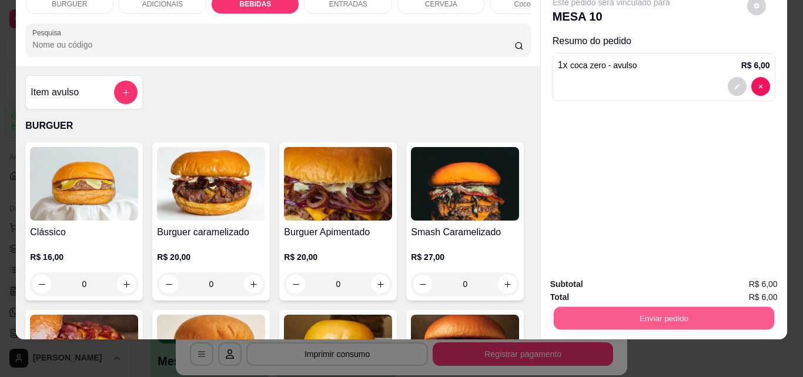
click at [628, 306] on button "Enviar pedido" at bounding box center [663, 317] width 221 height 23
click at [598, 273] on button "Não registrar e enviar pedido" at bounding box center [625, 280] width 119 height 22
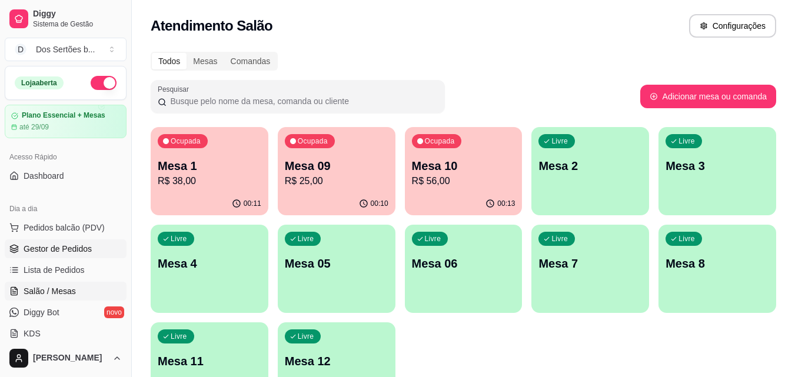
click at [44, 253] on span "Gestor de Pedidos" at bounding box center [58, 249] width 68 height 12
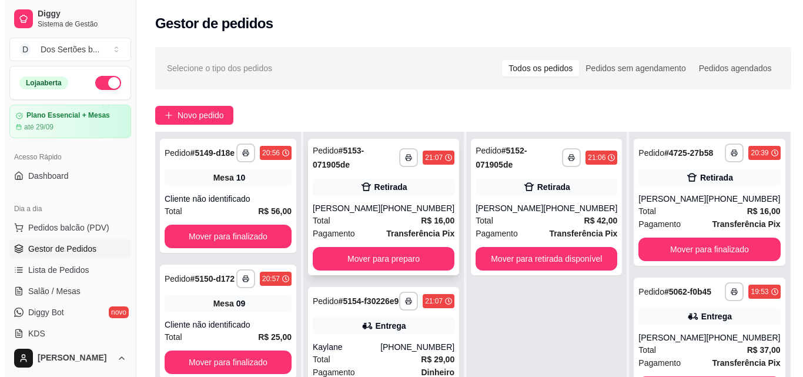
scroll to position [83, 0]
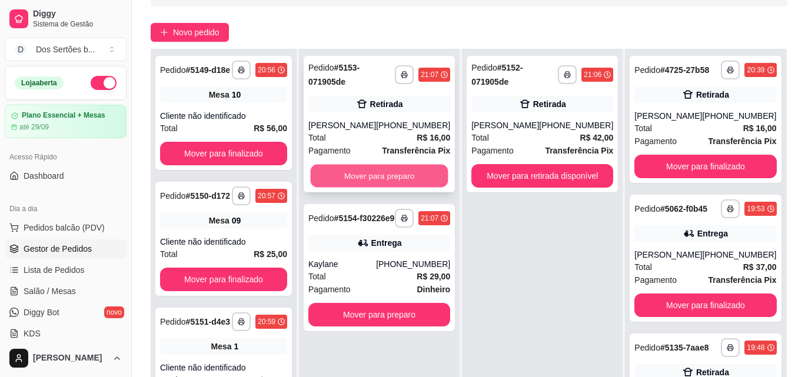
click at [394, 171] on button "Mover para preparo" at bounding box center [380, 176] width 138 height 23
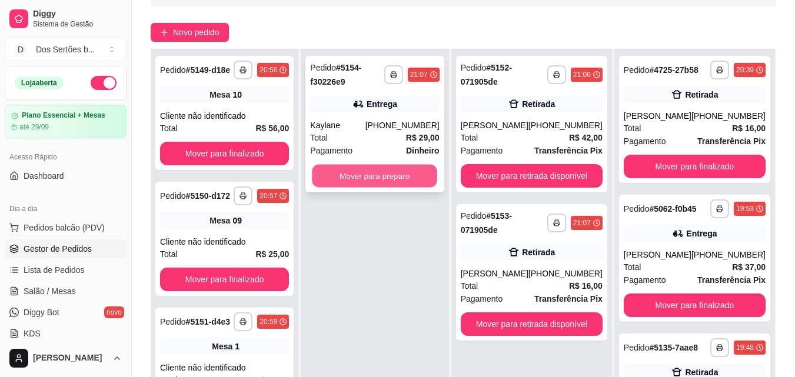
click at [397, 168] on button "Mover para preparo" at bounding box center [374, 176] width 125 height 23
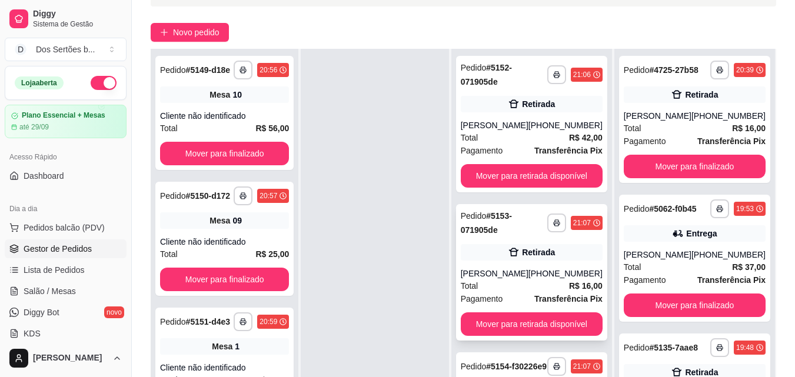
click at [567, 266] on div "**********" at bounding box center [531, 272] width 151 height 136
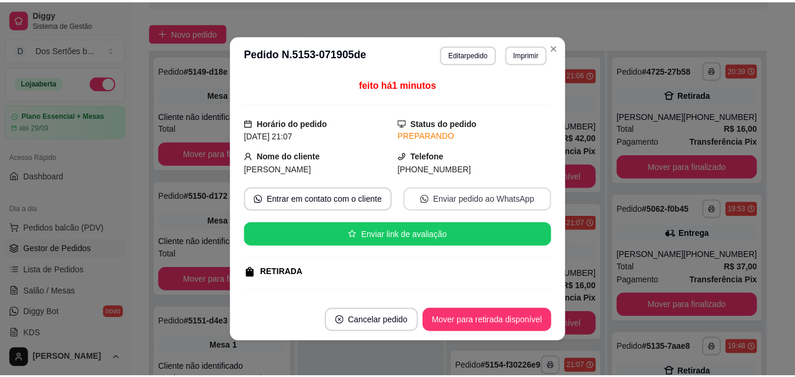
scroll to position [148, 0]
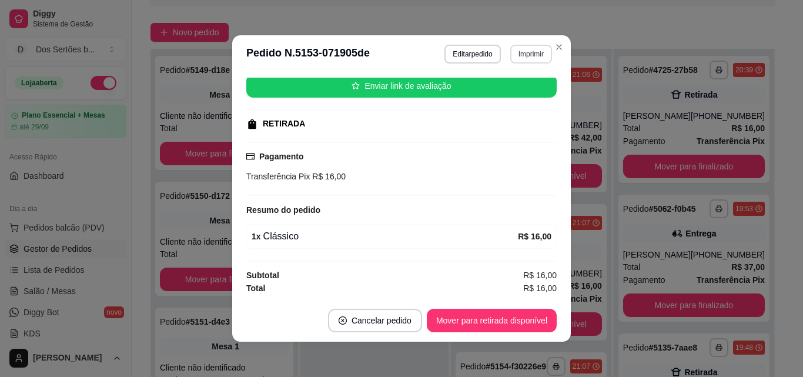
click at [519, 54] on button "Imprimir" at bounding box center [532, 54] width 42 height 19
click at [483, 92] on button "Impressora" at bounding box center [505, 95] width 85 height 19
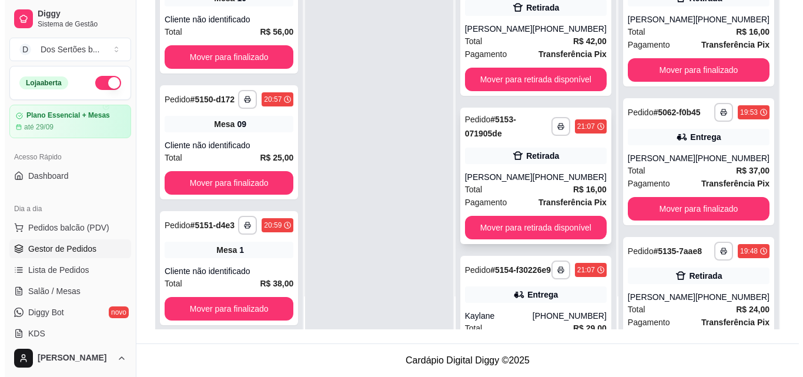
scroll to position [79, 0]
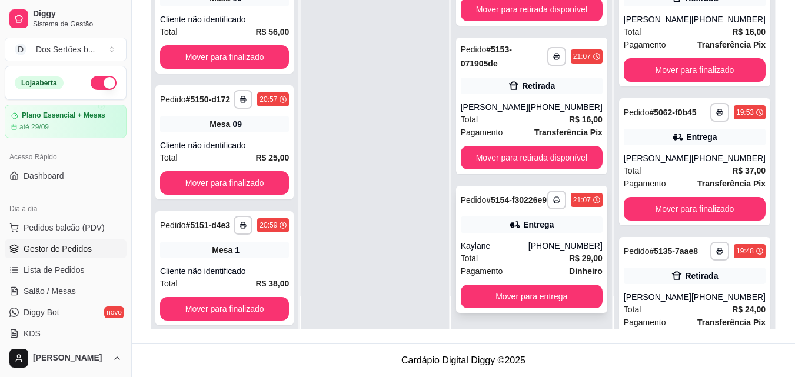
click at [540, 278] on div "**********" at bounding box center [531, 249] width 151 height 127
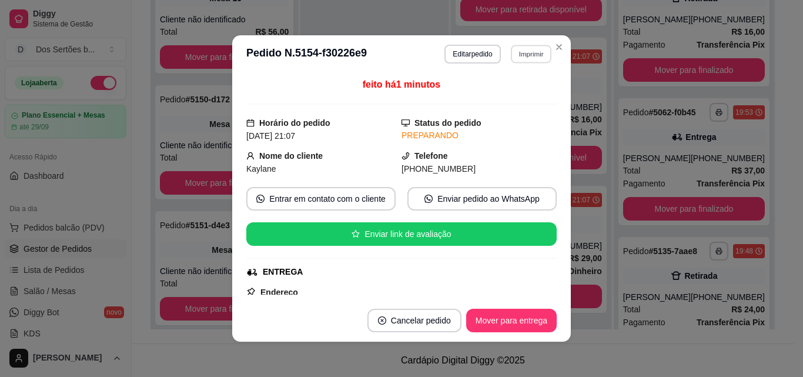
click at [518, 56] on button "Imprimir" at bounding box center [531, 54] width 41 height 18
click at [488, 100] on button "Impressora" at bounding box center [506, 95] width 82 height 18
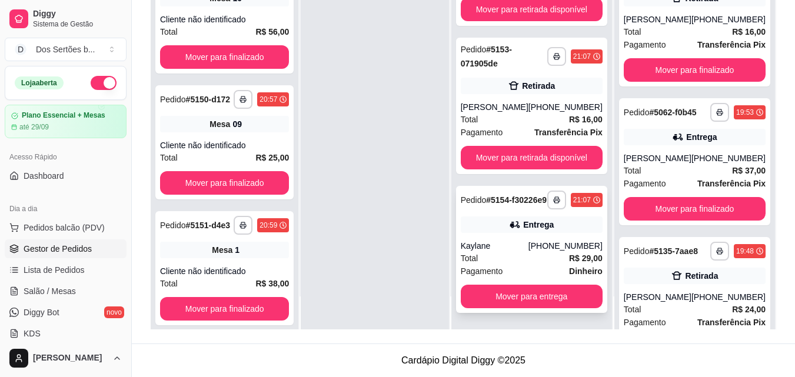
click at [478, 255] on span "Total" at bounding box center [470, 258] width 18 height 13
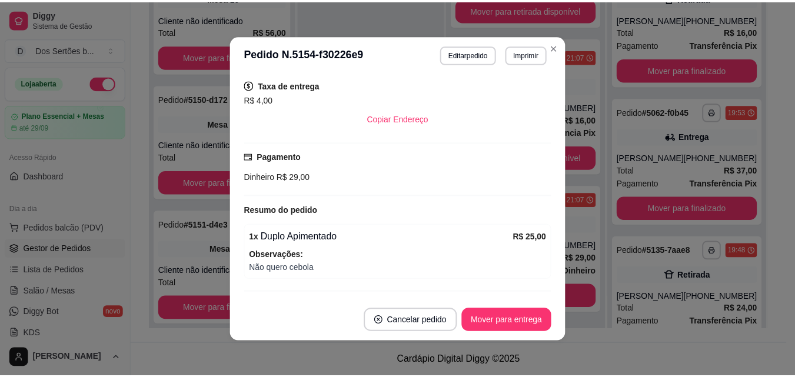
scroll to position [285, 0]
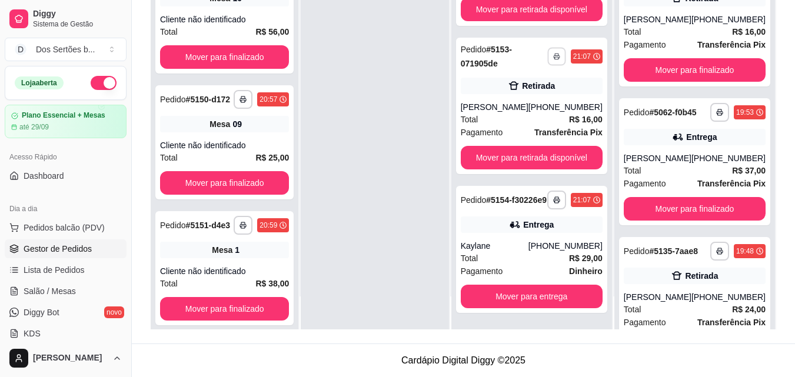
click at [556, 47] on button "button" at bounding box center [556, 56] width 18 height 18
click at [353, 154] on div at bounding box center [375, 140] width 148 height 377
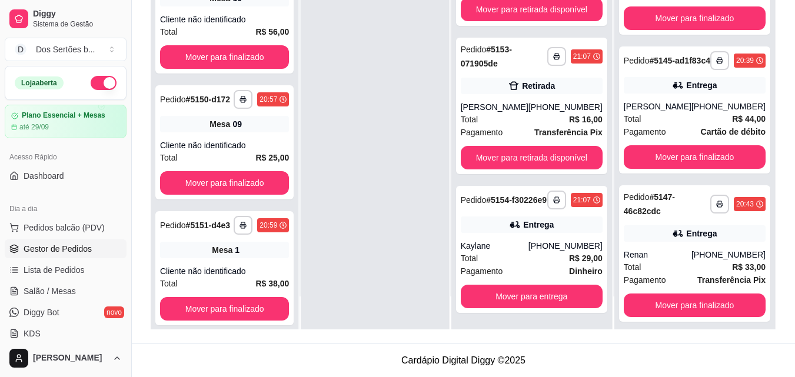
scroll to position [524, 0]
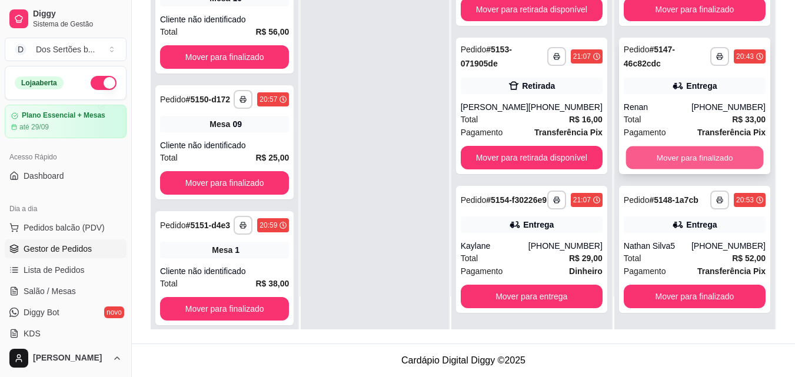
click at [677, 148] on button "Mover para finalizado" at bounding box center [694, 157] width 138 height 23
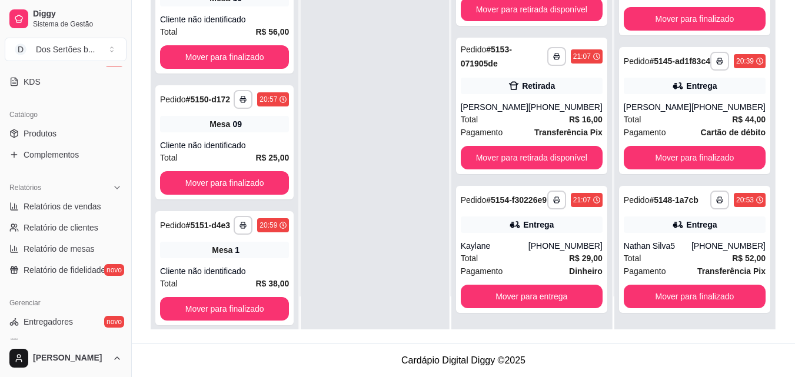
scroll to position [259, 0]
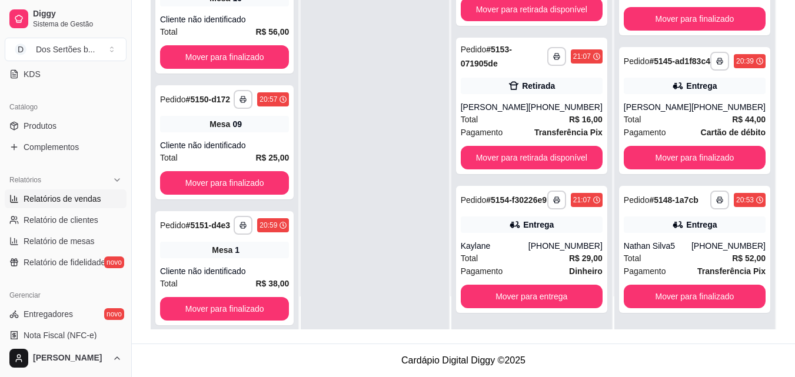
click at [29, 198] on span "Relatórios de vendas" at bounding box center [63, 199] width 78 height 12
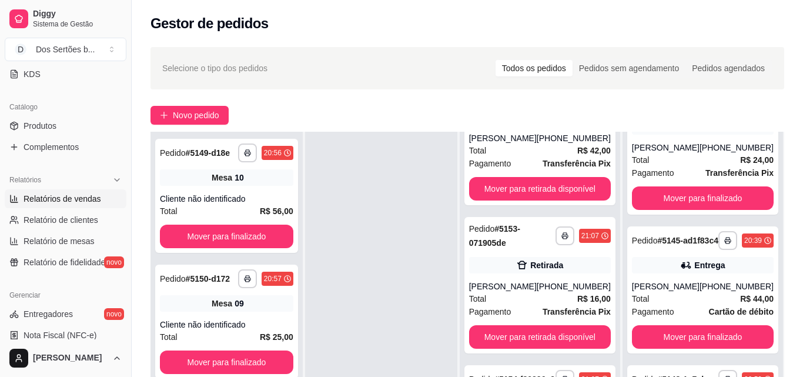
select select "ALL"
select select "0"
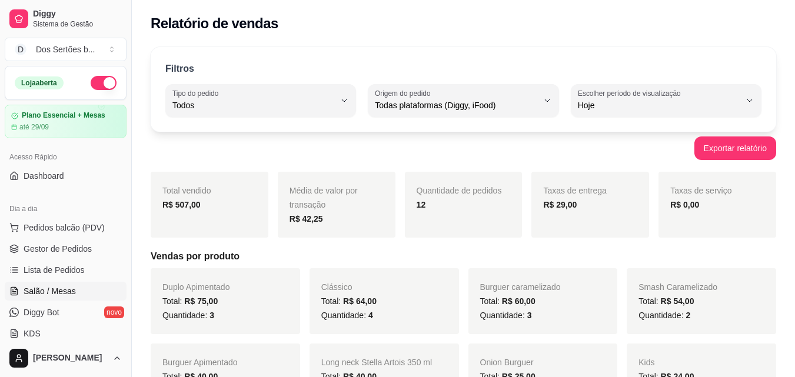
click at [58, 284] on link "Salão / Mesas" at bounding box center [66, 291] width 122 height 19
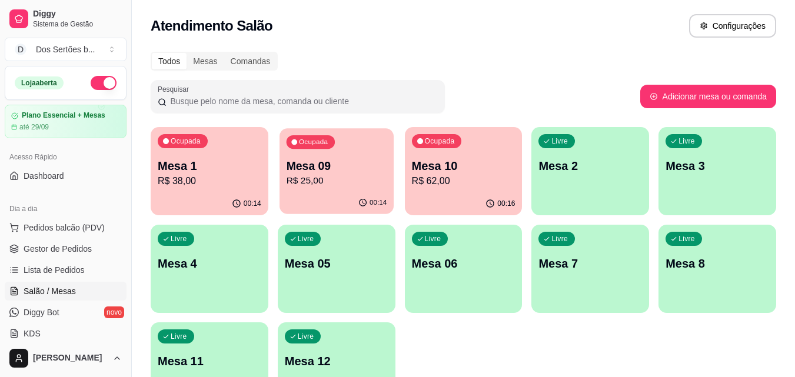
click at [316, 182] on p "R$ 25,00" at bounding box center [336, 181] width 101 height 14
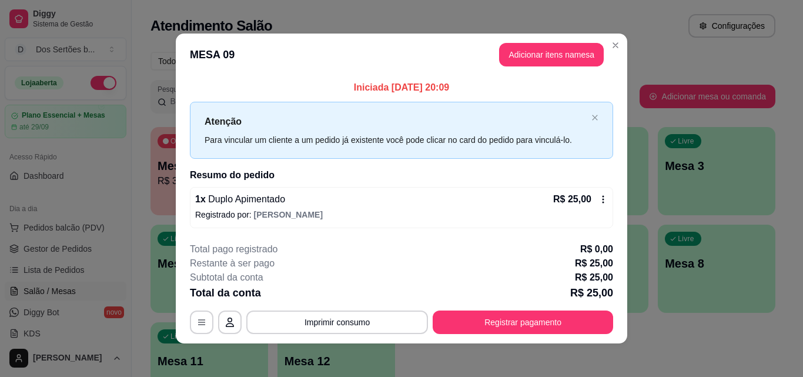
scroll to position [4, 0]
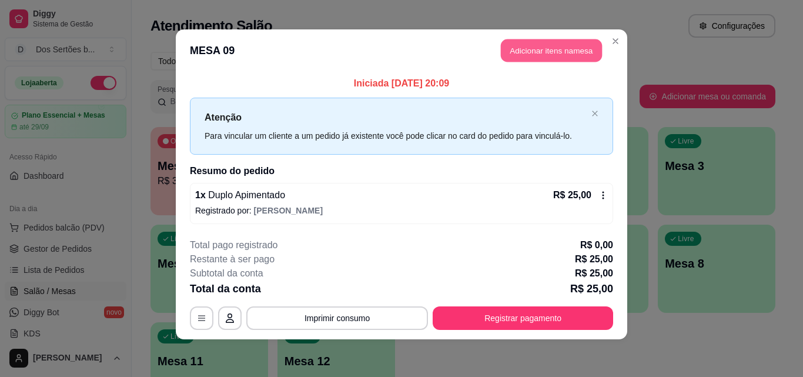
click at [532, 49] on button "Adicionar itens na mesa" at bounding box center [551, 50] width 101 height 23
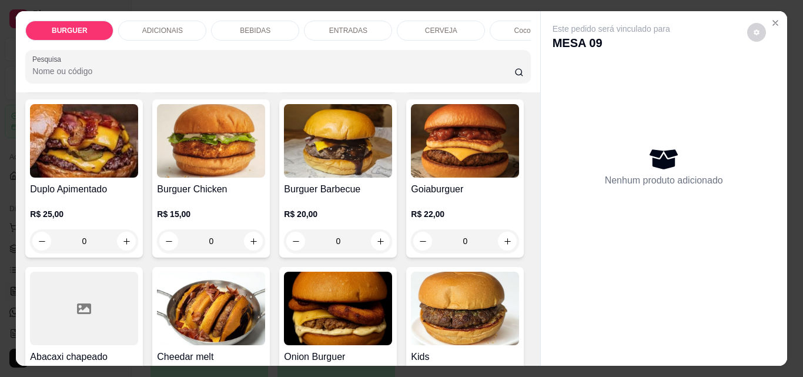
scroll to position [415, 0]
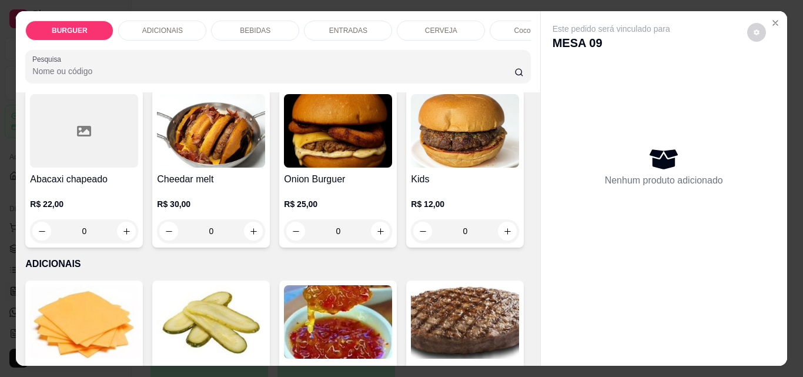
click at [234, 28] on div "BEBIDAS" at bounding box center [255, 31] width 88 height 20
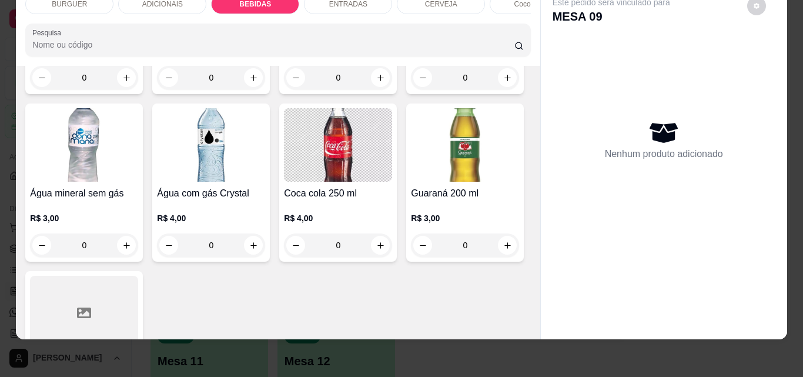
type input "1"
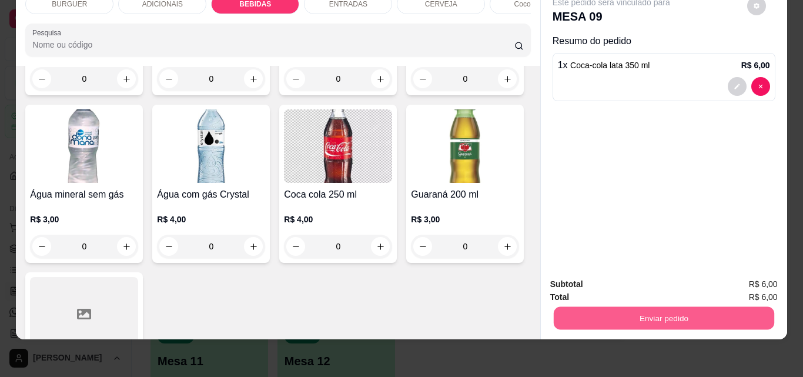
click at [591, 320] on button "Enviar pedido" at bounding box center [663, 317] width 221 height 23
click at [623, 276] on button "Não registrar e enviar pedido" at bounding box center [625, 280] width 119 height 22
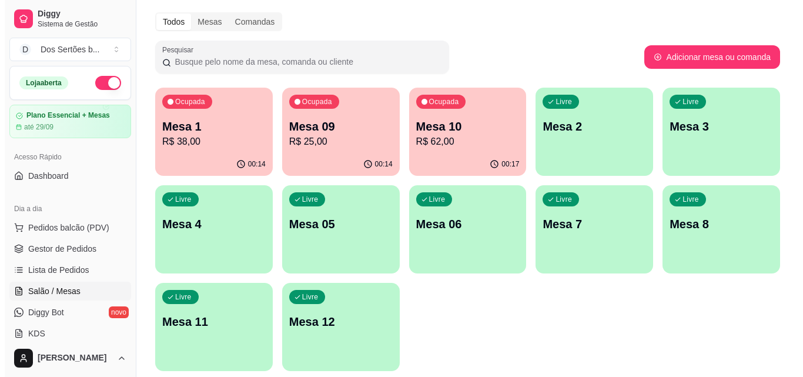
scroll to position [81, 0]
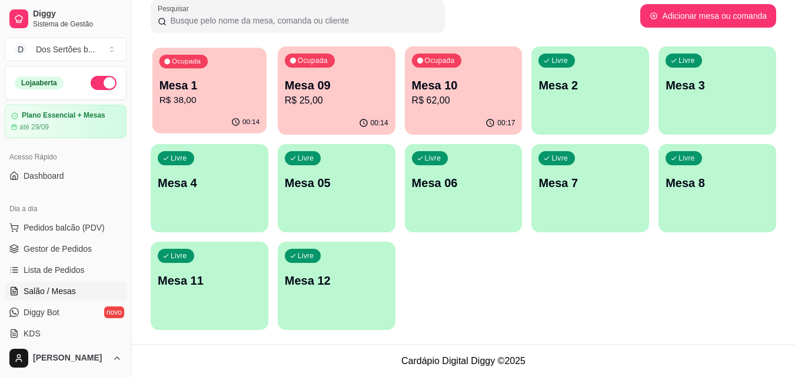
click at [245, 97] on p "R$ 38,00" at bounding box center [209, 101] width 101 height 14
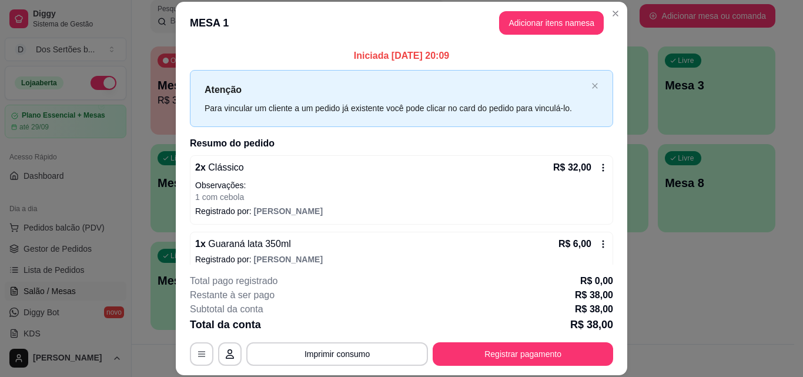
scroll to position [13, 0]
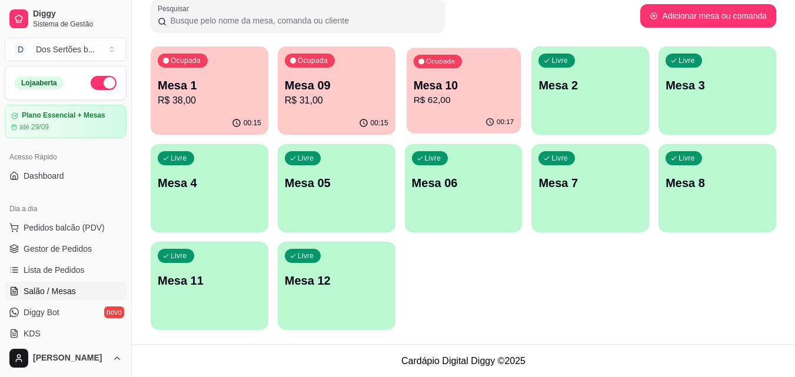
click at [456, 78] on p "Mesa 10" at bounding box center [463, 86] width 101 height 16
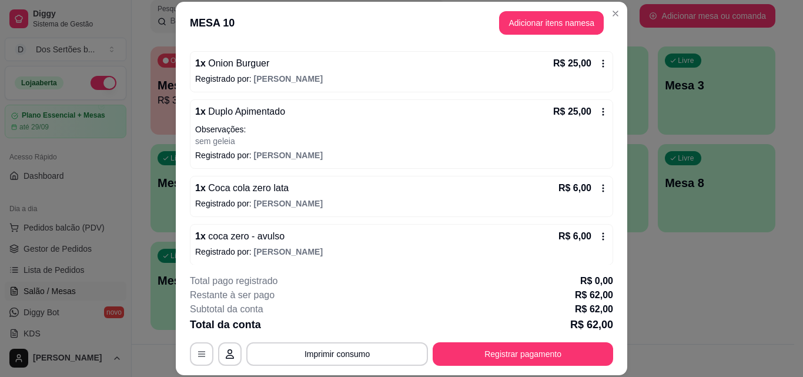
scroll to position [109, 0]
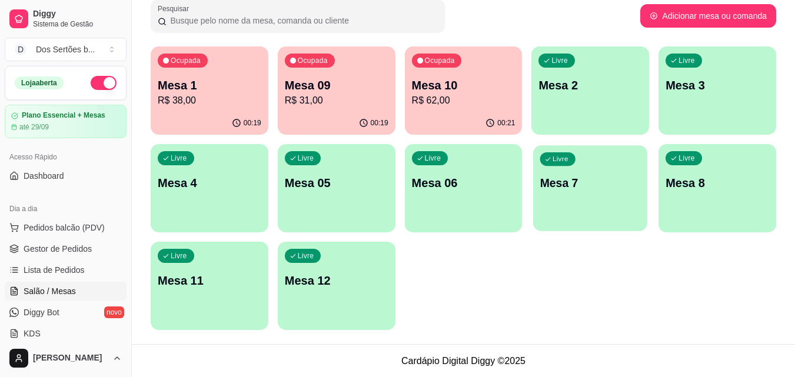
click at [572, 200] on div "Livre Mesa 7" at bounding box center [590, 181] width 114 height 72
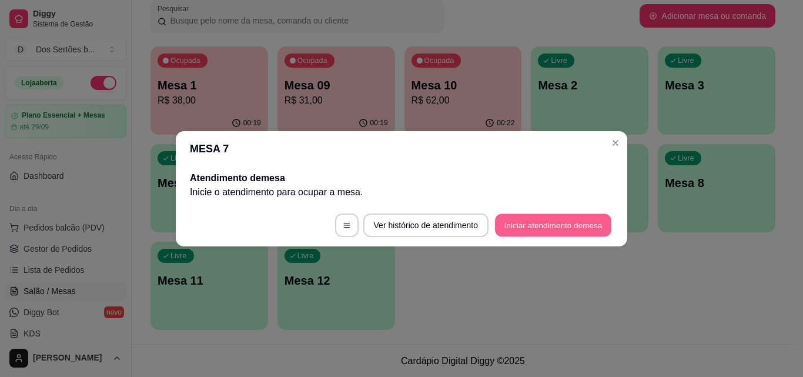
click at [579, 221] on button "Iniciar atendimento de mesa" at bounding box center [553, 225] width 116 height 23
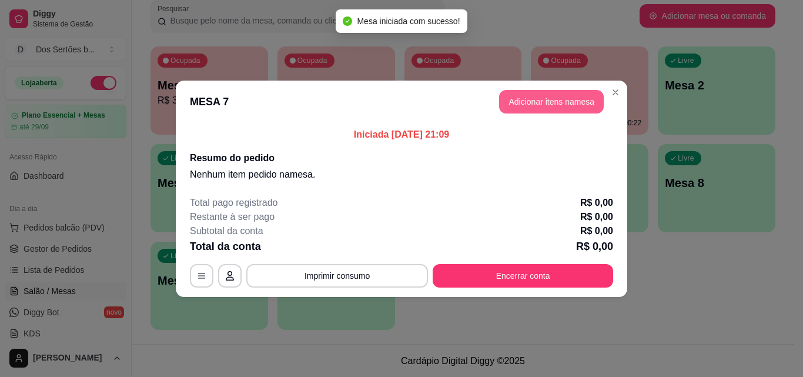
click at [539, 95] on button "Adicionar itens na mesa" at bounding box center [551, 102] width 105 height 24
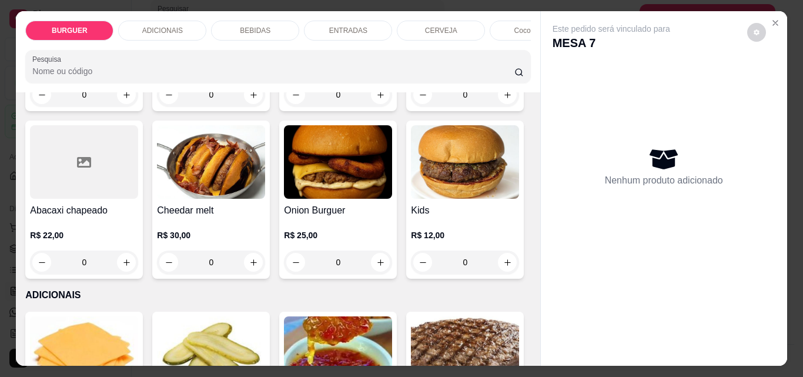
scroll to position [534, 0]
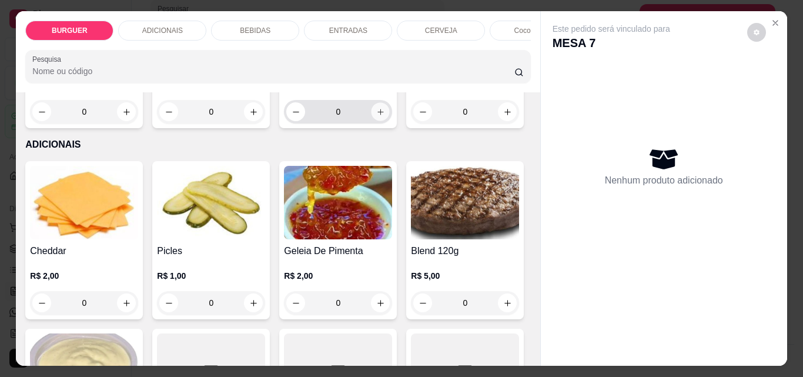
click at [378, 115] on icon "increase-product-quantity" at bounding box center [381, 112] width 6 height 6
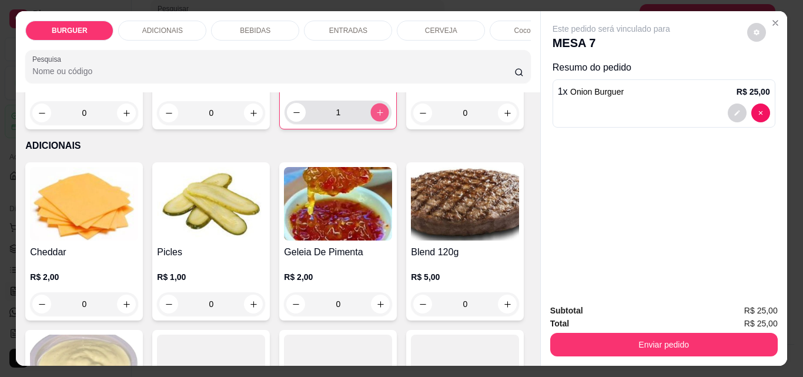
click at [377, 115] on icon "increase-product-quantity" at bounding box center [380, 112] width 6 height 6
type input "2"
click at [329, 26] on p "ENTRADAS" at bounding box center [348, 30] width 38 height 9
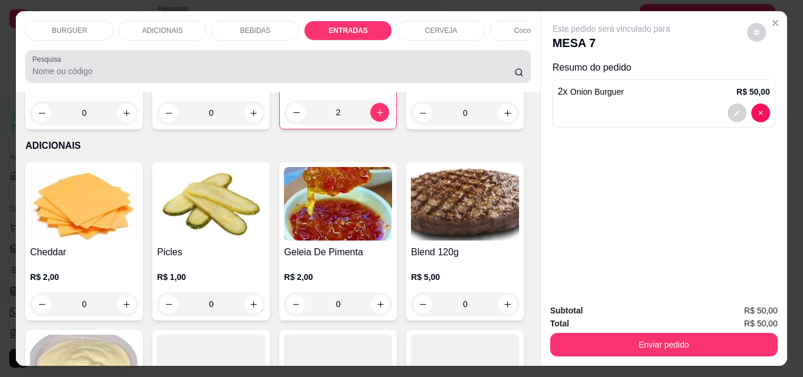
scroll to position [31, 0]
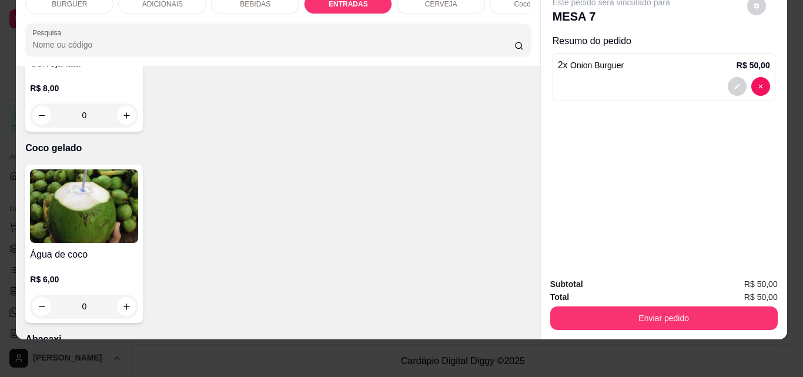
type input "1"
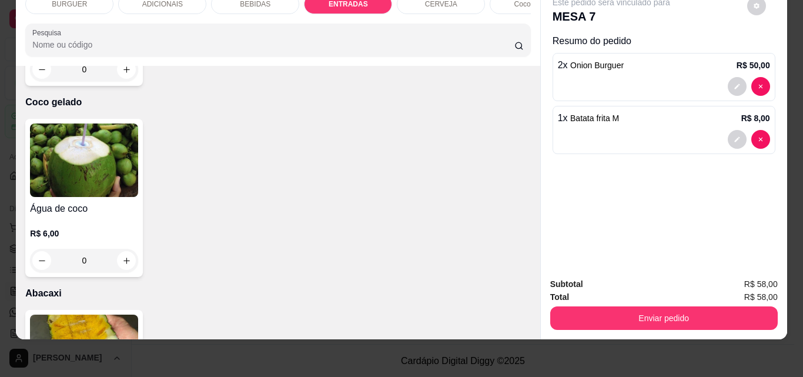
click at [138, 3] on div "ADICIONAIS" at bounding box center [162, 4] width 88 height 20
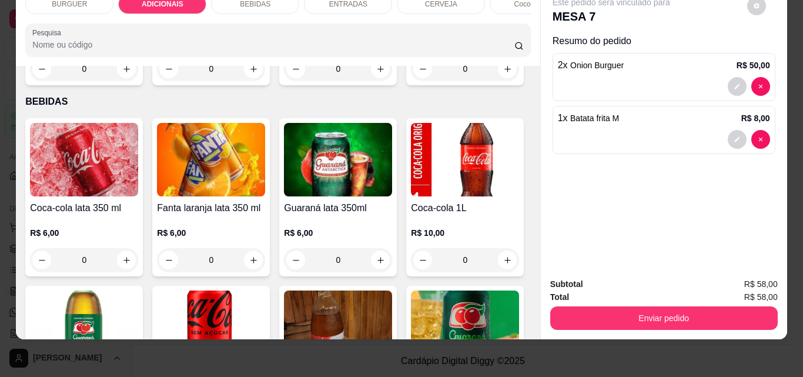
scroll to position [1032, 0]
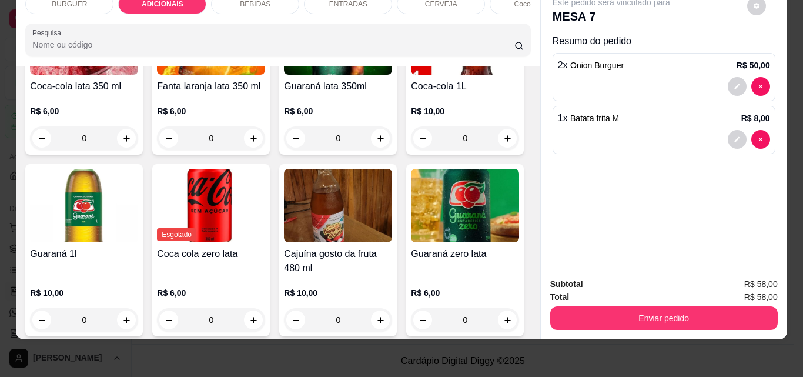
type input "1"
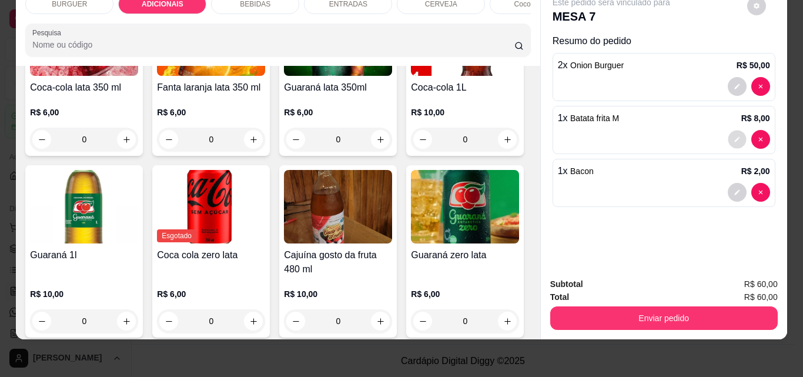
click at [734, 136] on icon "decrease-product-quantity" at bounding box center [737, 139] width 7 height 7
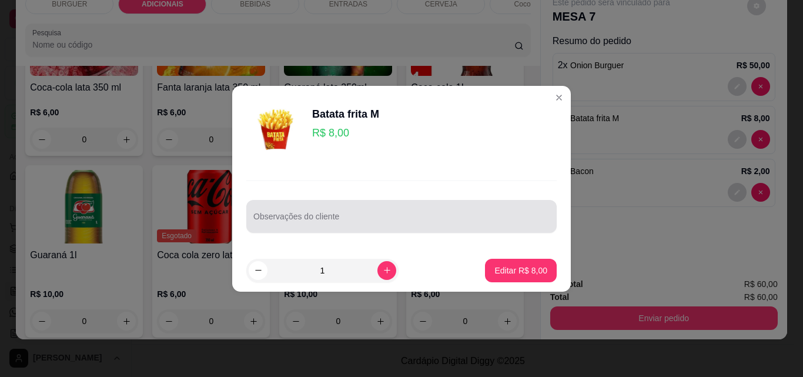
click at [323, 211] on div at bounding box center [402, 217] width 296 height 24
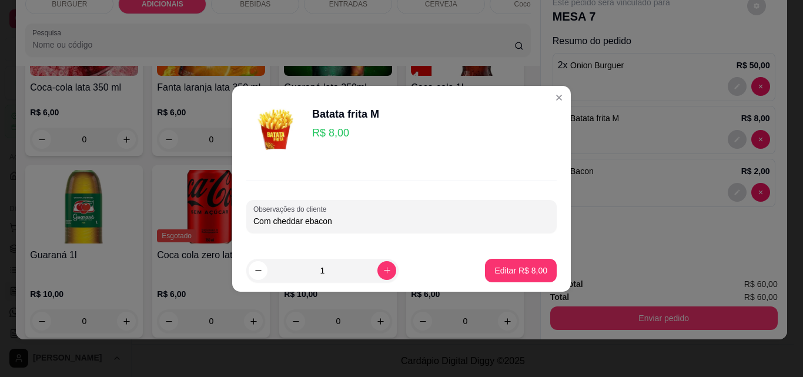
click at [307, 221] on input "Com cheddar ebacon" at bounding box center [402, 221] width 296 height 12
type input "Com cheddar e bacon"
click at [492, 259] on button "Editar R$ 8,00" at bounding box center [520, 270] width 69 height 23
type input "0"
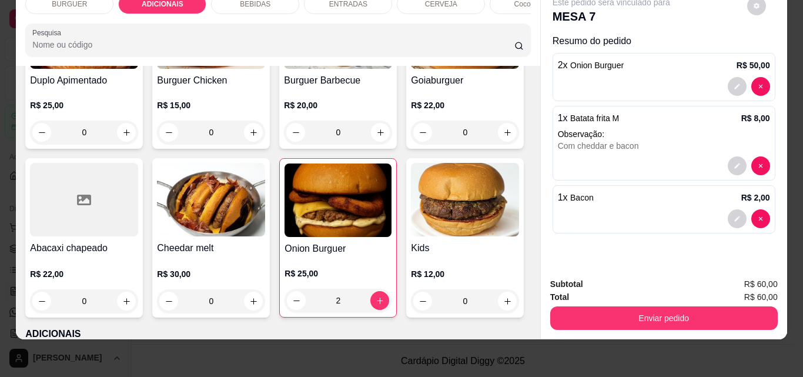
scroll to position [61, 0]
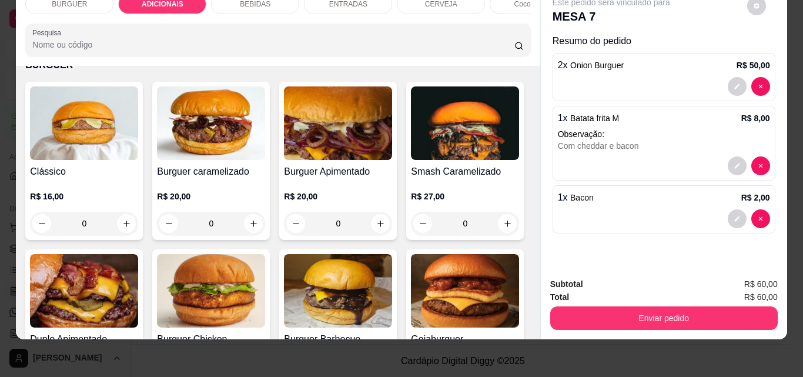
click at [232, 1] on div "BEBIDAS" at bounding box center [255, 4] width 88 height 20
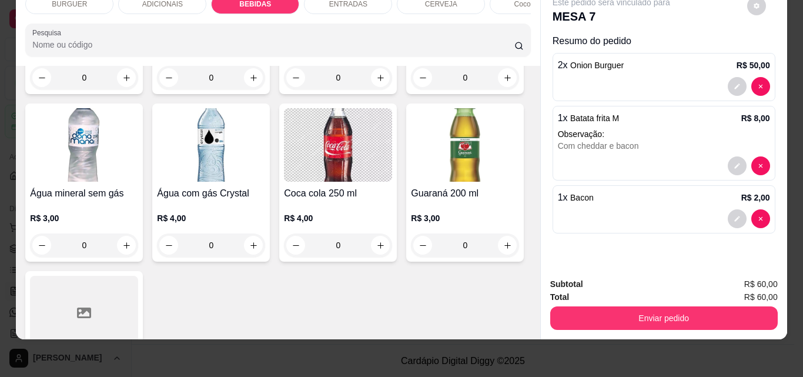
click at [326, 4] on div "ENTRADAS" at bounding box center [348, 4] width 88 height 20
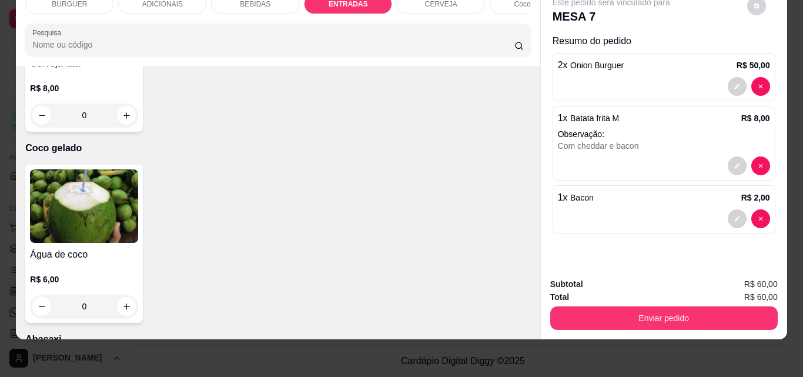
scroll to position [2368, 0]
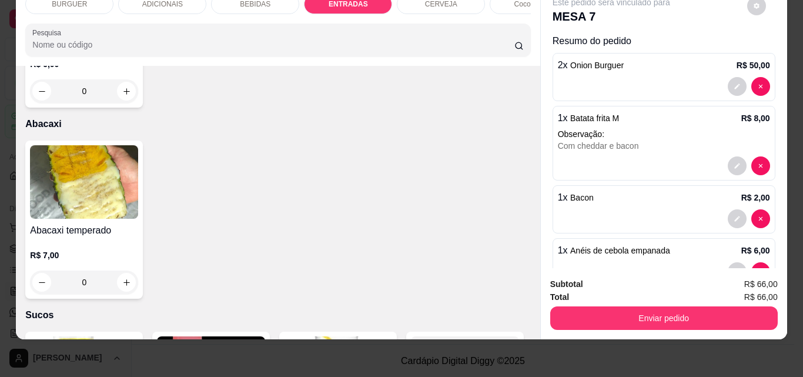
type input "1"
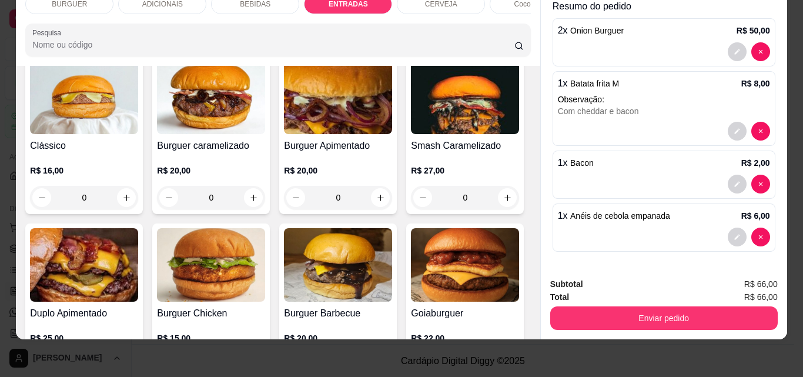
scroll to position [0, 0]
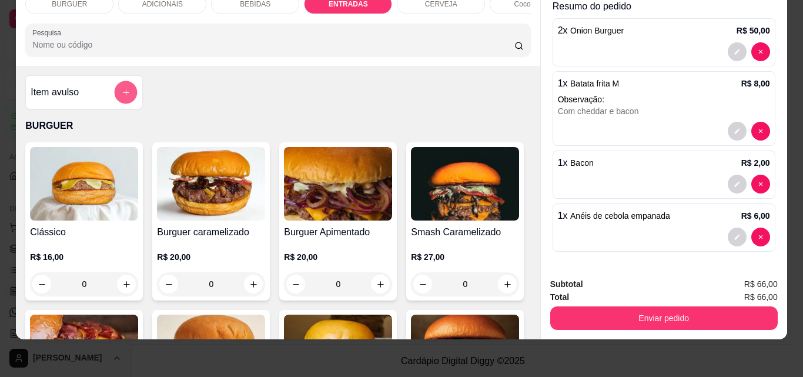
click at [117, 88] on button "add-separate-item" at bounding box center [126, 92] width 23 height 23
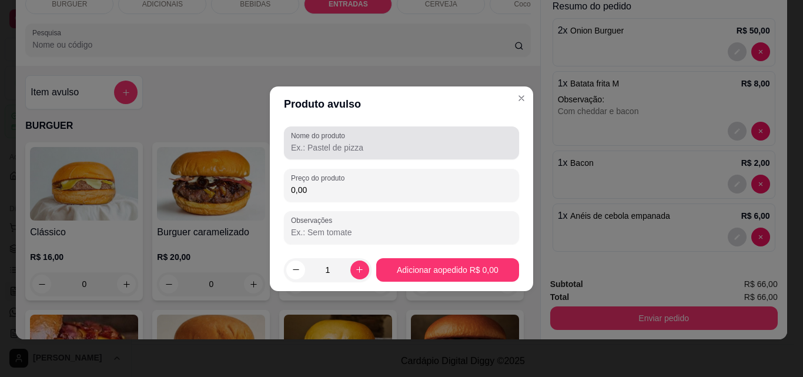
click at [326, 141] on div at bounding box center [401, 143] width 221 height 24
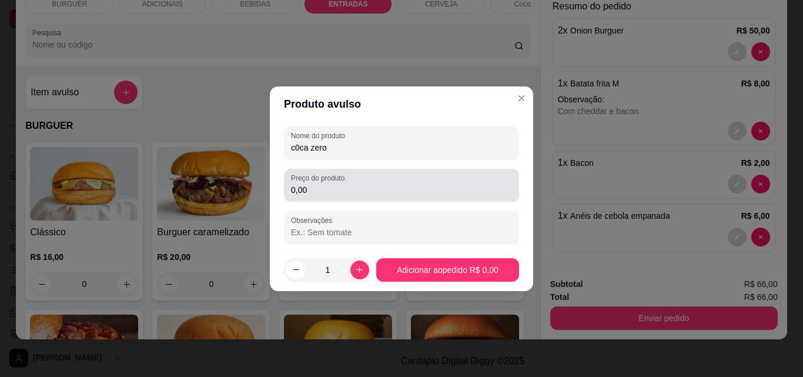
type input "c0ca zero"
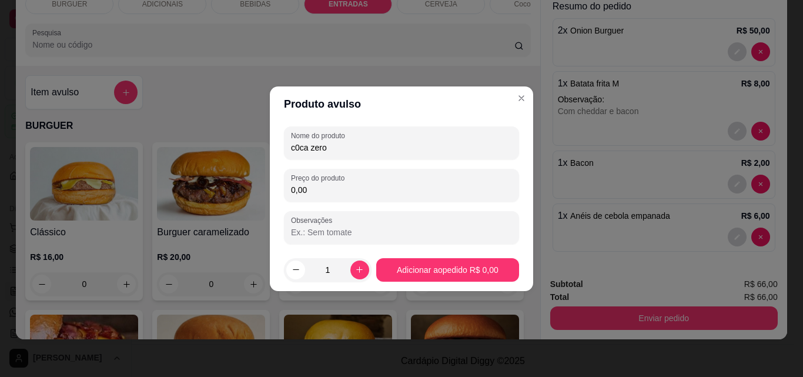
click at [317, 191] on input "0,00" at bounding box center [401, 190] width 221 height 12
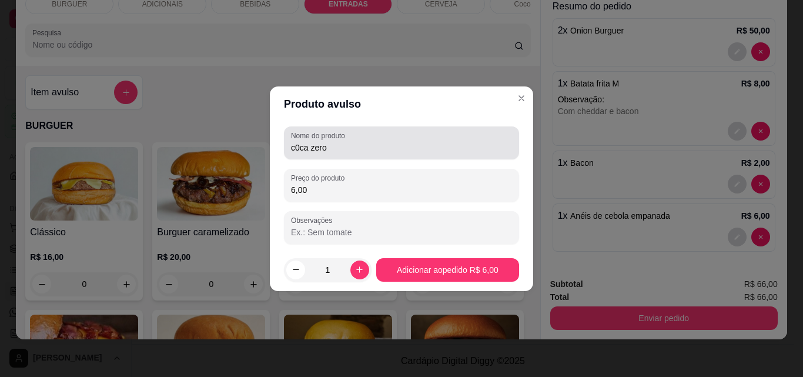
type input "6,00"
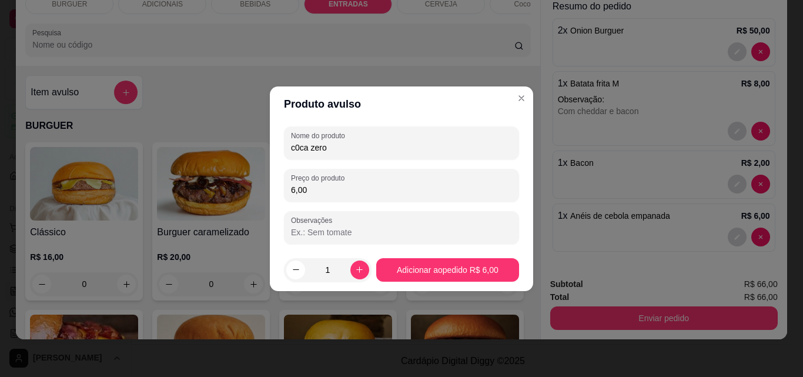
click at [299, 148] on input "c0ca zero" at bounding box center [401, 148] width 221 height 12
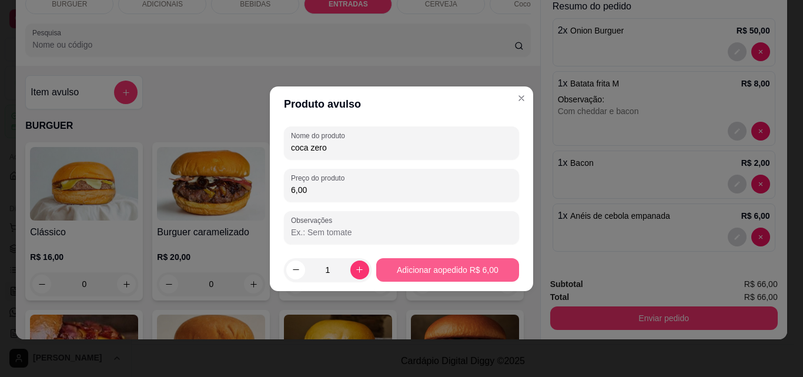
type input "coca zero"
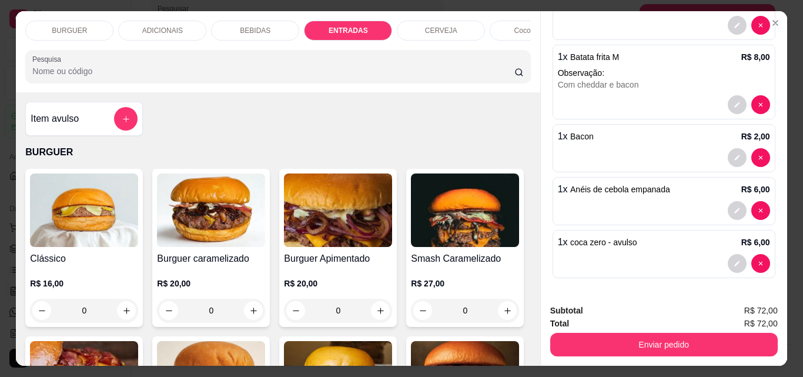
click at [151, 26] on p "ADICIONAIS" at bounding box center [162, 30] width 41 height 9
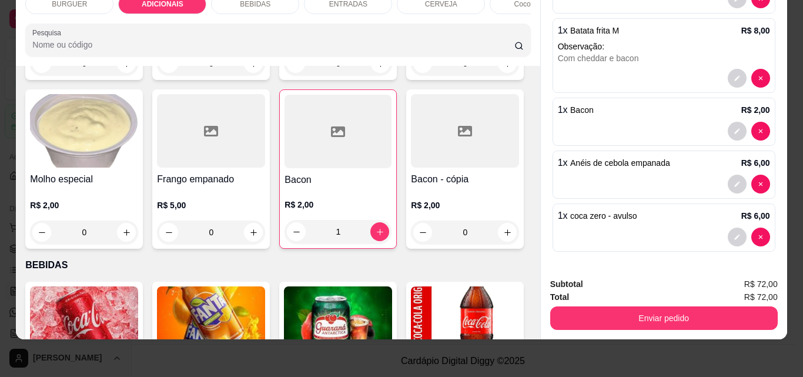
scroll to position [850, 0]
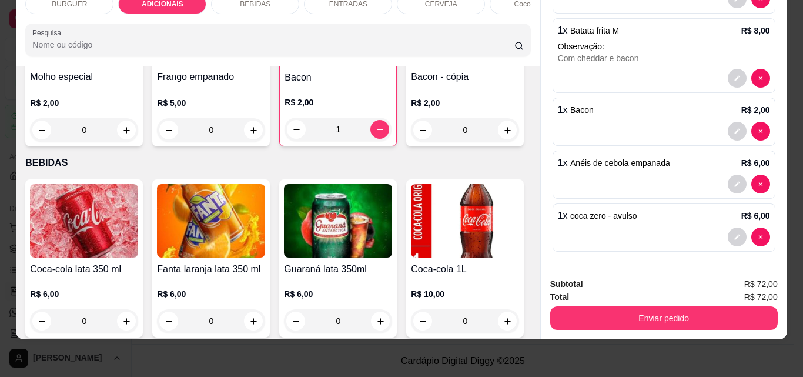
type input "1"
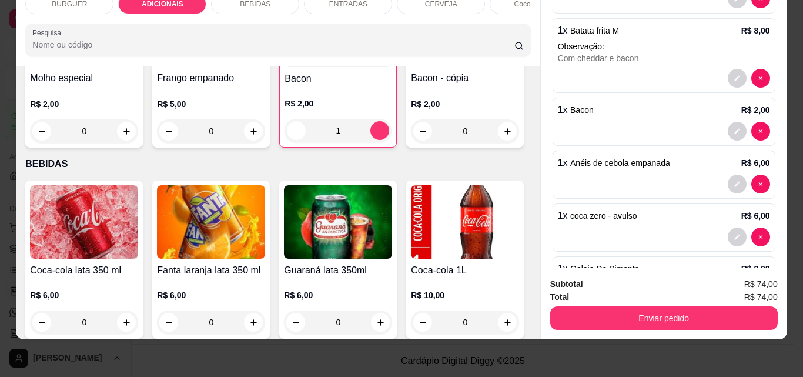
scroll to position [1035, 0]
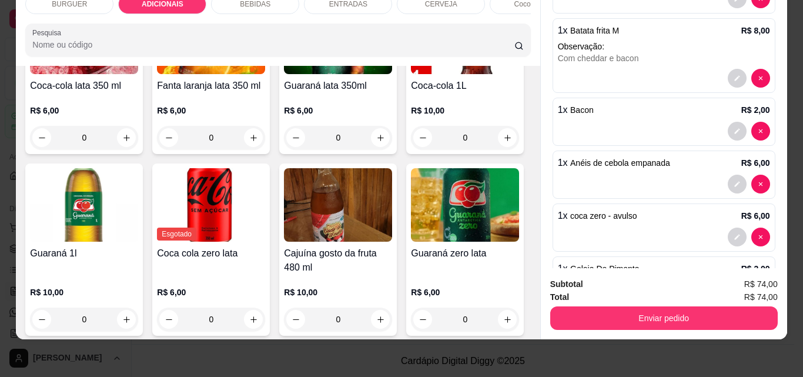
type input "1"
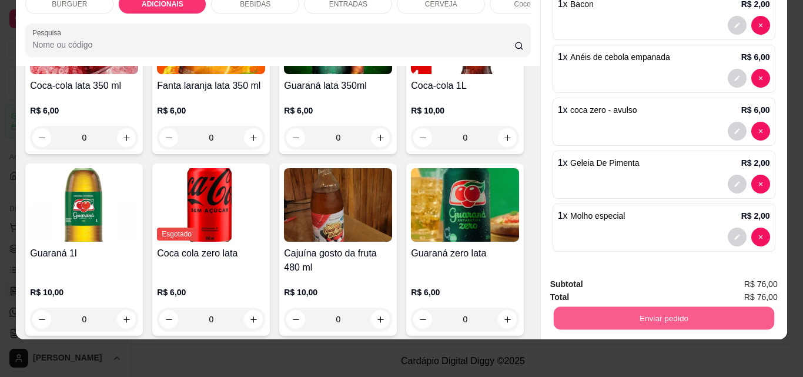
click at [628, 306] on button "Enviar pedido" at bounding box center [663, 317] width 221 height 23
click at [599, 276] on button "Não registrar e enviar pedido" at bounding box center [625, 280] width 119 height 22
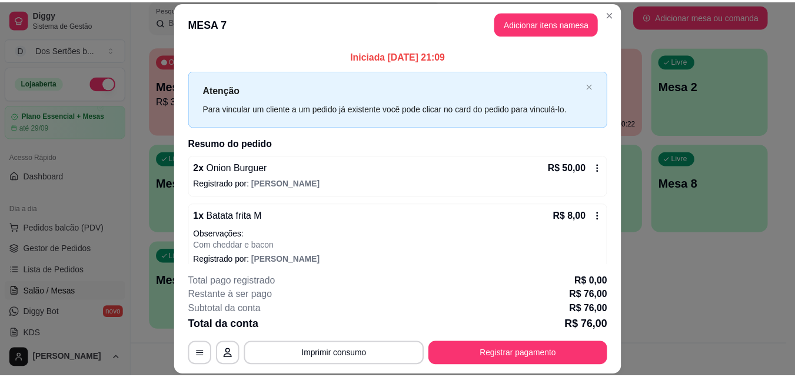
scroll to position [254, 0]
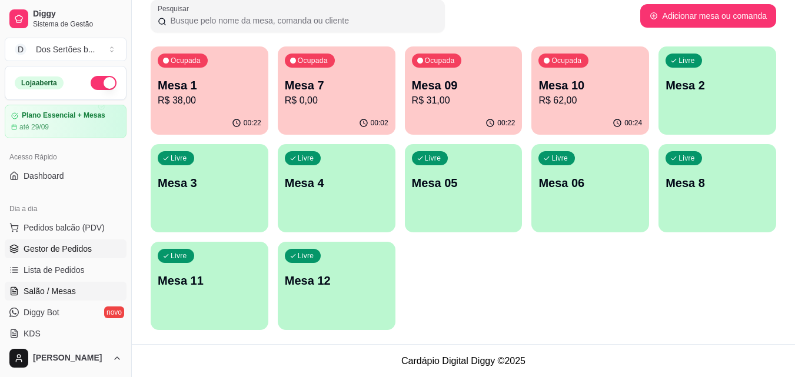
click at [90, 245] on link "Gestor de Pedidos" at bounding box center [66, 248] width 122 height 19
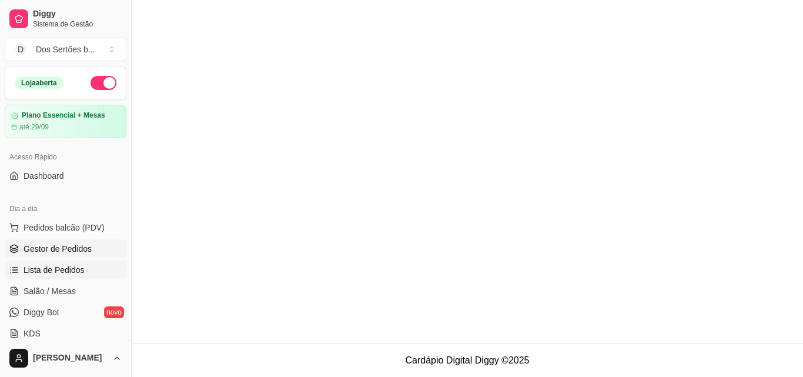
click at [35, 272] on span "Lista de Pedidos" at bounding box center [54, 270] width 61 height 12
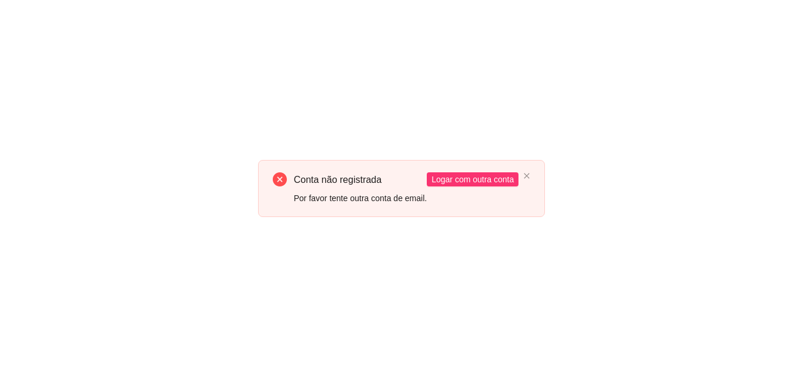
click at [55, 251] on div "Conta não registrada Por favor tente outra conta de email. Logar com outra conta" at bounding box center [401, 188] width 803 height 377
click at [435, 174] on span "Logar com outra conta" at bounding box center [473, 179] width 82 height 13
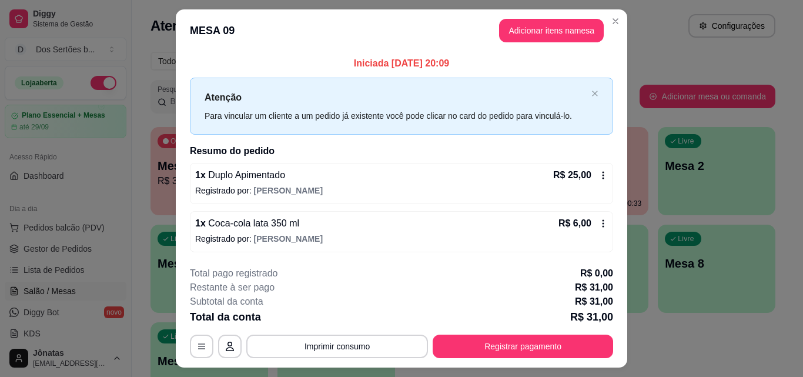
scroll to position [28, 0]
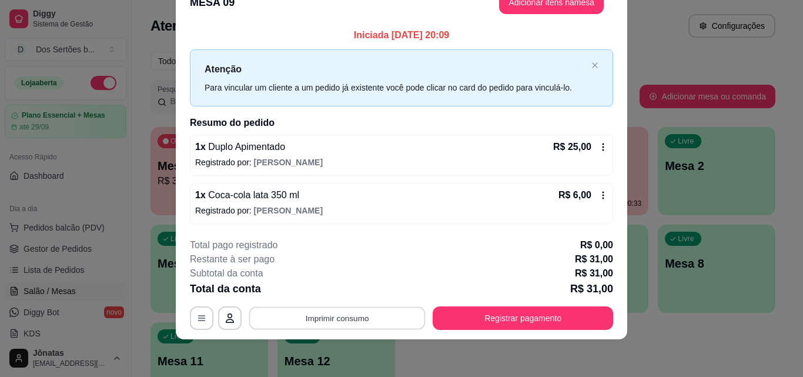
click at [331, 319] on button "Imprimir consumo" at bounding box center [337, 318] width 176 height 23
click at [351, 290] on button "Impressora" at bounding box center [336, 291] width 82 height 18
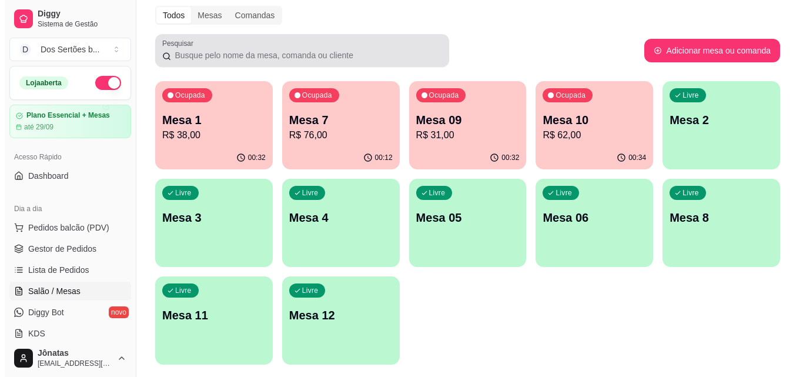
scroll to position [47, 0]
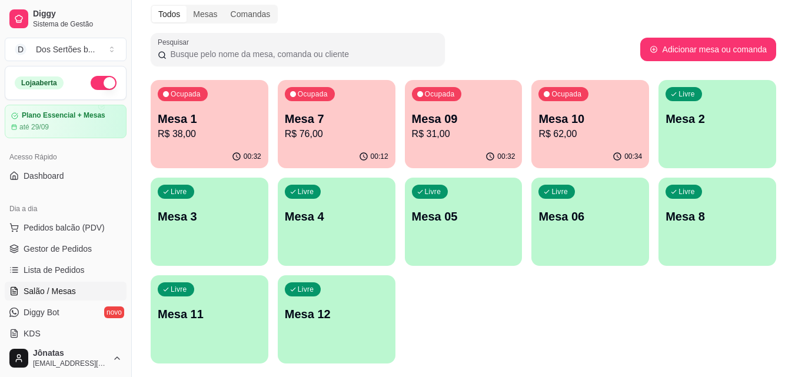
click at [443, 134] on p "R$ 31,00" at bounding box center [464, 134] width 104 height 14
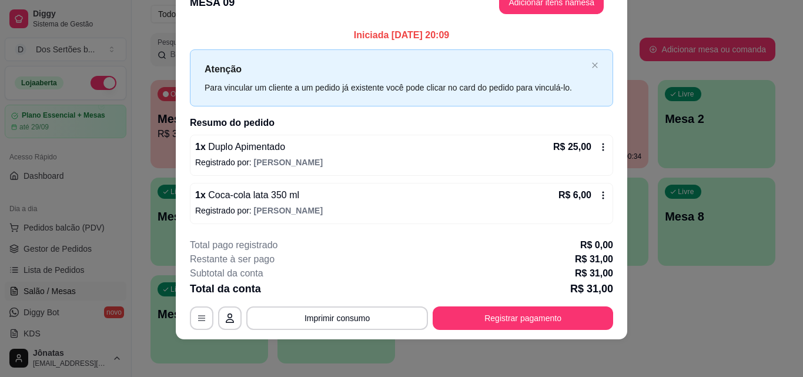
scroll to position [0, 0]
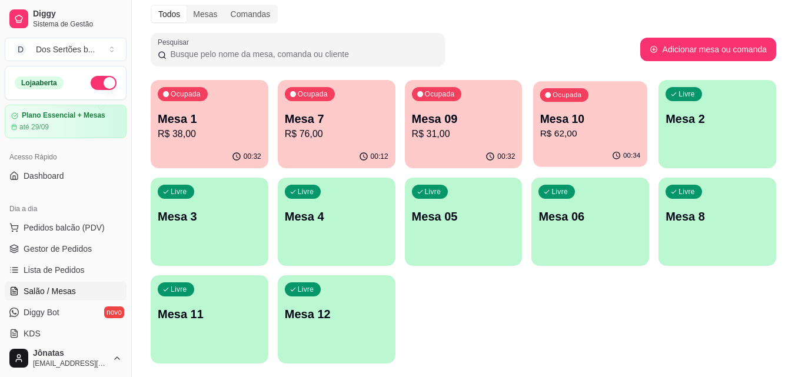
click at [601, 132] on p "R$ 62,00" at bounding box center [590, 134] width 101 height 14
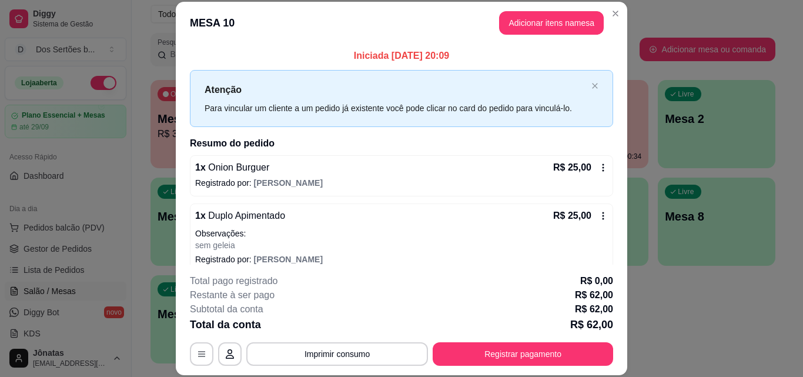
scroll to position [109, 0]
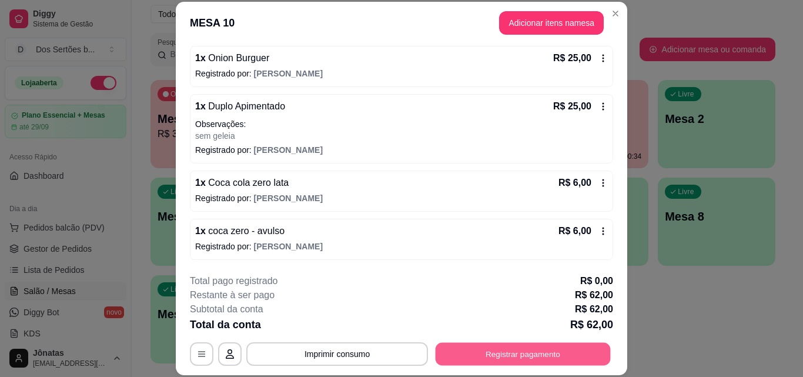
click at [525, 352] on button "Registrar pagamento" at bounding box center [523, 353] width 175 height 23
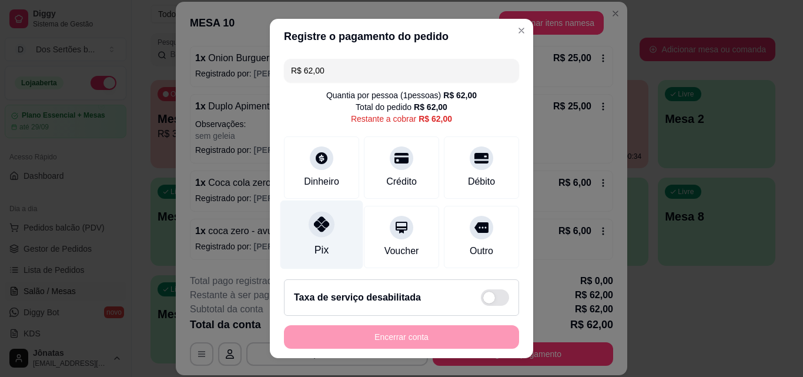
click at [326, 232] on div "Pix" at bounding box center [322, 235] width 83 height 69
type input "R$ 0,00"
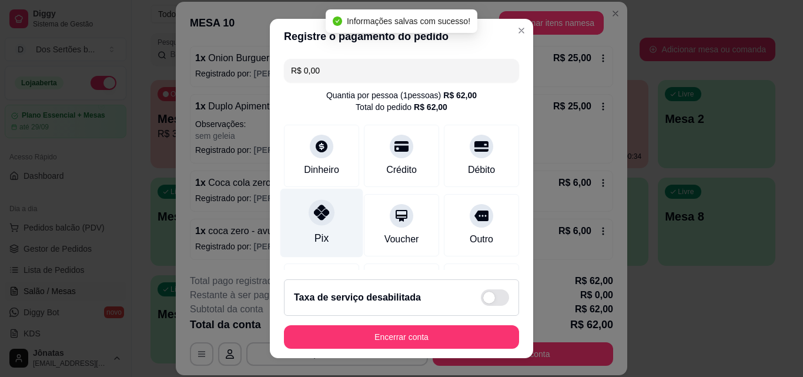
scroll to position [136, 0]
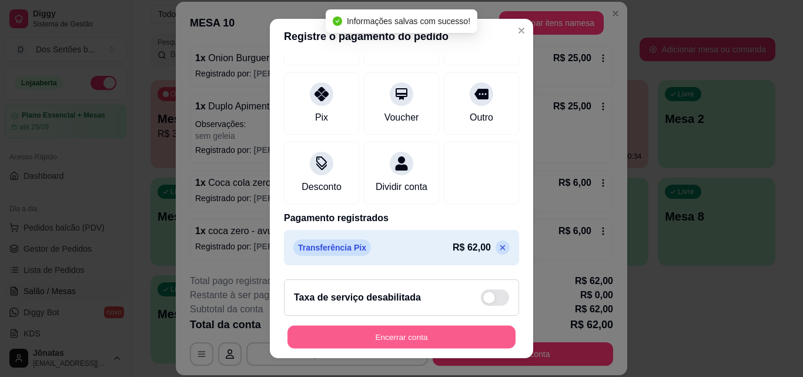
click at [448, 332] on button "Encerrar conta" at bounding box center [402, 337] width 228 height 23
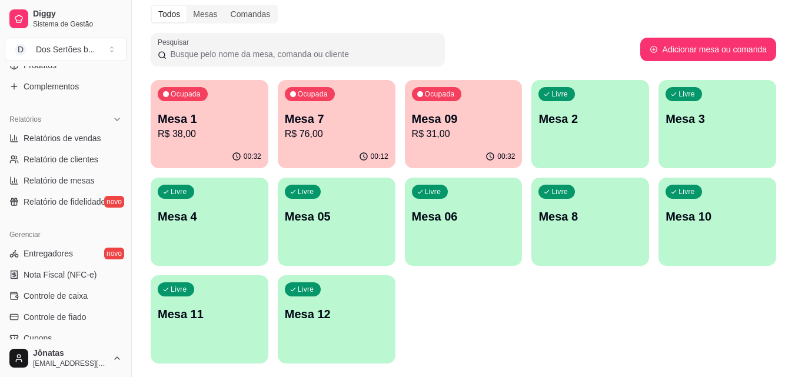
scroll to position [321, 0]
click at [41, 139] on span "Relatórios de vendas" at bounding box center [63, 138] width 78 height 12
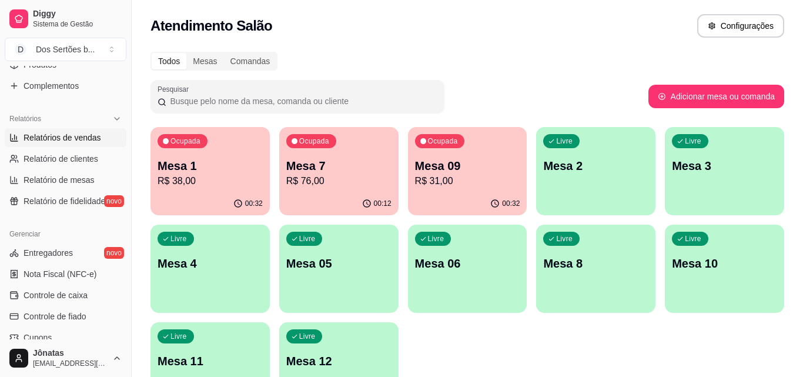
select select "ALL"
select select "0"
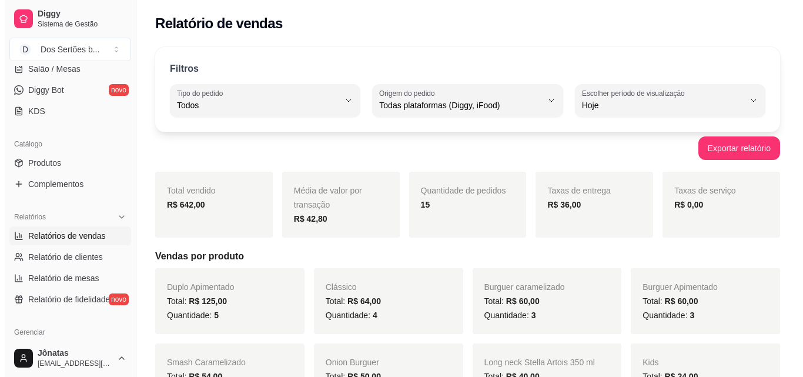
scroll to position [110, 0]
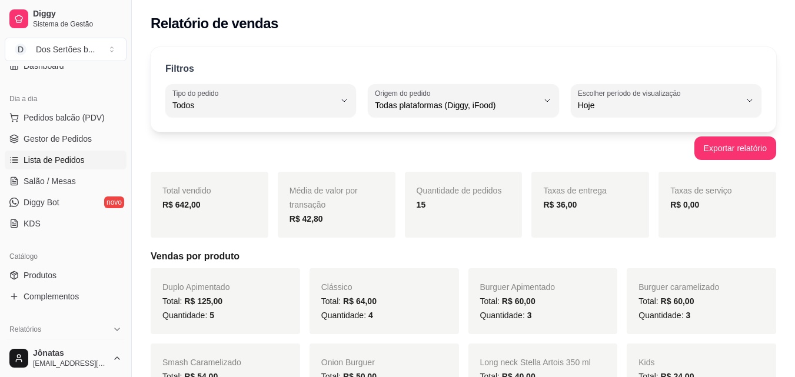
click at [46, 162] on span "Lista de Pedidos" at bounding box center [54, 160] width 61 height 12
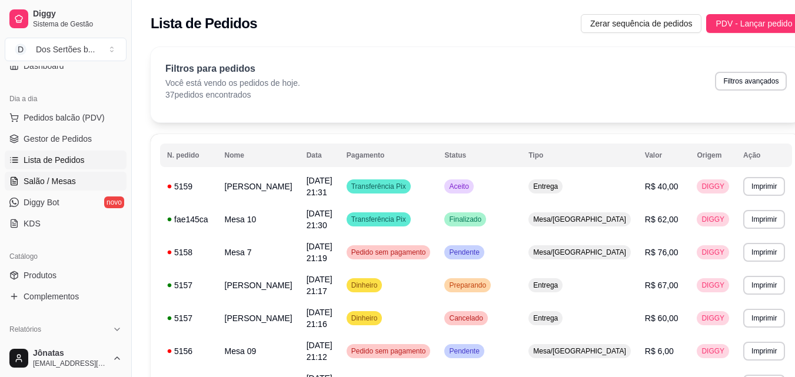
click at [55, 180] on span "Salão / Mesas" at bounding box center [50, 181] width 52 height 12
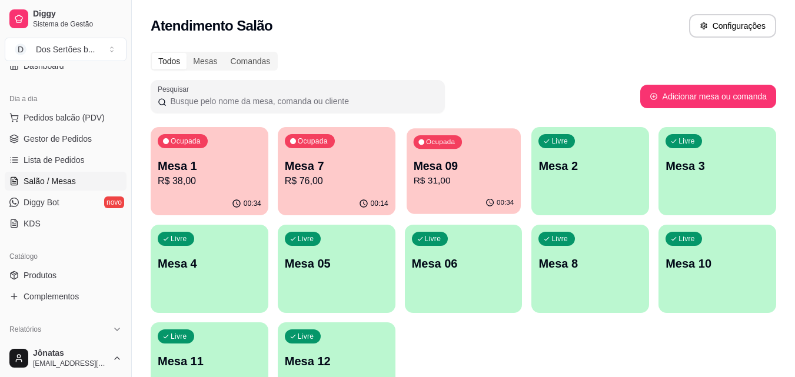
click at [435, 179] on p "R$ 31,00" at bounding box center [463, 181] width 101 height 14
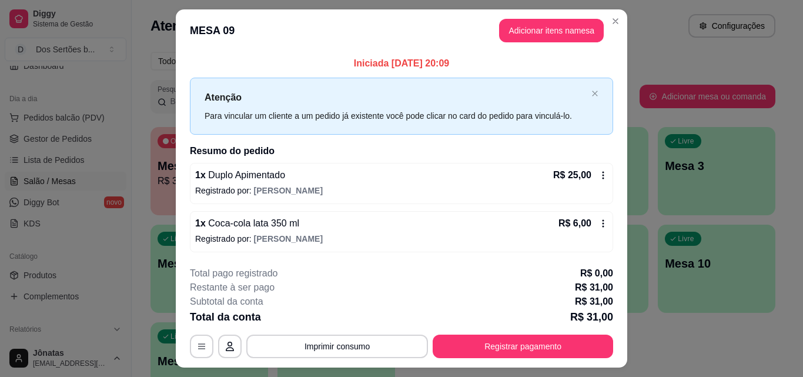
scroll to position [28, 0]
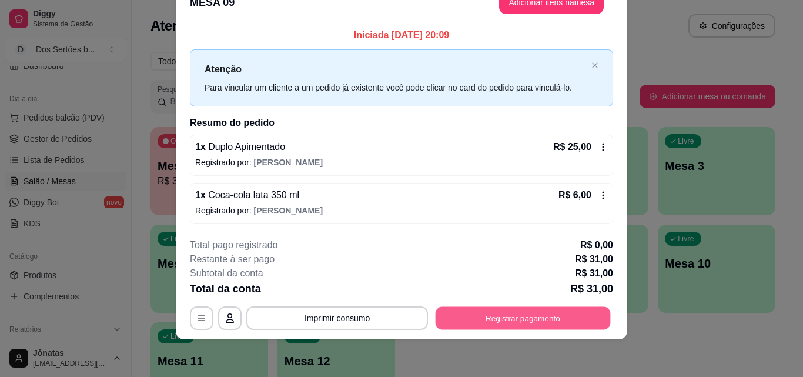
click at [526, 315] on button "Registrar pagamento" at bounding box center [523, 318] width 175 height 23
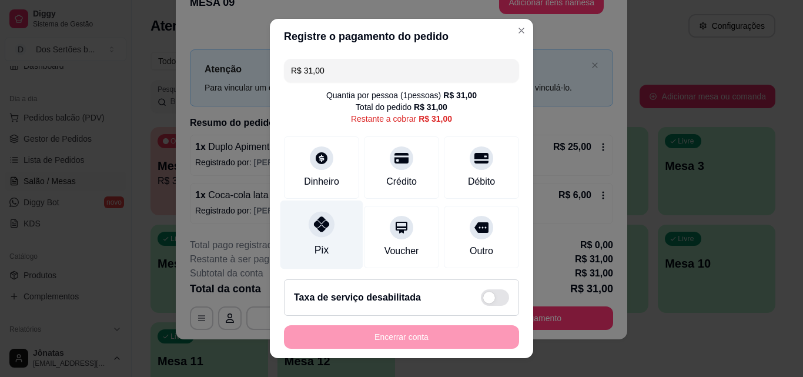
click at [320, 224] on icon at bounding box center [321, 223] width 15 height 15
type input "R$ 0,00"
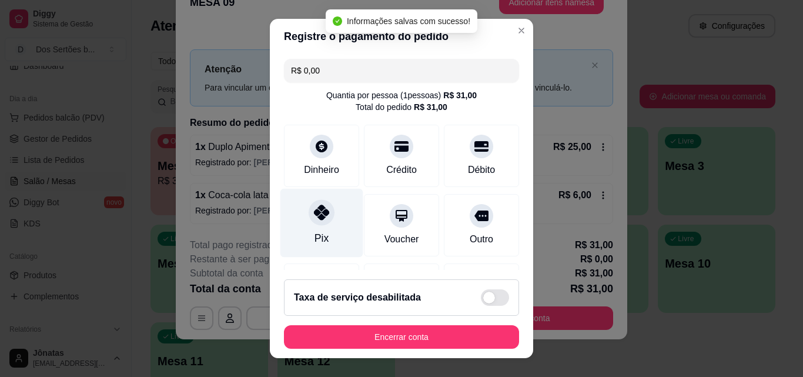
scroll to position [136, 0]
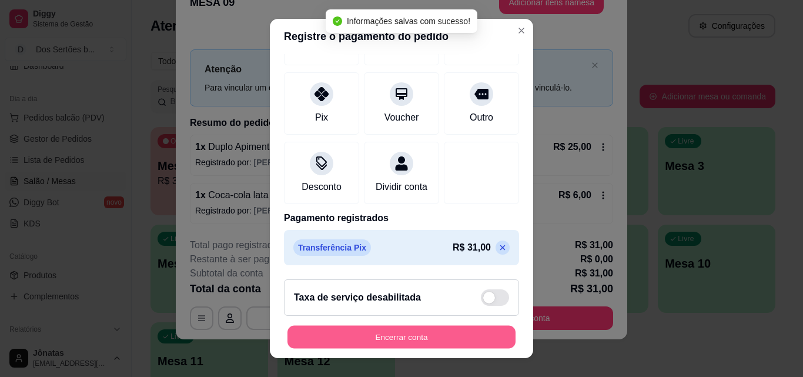
click at [450, 334] on button "Encerrar conta" at bounding box center [402, 337] width 228 height 23
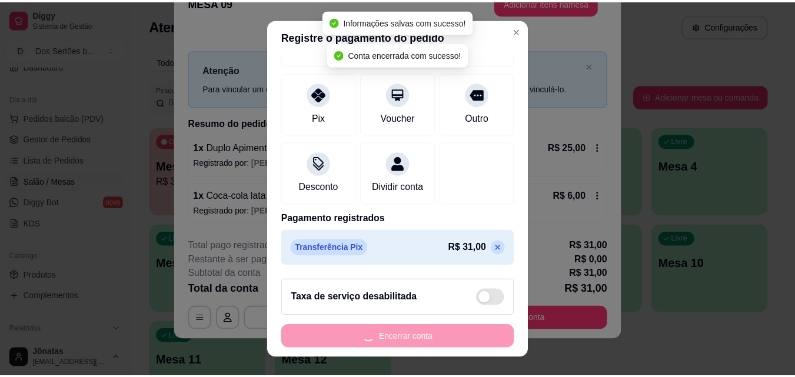
scroll to position [0, 0]
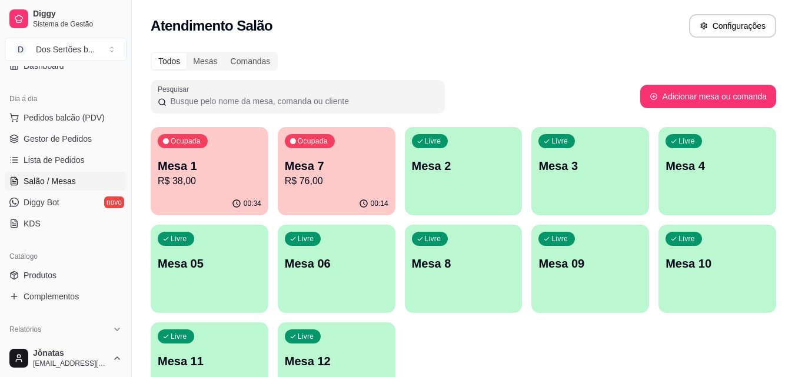
click at [18, 128] on ul "Pedidos balcão (PDV) Gestor de Pedidos Lista de Pedidos Salão / Mesas Diggy Bot…" at bounding box center [66, 170] width 122 height 125
click at [14, 132] on link "Gestor de Pedidos" at bounding box center [66, 138] width 122 height 19
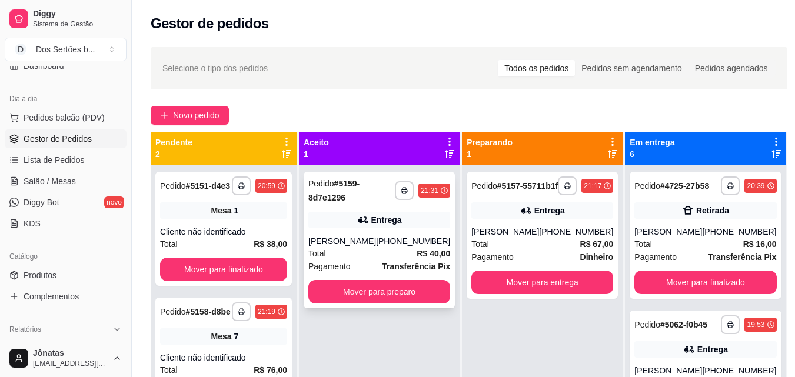
scroll to position [33, 0]
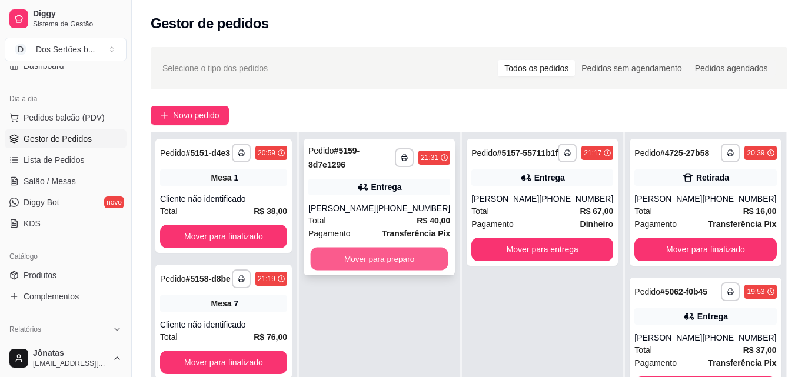
click at [370, 251] on button "Mover para preparo" at bounding box center [380, 259] width 138 height 23
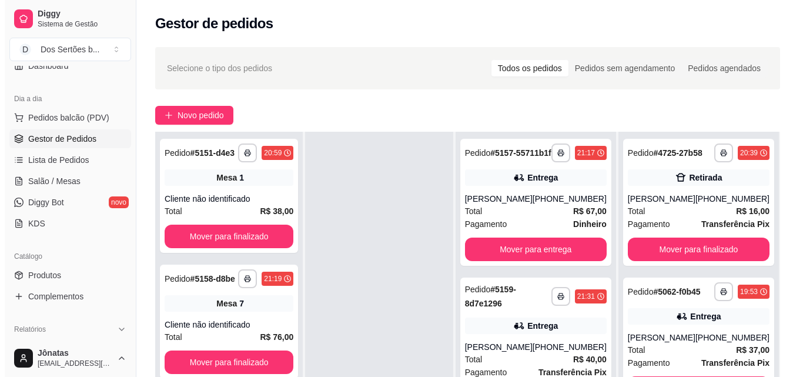
scroll to position [176, 0]
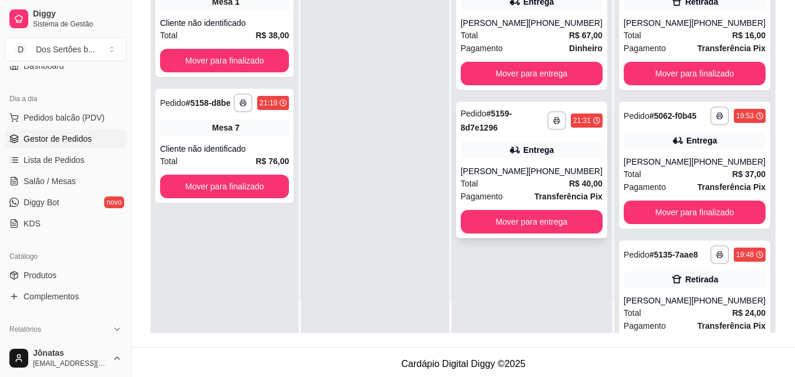
click at [552, 172] on div "**********" at bounding box center [531, 170] width 151 height 136
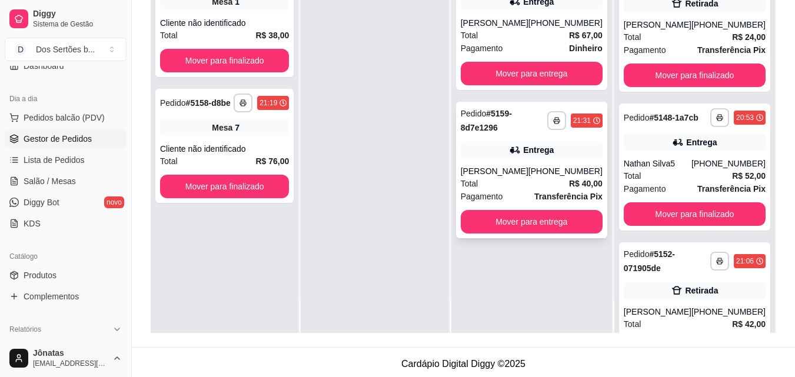
scroll to position [0, 0]
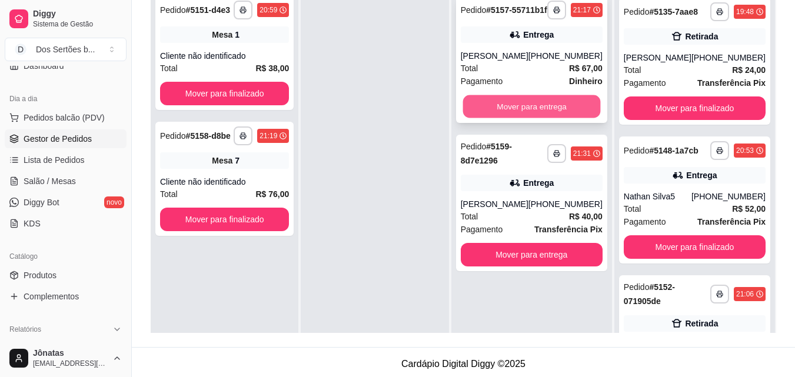
click at [559, 113] on button "Mover para entrega" at bounding box center [531, 106] width 138 height 23
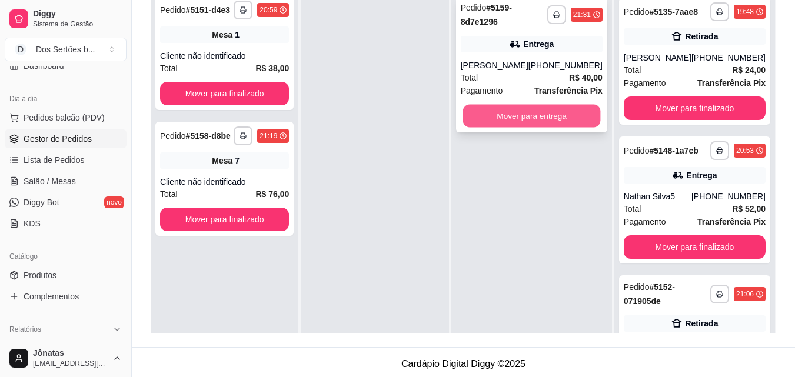
click at [569, 112] on button "Mover para entrega" at bounding box center [531, 116] width 138 height 23
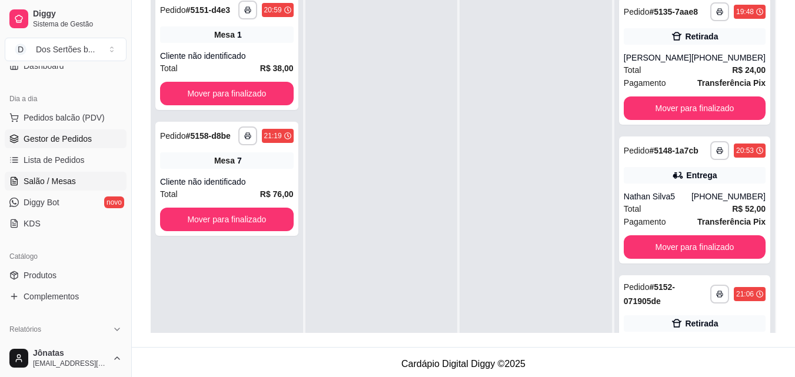
click at [73, 175] on link "Salão / Mesas" at bounding box center [66, 181] width 122 height 19
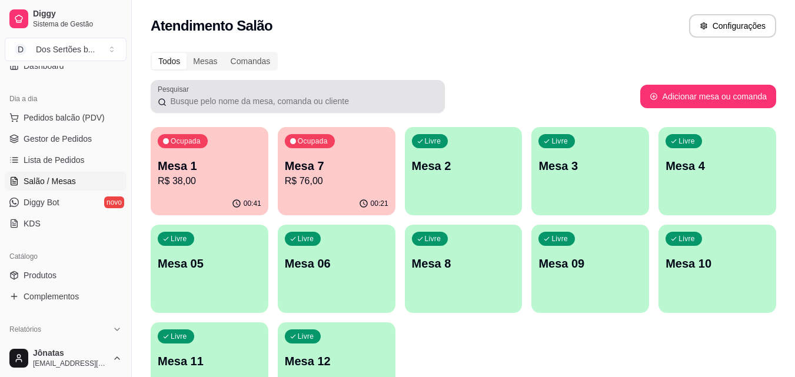
scroll to position [72, 0]
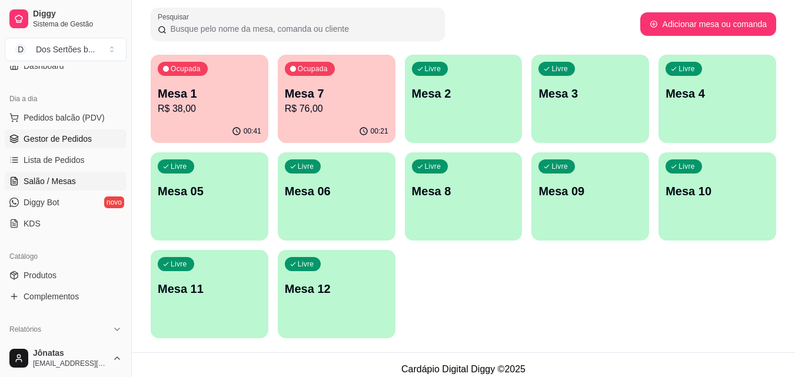
click at [39, 136] on span "Gestor de Pedidos" at bounding box center [58, 139] width 68 height 12
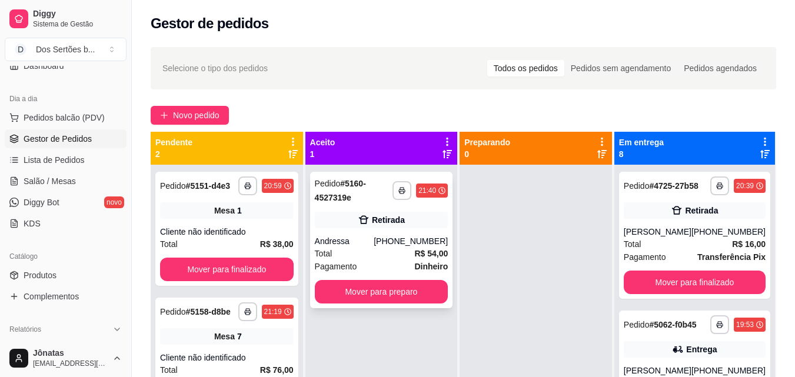
click at [422, 249] on strong "R$ 54,00" at bounding box center [431, 253] width 34 height 9
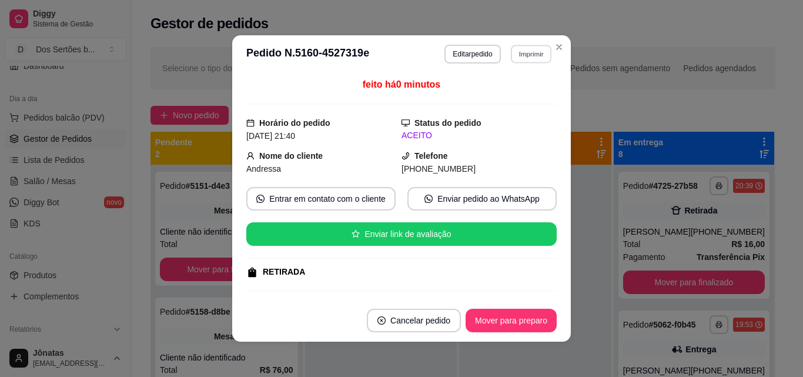
click at [523, 51] on button "Imprimir" at bounding box center [531, 54] width 41 height 18
click at [497, 93] on button "Impressora" at bounding box center [506, 95] width 82 height 18
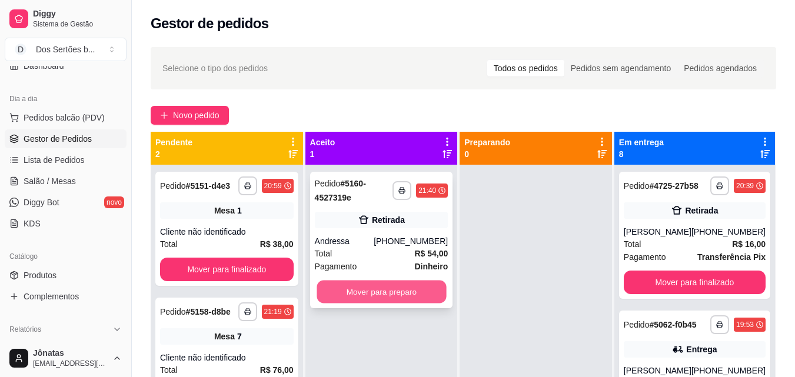
click at [366, 297] on button "Mover para preparo" at bounding box center [380, 292] width 129 height 23
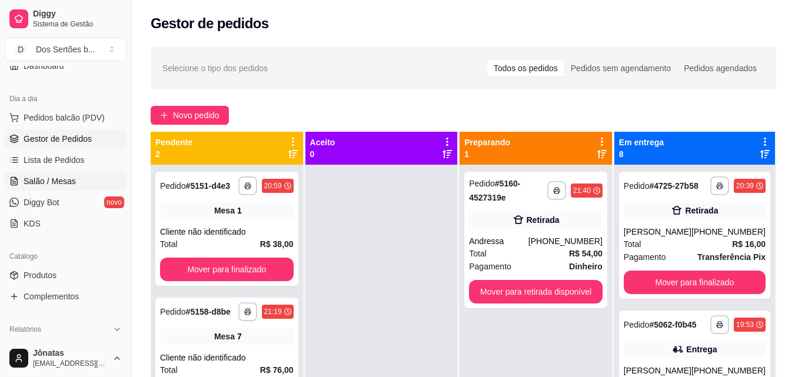
click at [29, 180] on span "Salão / Mesas" at bounding box center [50, 181] width 52 height 12
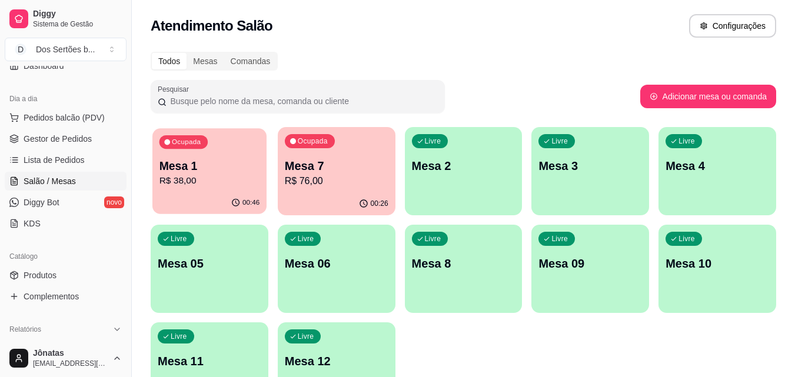
click at [229, 177] on p "R$ 38,00" at bounding box center [209, 181] width 101 height 14
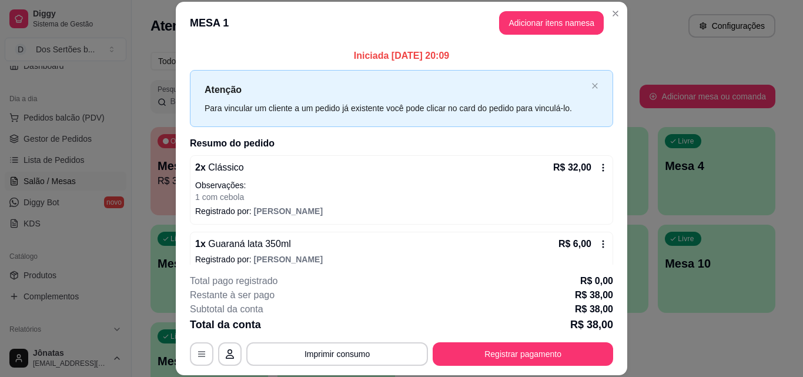
scroll to position [13, 0]
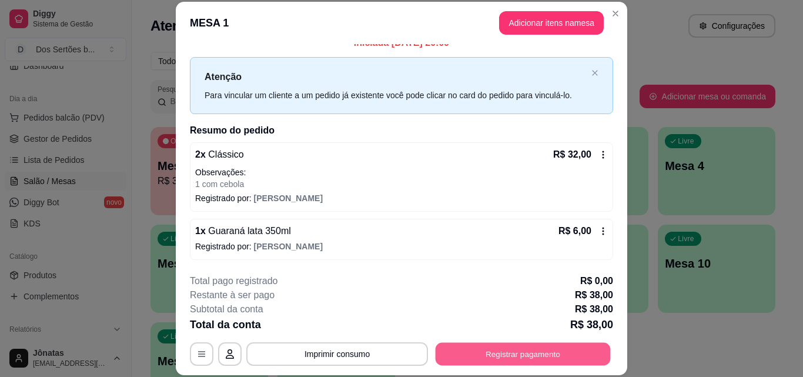
click at [505, 342] on button "Registrar pagamento" at bounding box center [523, 353] width 175 height 23
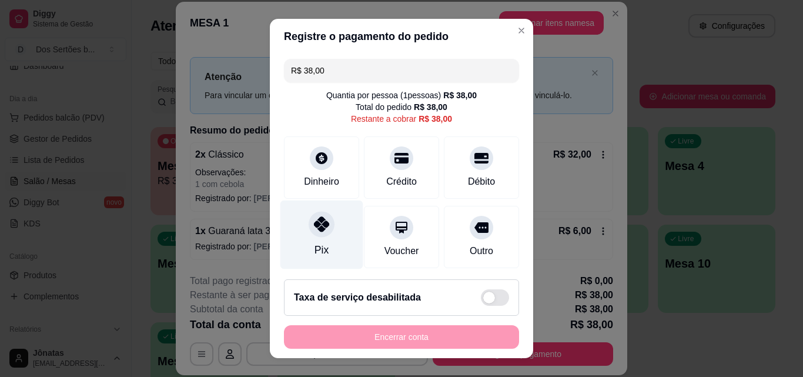
click at [314, 218] on icon at bounding box center [321, 223] width 15 height 15
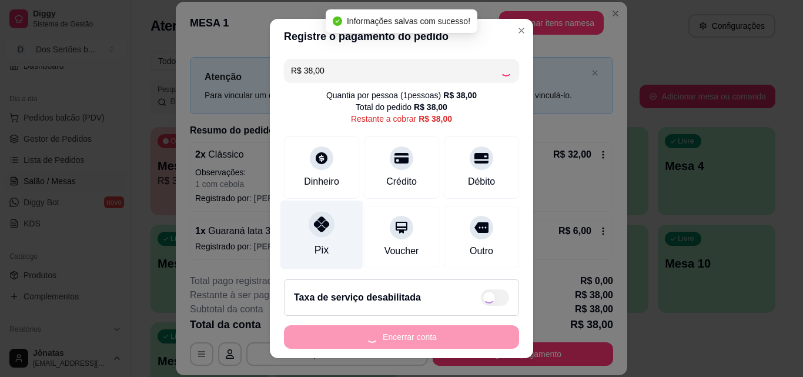
type input "R$ 0,00"
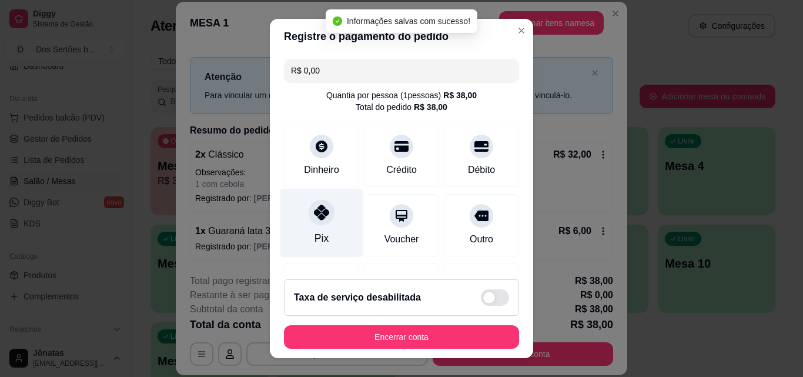
scroll to position [136, 0]
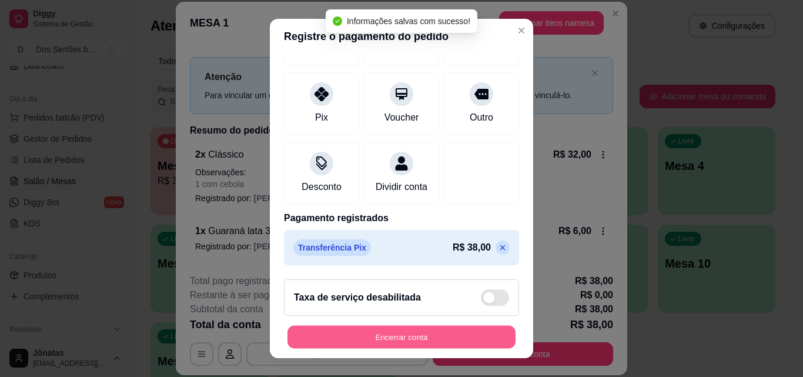
click at [450, 332] on button "Encerrar conta" at bounding box center [402, 337] width 228 height 23
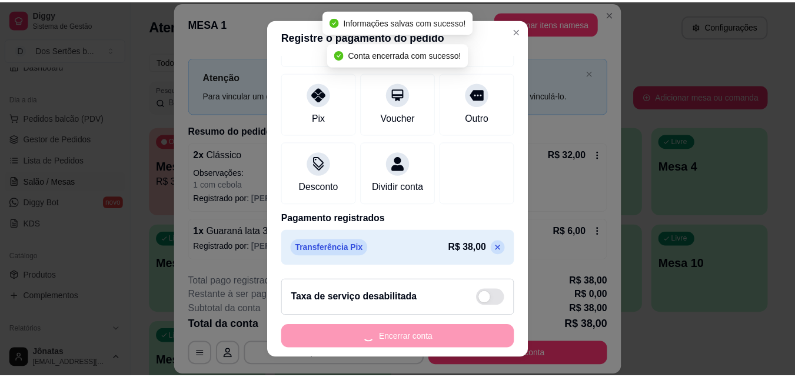
scroll to position [0, 0]
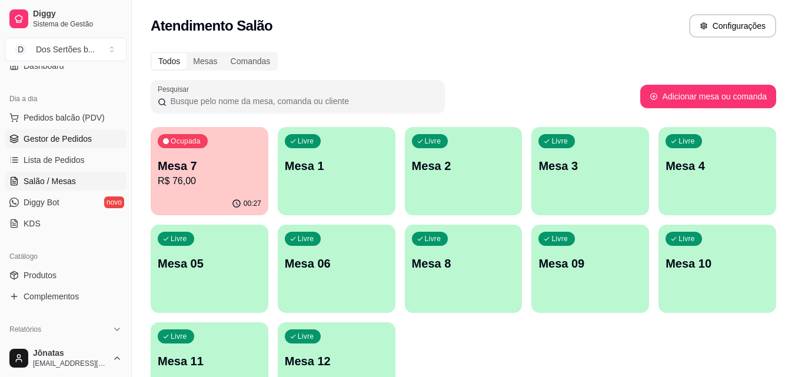
click at [66, 134] on span "Gestor de Pedidos" at bounding box center [58, 139] width 68 height 12
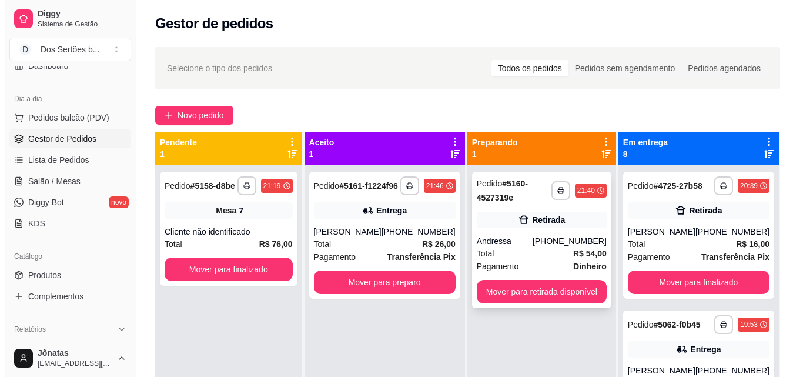
scroll to position [33, 0]
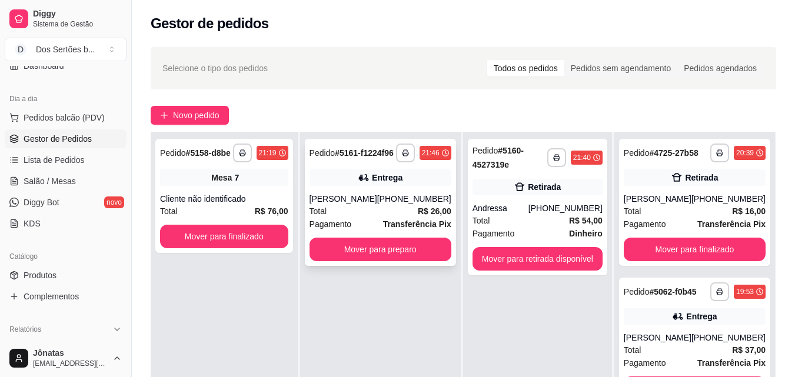
click at [368, 160] on div "Pedido # 5161-f1224f96" at bounding box center [351, 153] width 84 height 14
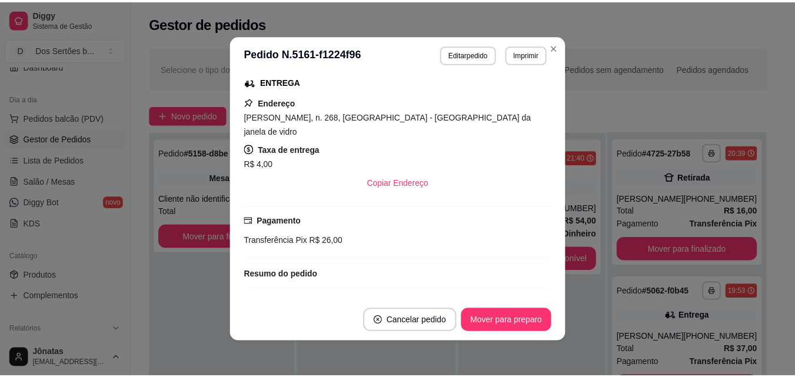
scroll to position [254, 0]
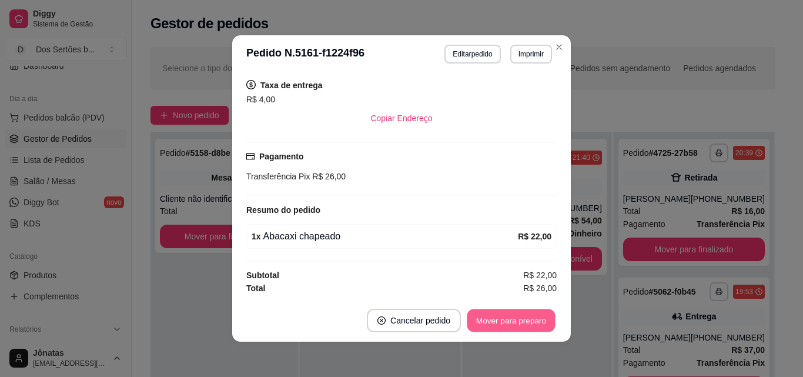
click at [522, 331] on button "Mover para preparo" at bounding box center [511, 320] width 88 height 23
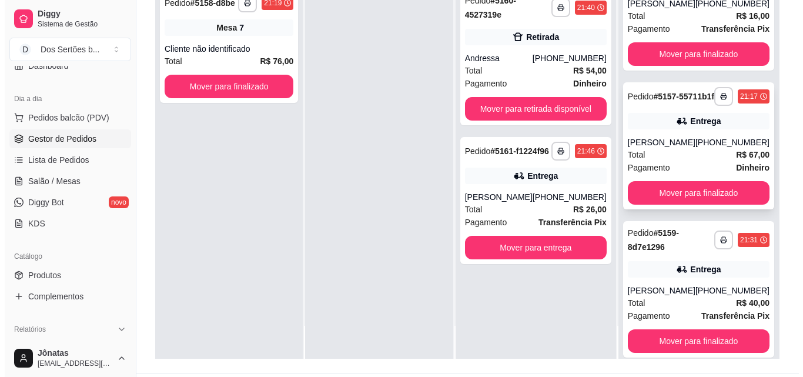
scroll to position [820, 0]
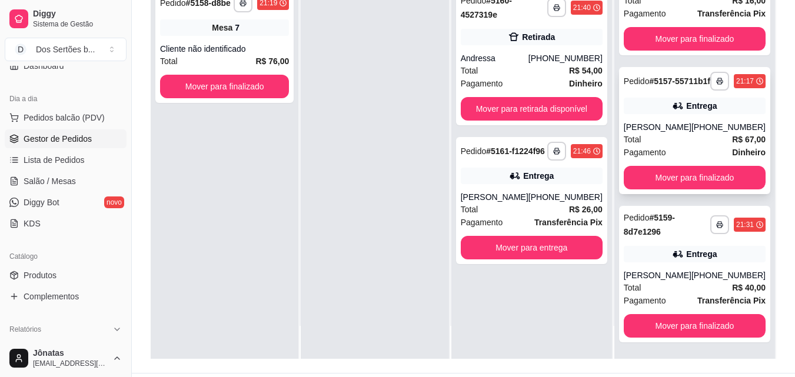
click at [678, 152] on div "Pagamento Dinheiro" at bounding box center [694, 152] width 142 height 13
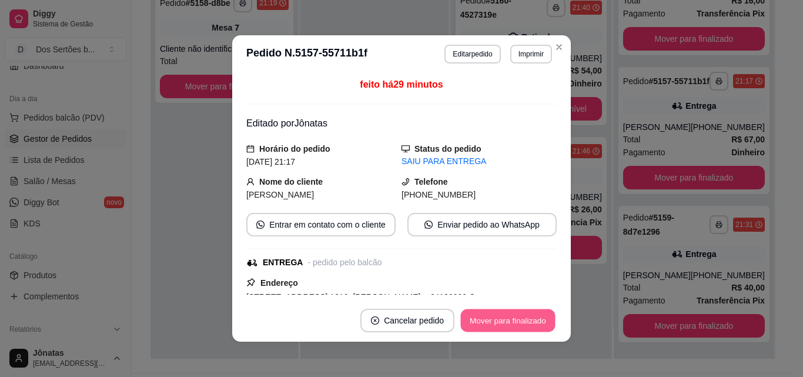
click at [503, 321] on button "Mover para finalizado" at bounding box center [508, 320] width 95 height 23
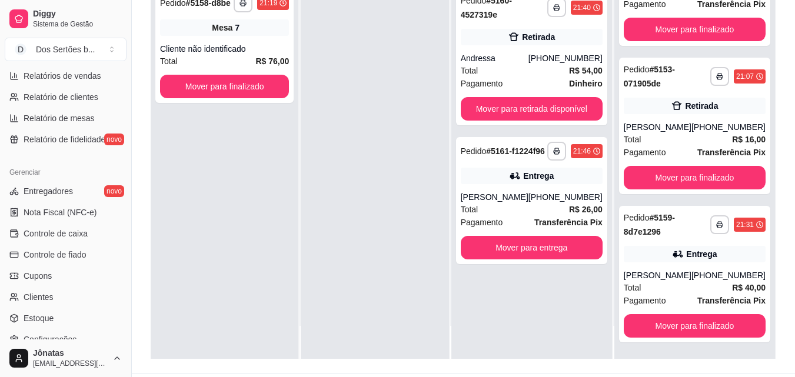
scroll to position [442, 0]
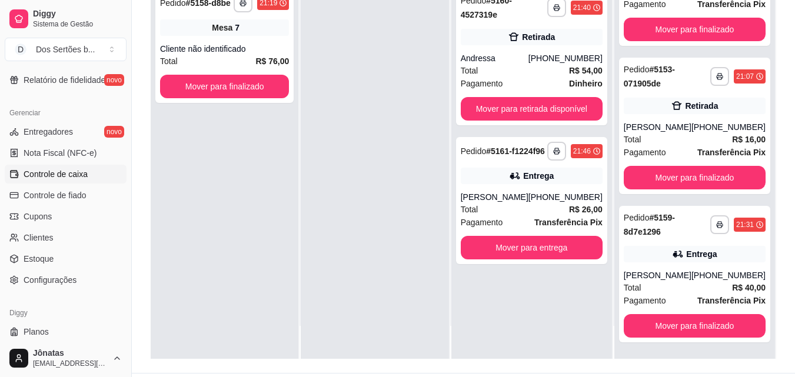
click at [51, 173] on span "Controle de caixa" at bounding box center [56, 174] width 64 height 12
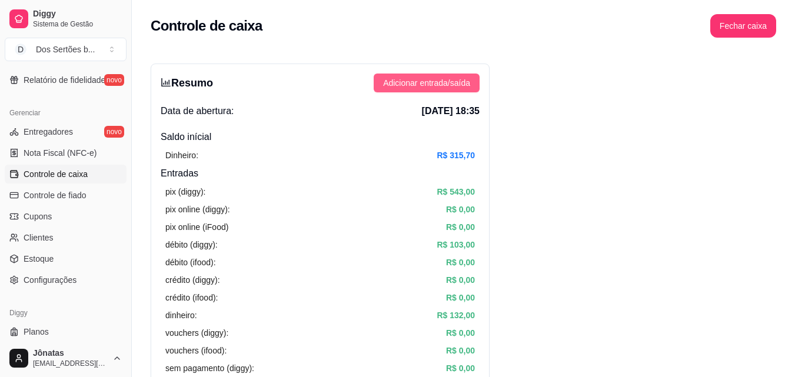
click at [441, 77] on span "Adicionar entrada/saída" at bounding box center [426, 82] width 87 height 13
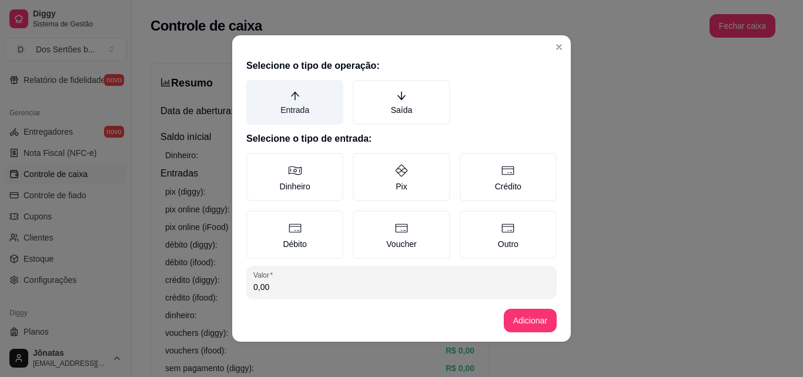
click at [321, 96] on label "Entrada" at bounding box center [294, 102] width 97 height 45
click at [255, 89] on button "Entrada" at bounding box center [250, 83] width 9 height 9
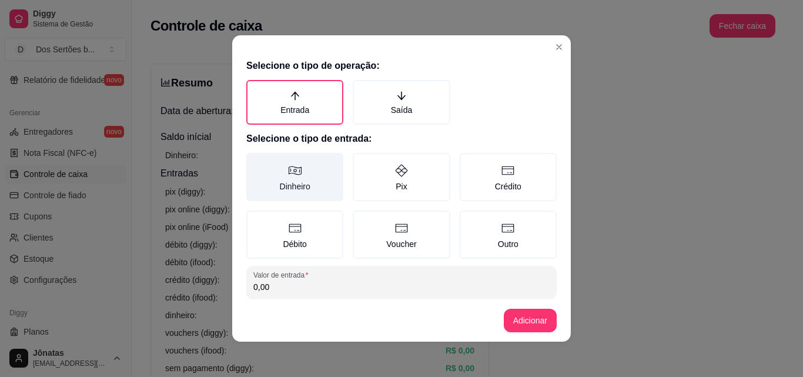
click at [292, 161] on label "Dinheiro" at bounding box center [294, 177] width 97 height 48
click at [255, 161] on button "Dinheiro" at bounding box center [250, 156] width 9 height 9
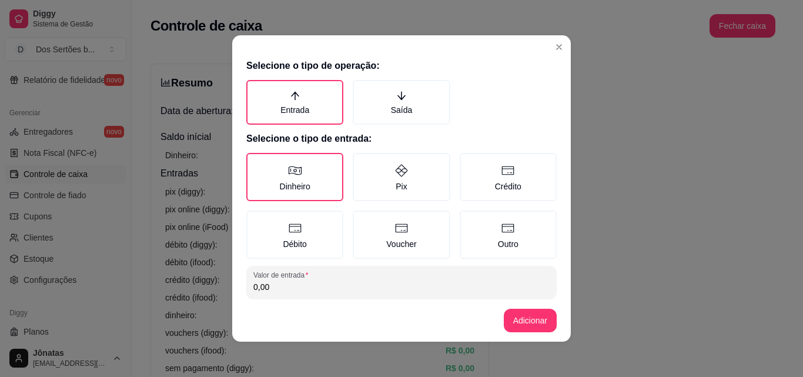
drag, startPoint x: 292, startPoint y: 161, endPoint x: 291, endPoint y: 202, distance: 40.6
click at [292, 164] on label "Dinheiro" at bounding box center [294, 177] width 97 height 48
click at [255, 162] on button "Dinheiro" at bounding box center [250, 156] width 9 height 9
drag, startPoint x: 291, startPoint y: 202, endPoint x: 266, endPoint y: 287, distance: 88.8
click at [266, 287] on input "0,00" at bounding box center [402, 287] width 296 height 12
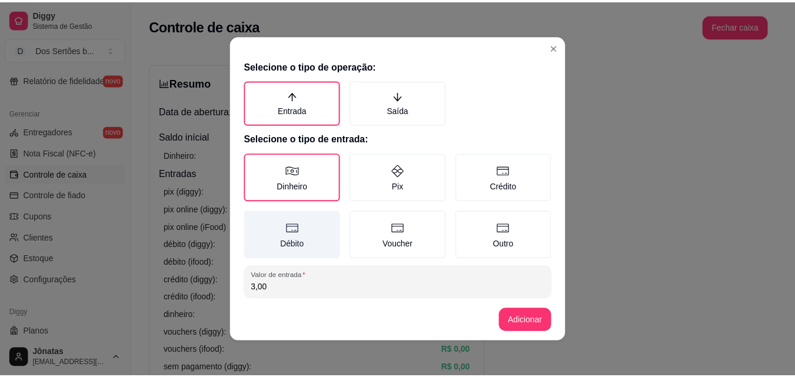
scroll to position [63, 0]
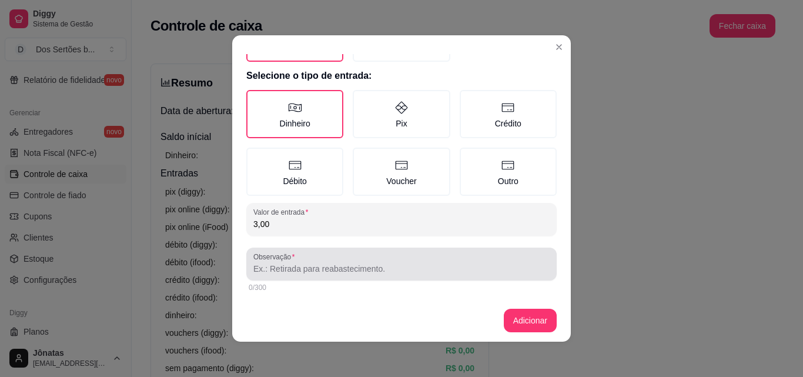
type input "3,00"
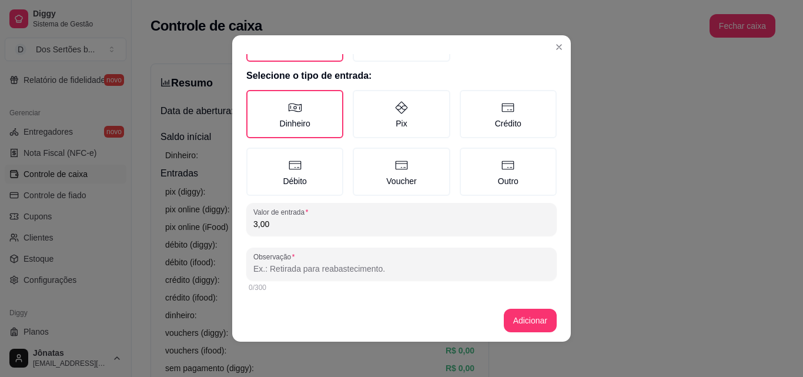
click at [288, 263] on input "Observação" at bounding box center [402, 269] width 296 height 12
type input "cliente deixou 3,00 reais na casa"
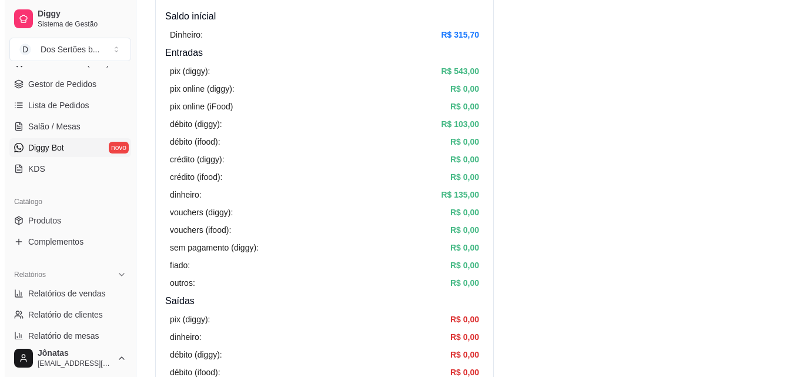
scroll to position [0, 0]
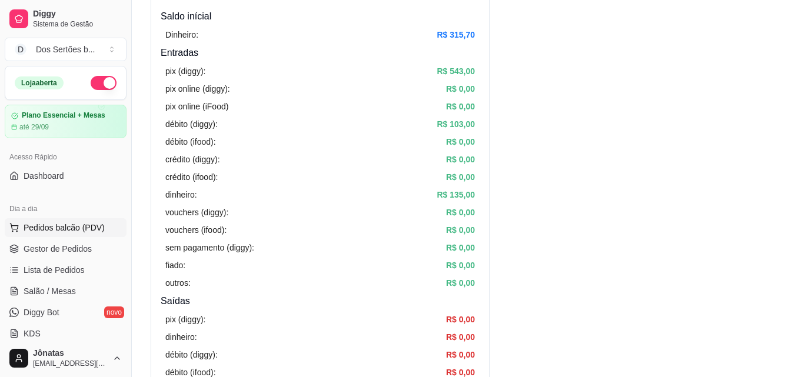
click at [38, 225] on span "Pedidos balcão (PDV)" at bounding box center [64, 228] width 81 height 12
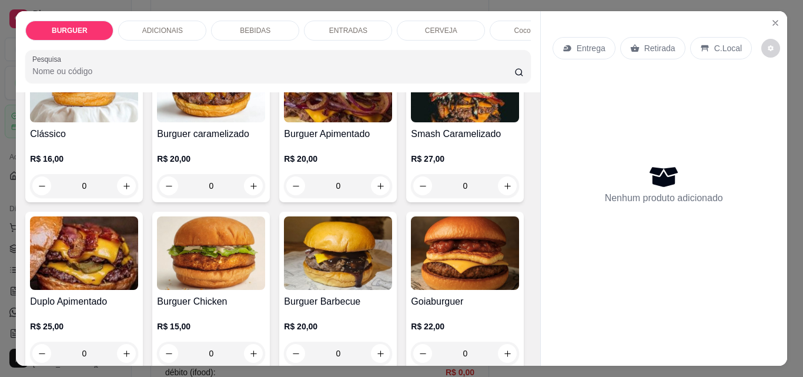
scroll to position [219, 0]
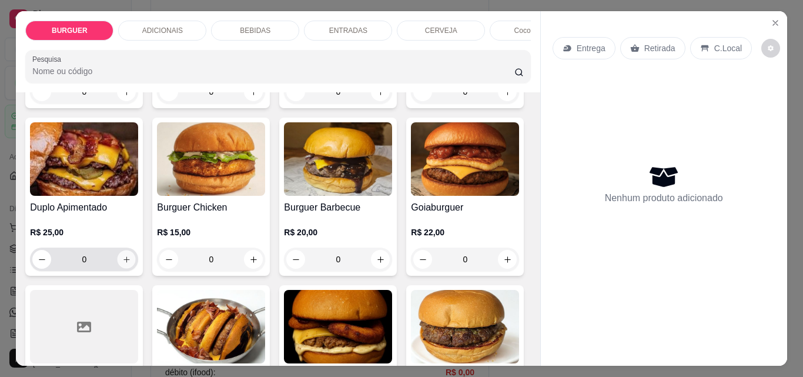
click at [131, 262] on icon "increase-product-quantity" at bounding box center [126, 259] width 9 height 9
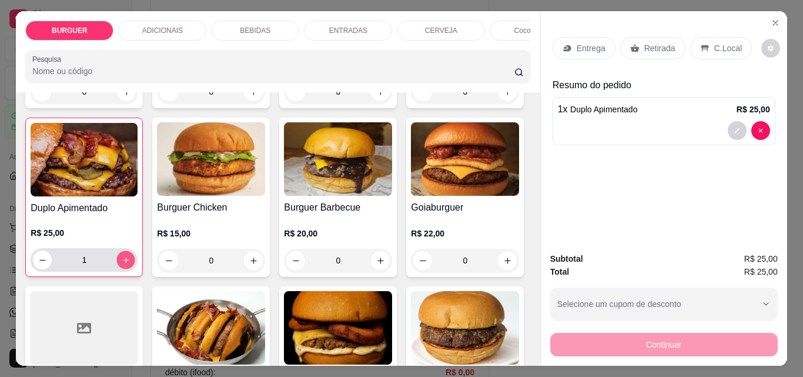
click at [131, 262] on icon "increase-product-quantity" at bounding box center [126, 260] width 9 height 9
type input "2"
click at [734, 127] on icon "decrease-product-quantity" at bounding box center [737, 130] width 7 height 7
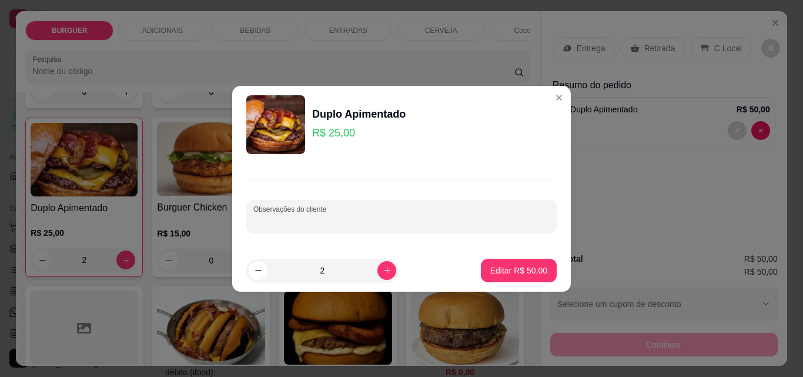
click at [266, 221] on input "Observações do cliente" at bounding box center [402, 221] width 296 height 12
type input "sem cebola"
click at [493, 267] on p "Editar R$ 50,00" at bounding box center [519, 271] width 57 height 12
type input "0"
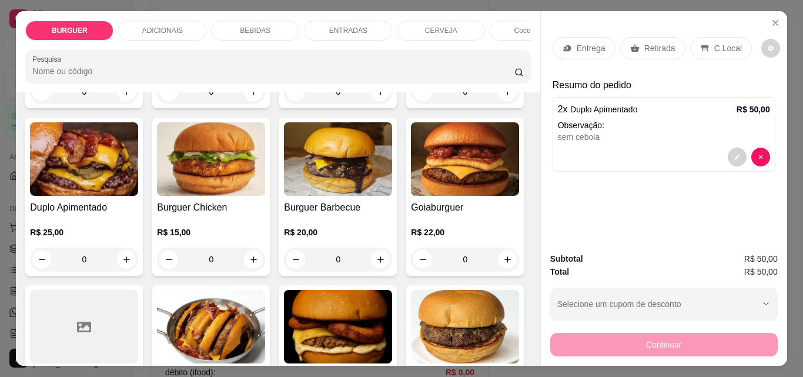
click at [570, 38] on div "Entrega" at bounding box center [584, 48] width 63 height 22
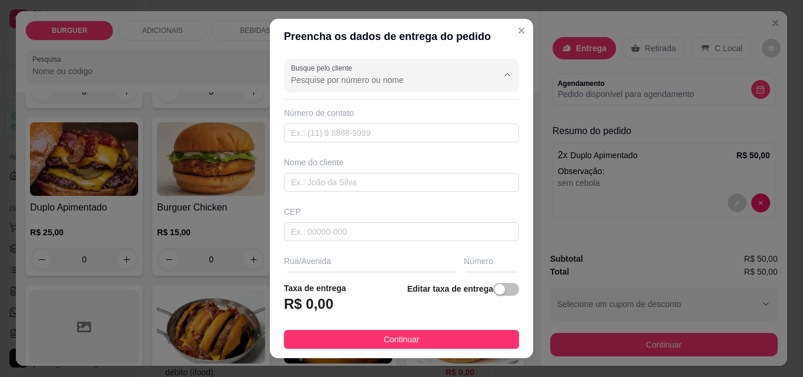
click at [298, 76] on input "Busque pelo cliente" at bounding box center [385, 80] width 188 height 12
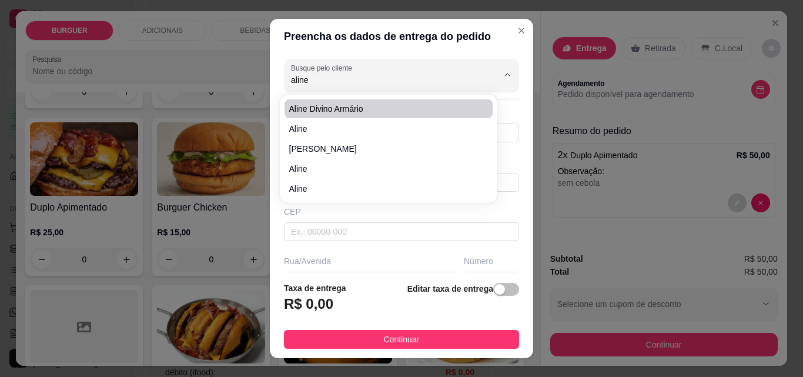
click at [305, 105] on span "Aline divino Armário" at bounding box center [382, 109] width 187 height 12
type input "Aline divino Armário"
type input "8698497512"
type input "Aline divino Armário"
type input "Rua Luiz gonzaga da cunha"
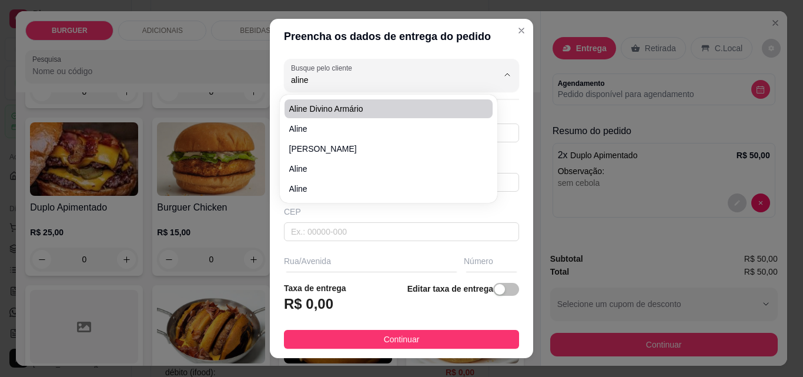
type input "757"
type input "Esperantina"
type input "Loja divino armário"
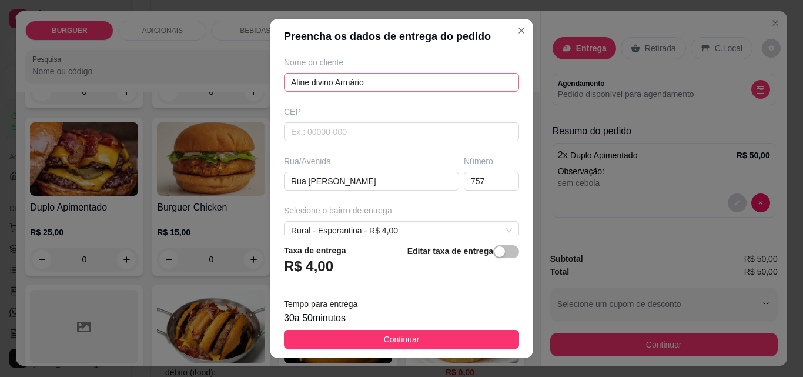
scroll to position [164, 0]
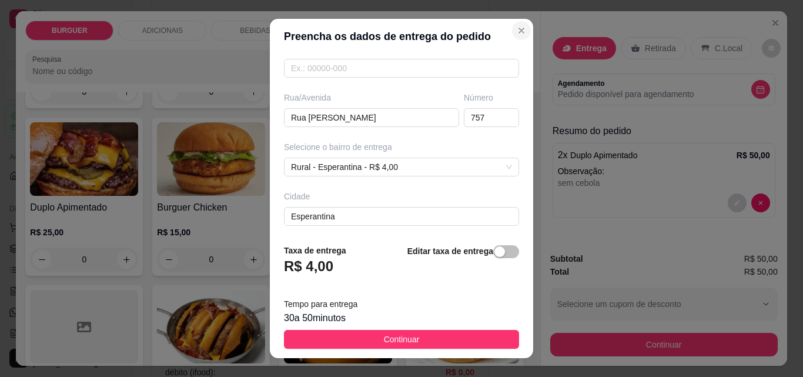
type input "Aline divino Armário"
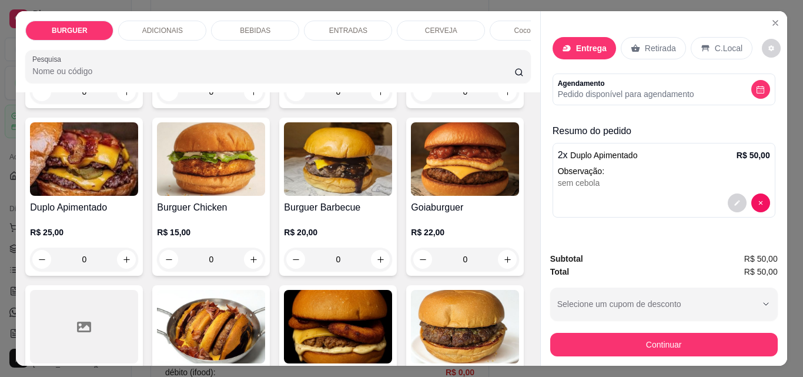
click at [240, 26] on p "BEBIDAS" at bounding box center [255, 30] width 31 height 9
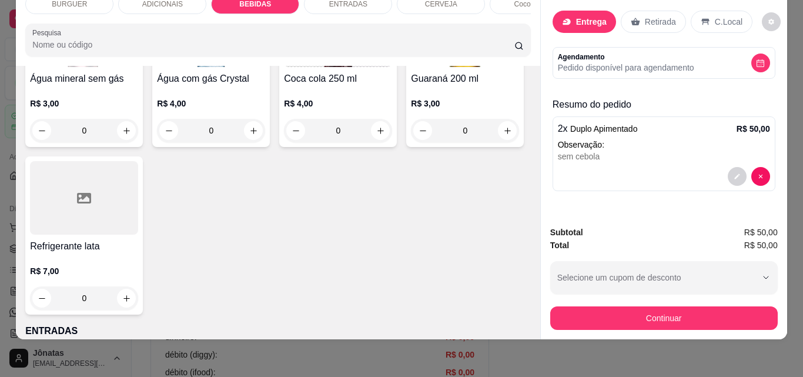
scroll to position [1446, 0]
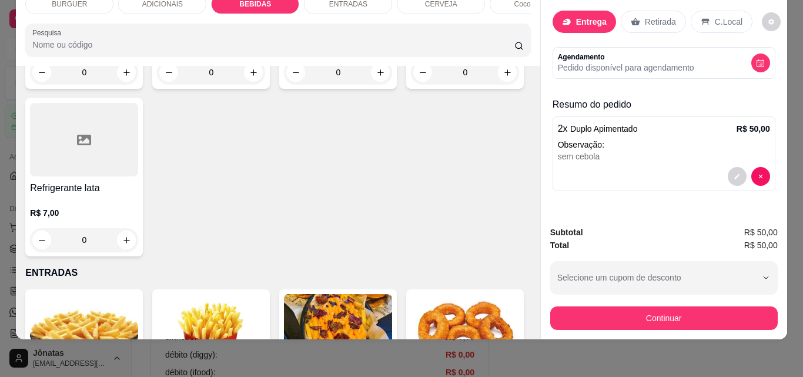
type input "1"
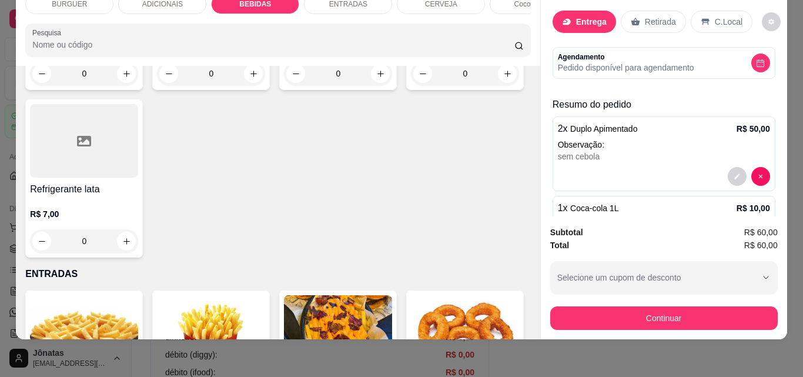
click at [581, 16] on p "Entrega" at bounding box center [591, 22] width 31 height 12
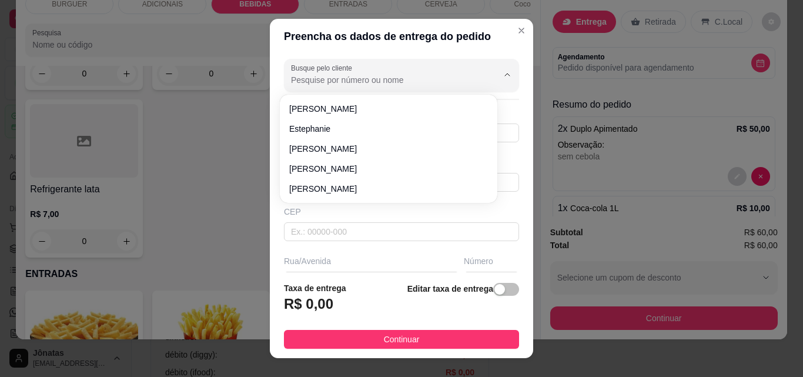
click at [359, 81] on input "Busque pelo cliente" at bounding box center [385, 80] width 188 height 12
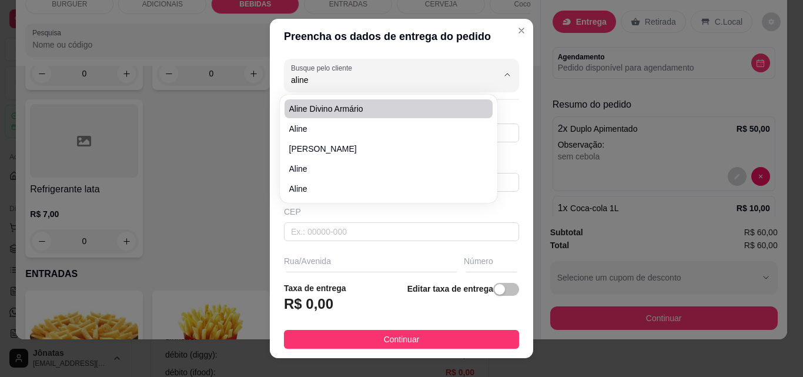
click at [368, 112] on span "Aline divino Armário" at bounding box center [382, 109] width 187 height 12
type input "Aline divino Armário"
type input "8698497512"
type input "Aline divino Armário"
type input "Rua Luiz gonzaga da cunha"
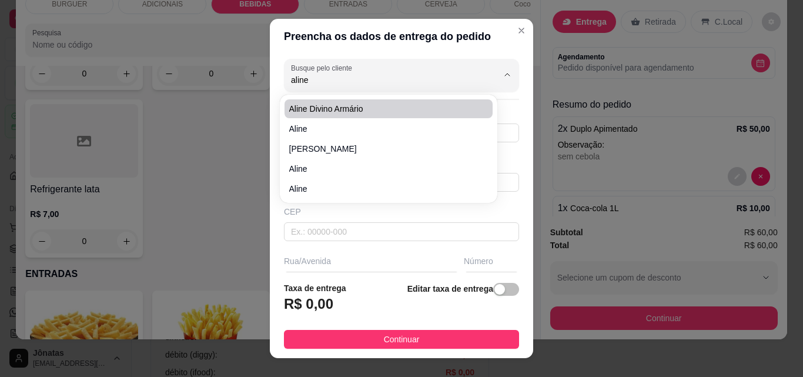
type input "757"
type input "Esperantina"
type input "Loja divino armário"
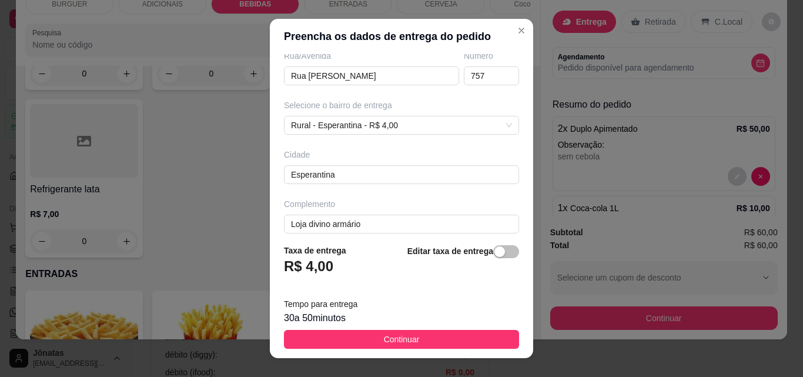
scroll to position [216, 0]
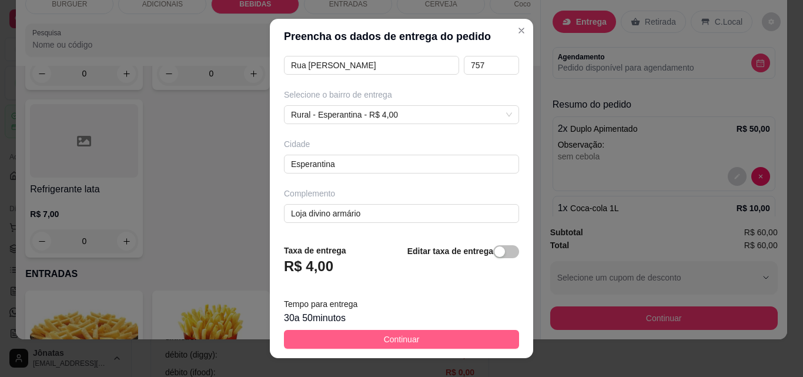
type input "Aline divino Armário"
click at [433, 337] on button "Continuar" at bounding box center [401, 339] width 235 height 19
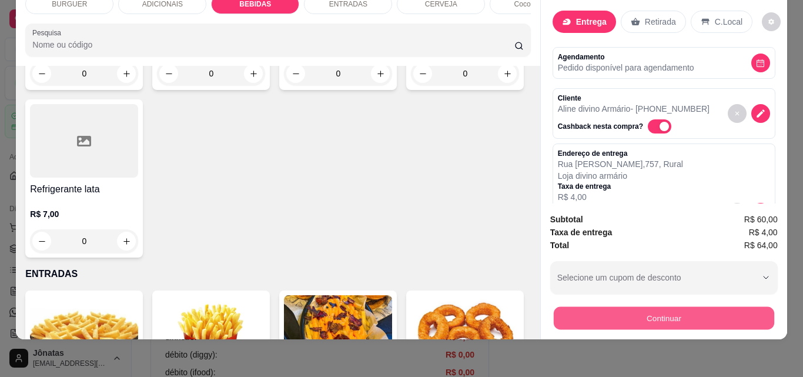
click at [586, 306] on button "Continuar" at bounding box center [663, 317] width 221 height 23
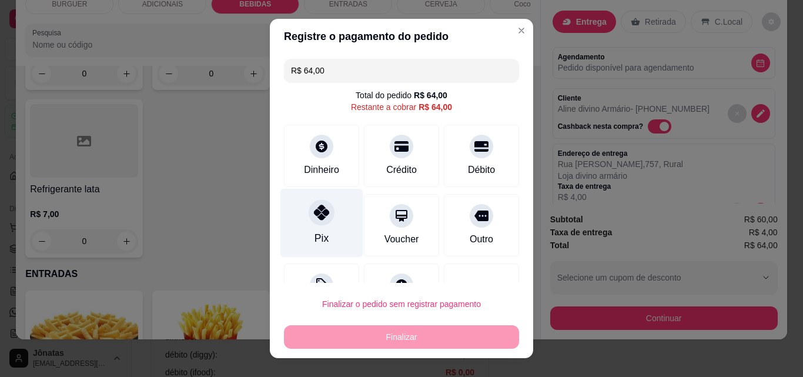
click at [296, 225] on div "Pix" at bounding box center [322, 223] width 83 height 69
type input "R$ 0,00"
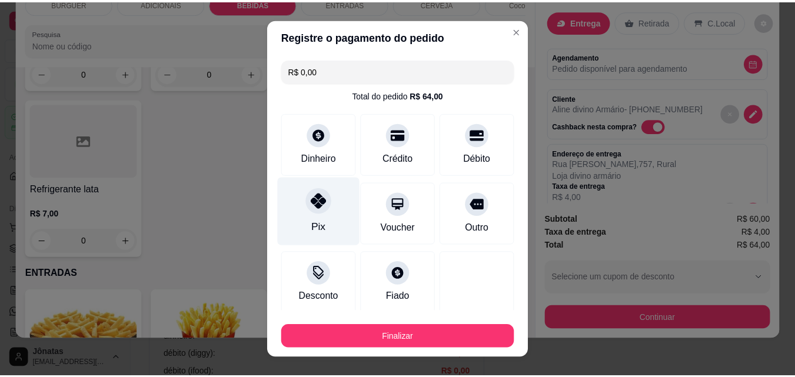
scroll to position [69, 0]
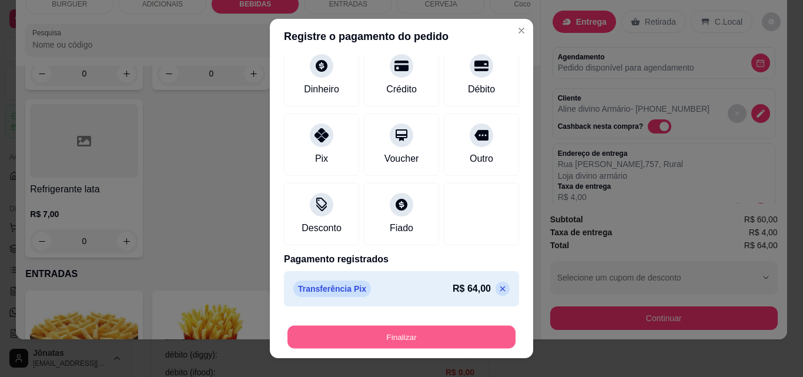
click at [382, 341] on button "Finalizar" at bounding box center [402, 337] width 228 height 23
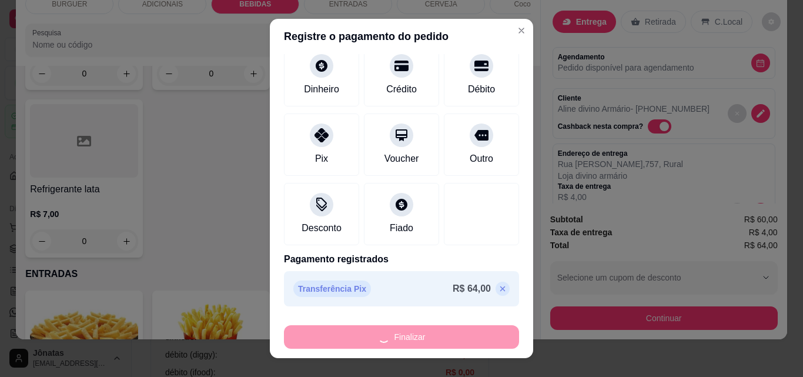
type input "0"
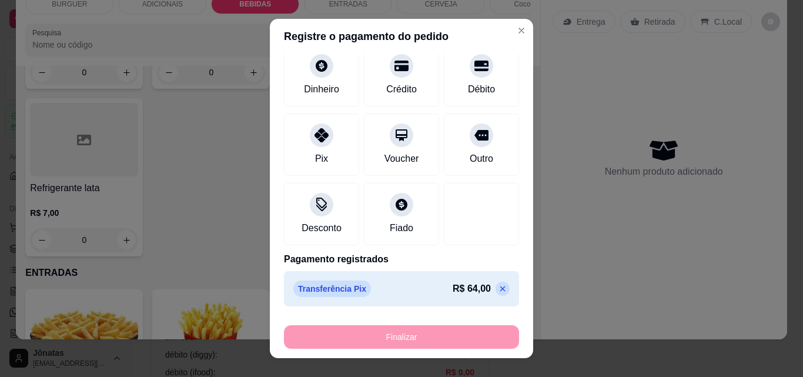
type input "-R$ 64,00"
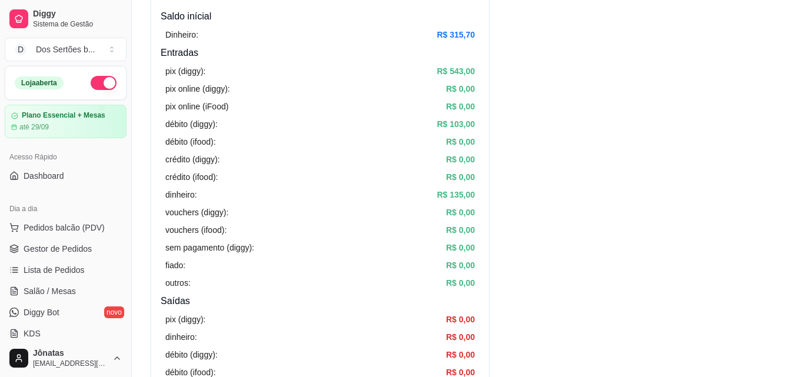
click at [54, 239] on ul "Pedidos balcão (PDV) Gestor de Pedidos Lista de Pedidos Salão / Mesas Diggy Bot…" at bounding box center [66, 280] width 122 height 125
click at [49, 247] on span "Gestor de Pedidos" at bounding box center [58, 249] width 68 height 12
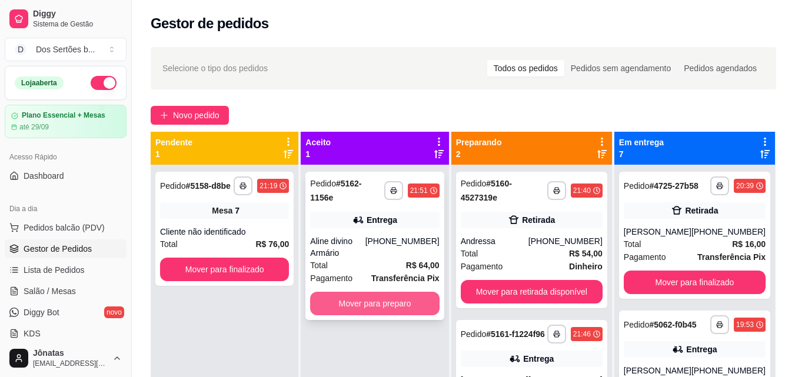
click at [370, 292] on button "Mover para preparo" at bounding box center [374, 304] width 129 height 24
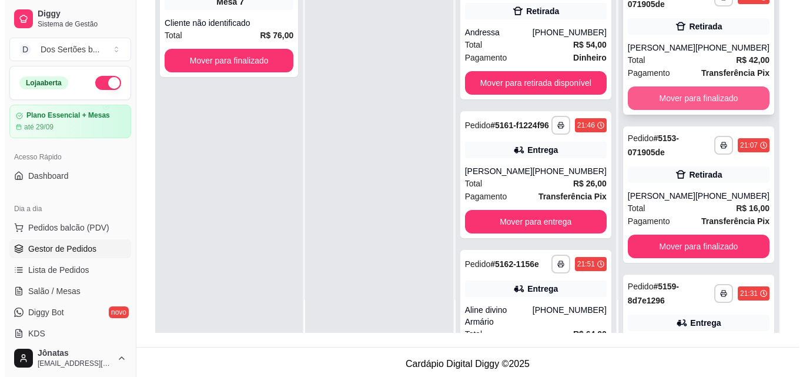
scroll to position [572, 0]
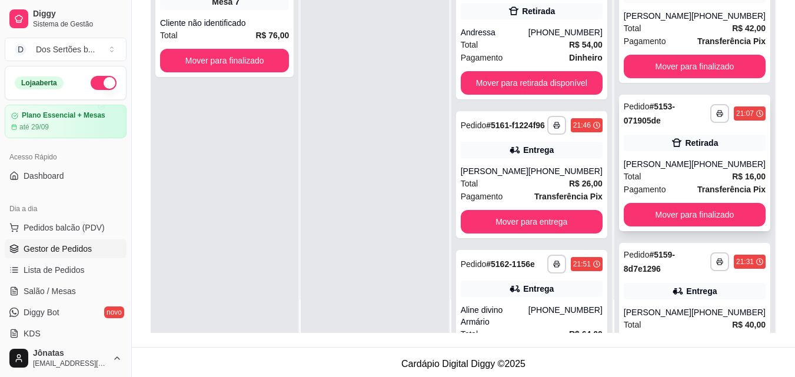
click at [680, 170] on div "[PERSON_NAME]" at bounding box center [657, 164] width 68 height 12
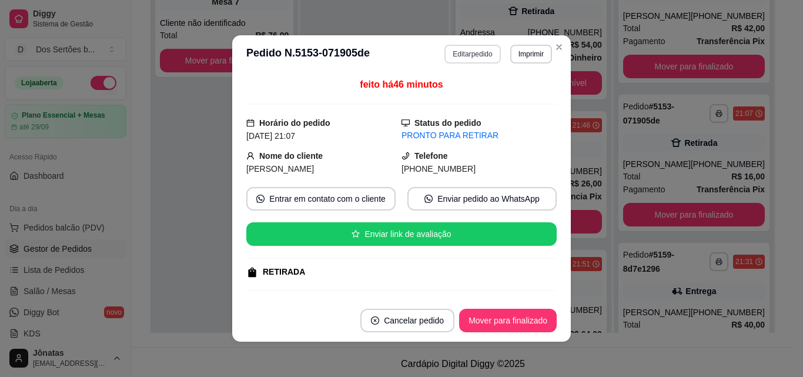
click at [460, 50] on button "Editar pedido" at bounding box center [473, 54] width 56 height 19
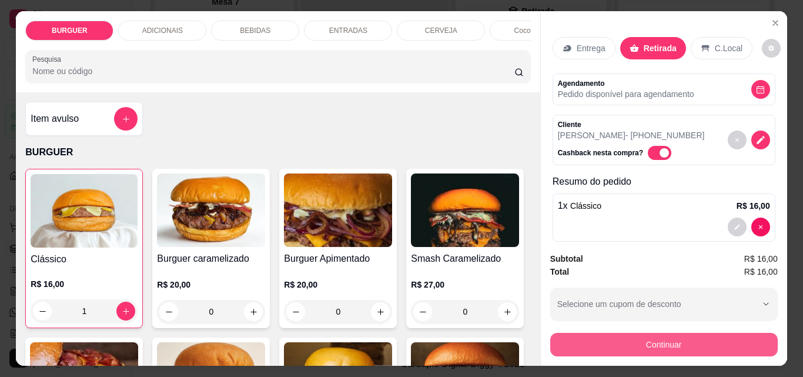
click at [603, 333] on button "Continuar" at bounding box center [665, 345] width 228 height 24
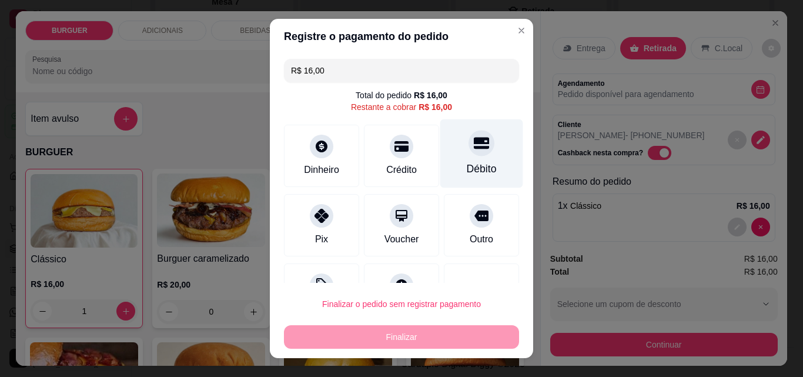
click at [441, 136] on div "Débito" at bounding box center [482, 153] width 83 height 69
type input "R$ 0,00"
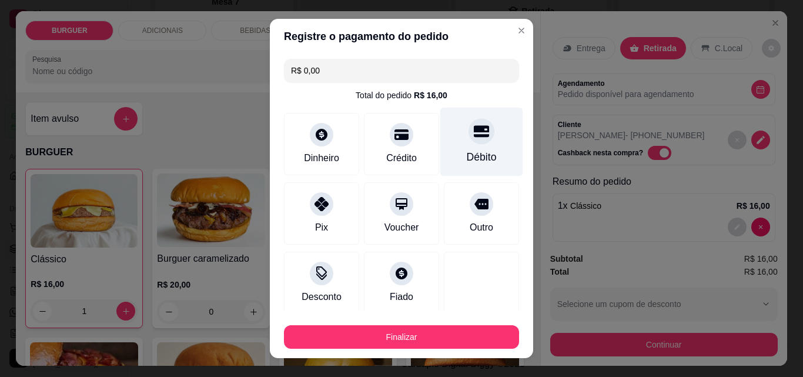
scroll to position [69, 0]
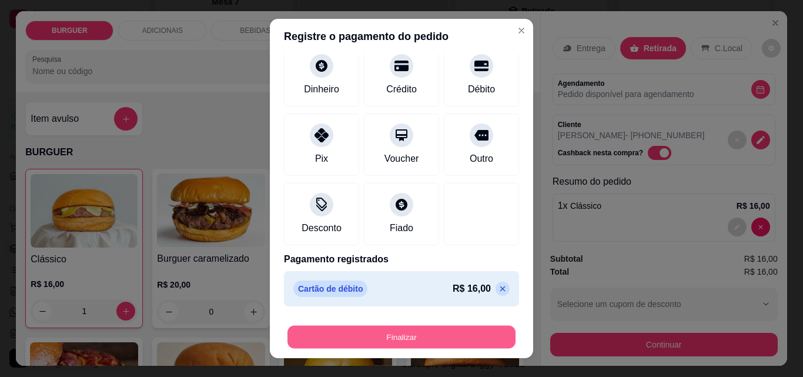
click at [415, 343] on button "Finalizar" at bounding box center [402, 337] width 228 height 23
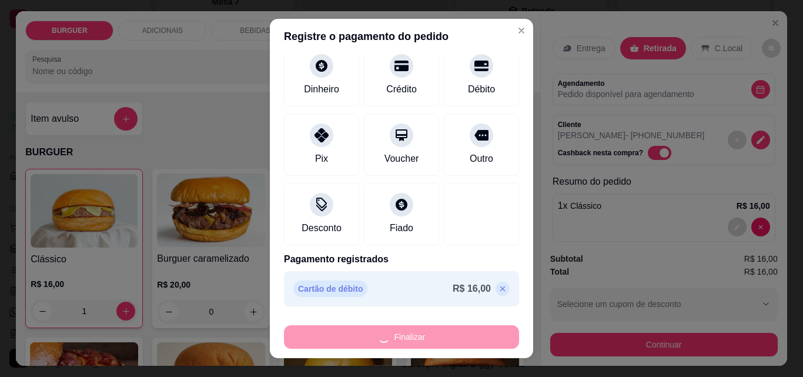
type input "0"
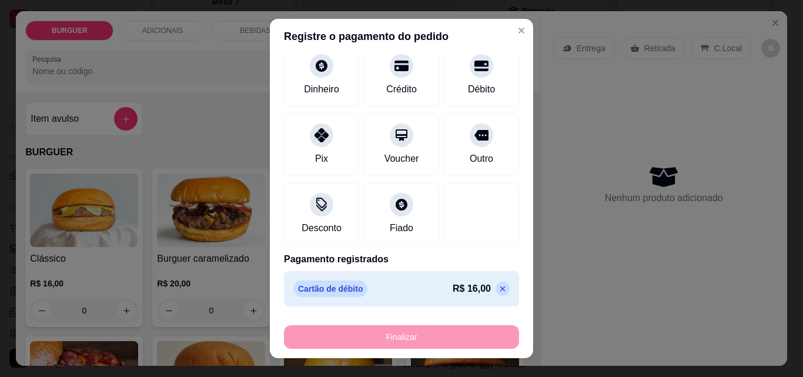
type input "-R$ 16,00"
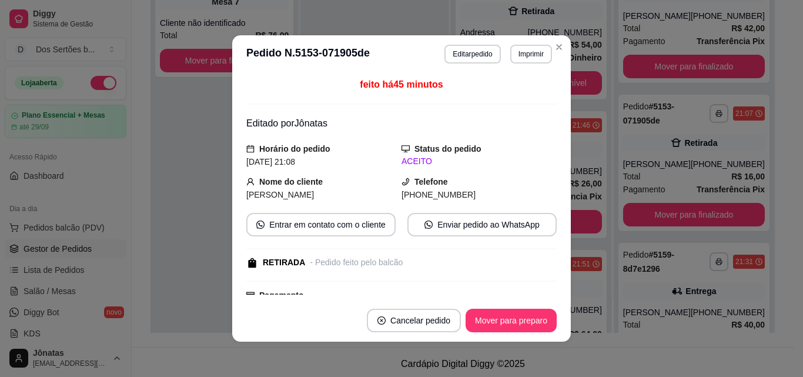
scroll to position [524, 0]
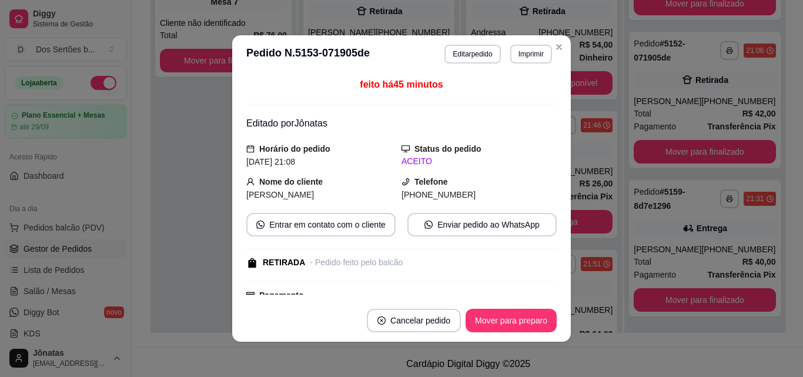
click at [520, 307] on footer "Cancelar pedido Mover para preparo" at bounding box center [401, 320] width 339 height 42
click at [506, 315] on button "Mover para preparo" at bounding box center [511, 320] width 88 height 23
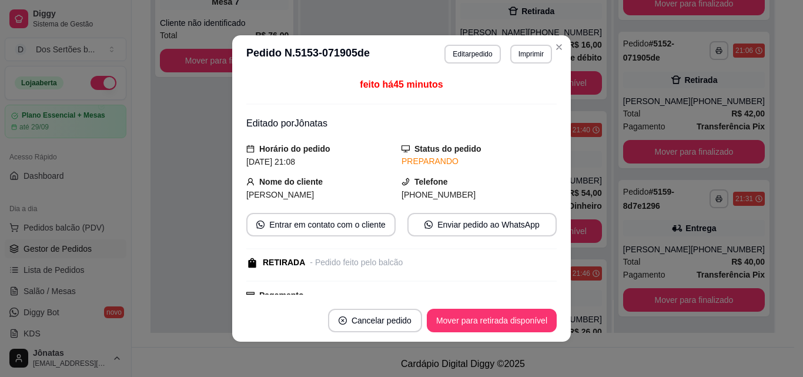
scroll to position [134, 0]
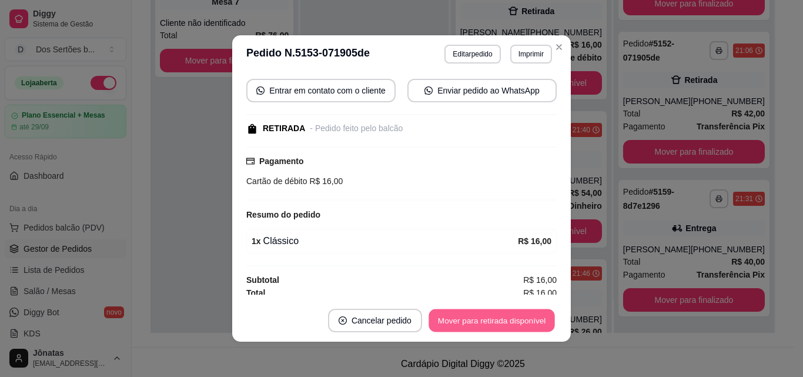
click at [493, 311] on button "Mover para retirada disponível" at bounding box center [492, 320] width 126 height 23
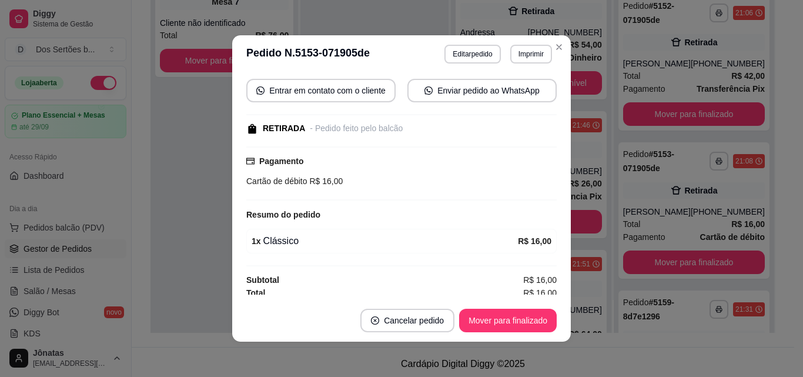
scroll to position [572, 0]
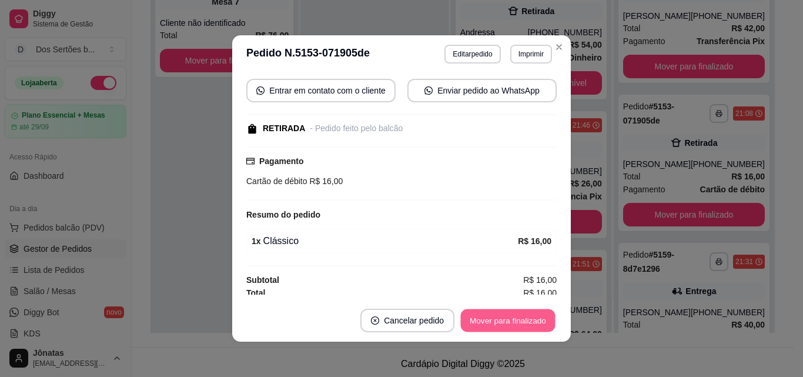
click at [507, 315] on button "Mover para finalizado" at bounding box center [508, 320] width 95 height 23
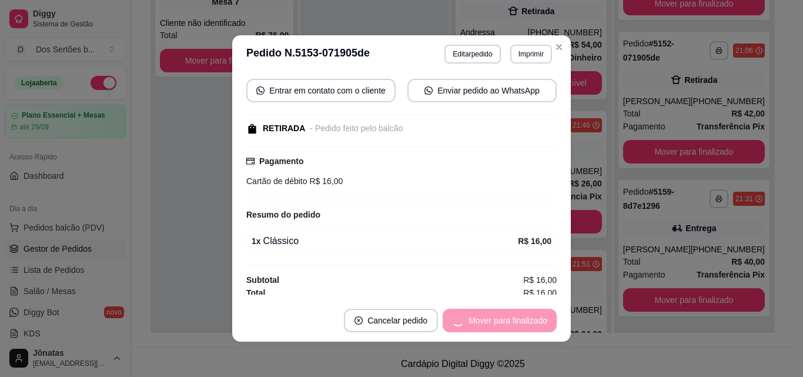
scroll to position [95, 0]
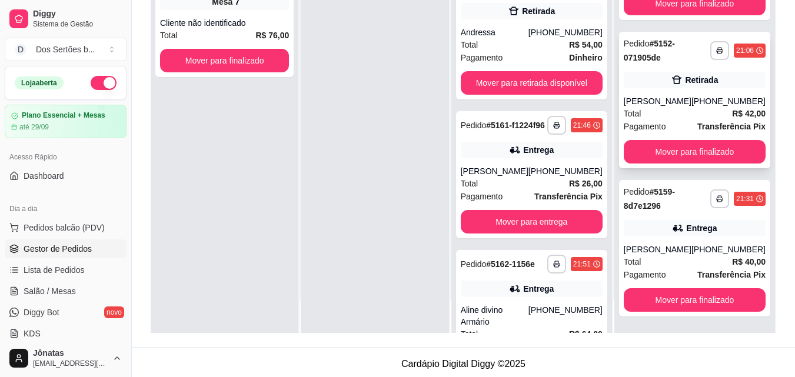
click at [684, 90] on div "**********" at bounding box center [694, 100] width 151 height 136
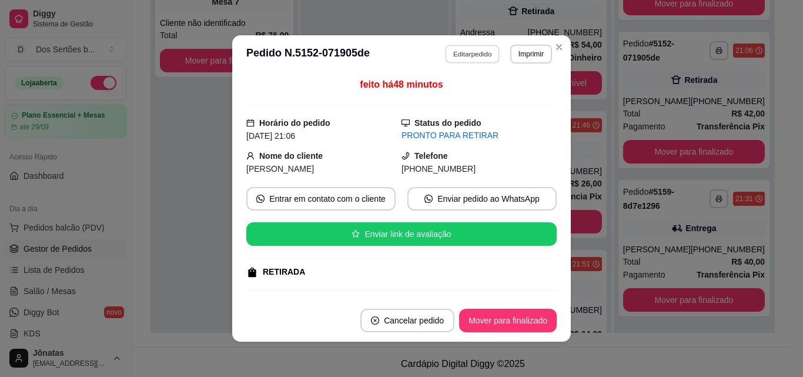
click at [481, 53] on button "Editar pedido" at bounding box center [473, 54] width 55 height 18
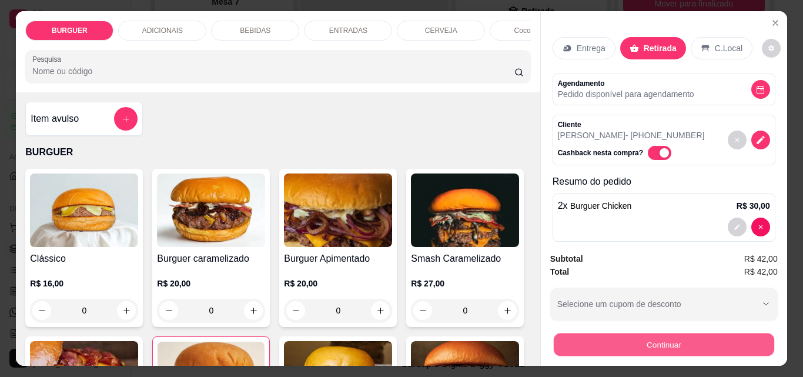
click at [627, 333] on button "Continuar" at bounding box center [663, 344] width 221 height 23
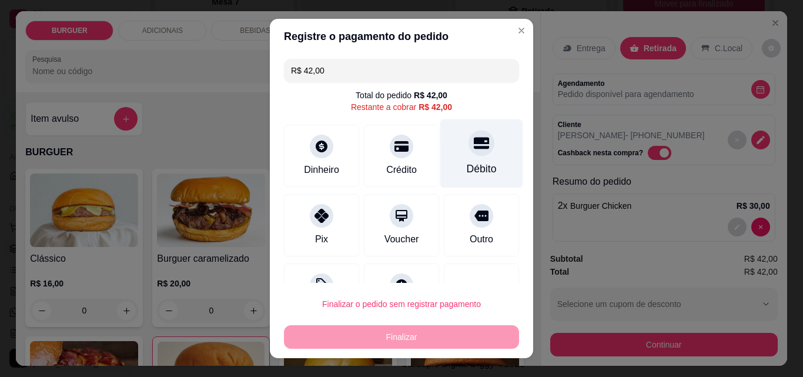
click at [446, 153] on div "Débito" at bounding box center [482, 153] width 83 height 69
type input "R$ 0,00"
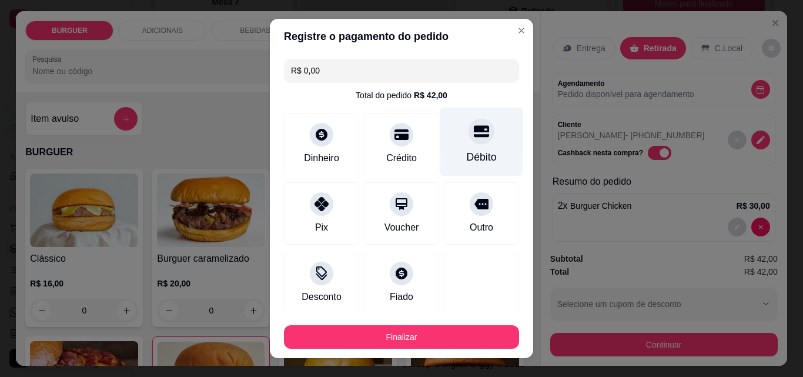
scroll to position [69, 0]
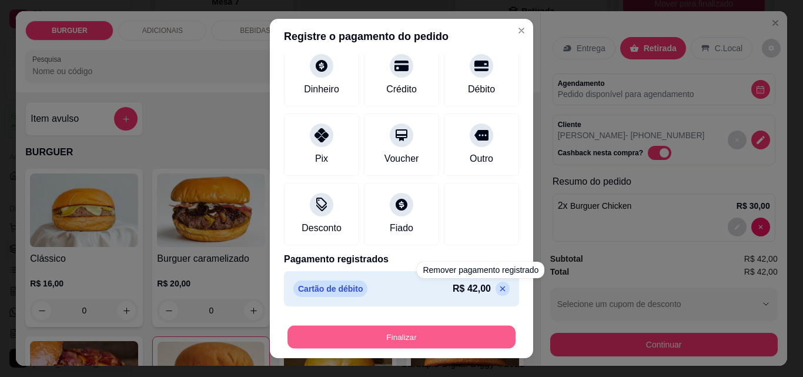
click at [441, 332] on button "Finalizar" at bounding box center [402, 337] width 228 height 23
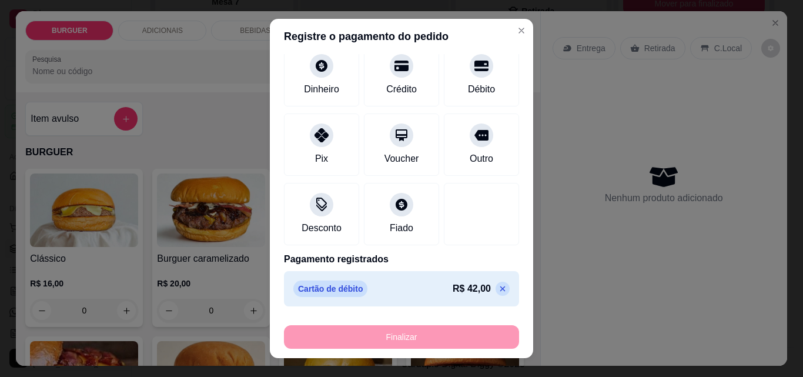
type input "0"
type input "-R$ 42,00"
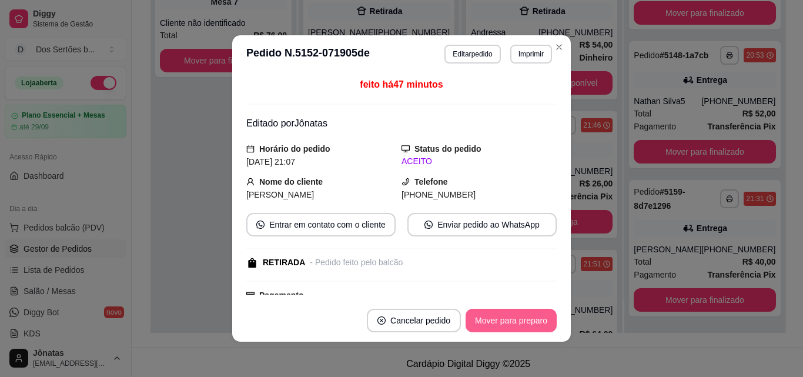
scroll to position [376, 0]
click at [498, 325] on button "Mover para preparo" at bounding box center [511, 320] width 88 height 23
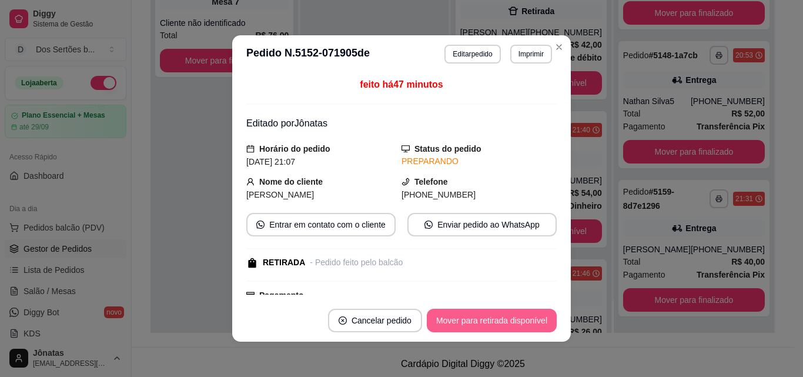
click at [519, 316] on button "Mover para retirada disponível" at bounding box center [492, 321] width 130 height 24
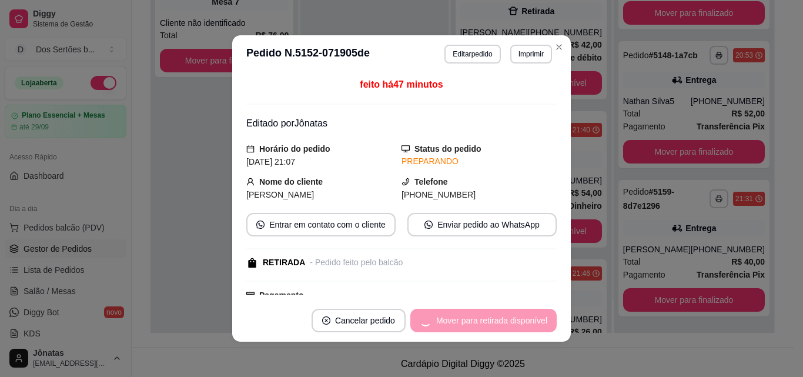
scroll to position [524, 0]
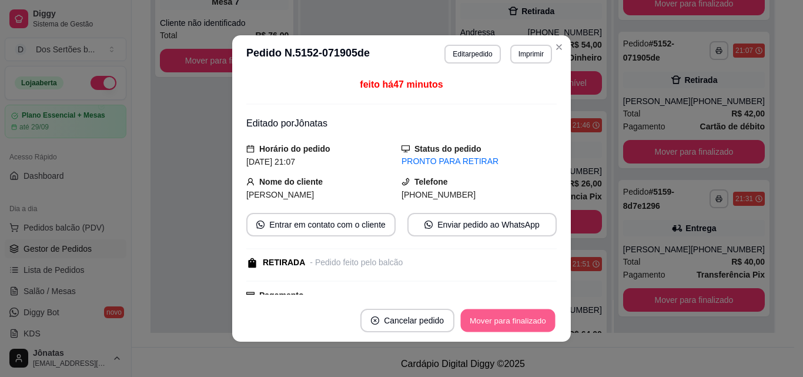
click at [529, 318] on button "Mover para finalizado" at bounding box center [508, 320] width 95 height 23
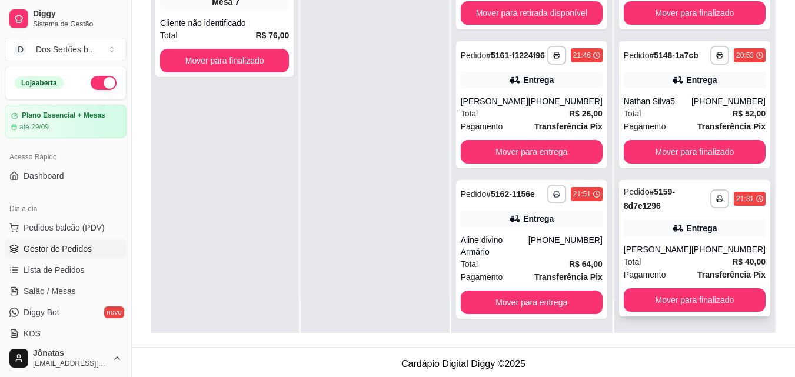
scroll to position [179, 0]
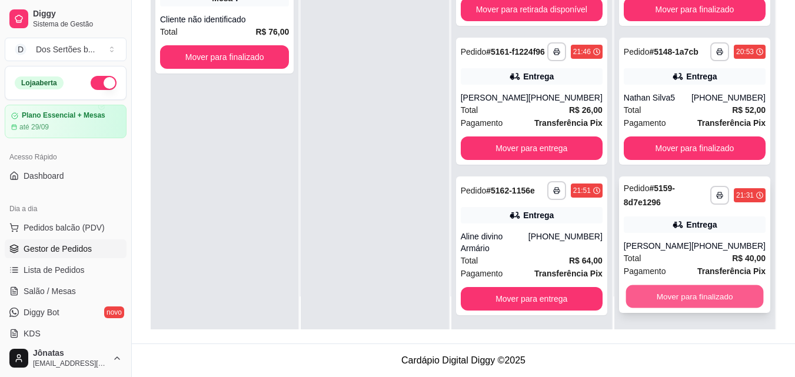
click at [677, 288] on button "Mover para finalizado" at bounding box center [694, 296] width 138 height 23
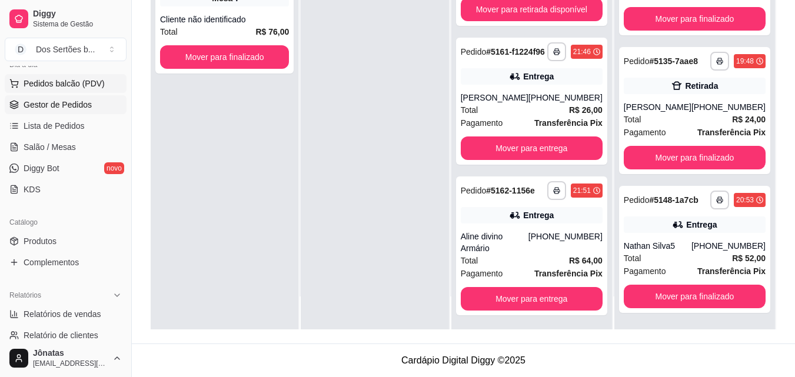
scroll to position [212, 0]
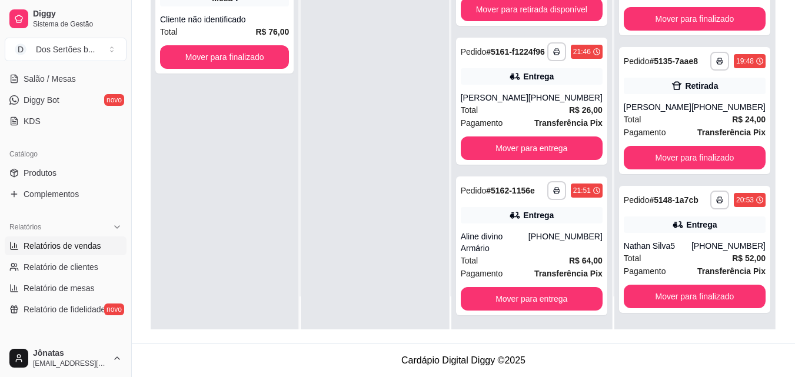
click at [51, 242] on span "Relatórios de vendas" at bounding box center [63, 246] width 78 height 12
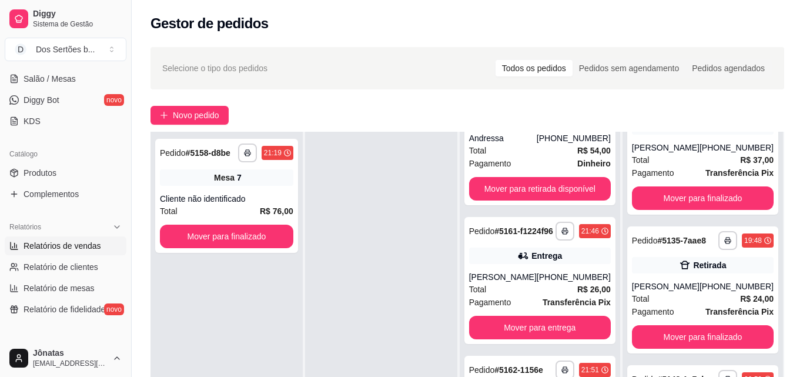
select select "ALL"
select select "0"
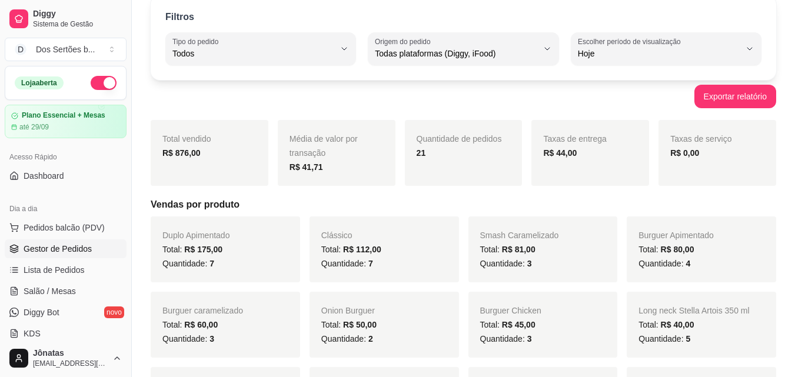
click at [47, 252] on span "Gestor de Pedidos" at bounding box center [58, 249] width 68 height 12
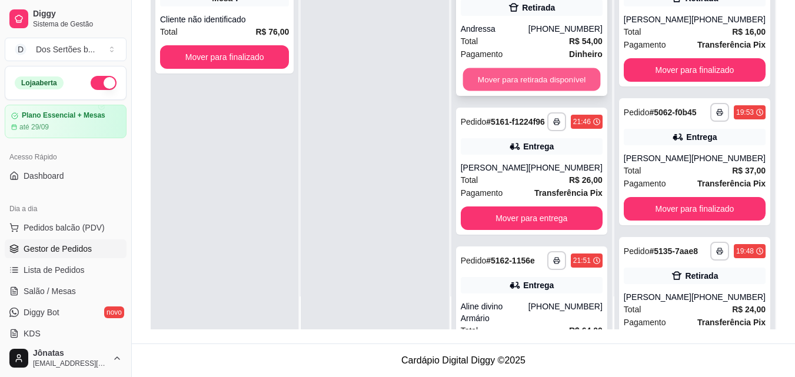
click at [541, 84] on button "Mover para retirada disponível" at bounding box center [531, 79] width 138 height 23
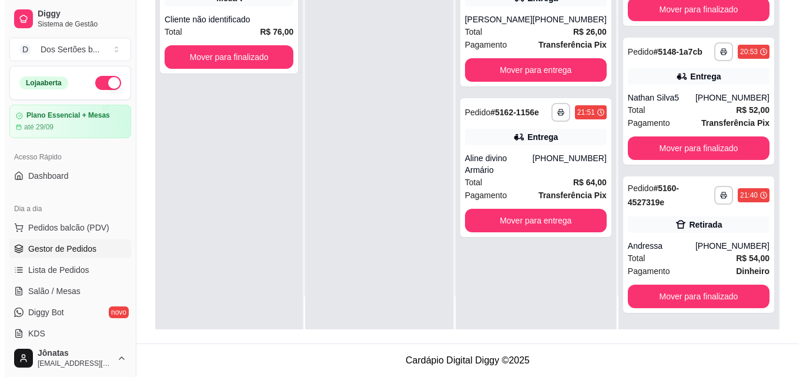
scroll to position [376, 0]
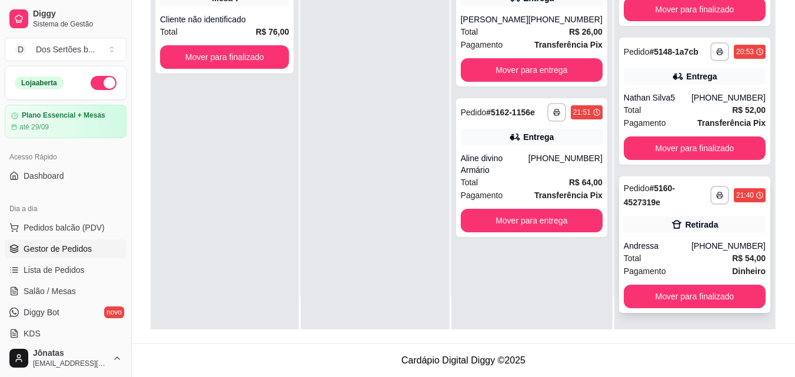
click at [696, 249] on div "(86) 99840-3708" at bounding box center [728, 246] width 74 height 12
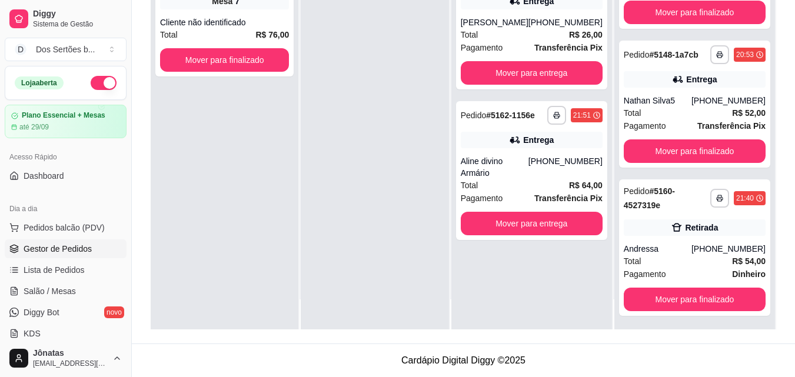
scroll to position [31, 0]
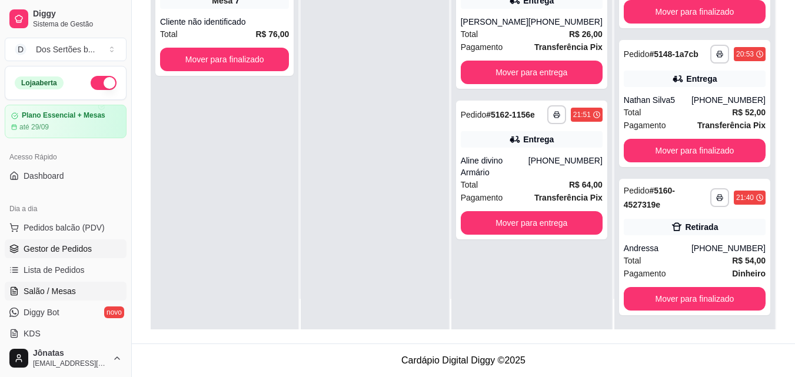
click at [58, 291] on span "Salão / Mesas" at bounding box center [50, 291] width 52 height 12
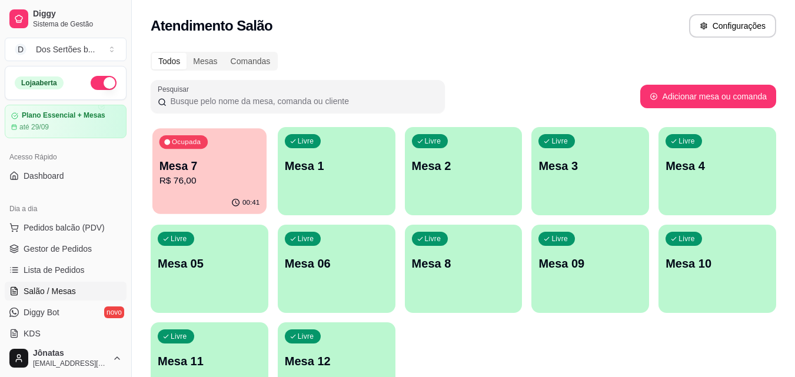
click at [209, 175] on p "R$ 76,00" at bounding box center [209, 181] width 101 height 14
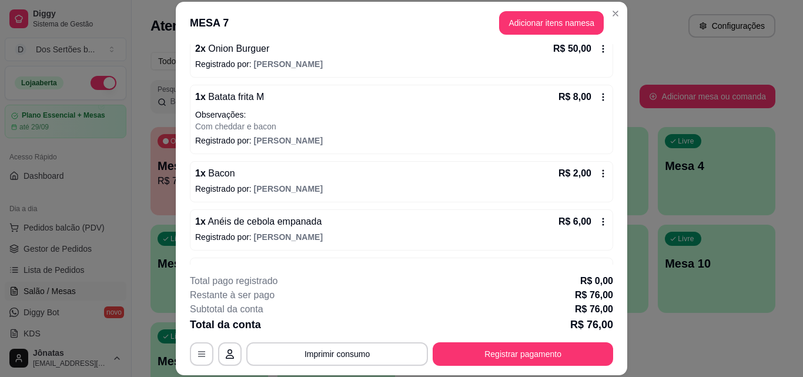
scroll to position [254, 0]
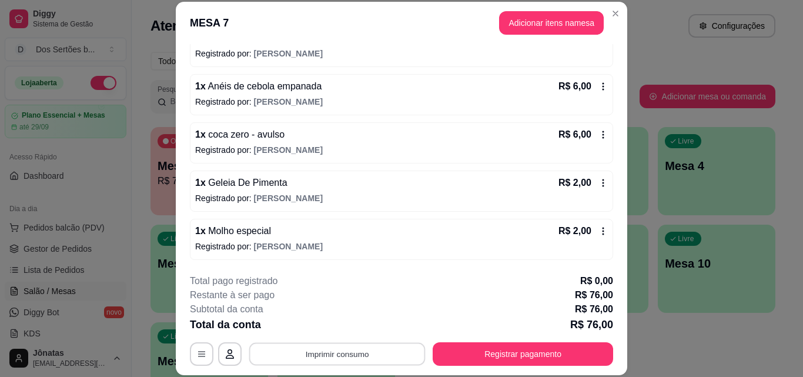
click at [312, 352] on button "Imprimir consumo" at bounding box center [337, 353] width 176 height 23
click at [327, 327] on button "Impressora" at bounding box center [336, 327] width 82 height 18
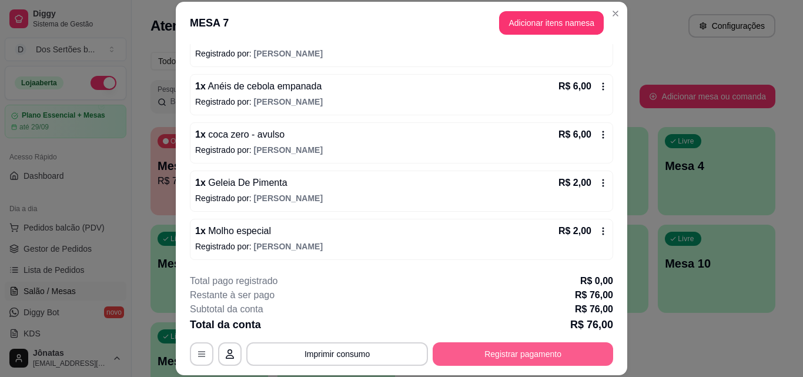
click at [452, 359] on button "Registrar pagamento" at bounding box center [523, 354] width 181 height 24
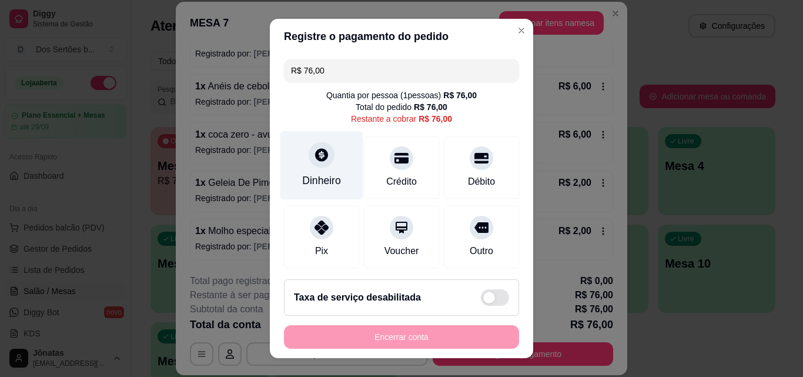
click at [295, 154] on div "Dinheiro" at bounding box center [322, 165] width 83 height 69
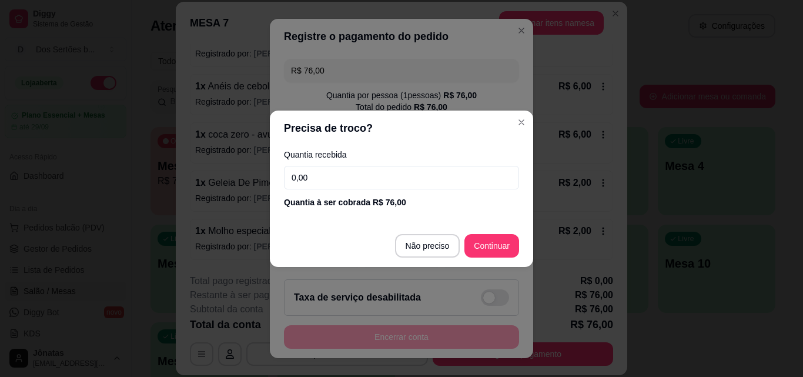
click at [324, 167] on input "0,00" at bounding box center [401, 178] width 235 height 24
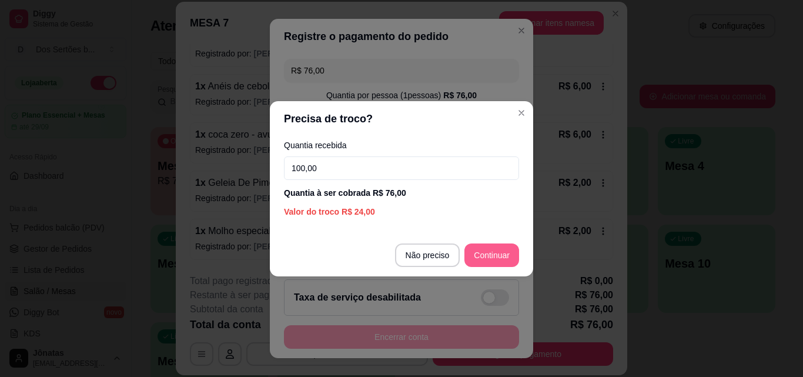
type input "100,00"
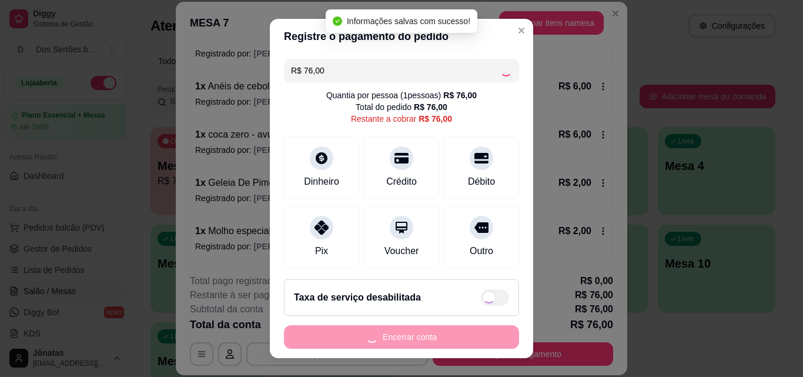
type input "R$ 0,00"
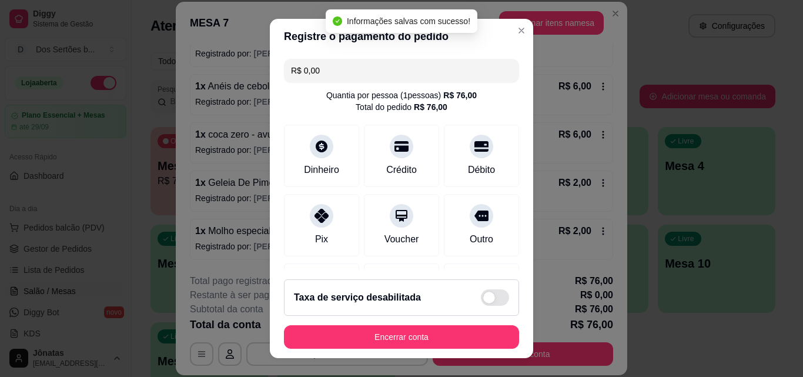
scroll to position [136, 0]
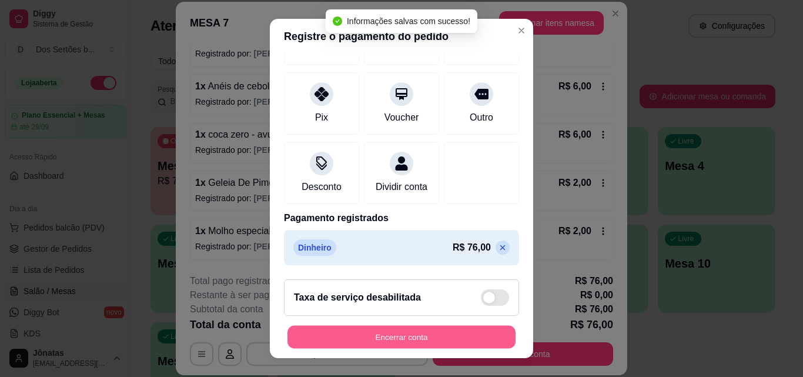
click at [442, 338] on button "Encerrar conta" at bounding box center [402, 337] width 228 height 23
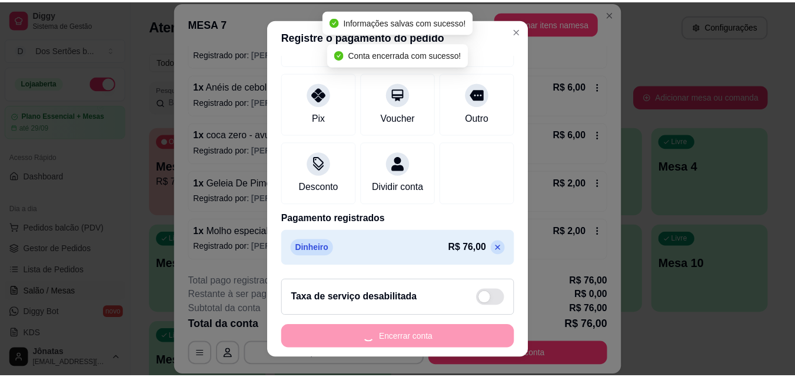
scroll to position [0, 0]
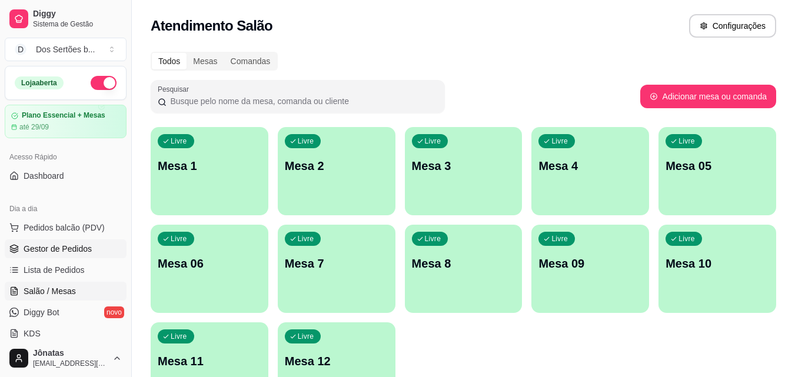
click at [89, 255] on link "Gestor de Pedidos" at bounding box center [66, 248] width 122 height 19
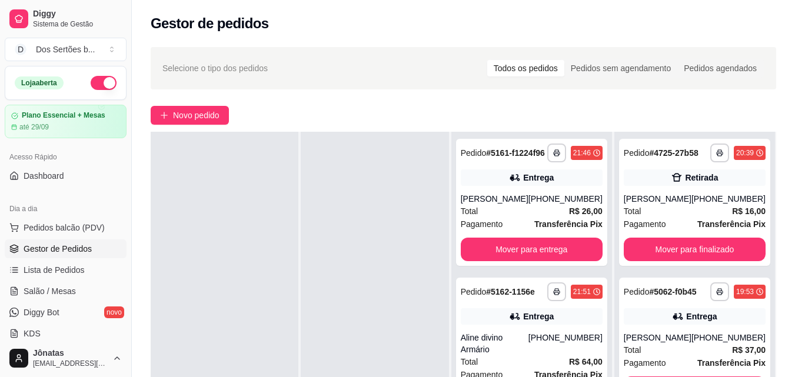
scroll to position [70, 0]
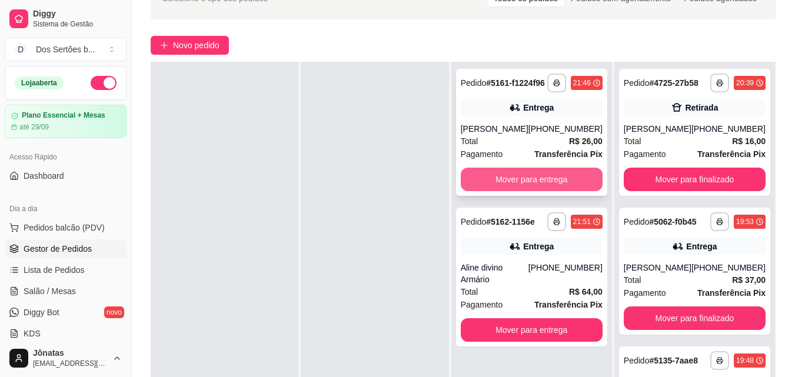
click at [481, 181] on button "Mover para entrega" at bounding box center [532, 180] width 142 height 24
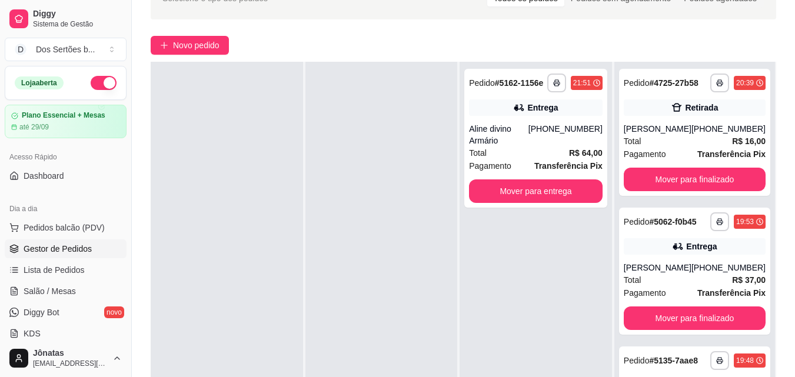
scroll to position [154, 0]
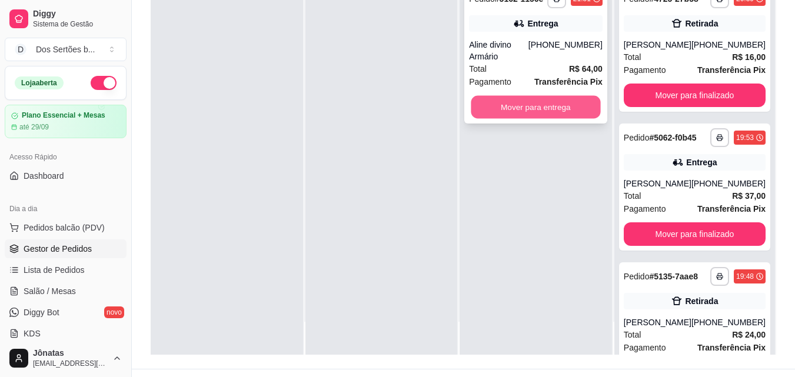
click at [489, 96] on button "Mover para entrega" at bounding box center [535, 107] width 129 height 23
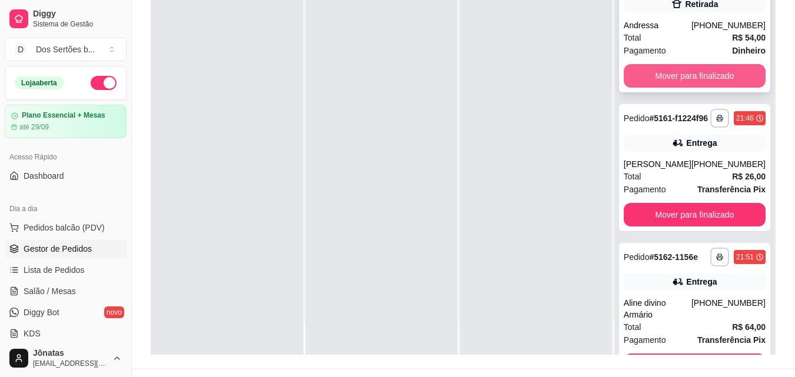
scroll to position [684, 0]
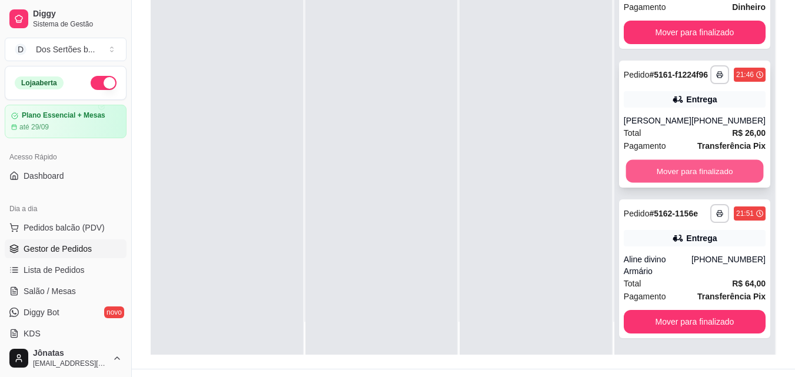
click at [684, 160] on button "Mover para finalizado" at bounding box center [694, 171] width 138 height 23
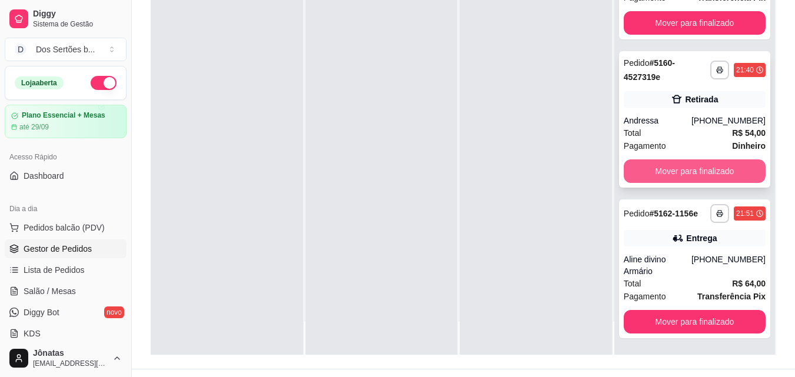
scroll to position [536, 0]
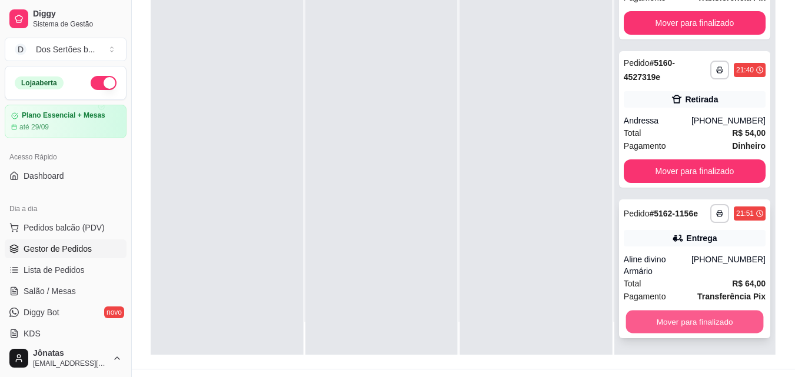
click at [686, 314] on button "Mover para finalizado" at bounding box center [694, 322] width 138 height 23
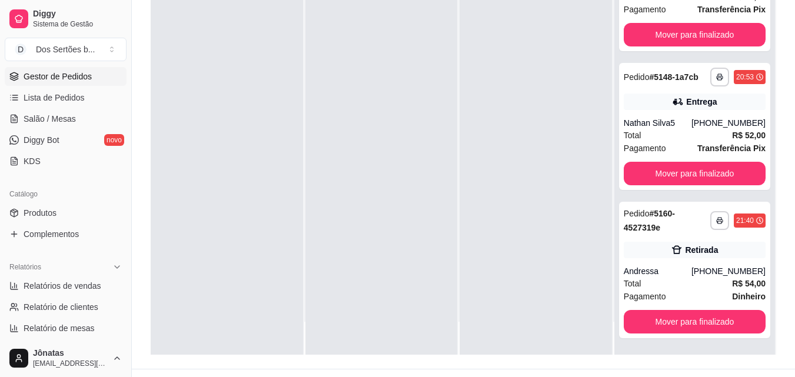
scroll to position [268, 0]
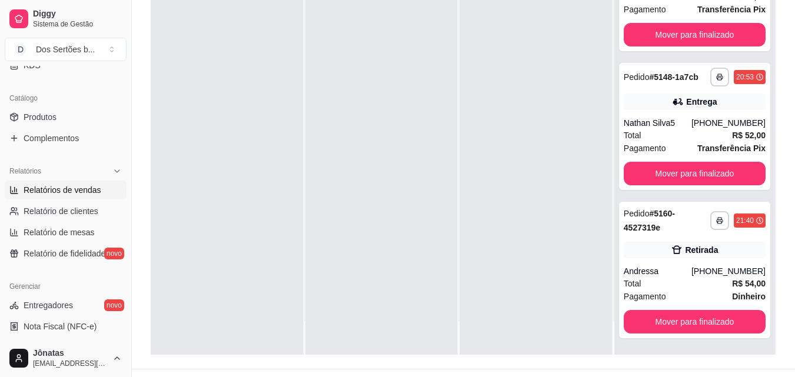
click at [35, 196] on link "Relatórios de vendas" at bounding box center [66, 190] width 122 height 19
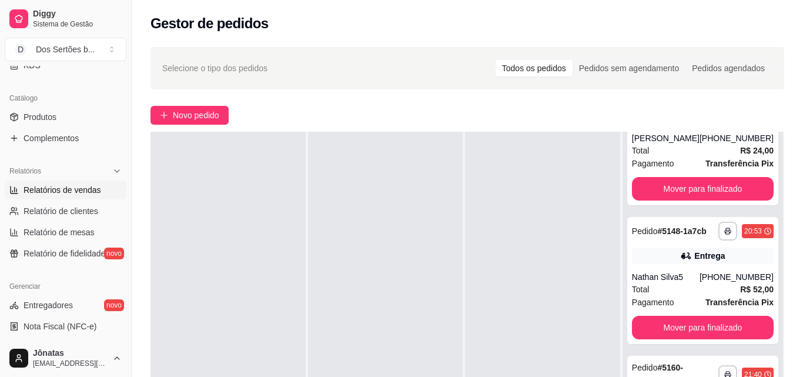
select select "ALL"
select select "0"
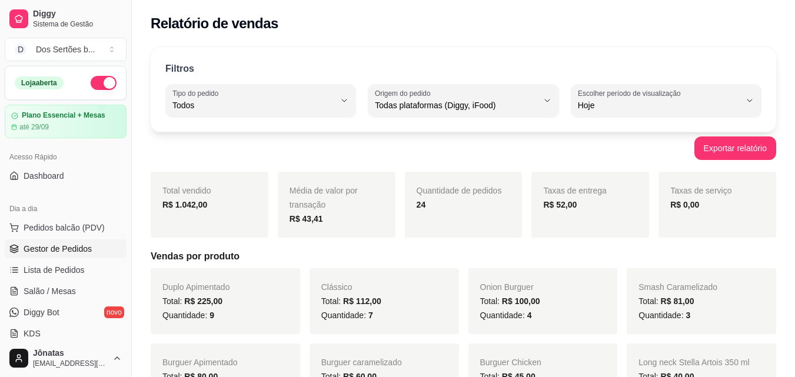
click at [49, 256] on link "Gestor de Pedidos" at bounding box center [66, 248] width 122 height 19
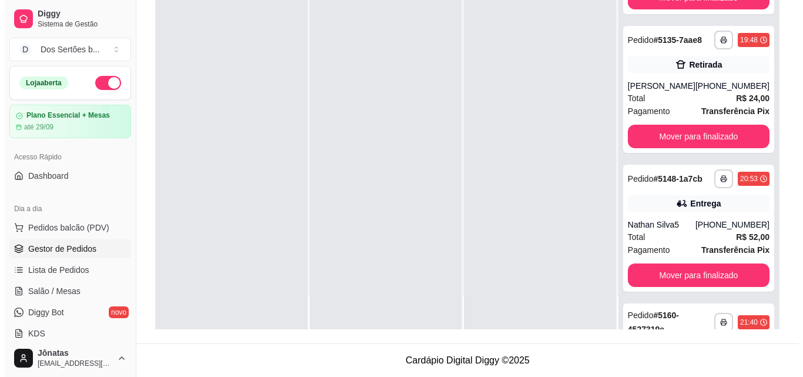
scroll to position [376, 0]
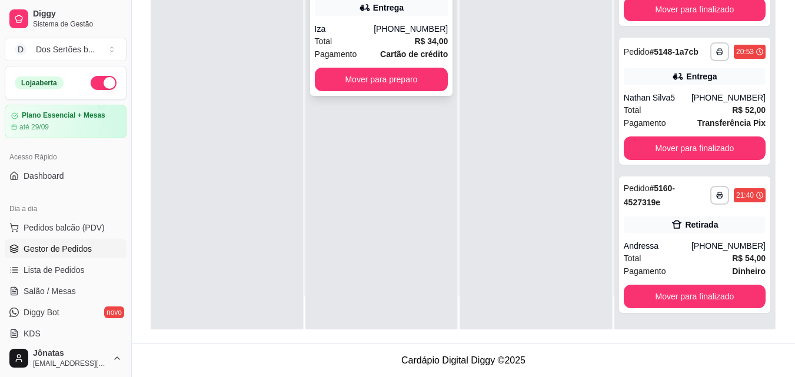
click at [413, 50] on strong "Cartão de crédito" at bounding box center [414, 53] width 68 height 9
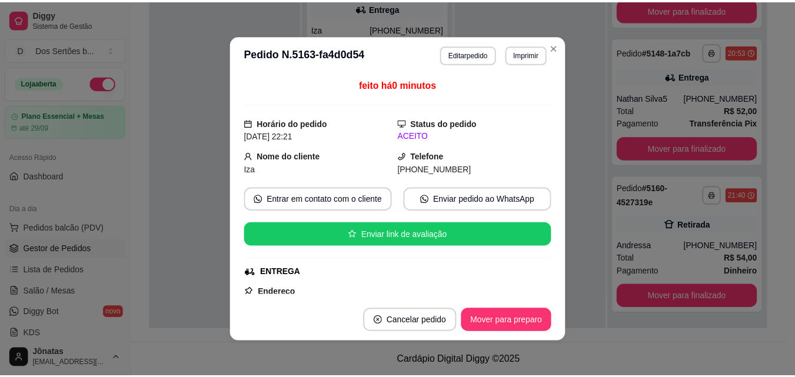
scroll to position [276, 0]
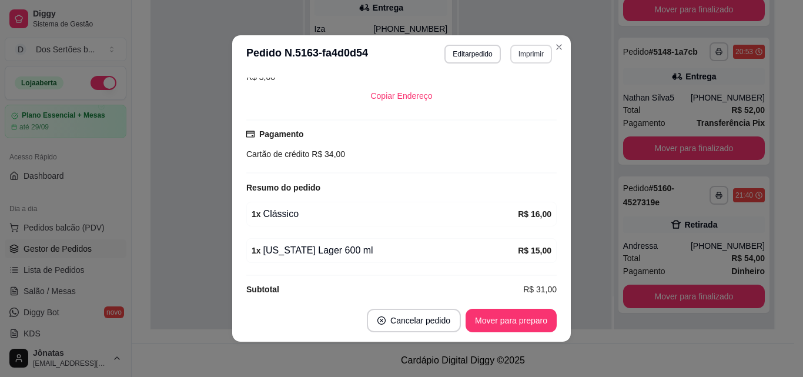
click at [522, 50] on button "Imprimir" at bounding box center [532, 54] width 42 height 19
click at [492, 98] on button "Impressora" at bounding box center [506, 95] width 82 height 18
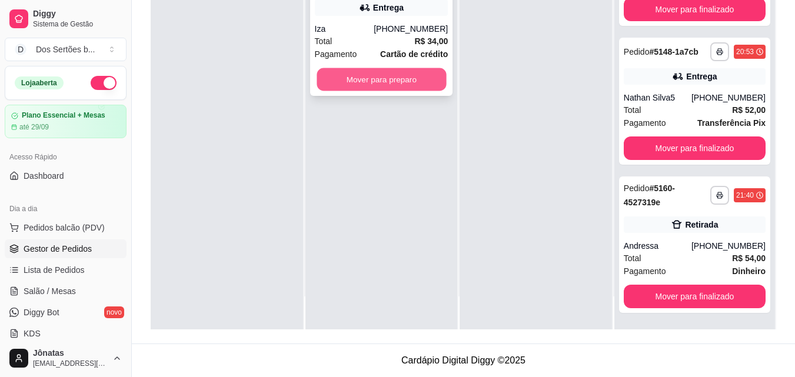
click at [415, 77] on button "Mover para preparo" at bounding box center [380, 79] width 129 height 23
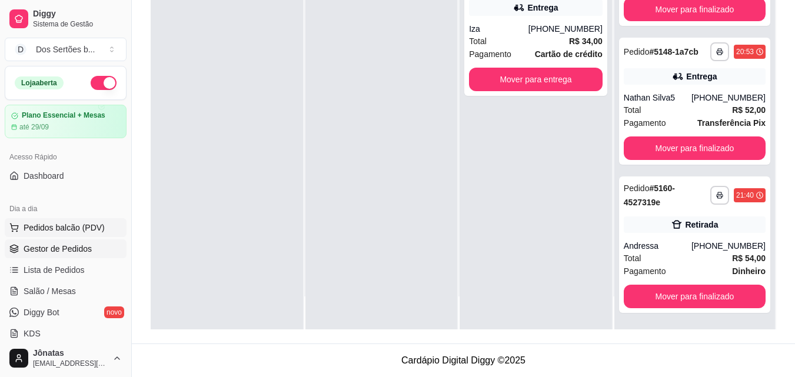
click at [54, 227] on span "Pedidos balcão (PDV)" at bounding box center [64, 228] width 81 height 12
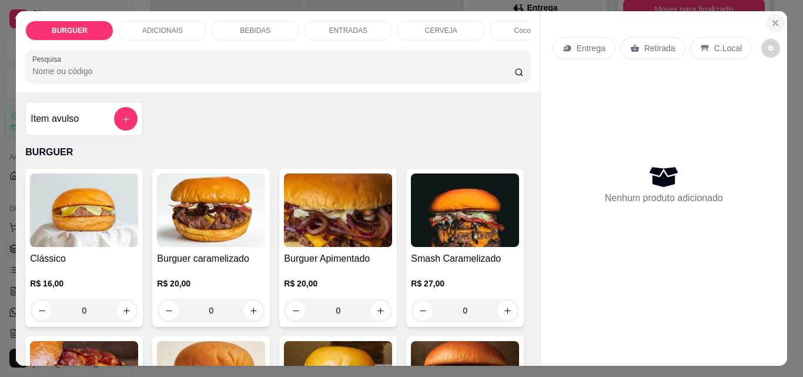
click at [768, 14] on button "Close" at bounding box center [775, 23] width 19 height 19
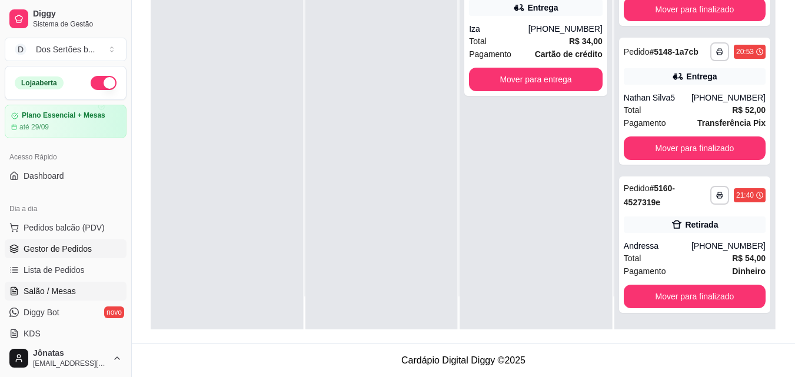
click at [68, 286] on span "Salão / Mesas" at bounding box center [50, 291] width 52 height 12
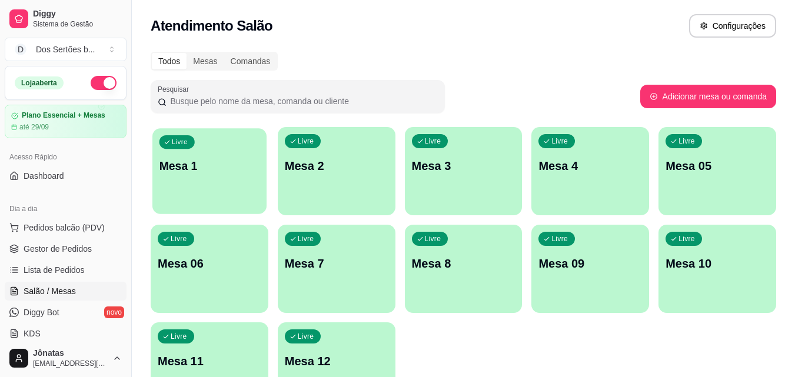
click at [204, 165] on p "Mesa 1" at bounding box center [209, 166] width 101 height 16
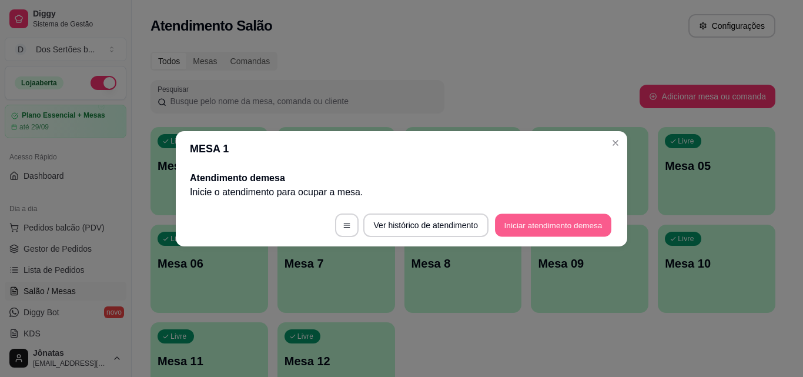
click at [576, 226] on button "Iniciar atendimento de mesa" at bounding box center [553, 225] width 116 height 23
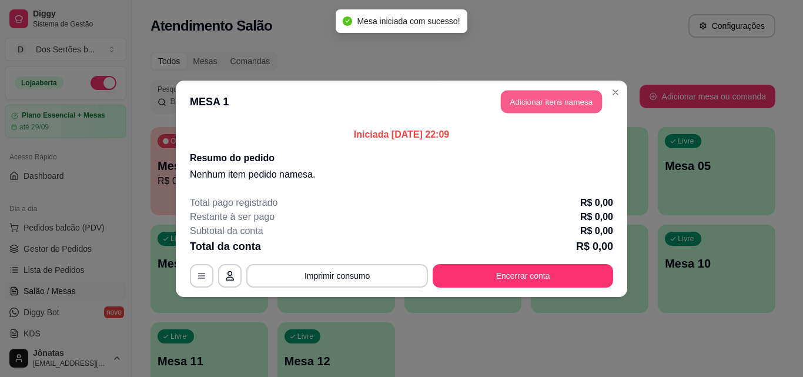
click at [543, 102] on button "Adicionar itens na mesa" at bounding box center [551, 101] width 101 height 23
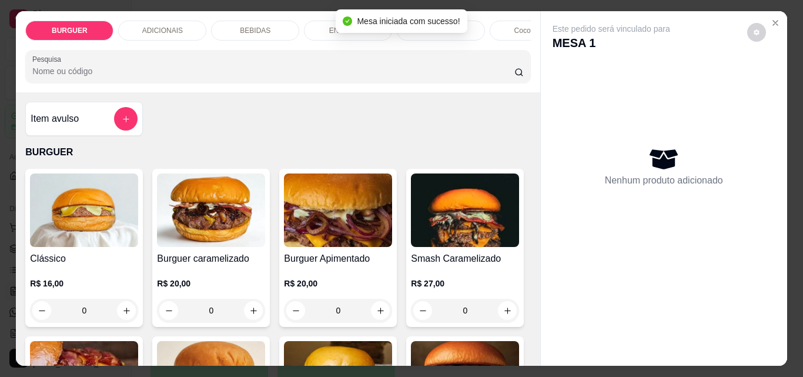
scroll to position [141, 0]
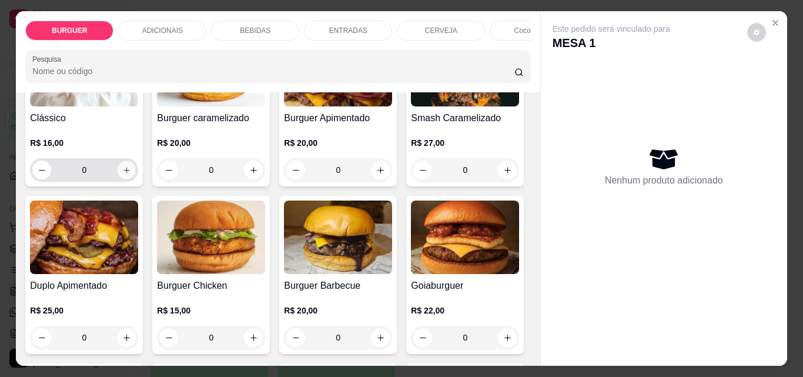
click at [122, 171] on icon "increase-product-quantity" at bounding box center [126, 170] width 9 height 9
type input "1"
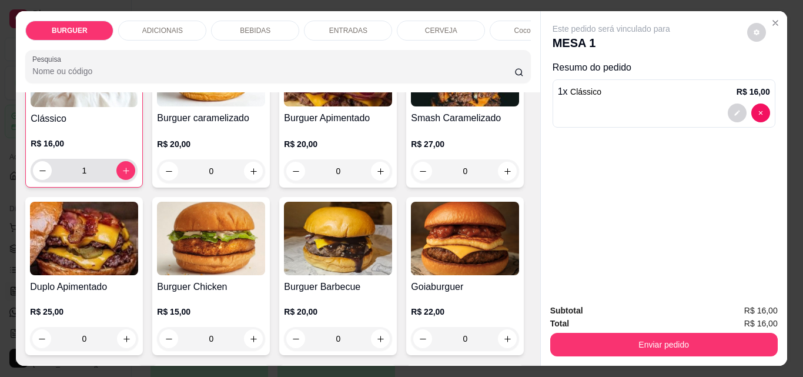
scroll to position [141, 0]
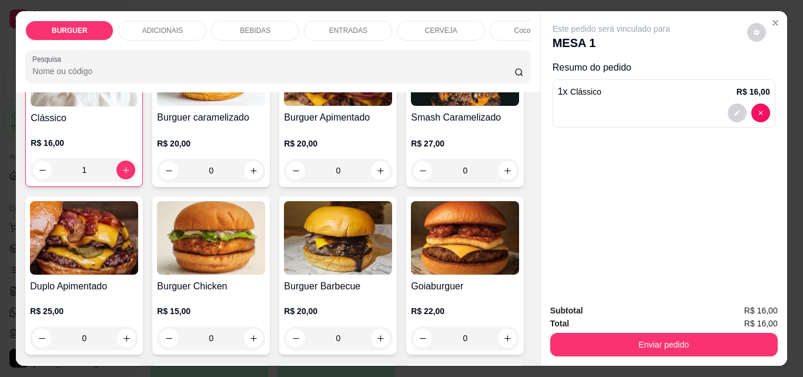
click at [256, 26] on p "BEBIDAS" at bounding box center [255, 30] width 31 height 9
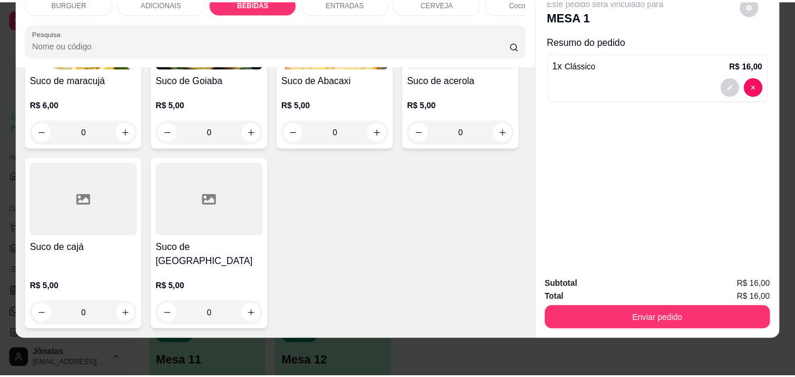
scroll to position [3387, 0]
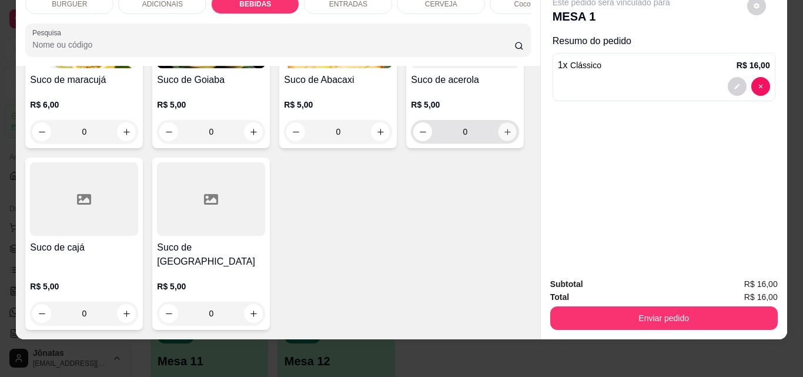
click at [505, 135] on icon "increase-product-quantity" at bounding box center [508, 132] width 6 height 6
type input "1"
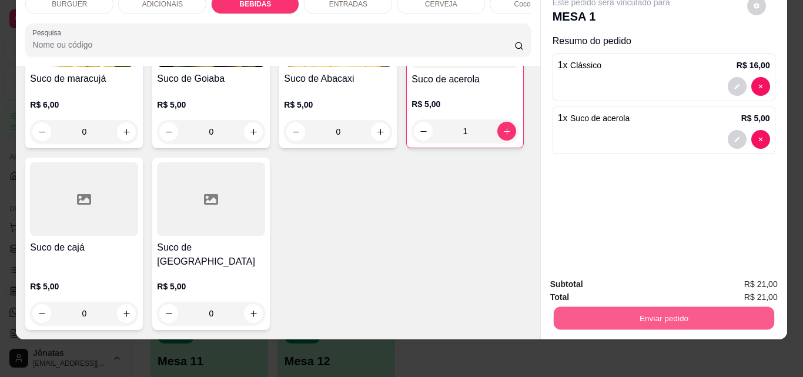
click at [605, 308] on button "Enviar pedido" at bounding box center [663, 317] width 221 height 23
click at [631, 271] on button "Não registrar e enviar pedido" at bounding box center [625, 280] width 119 height 22
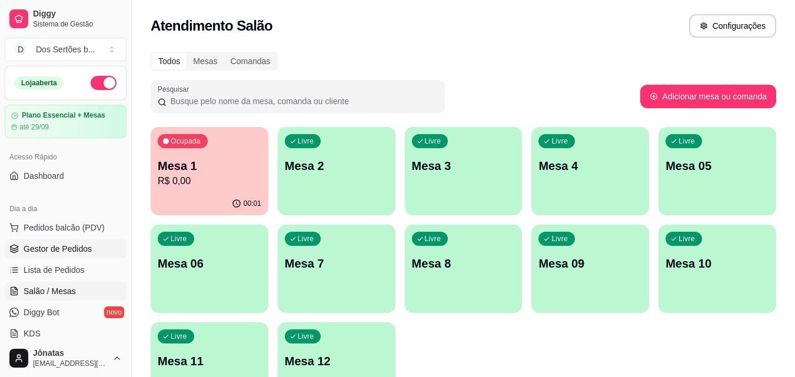
click at [77, 244] on span "Gestor de Pedidos" at bounding box center [58, 249] width 68 height 12
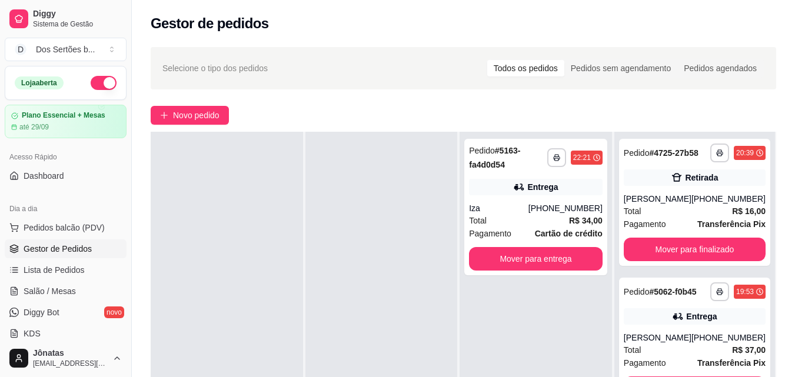
scroll to position [148, 0]
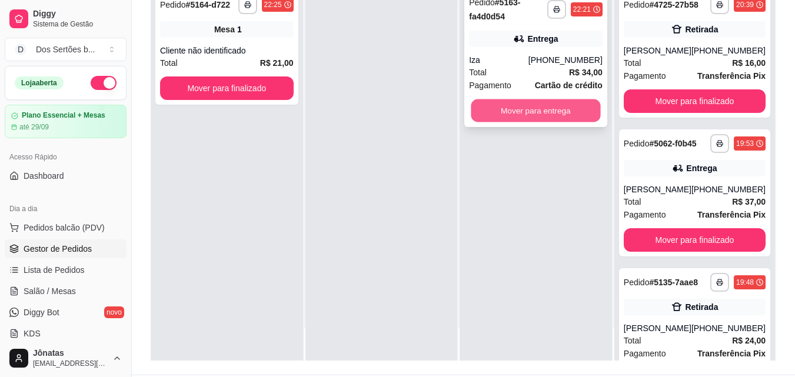
click at [506, 111] on button "Mover para entrega" at bounding box center [535, 110] width 129 height 23
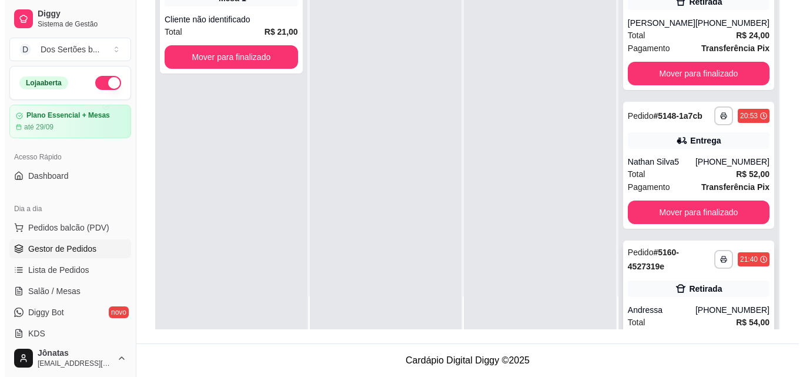
scroll to position [272, 0]
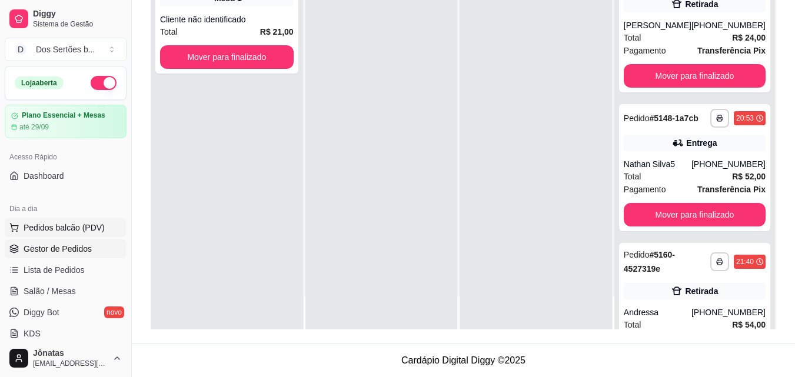
click at [73, 224] on span "Pedidos balcão (PDV)" at bounding box center [64, 228] width 81 height 12
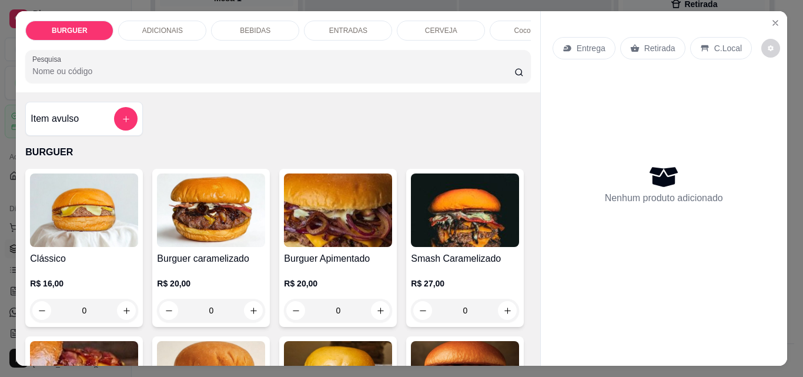
scroll to position [99, 0]
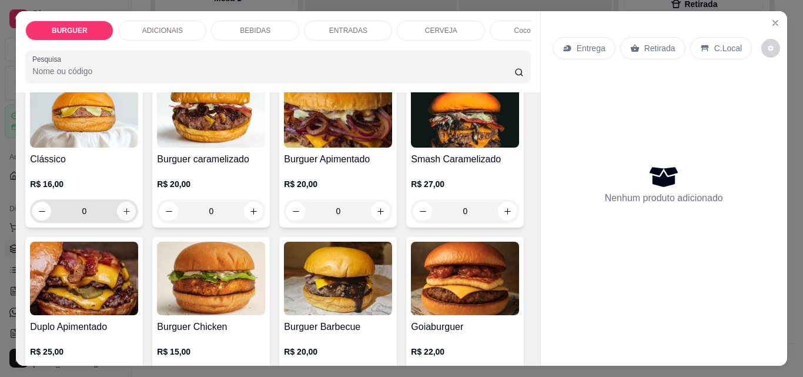
click at [121, 211] on button "increase-product-quantity" at bounding box center [126, 211] width 19 height 19
type input "1"
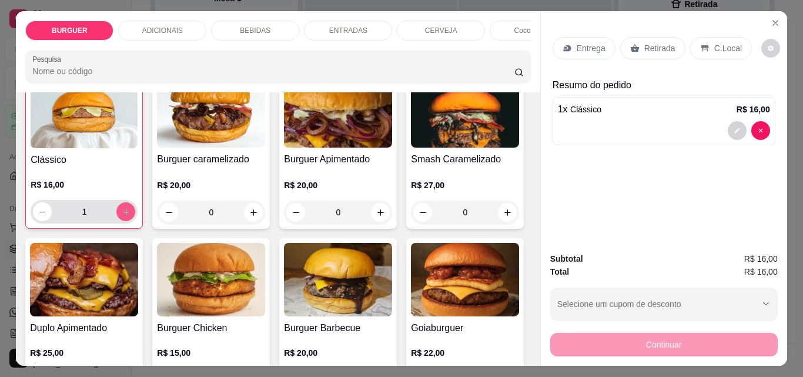
scroll to position [100, 0]
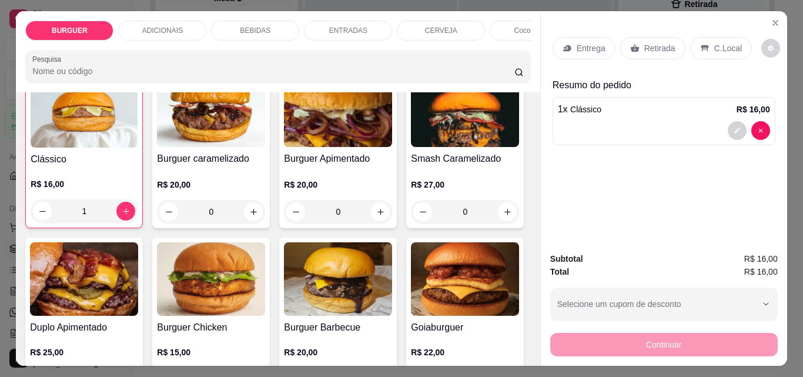
click at [715, 44] on p "C.Local" at bounding box center [729, 48] width 28 height 12
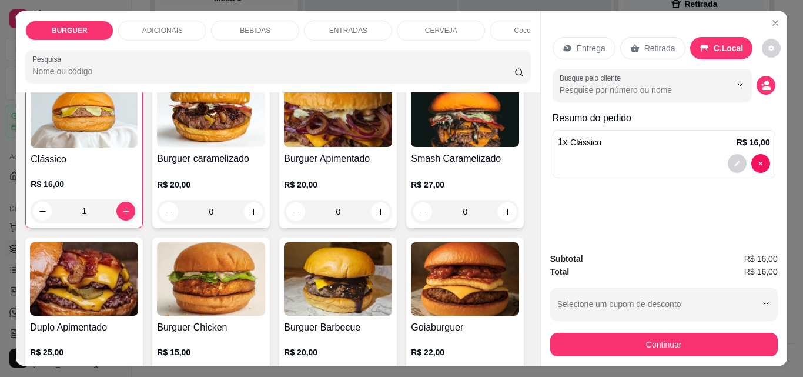
click at [770, 74] on div "Busque pelo cliente" at bounding box center [664, 85] width 223 height 33
click at [762, 81] on icon "decrease-product-quantity" at bounding box center [766, 86] width 10 height 10
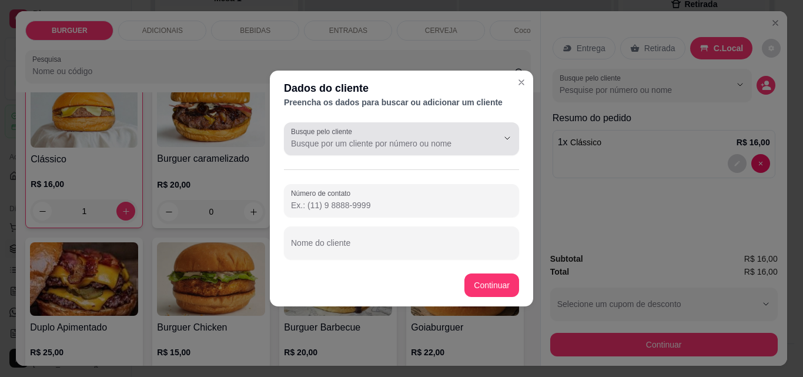
click at [411, 132] on div at bounding box center [401, 139] width 221 height 24
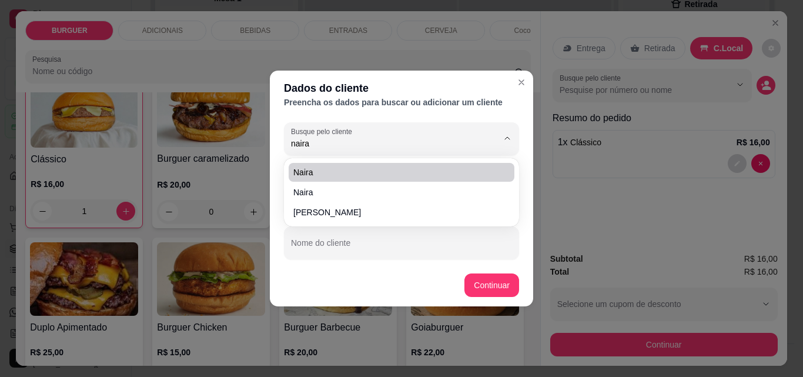
click at [335, 172] on span "Naira" at bounding box center [395, 172] width 205 height 12
type input "Naira"
type input "[PHONE_NUMBER]"
type input "Naira"
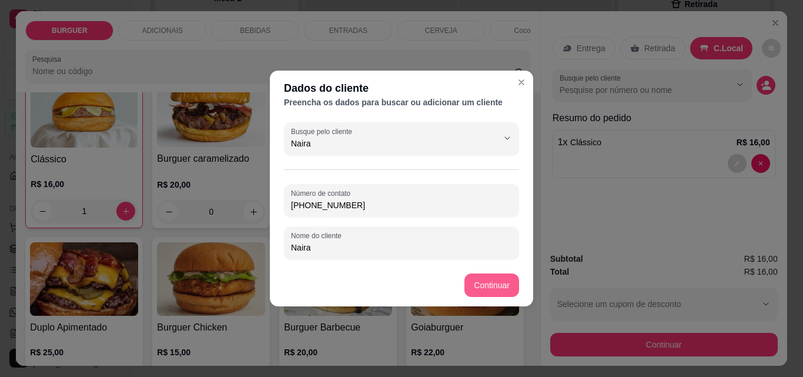
type input "Naira"
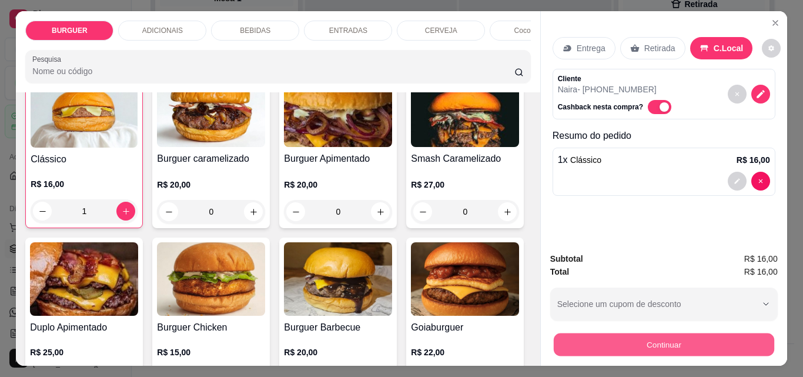
click at [648, 333] on button "Continuar" at bounding box center [663, 344] width 221 height 23
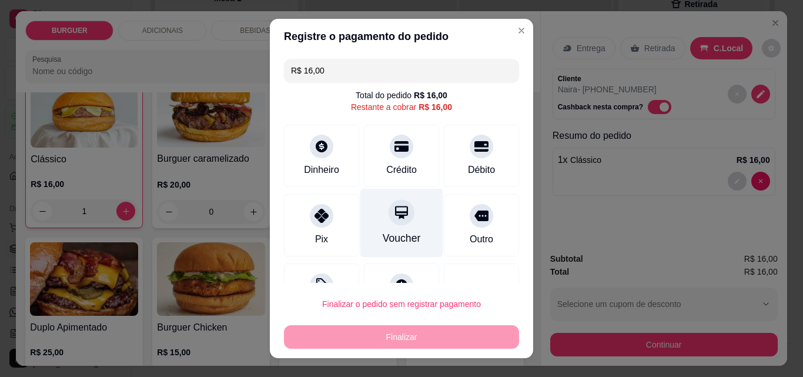
scroll to position [48, 0]
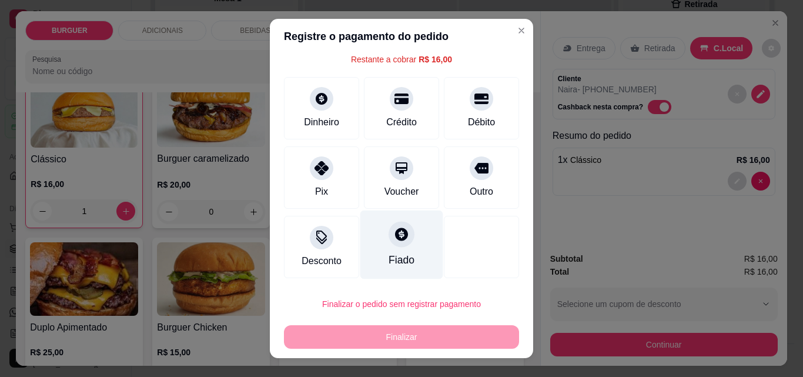
click at [395, 235] on icon at bounding box center [401, 234] width 13 height 13
type input "R$ 0,00"
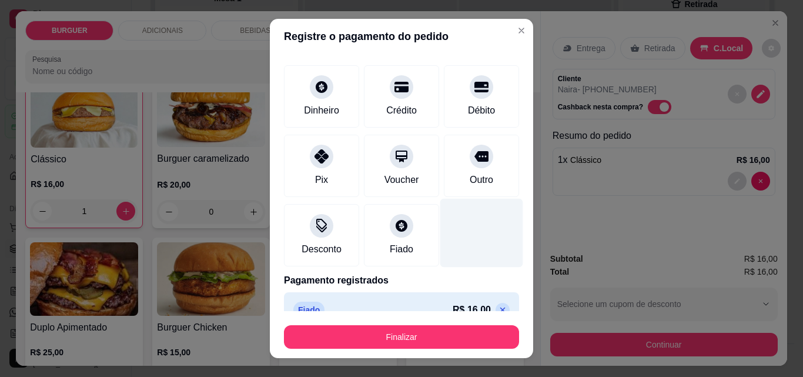
scroll to position [69, 0]
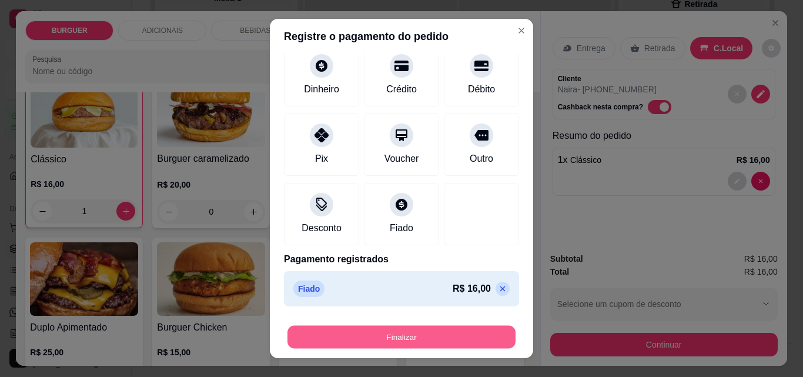
click at [419, 333] on button "Finalizar" at bounding box center [402, 337] width 228 height 23
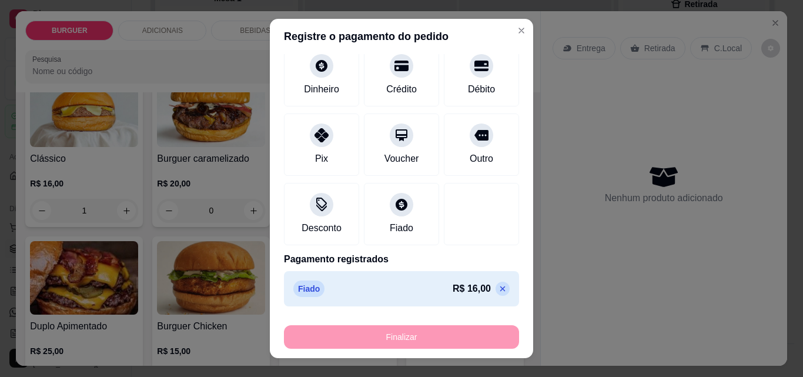
type input "0"
type input "-R$ 16,00"
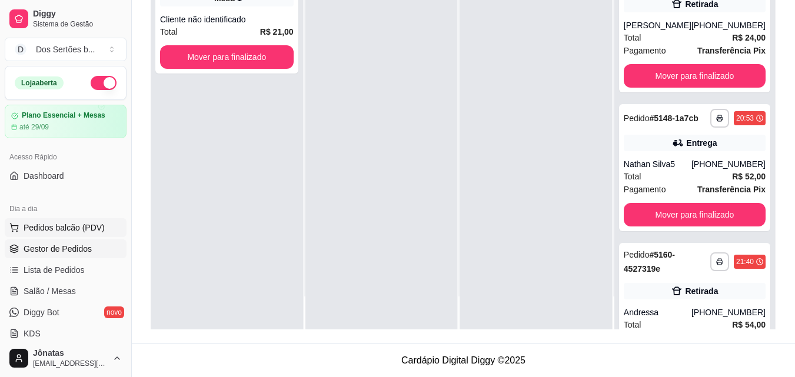
click at [81, 230] on span "Pedidos balcão (PDV)" at bounding box center [64, 228] width 81 height 12
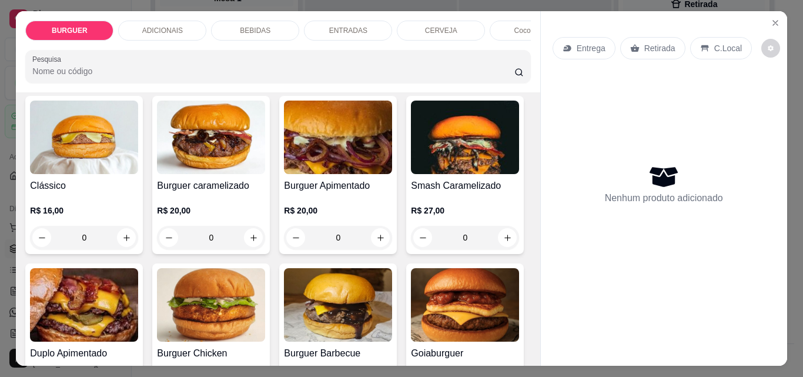
scroll to position [120, 0]
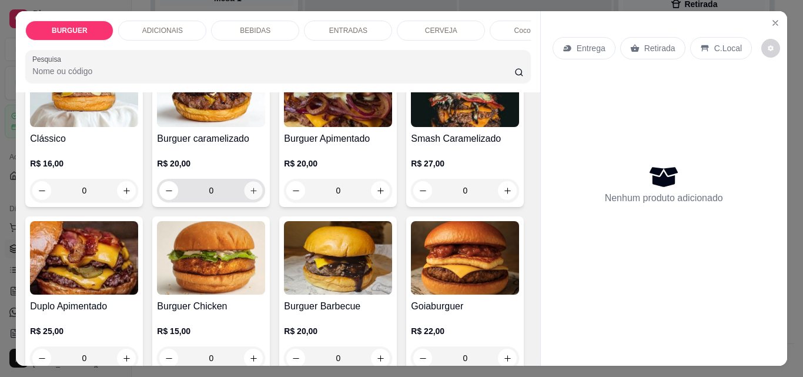
click at [256, 195] on button "increase-product-quantity" at bounding box center [254, 191] width 18 height 18
type input "1"
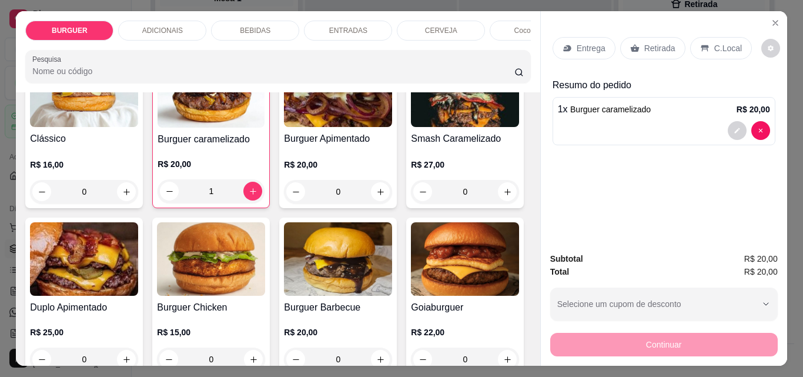
click at [718, 42] on p "C.Local" at bounding box center [729, 48] width 28 height 12
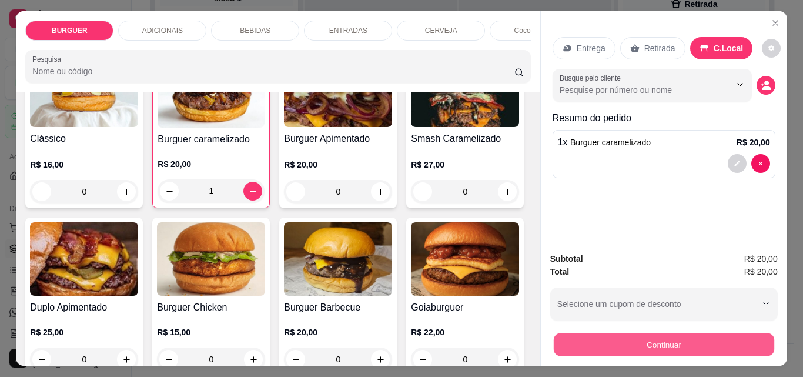
click at [605, 333] on button "Continuar" at bounding box center [663, 344] width 221 height 23
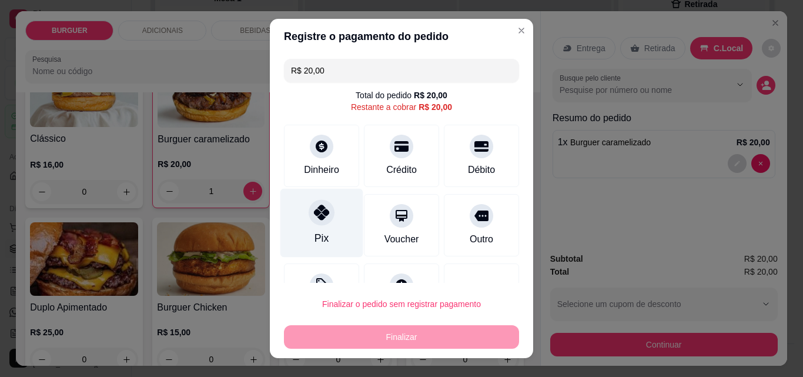
scroll to position [48, 0]
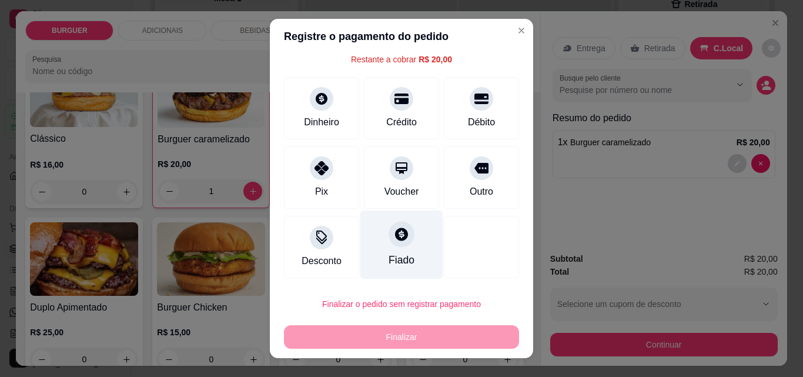
click at [408, 256] on div "Fiado" at bounding box center [402, 245] width 83 height 69
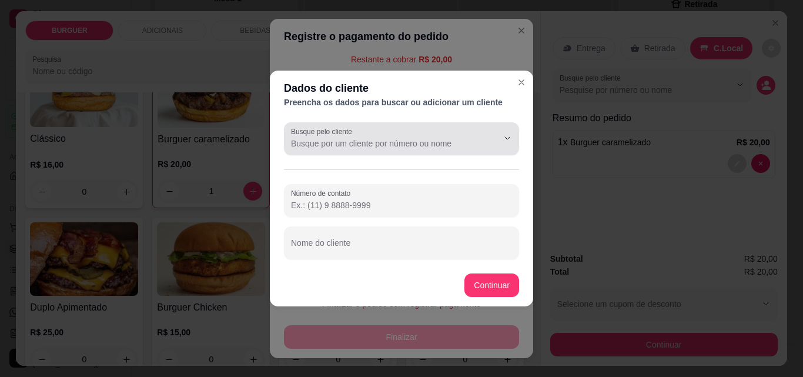
click at [318, 146] on input "Busque pelo cliente" at bounding box center [385, 144] width 188 height 12
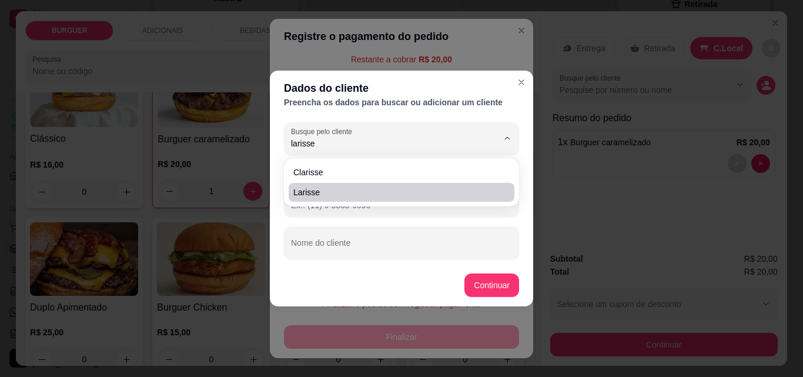
click at [310, 185] on li "Larisse" at bounding box center [402, 192] width 226 height 19
type input "Larisse"
type input "[PHONE_NUMBER]"
type input "Larisse"
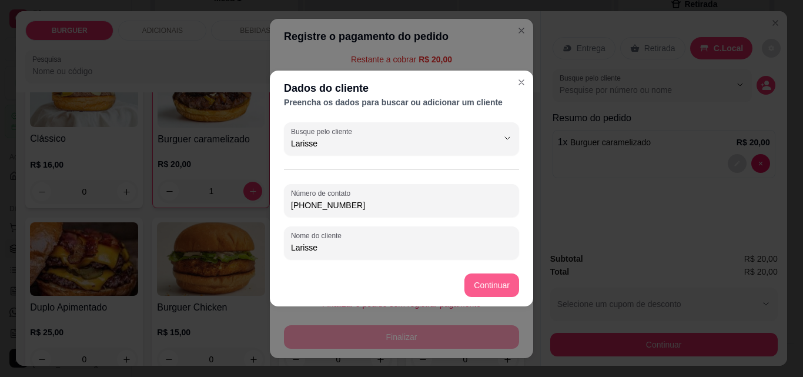
type input "Larisse"
type input "R$ 0,00"
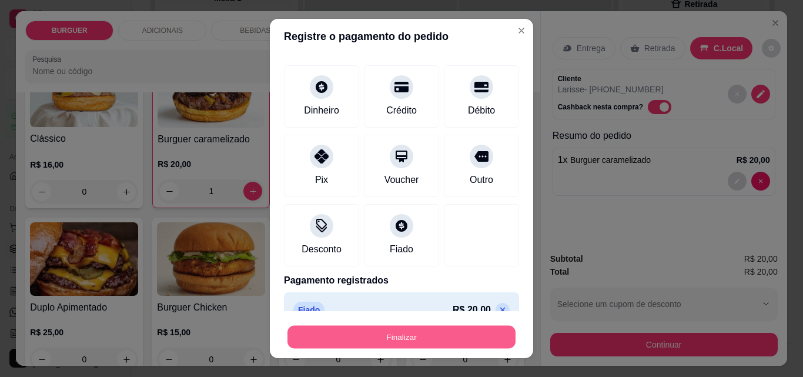
click at [442, 331] on button "Finalizar" at bounding box center [402, 337] width 228 height 23
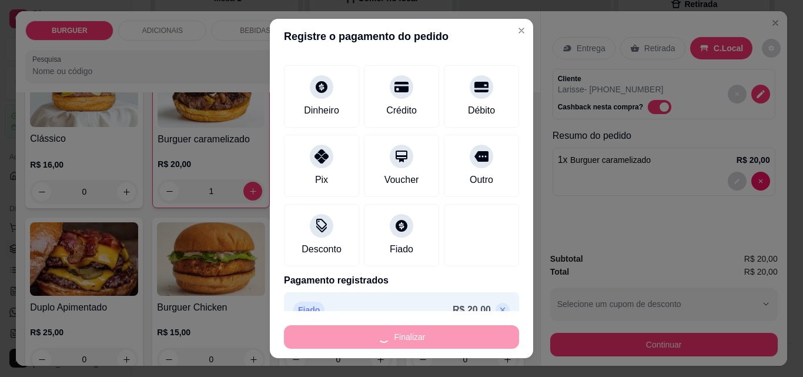
type input "0"
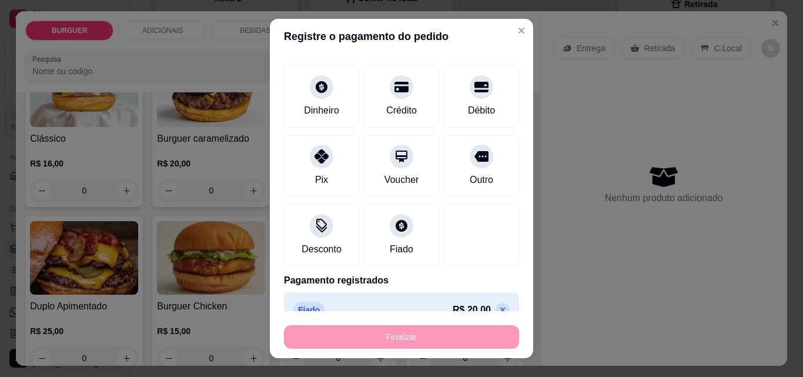
type input "-R$ 20,00"
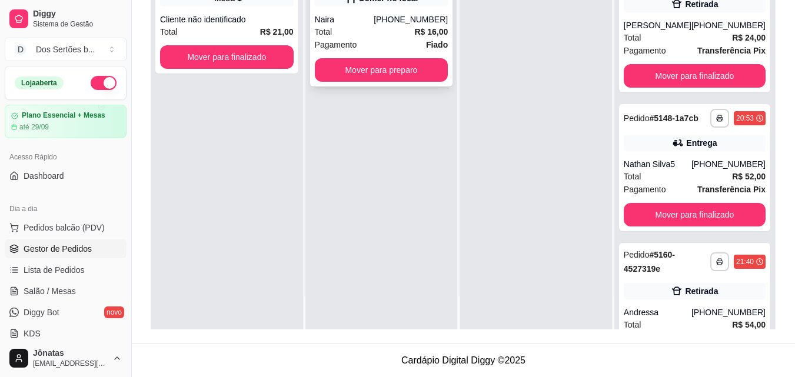
click at [408, 16] on div "[PHONE_NUMBER]" at bounding box center [410, 20] width 74 height 12
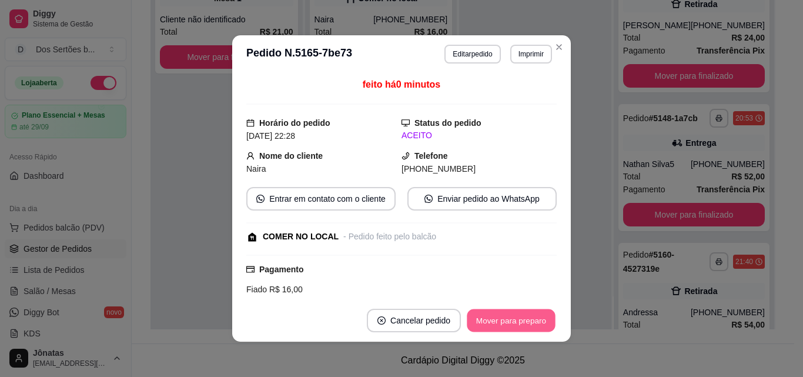
click at [501, 312] on button "Mover para preparo" at bounding box center [511, 320] width 88 height 23
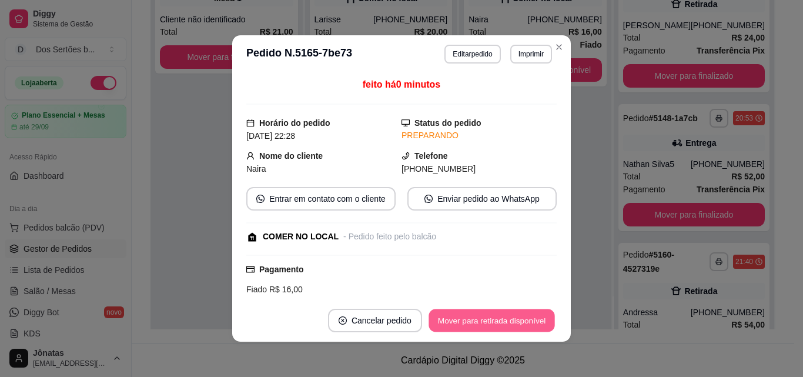
click at [513, 314] on button "Mover para retirada disponível" at bounding box center [492, 320] width 126 height 23
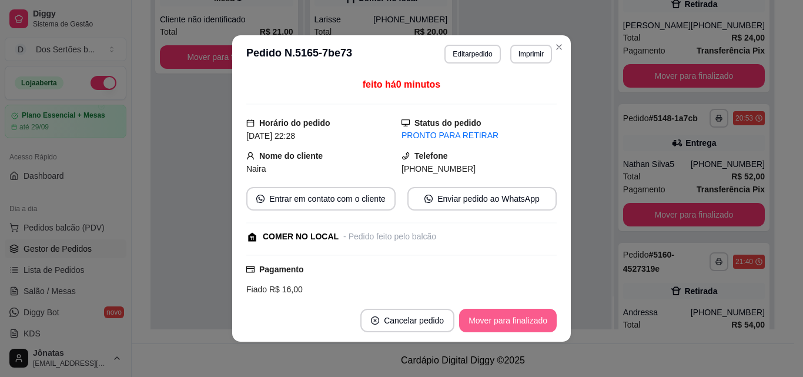
click at [513, 314] on button "Mover para finalizado" at bounding box center [508, 321] width 98 height 24
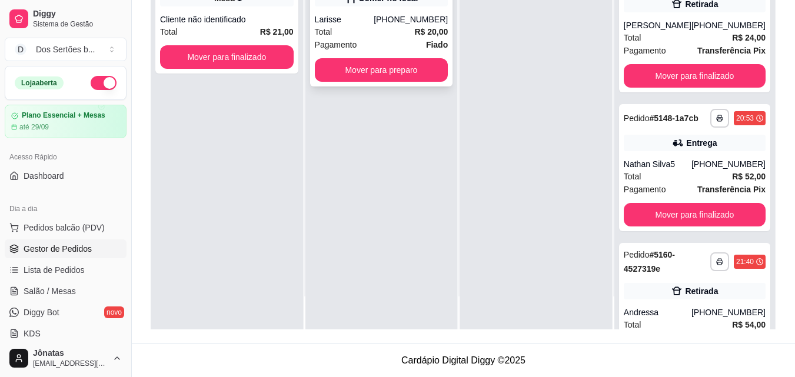
click at [380, 25] on div "Total R$ 20,00" at bounding box center [382, 31] width 134 height 13
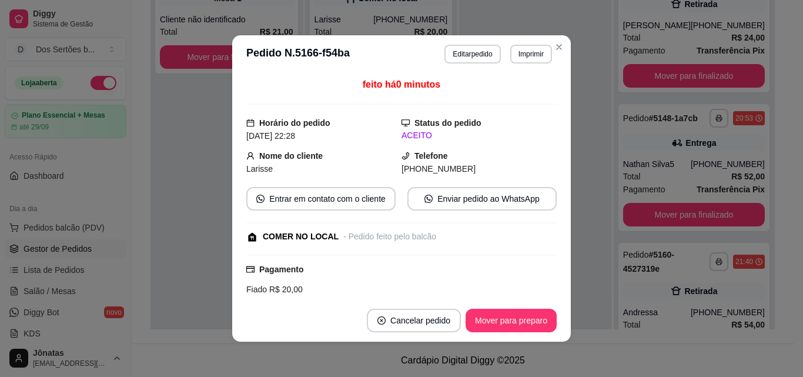
scroll to position [113, 0]
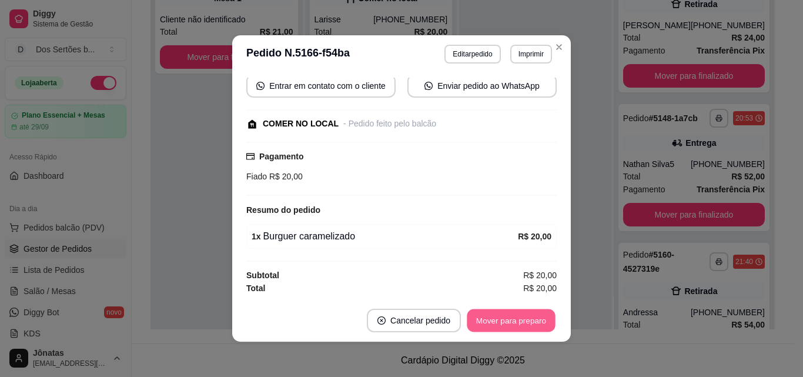
click at [515, 323] on button "Mover para preparo" at bounding box center [511, 320] width 88 height 23
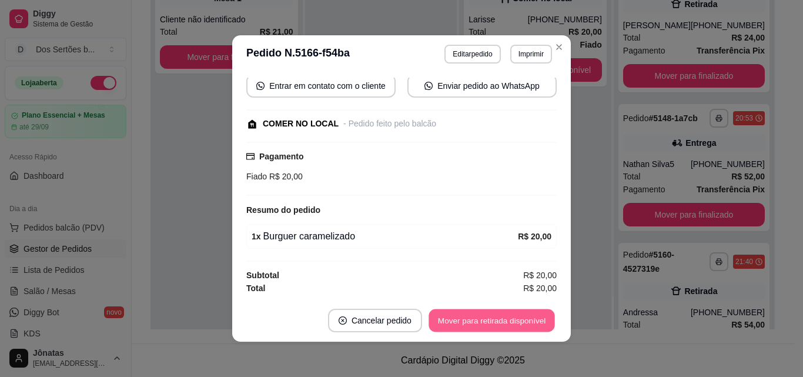
click at [533, 317] on button "Mover para retirada disponível" at bounding box center [492, 320] width 126 height 23
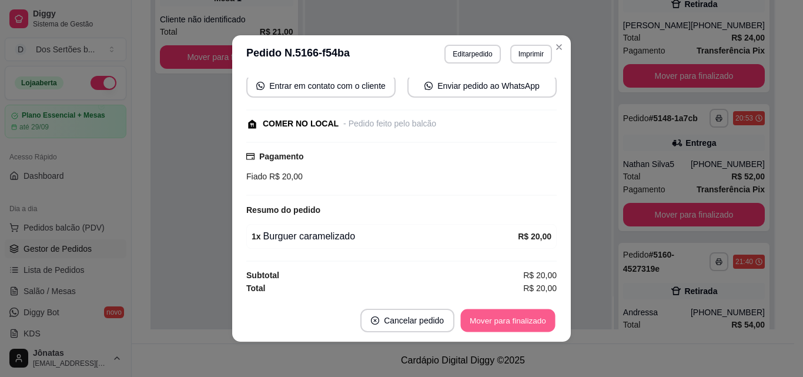
click at [514, 319] on button "Mover para finalizado" at bounding box center [508, 320] width 95 height 23
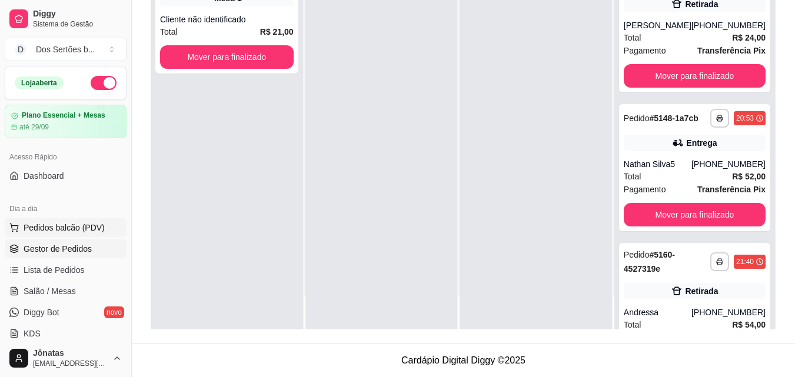
click at [48, 232] on span "Pedidos balcão (PDV)" at bounding box center [64, 228] width 81 height 12
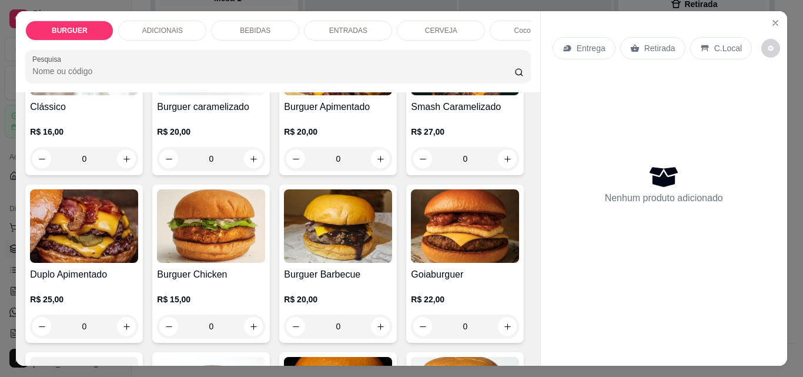
scroll to position [227, 0]
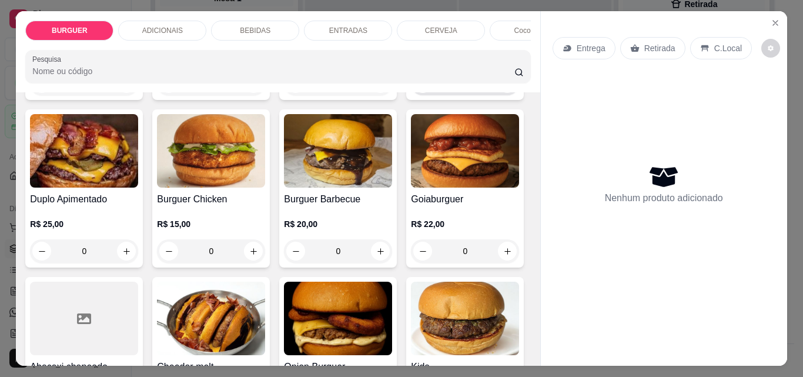
click at [503, 88] on icon "increase-product-quantity" at bounding box center [507, 83] width 9 height 9
type input "1"
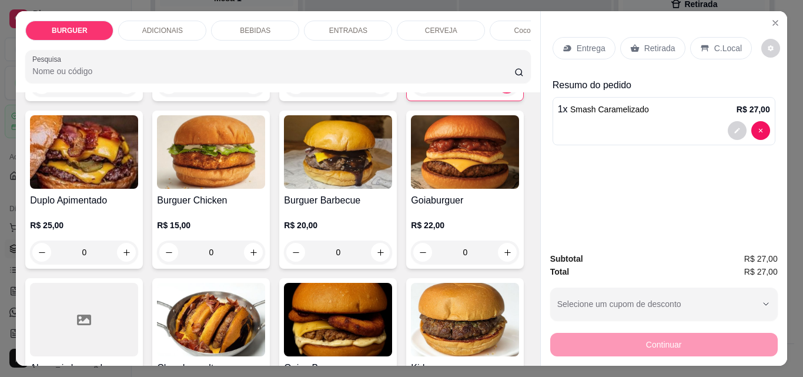
click at [245, 26] on p "BEBIDAS" at bounding box center [255, 30] width 31 height 9
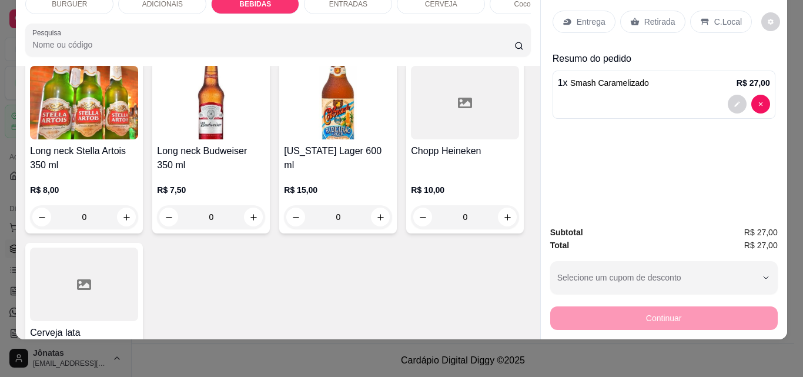
scroll to position [1869, 0]
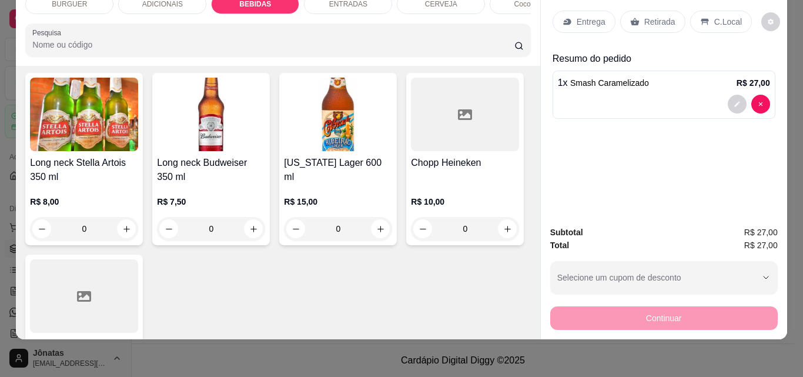
type input "1"
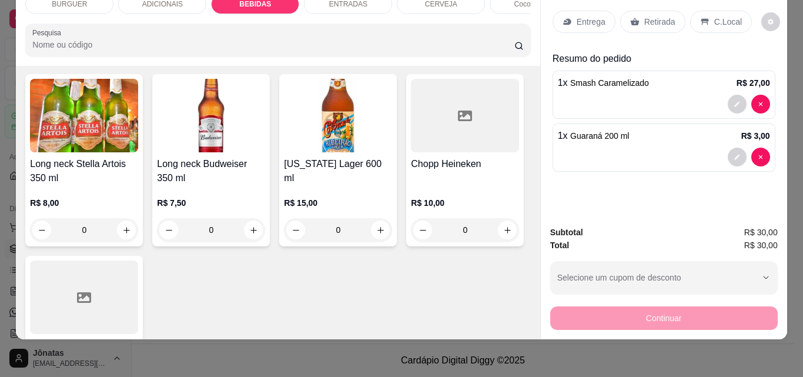
click at [704, 14] on div "C.Local" at bounding box center [722, 22] width 62 height 22
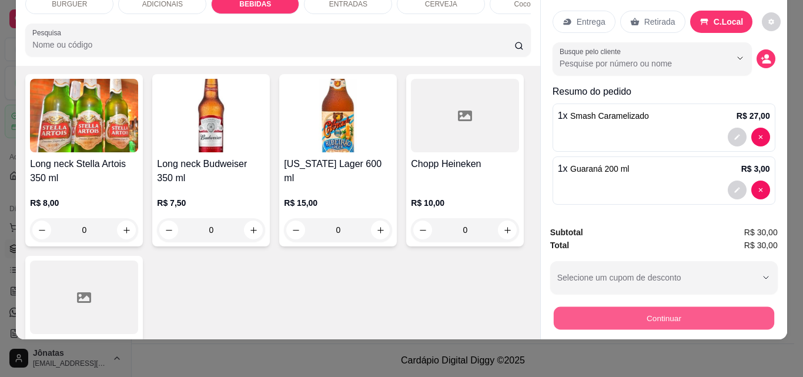
click at [677, 309] on button "Continuar" at bounding box center [663, 317] width 221 height 23
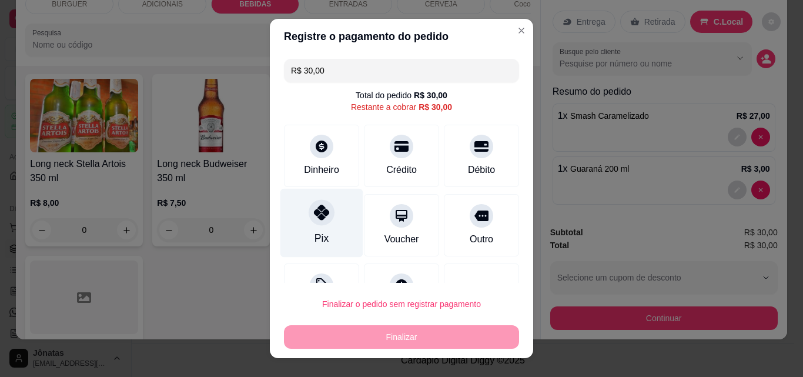
click at [314, 214] on icon at bounding box center [321, 212] width 15 height 15
type input "R$ 0,00"
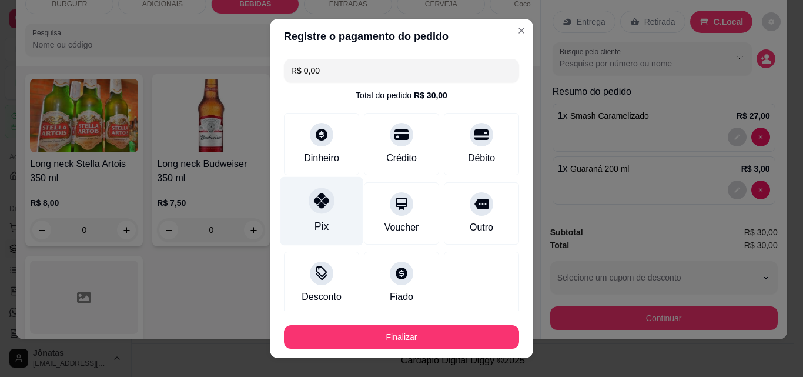
scroll to position [69, 0]
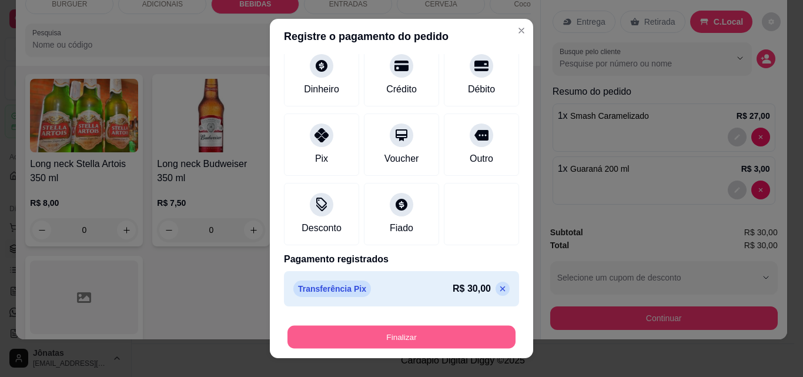
click at [434, 332] on button "Finalizar" at bounding box center [402, 337] width 228 height 23
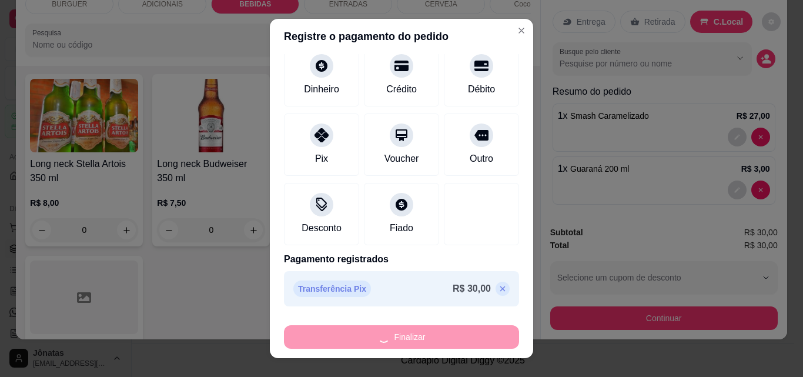
type input "0"
type input "-R$ 30,00"
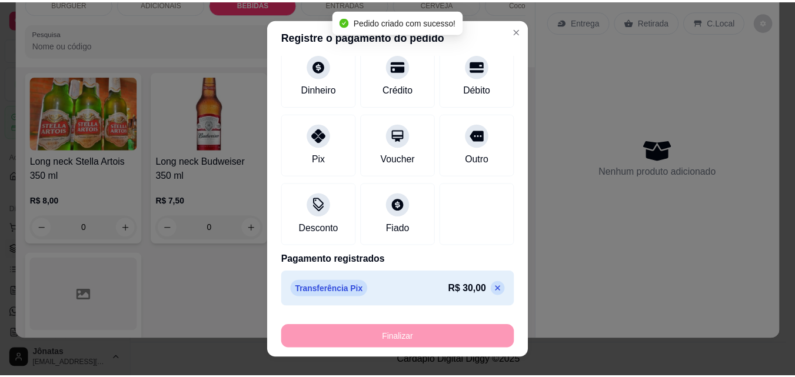
scroll to position [1868, 0]
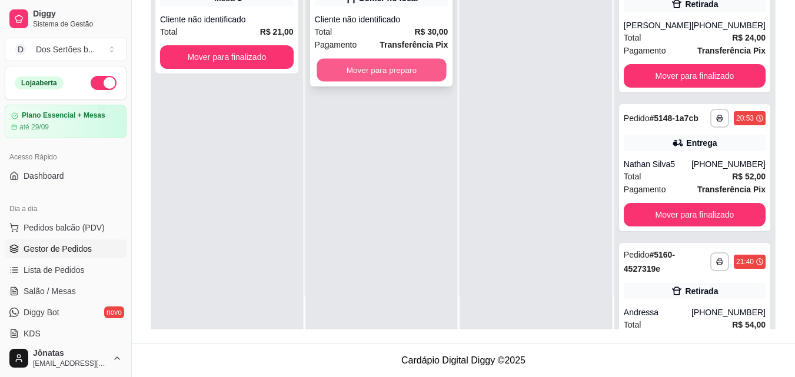
click at [393, 62] on button "Mover para preparo" at bounding box center [380, 70] width 129 height 23
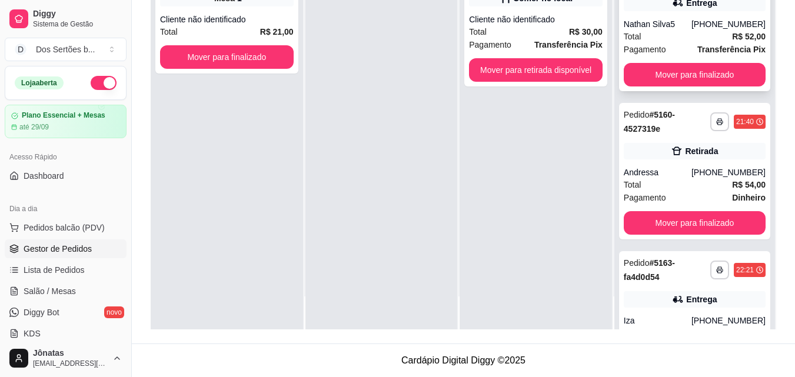
scroll to position [524, 0]
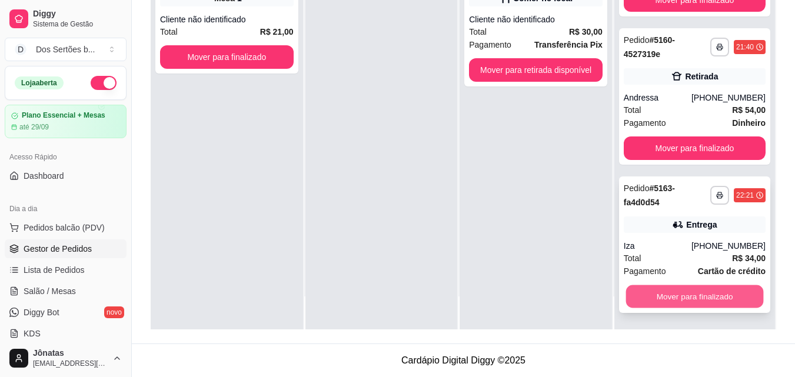
click at [698, 293] on button "Mover para finalizado" at bounding box center [694, 296] width 138 height 23
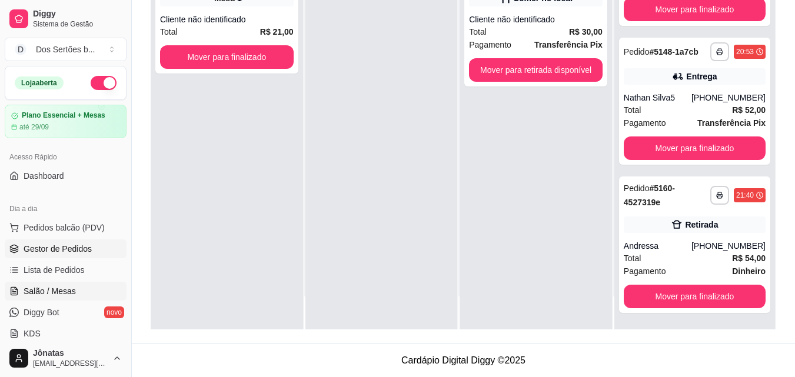
click at [54, 291] on span "Salão / Mesas" at bounding box center [50, 291] width 52 height 12
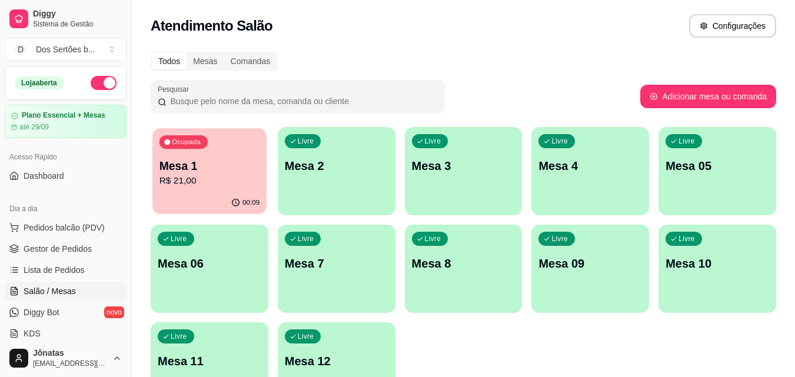
click at [198, 192] on div "00:09" at bounding box center [209, 203] width 114 height 22
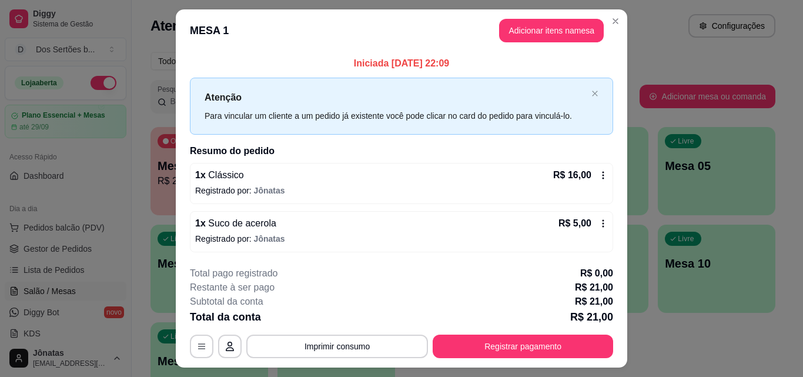
scroll to position [28, 0]
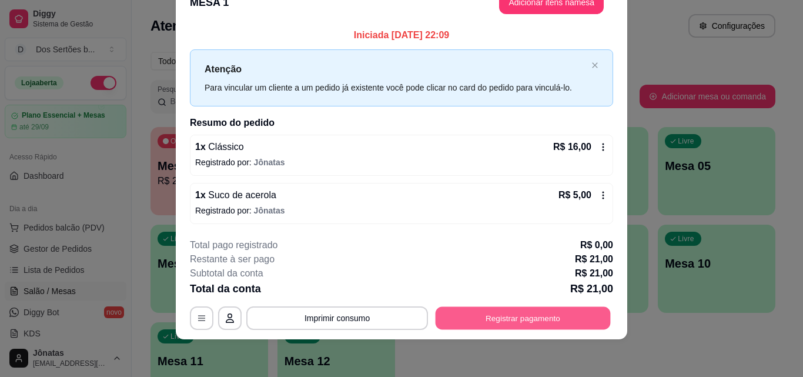
click at [471, 311] on button "Registrar pagamento" at bounding box center [523, 318] width 175 height 23
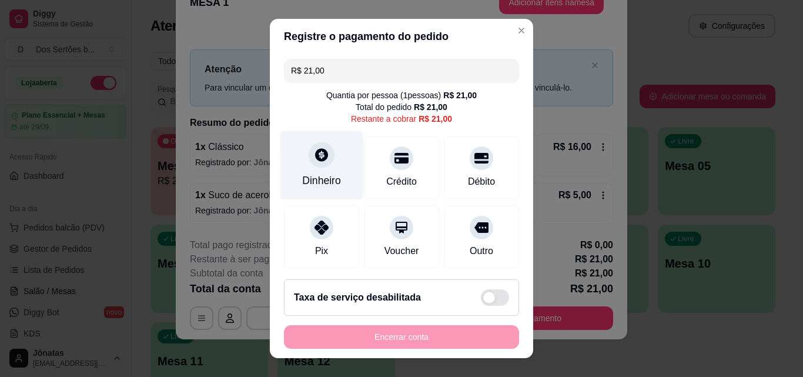
scroll to position [86, 0]
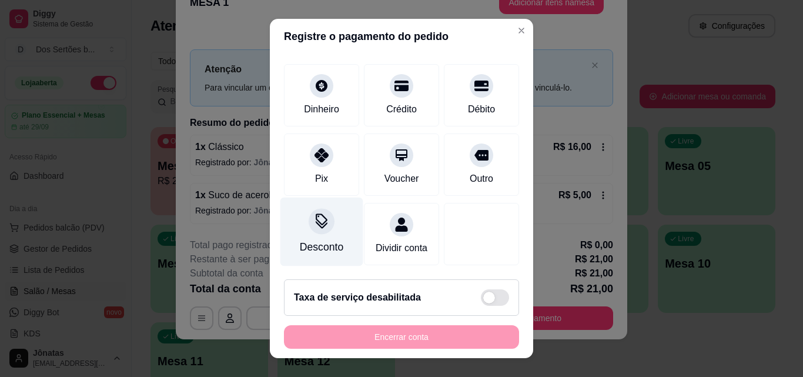
click at [304, 215] on div "Desconto" at bounding box center [322, 232] width 83 height 69
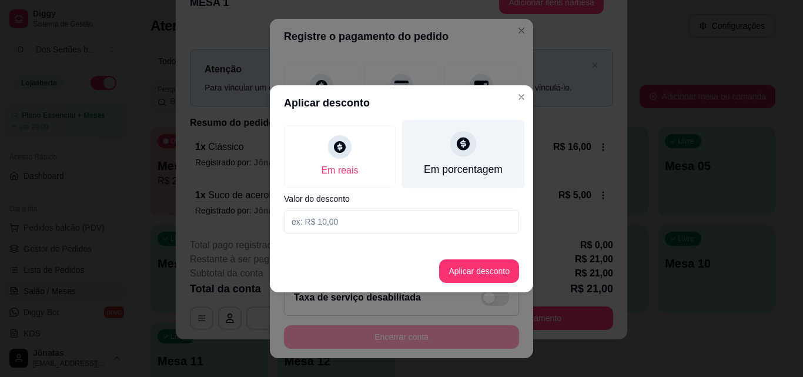
click at [436, 168] on div "Em porcentagem" at bounding box center [463, 169] width 79 height 15
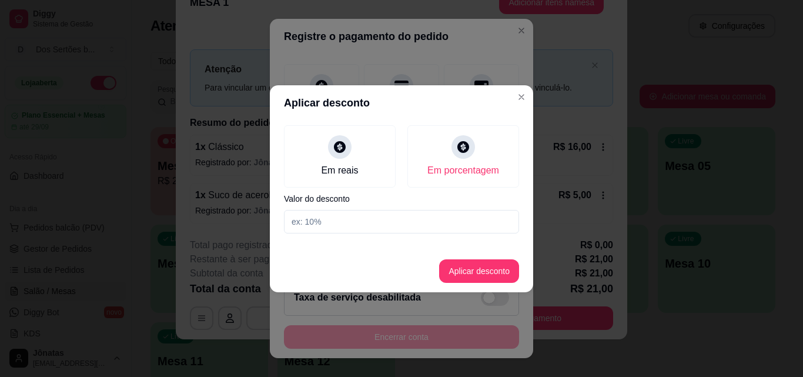
click at [345, 224] on input at bounding box center [401, 222] width 235 height 24
type input "20"
click at [492, 273] on button "Aplicar desconto" at bounding box center [479, 270] width 77 height 23
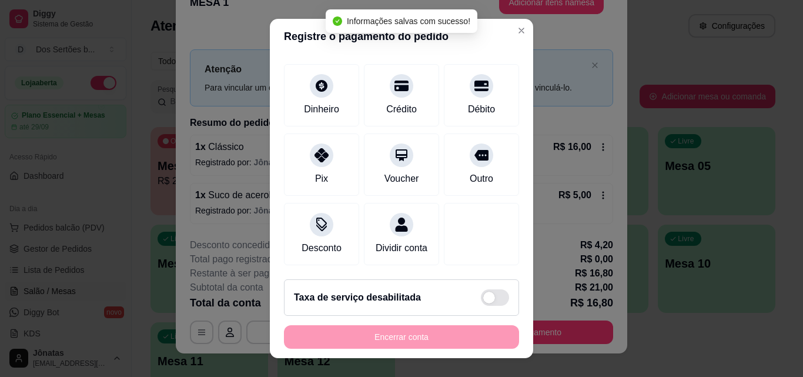
scroll to position [0, 0]
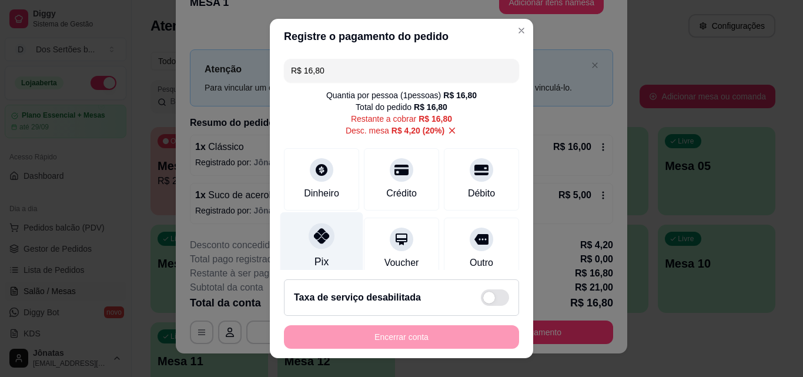
click at [292, 232] on div "Pix" at bounding box center [322, 246] width 83 height 69
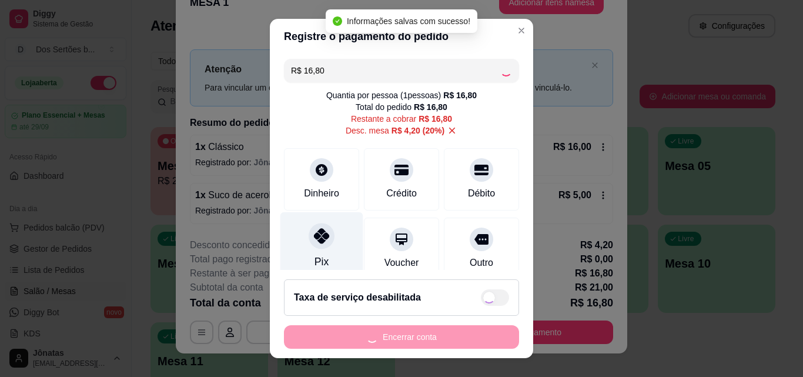
type input "R$ 0,00"
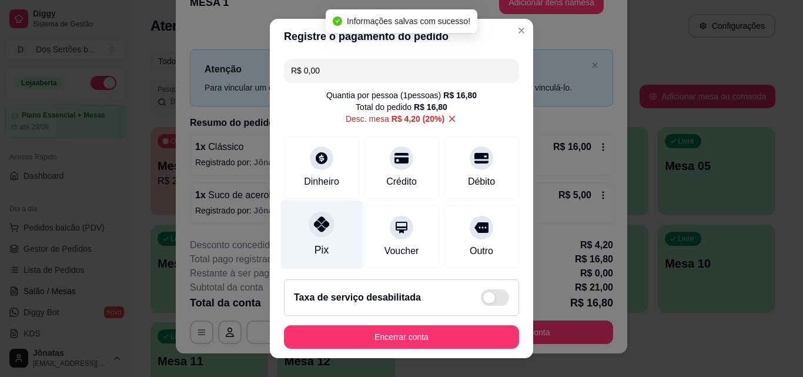
scroll to position [148, 0]
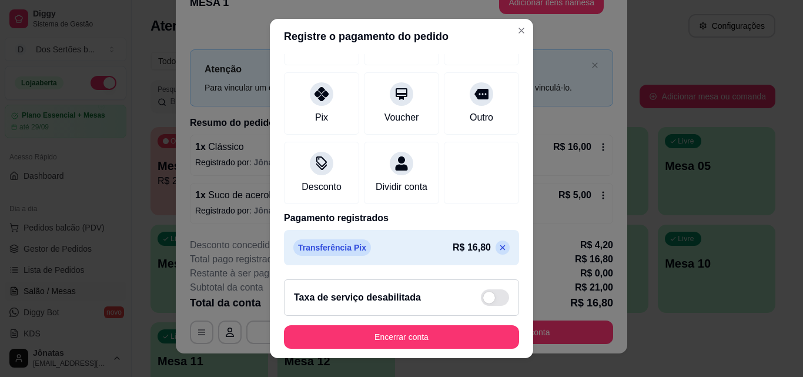
click at [452, 323] on footer "Taxa de serviço desabilitada Encerrar conta" at bounding box center [401, 314] width 263 height 88
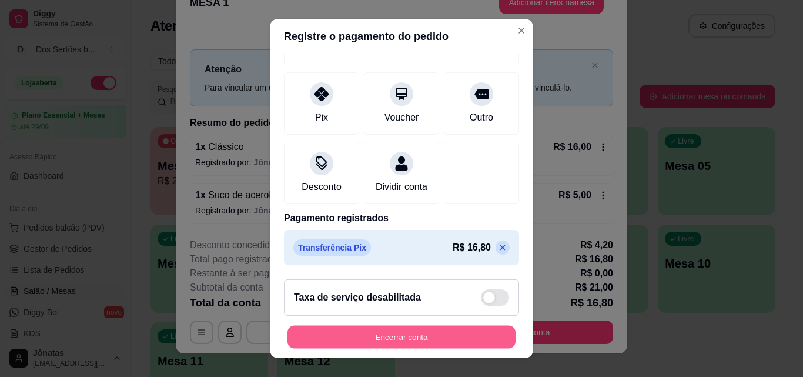
click at [445, 333] on button "Encerrar conta" at bounding box center [402, 337] width 228 height 23
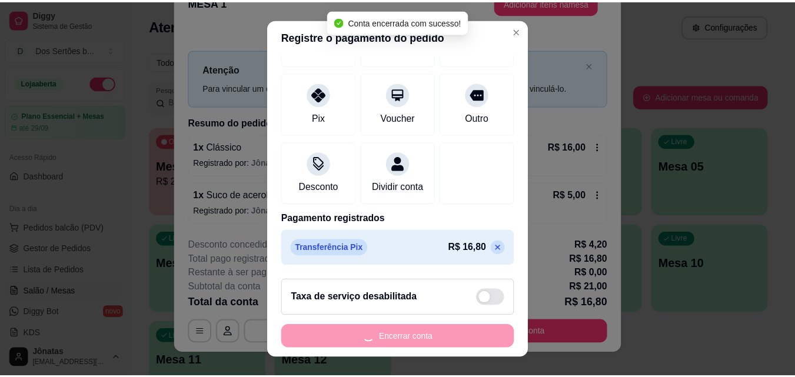
scroll to position [0, 0]
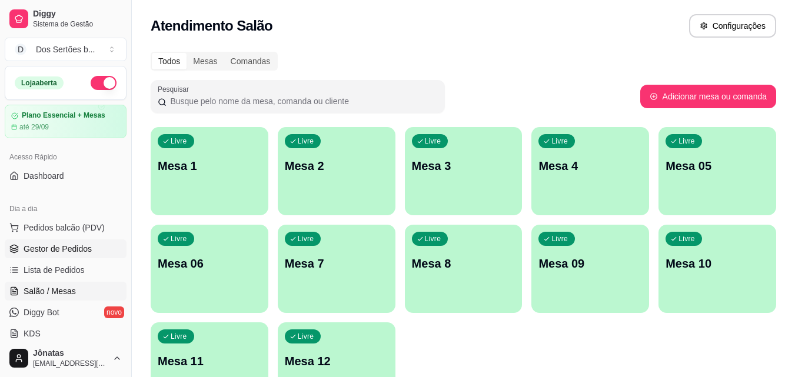
click at [99, 247] on link "Gestor de Pedidos" at bounding box center [66, 248] width 122 height 19
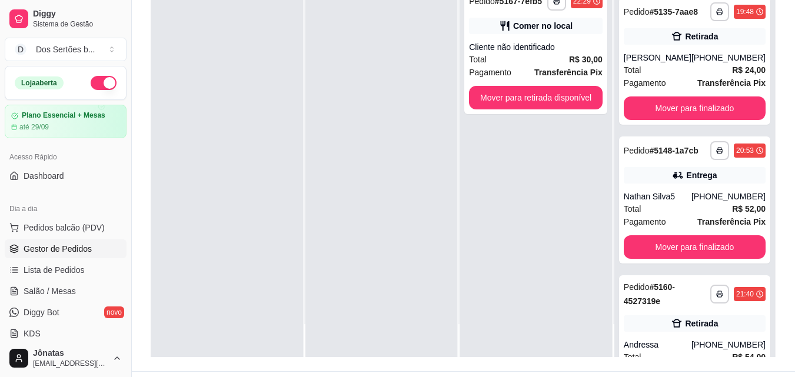
scroll to position [376, 0]
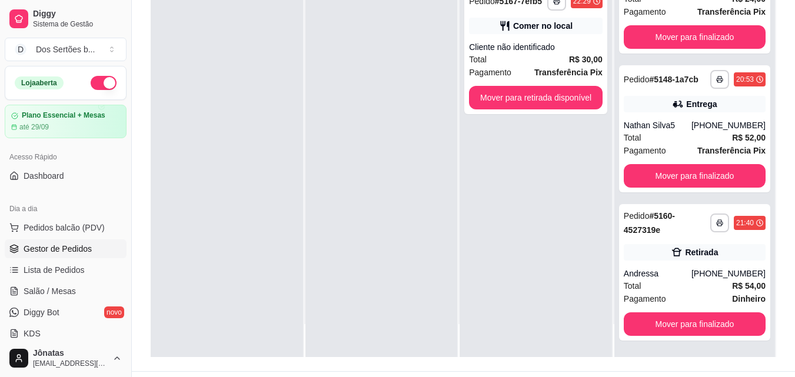
click at [91, 78] on button "button" at bounding box center [104, 83] width 26 height 14
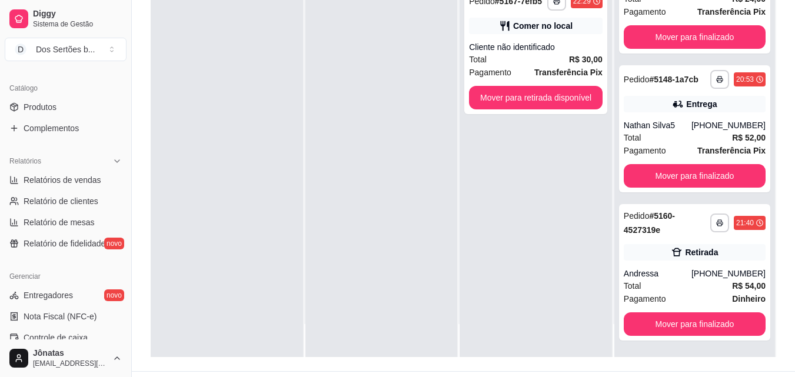
scroll to position [371, 0]
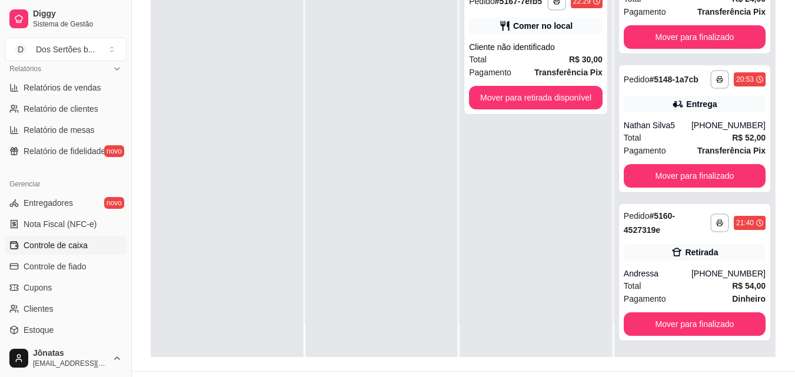
click at [83, 245] on span "Controle de caixa" at bounding box center [56, 245] width 64 height 12
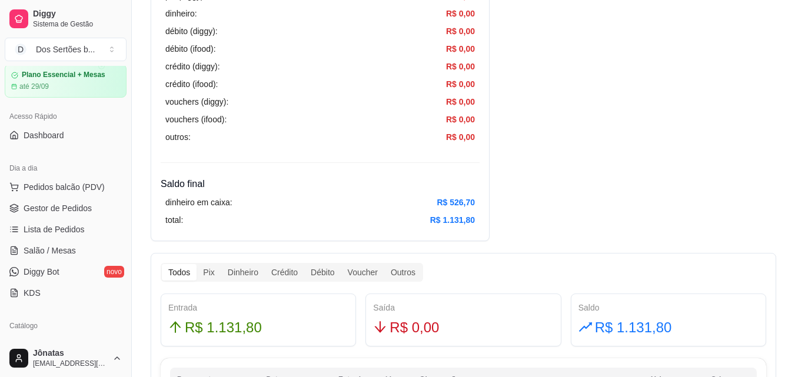
scroll to position [34, 0]
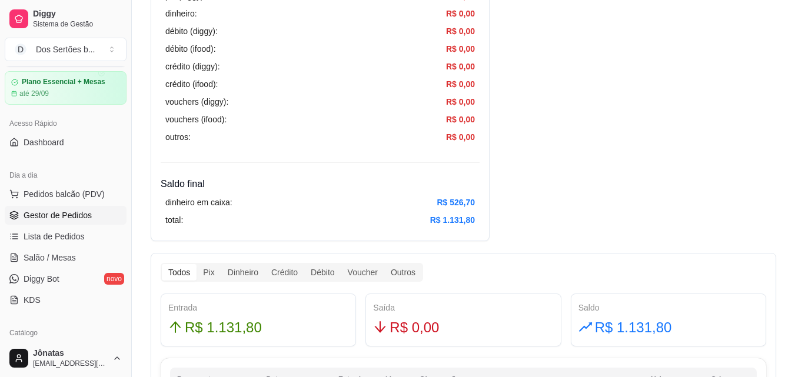
click at [70, 215] on span "Gestor de Pedidos" at bounding box center [58, 215] width 68 height 12
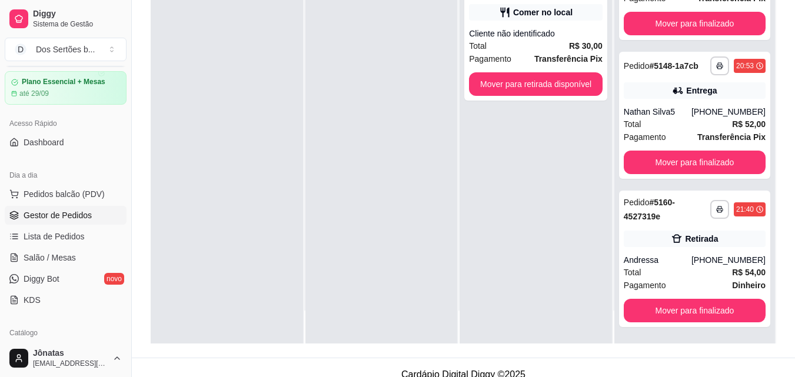
scroll to position [376, 0]
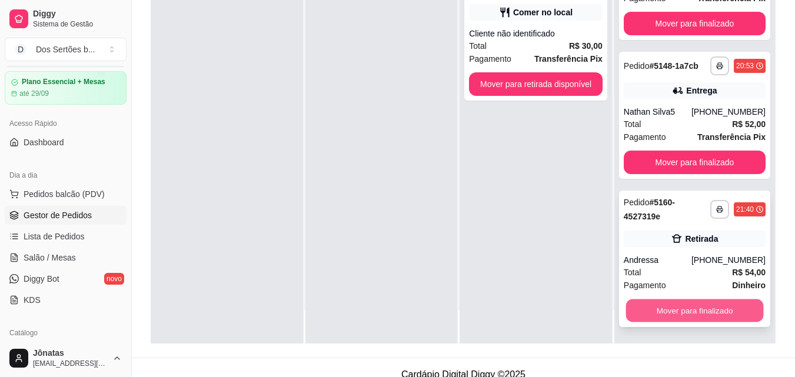
click at [702, 308] on button "Mover para finalizado" at bounding box center [694, 310] width 138 height 23
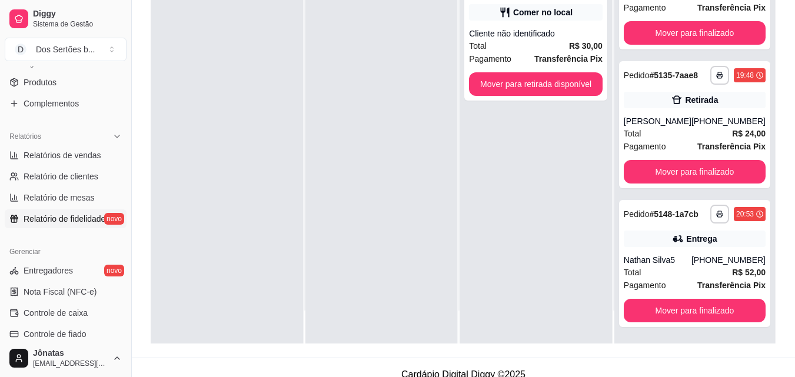
scroll to position [328, 0]
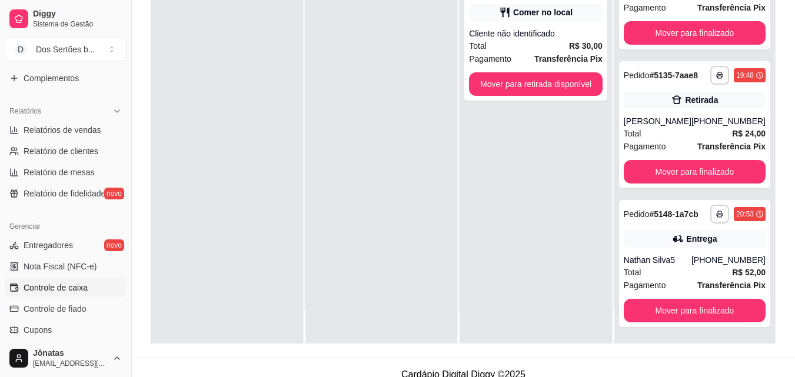
click at [34, 283] on span "Controle de caixa" at bounding box center [56, 288] width 64 height 12
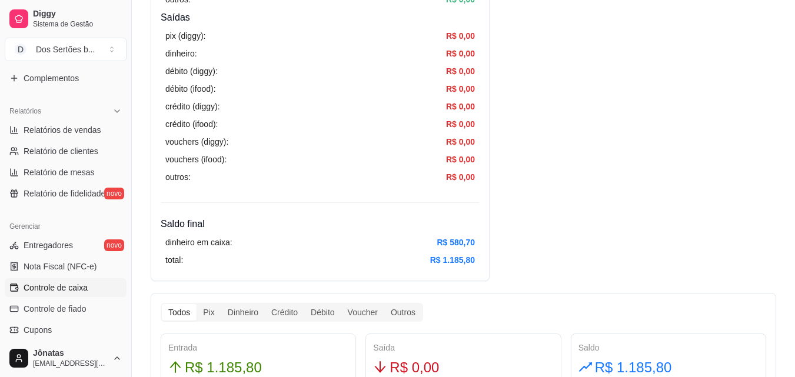
scroll to position [428, 0]
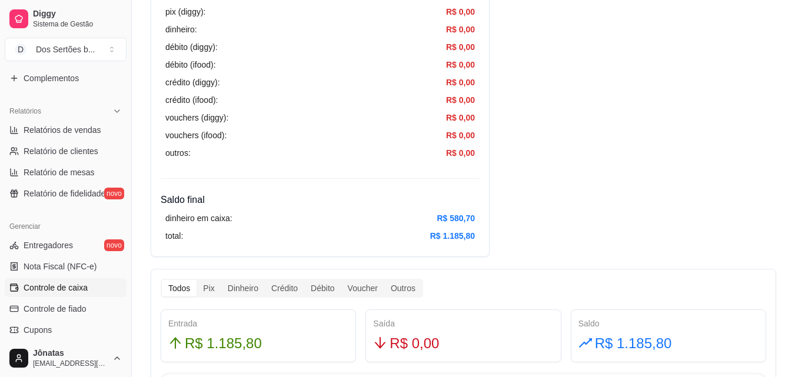
drag, startPoint x: 318, startPoint y: 1, endPoint x: 582, endPoint y: 78, distance: 275.8
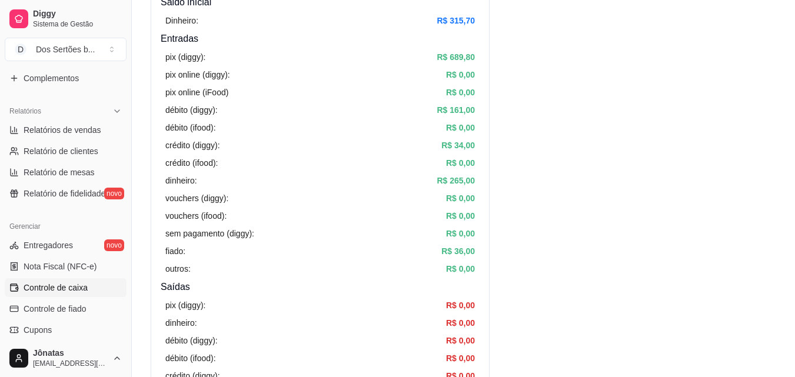
scroll to position [0, 0]
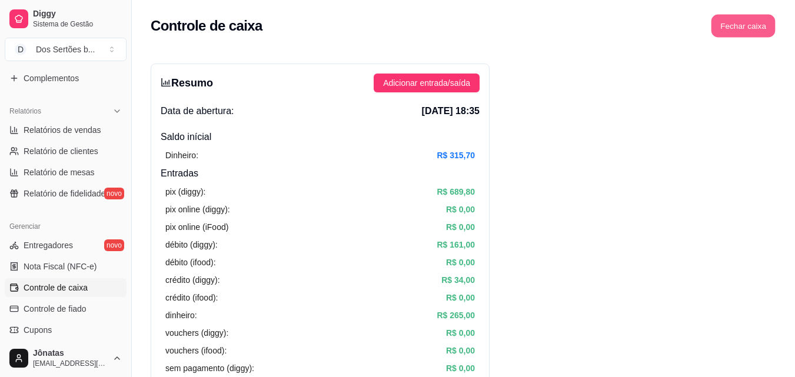
click at [753, 32] on button "Fechar caixa" at bounding box center [743, 26] width 64 height 23
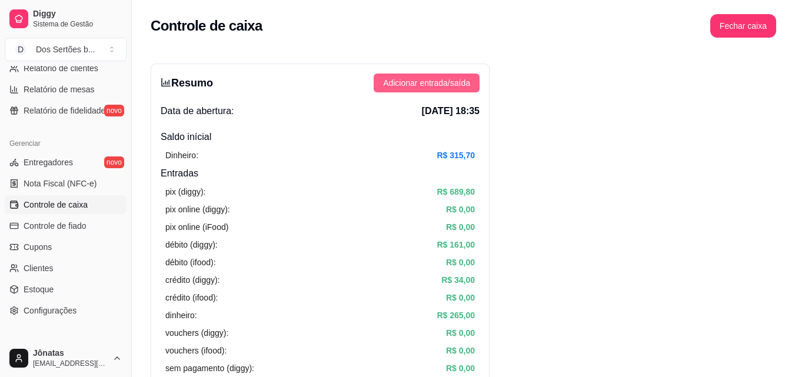
click at [409, 81] on span "Adicionar entrada/saída" at bounding box center [426, 82] width 87 height 13
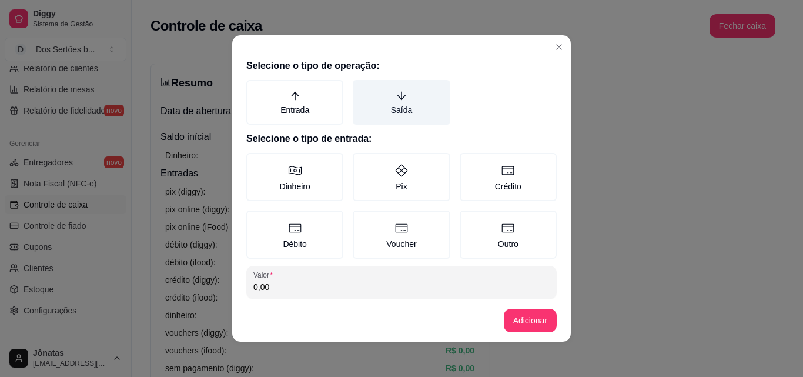
click at [396, 95] on icon "arrow-down" at bounding box center [401, 96] width 11 height 11
click at [362, 89] on button "Saída" at bounding box center [356, 83] width 9 height 9
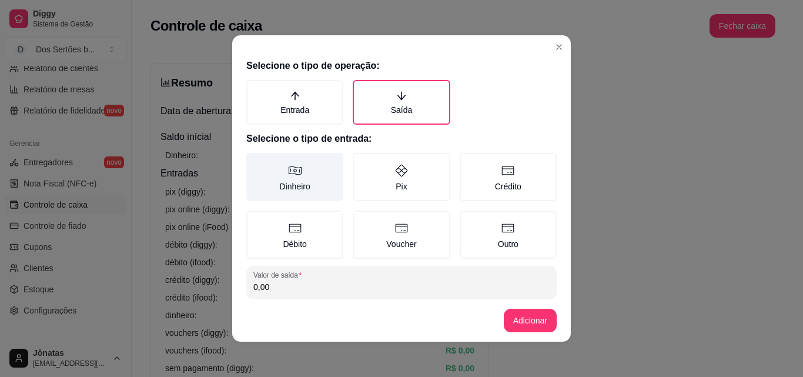
click at [275, 166] on label "Dinheiro" at bounding box center [294, 177] width 97 height 48
click at [255, 162] on button "Dinheiro" at bounding box center [250, 156] width 9 height 9
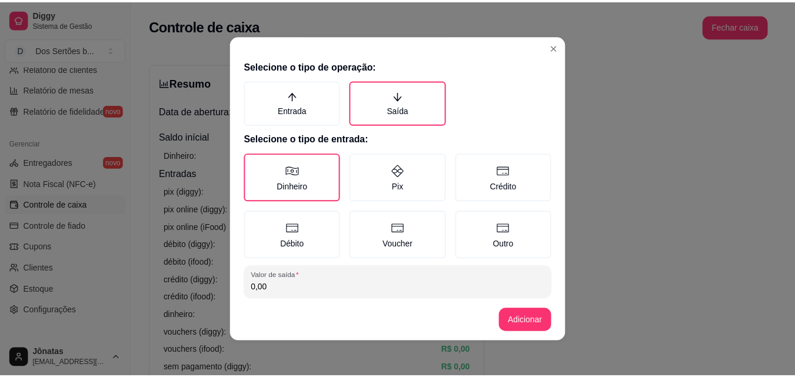
scroll to position [63, 0]
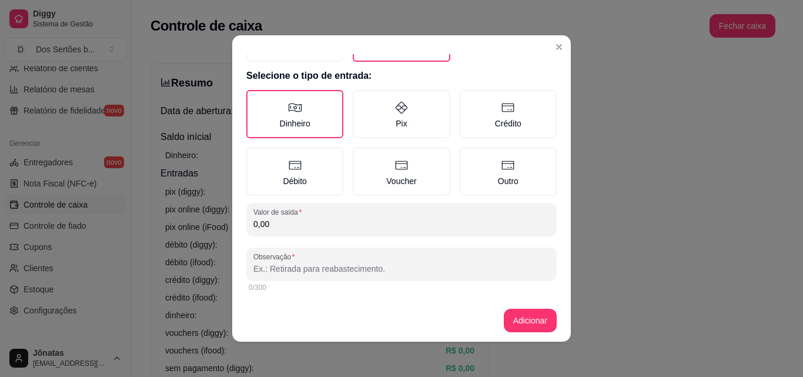
click at [272, 221] on input "0,00" at bounding box center [402, 224] width 296 height 12
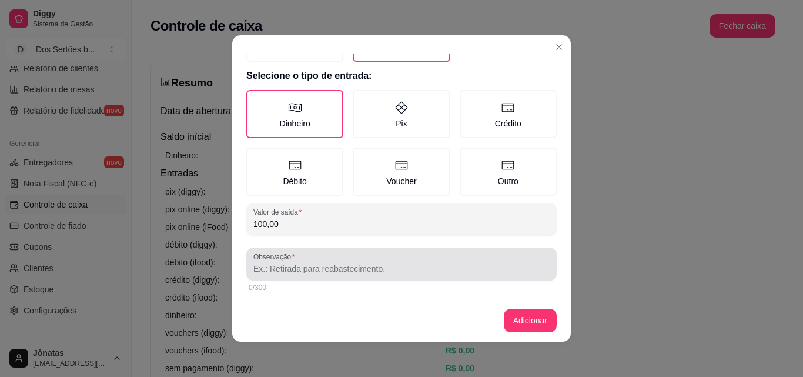
type input "100,00"
click at [262, 262] on div at bounding box center [402, 264] width 296 height 24
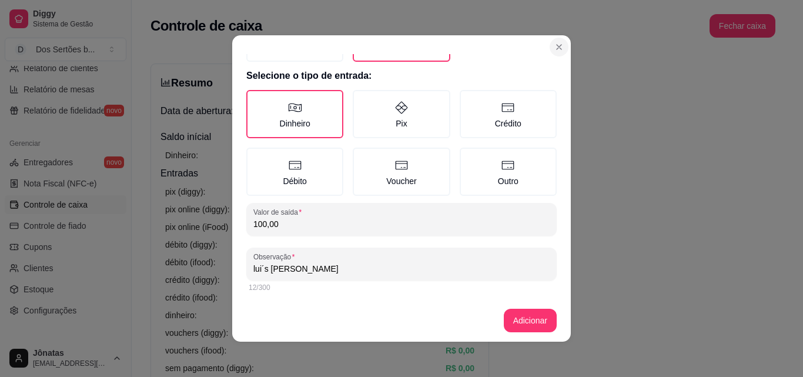
type input "lui´s carlos"
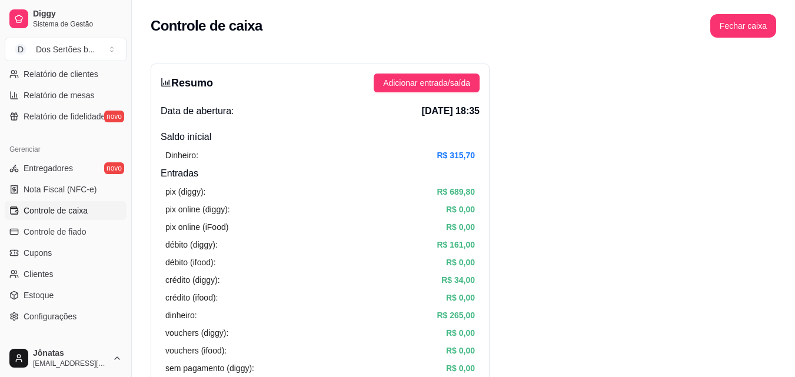
scroll to position [469, 0]
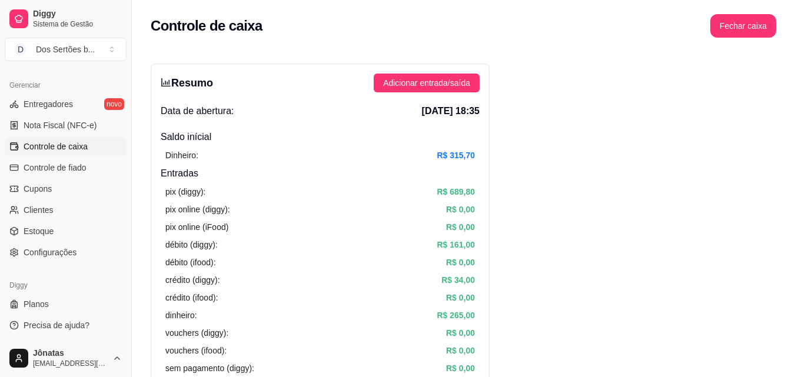
click at [48, 145] on span "Controle de caixa" at bounding box center [56, 147] width 64 height 12
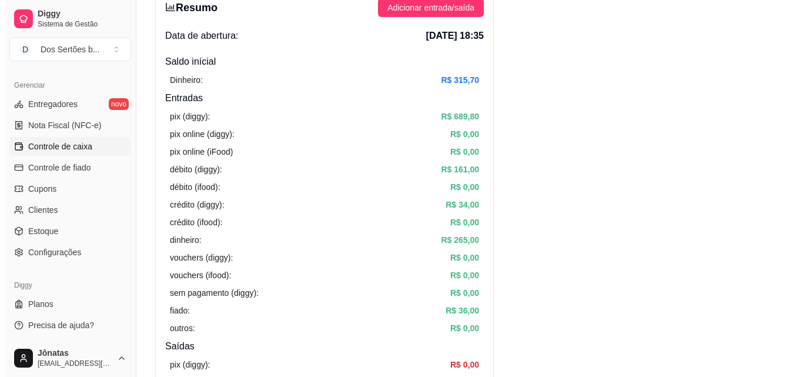
scroll to position [0, 0]
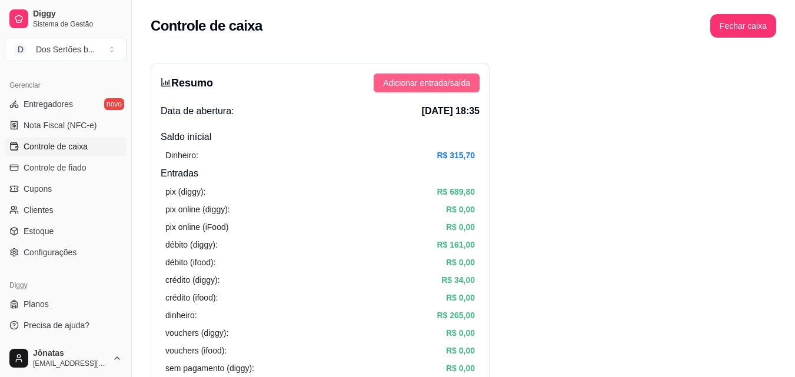
click at [429, 83] on span "Adicionar entrada/saída" at bounding box center [426, 82] width 87 height 13
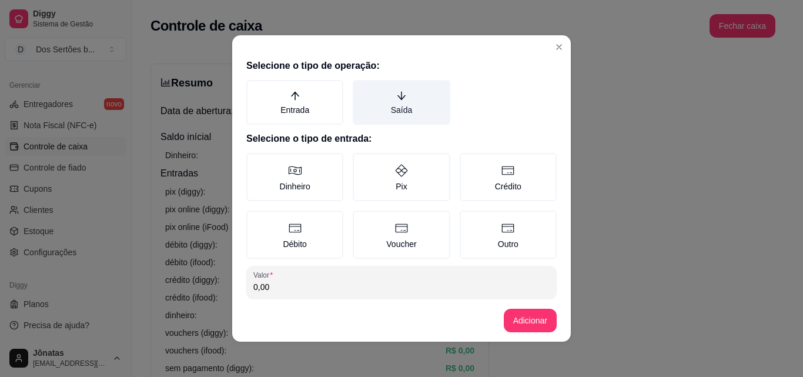
scroll to position [40, 0]
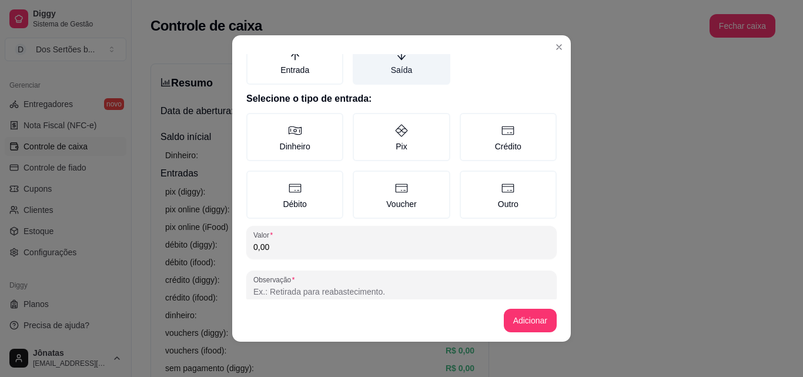
click at [383, 64] on label "Saída" at bounding box center [401, 62] width 97 height 45
click at [362, 79] on button "Saída" at bounding box center [356, 83] width 9 height 9
click at [383, 64] on label "Saída" at bounding box center [401, 62] width 97 height 45
click at [362, 79] on button "Saída" at bounding box center [356, 83] width 9 height 9
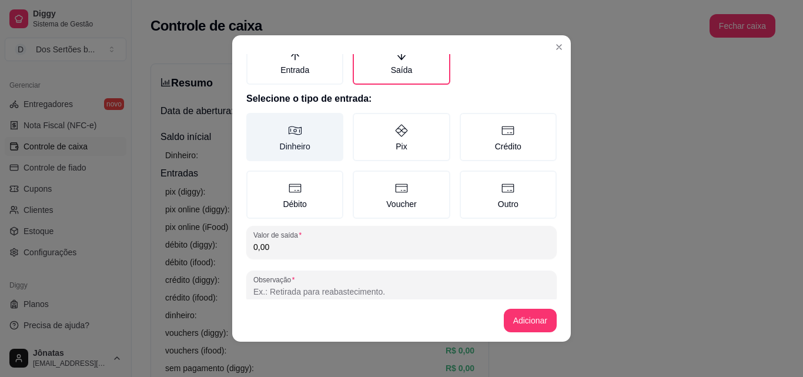
click at [288, 154] on label "Dinheiro" at bounding box center [294, 137] width 97 height 48
click at [255, 154] on button "Dinheiro" at bounding box center [250, 156] width 9 height 9
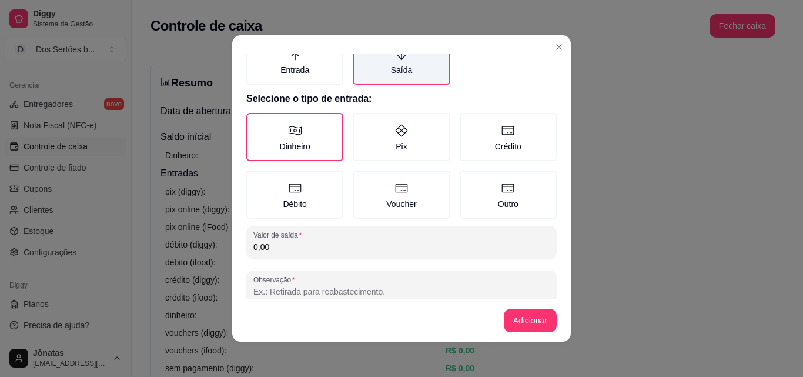
click at [385, 74] on label "Saída" at bounding box center [401, 62] width 97 height 45
click at [362, 79] on button "Saída" at bounding box center [356, 83] width 9 height 9
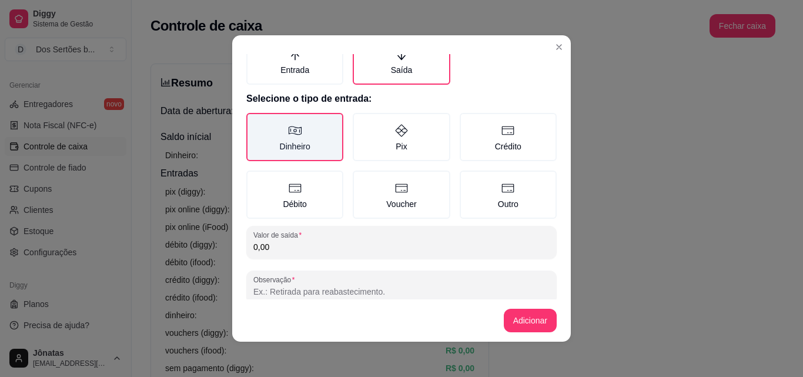
click at [298, 128] on label "Dinheiro" at bounding box center [294, 137] width 97 height 48
click at [255, 152] on button "Dinheiro" at bounding box center [250, 156] width 9 height 9
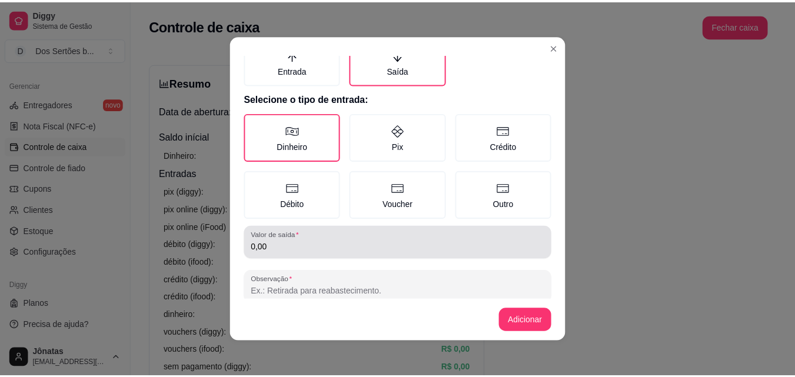
scroll to position [63, 0]
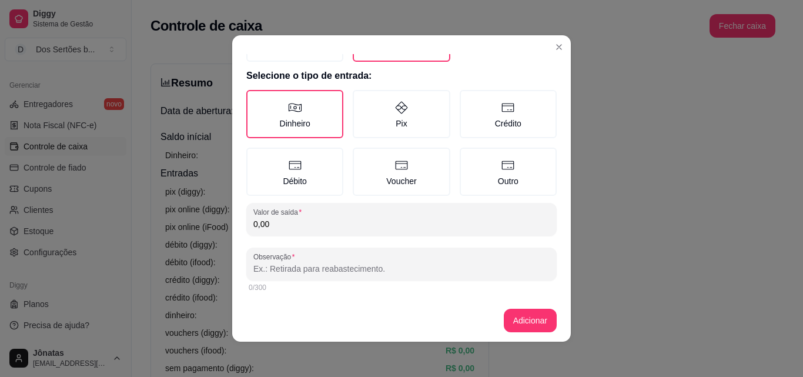
click at [271, 229] on input "0,00" at bounding box center [402, 224] width 296 height 12
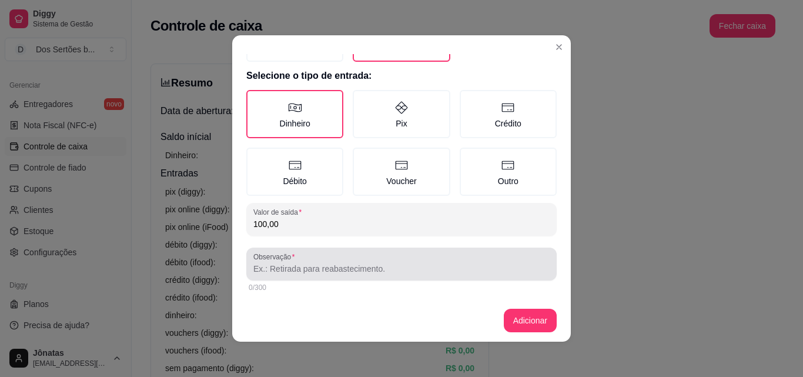
type input "100,00"
click at [258, 260] on label "Observação" at bounding box center [276, 257] width 45 height 10
click at [258, 263] on input "Observação" at bounding box center [402, 269] width 296 height 12
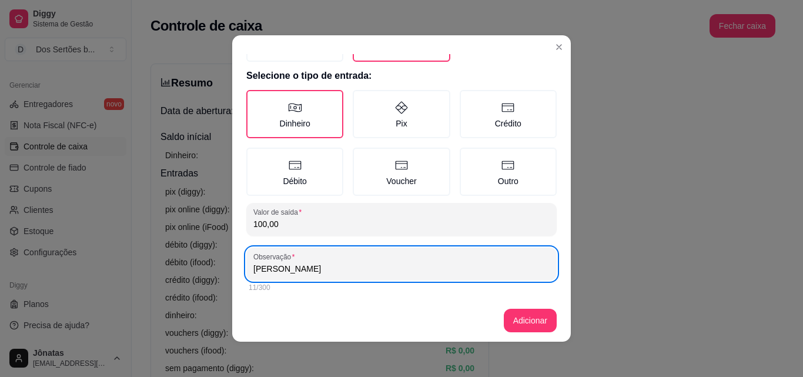
type input "[PERSON_NAME]"
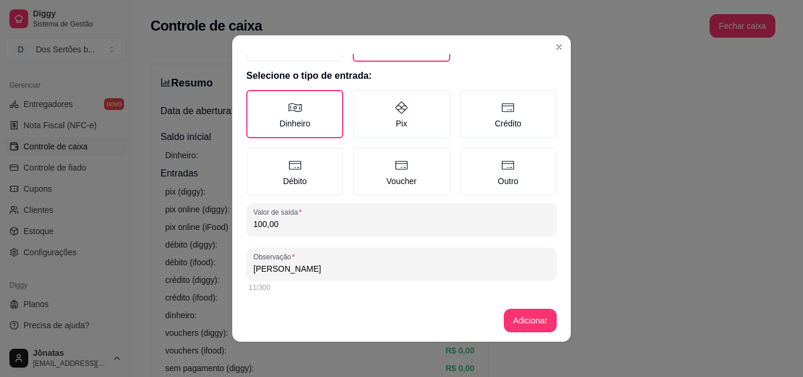
click at [554, 35] on header at bounding box center [401, 44] width 339 height 19
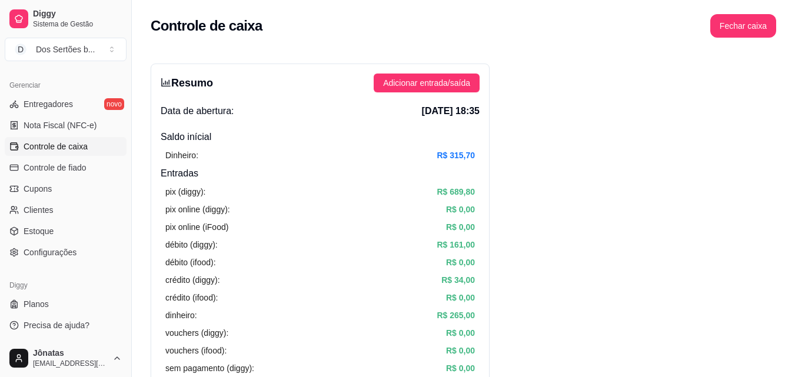
click at [350, 117] on div "Data de abertura: 12 de set de 2025 às 18:35" at bounding box center [320, 111] width 319 height 14
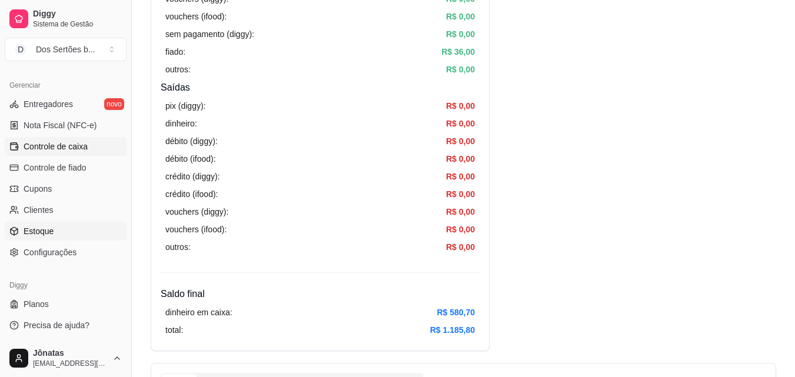
scroll to position [439, 0]
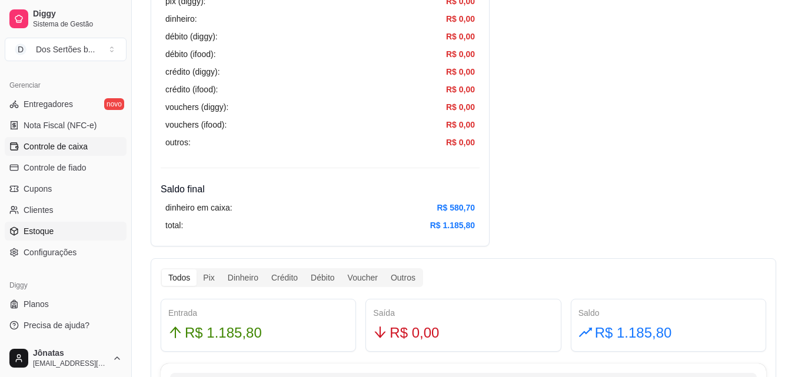
click at [65, 224] on link "Estoque" at bounding box center [66, 231] width 122 height 19
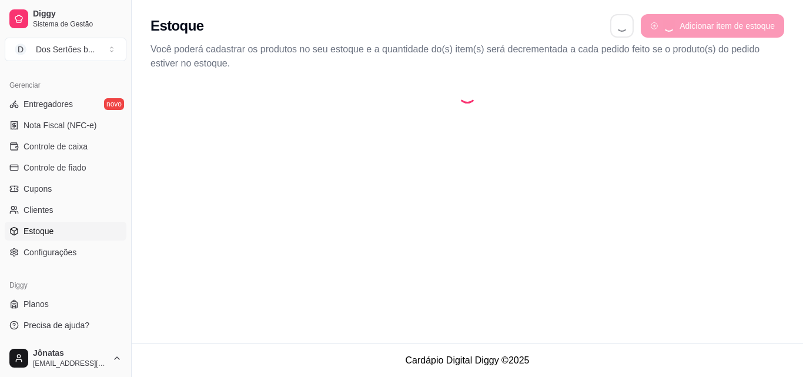
select select "QUANTITY_ORDER"
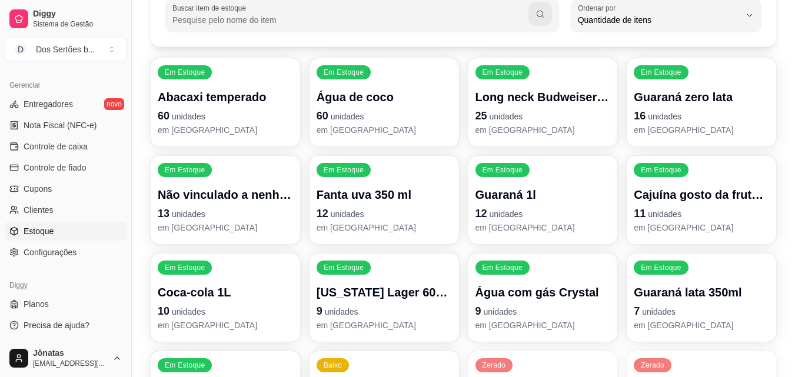
scroll to position [233, 0]
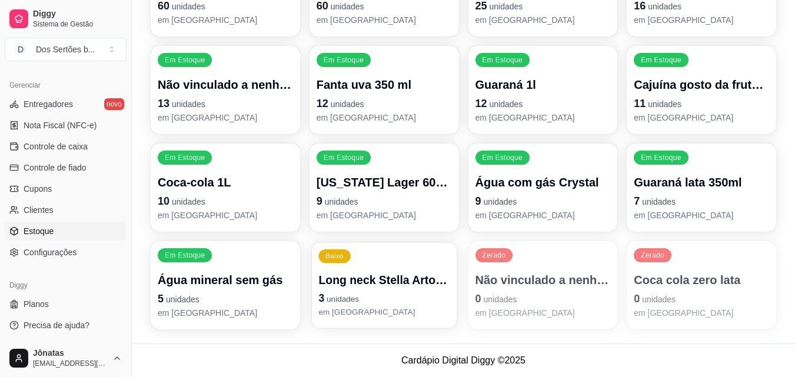
click at [351, 283] on p "Long neck Stella Artois 350 ml" at bounding box center [383, 280] width 131 height 16
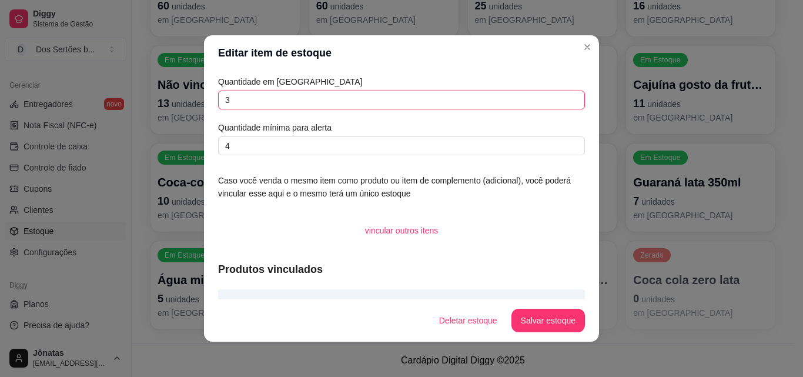
click at [238, 98] on input "3" at bounding box center [401, 100] width 367 height 19
type input "12"
click at [554, 319] on button "Salvar estoque" at bounding box center [548, 320] width 72 height 23
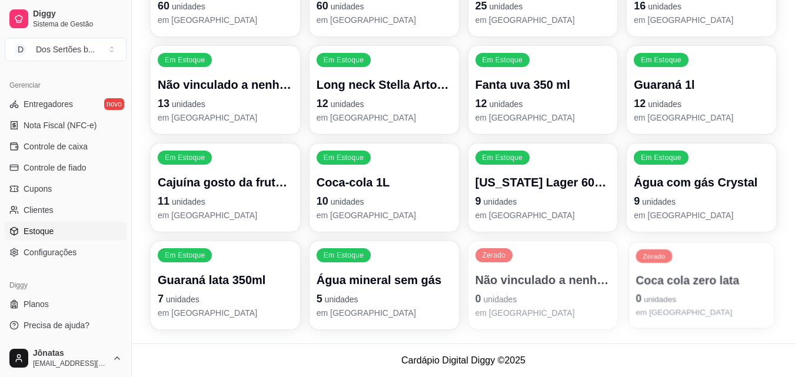
click at [656, 271] on div "Zerado Coca cola zero lata 0 unidades em estoque" at bounding box center [701, 285] width 145 height 86
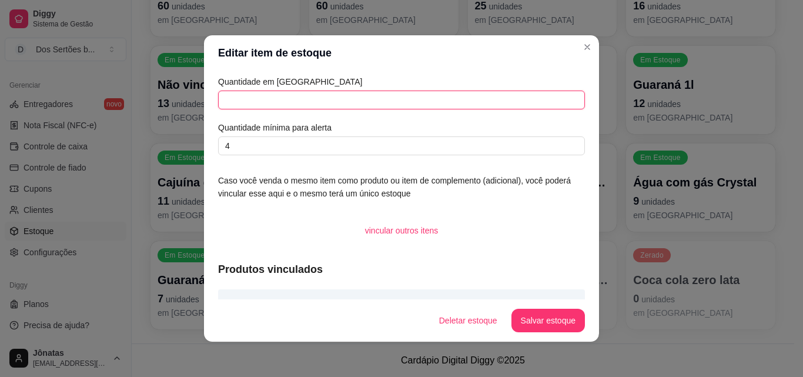
click at [279, 98] on input "text" at bounding box center [401, 100] width 367 height 19
type input "1"
type input "24"
click at [522, 318] on button "Salvar estoque" at bounding box center [548, 320] width 72 height 23
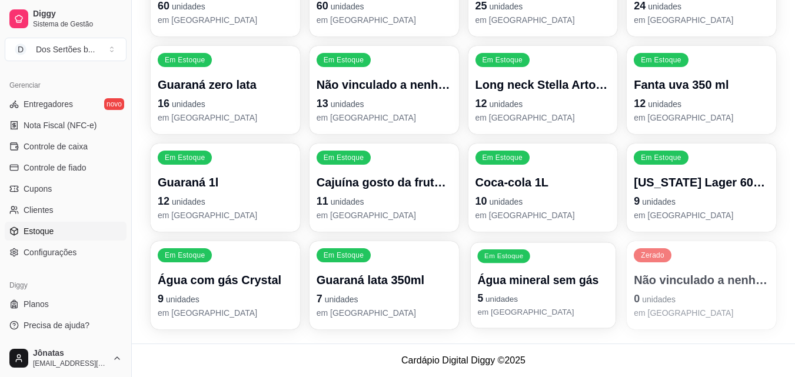
click at [493, 274] on p "Água mineral sem gás" at bounding box center [542, 280] width 131 height 16
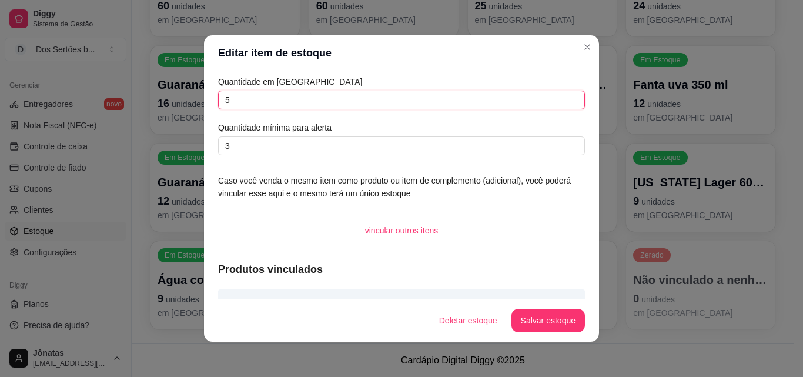
click at [228, 95] on input "5" at bounding box center [401, 100] width 367 height 19
type input "1"
type input "2"
type input "4"
type input "24"
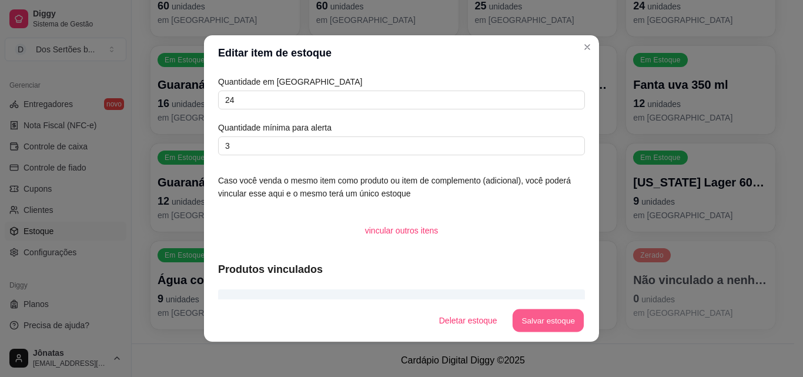
click at [539, 318] on button "Salvar estoque" at bounding box center [548, 320] width 72 height 23
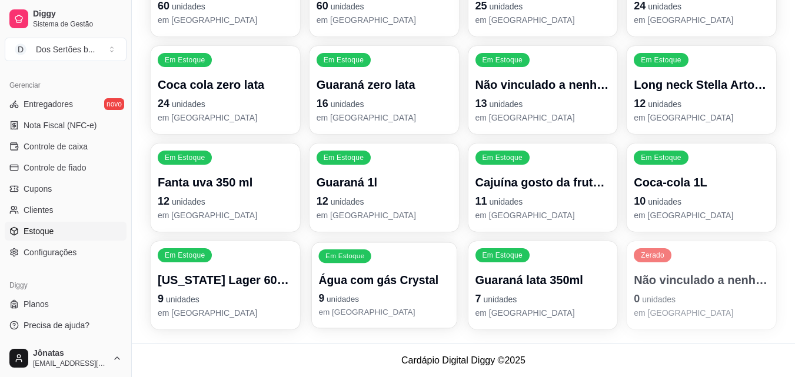
click at [349, 293] on p "9 unidades" at bounding box center [383, 299] width 131 height 16
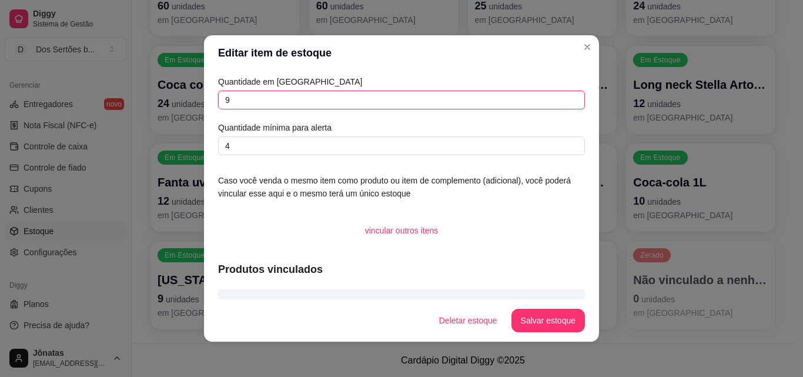
click at [229, 101] on input "9" at bounding box center [401, 100] width 367 height 19
type input "1"
type input "24"
click at [532, 315] on button "Salvar estoque" at bounding box center [548, 320] width 72 height 23
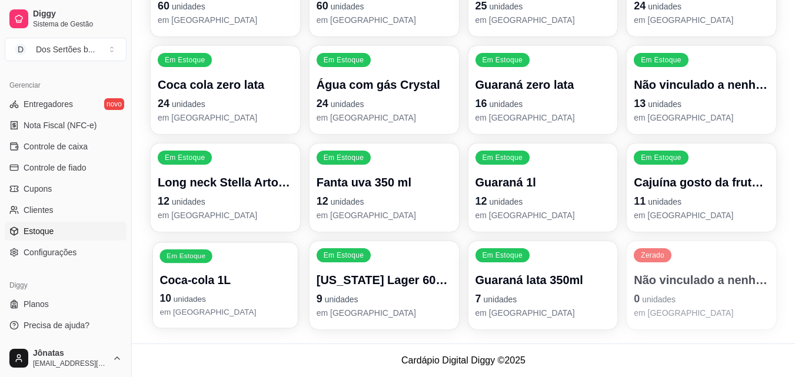
click at [182, 277] on p "Coca-cola 1L" at bounding box center [224, 280] width 131 height 16
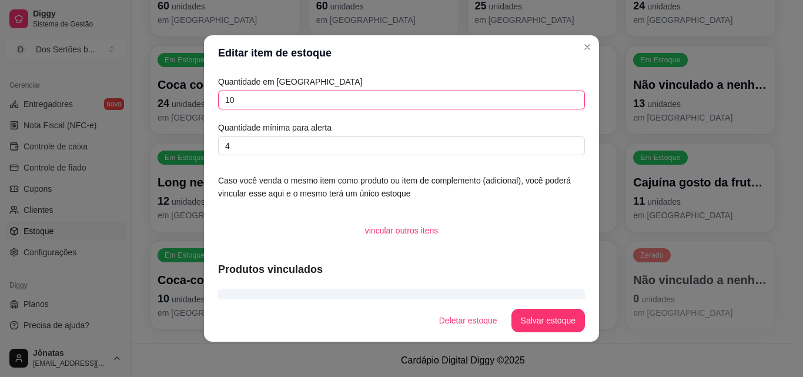
click at [234, 101] on input "10" at bounding box center [401, 100] width 367 height 19
type input "14"
click at [558, 327] on button "Salvar estoque" at bounding box center [548, 320] width 72 height 23
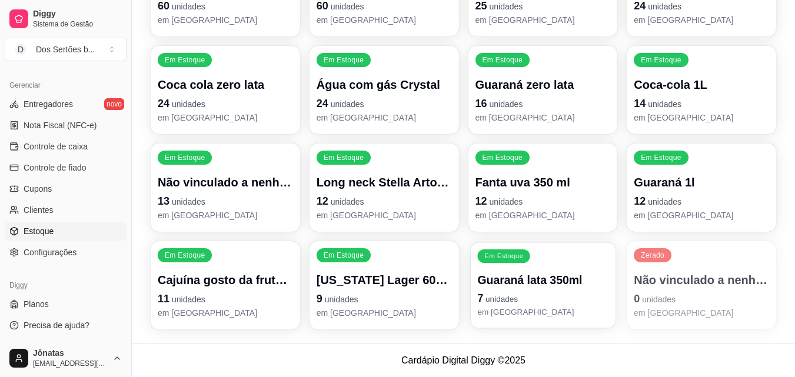
click at [496, 295] on span "unidades" at bounding box center [501, 299] width 32 height 9
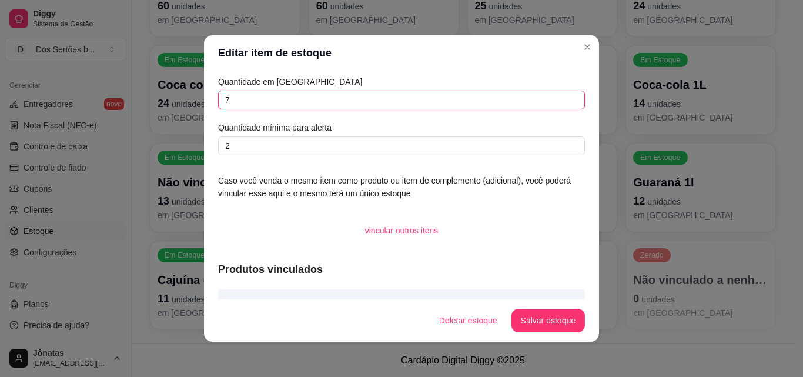
click at [233, 96] on input "7" at bounding box center [401, 100] width 367 height 19
type input "24"
click at [566, 329] on button "Salvar estoque" at bounding box center [548, 320] width 72 height 23
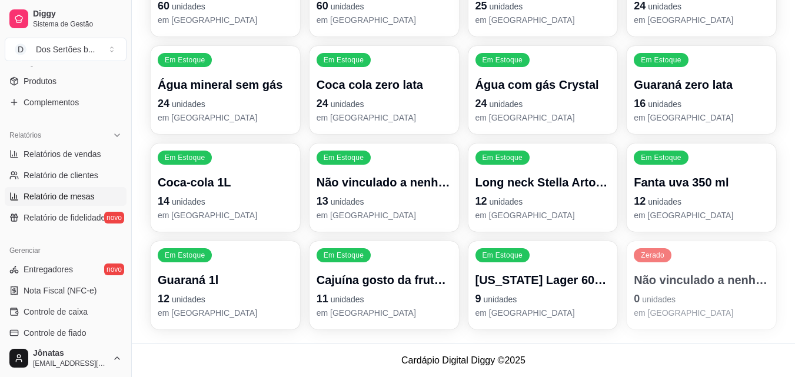
scroll to position [51, 0]
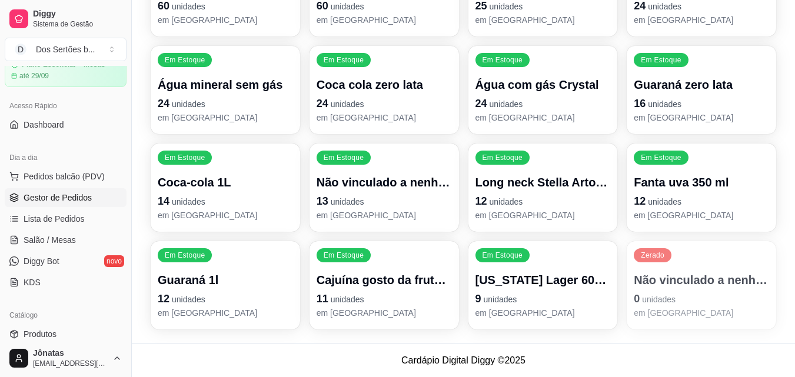
click at [79, 193] on span "Gestor de Pedidos" at bounding box center [58, 198] width 68 height 12
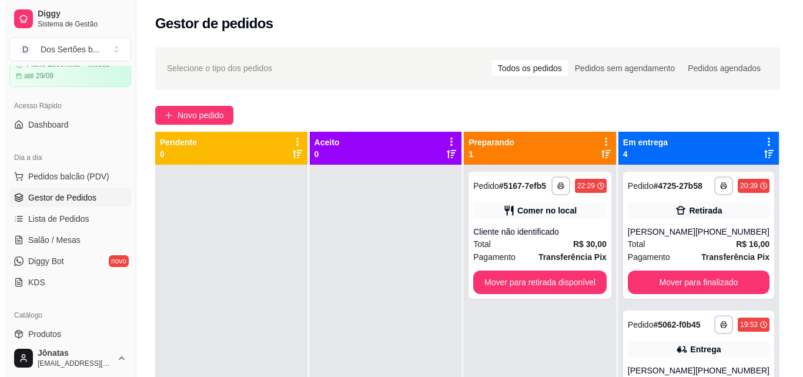
scroll to position [33, 0]
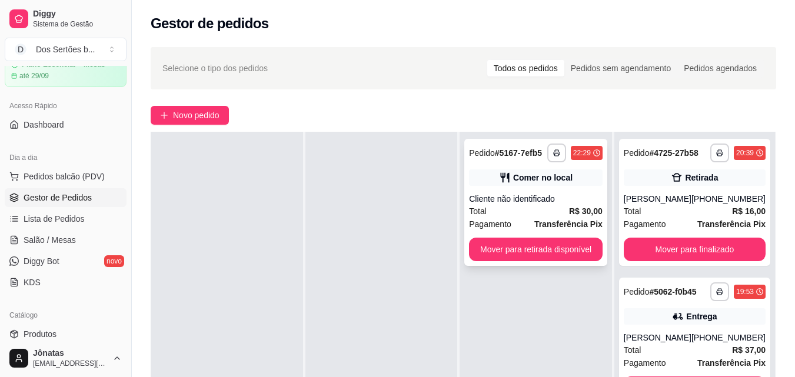
click at [532, 176] on div "Comer no local" at bounding box center [542, 178] width 59 height 12
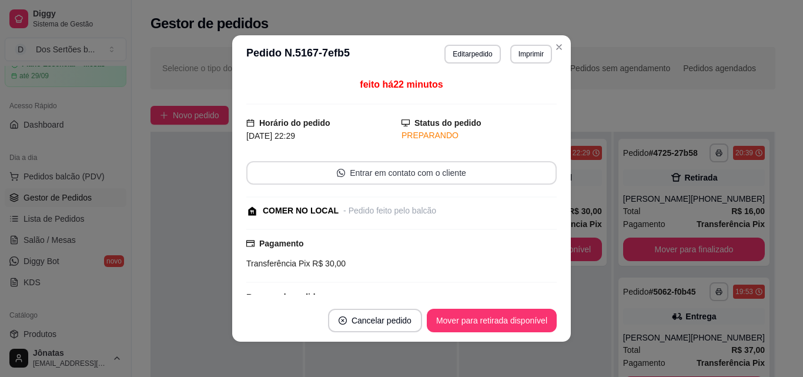
scroll to position [124, 0]
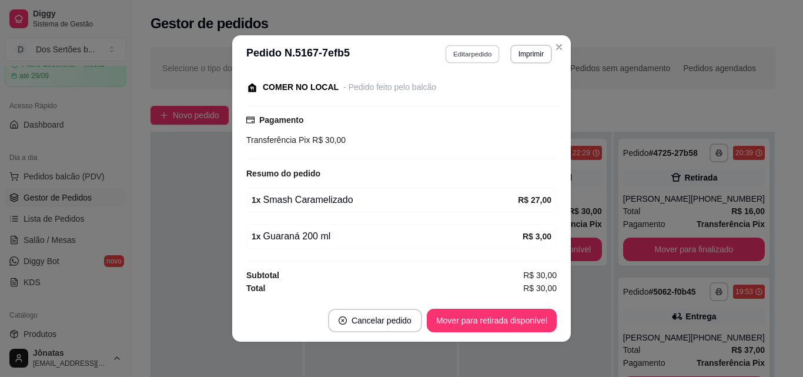
click at [469, 54] on button "Editar pedido" at bounding box center [473, 54] width 55 height 18
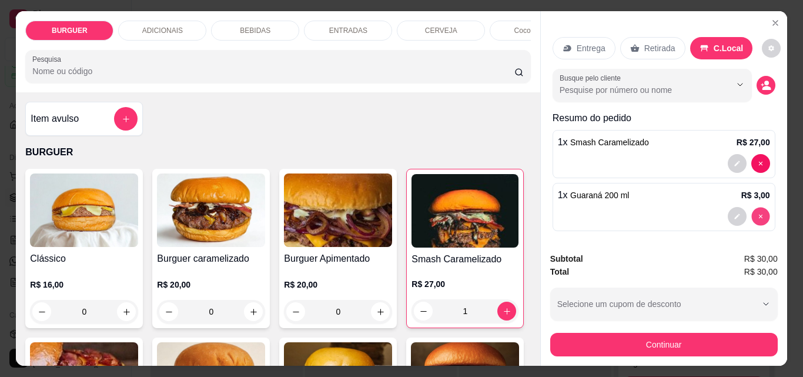
type input "0"
click at [265, 24] on div "BEBIDAS" at bounding box center [255, 31] width 88 height 20
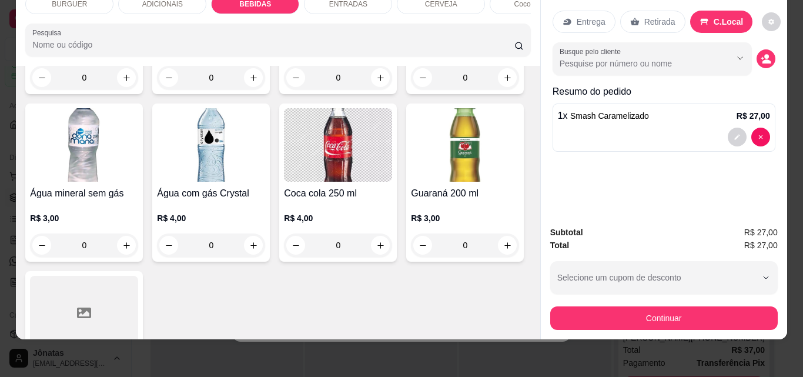
scroll to position [1494, 0]
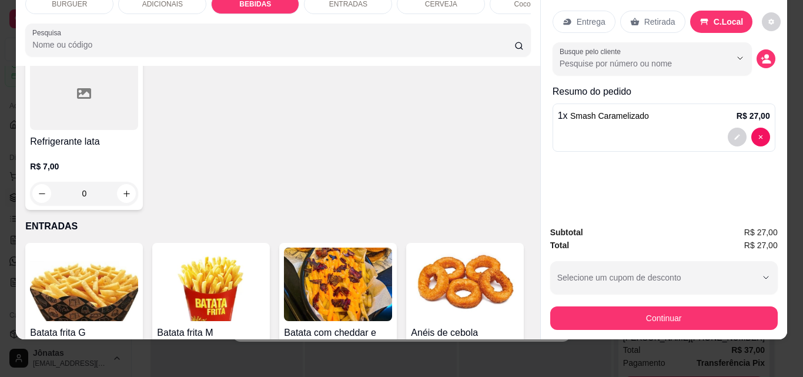
type input "1"
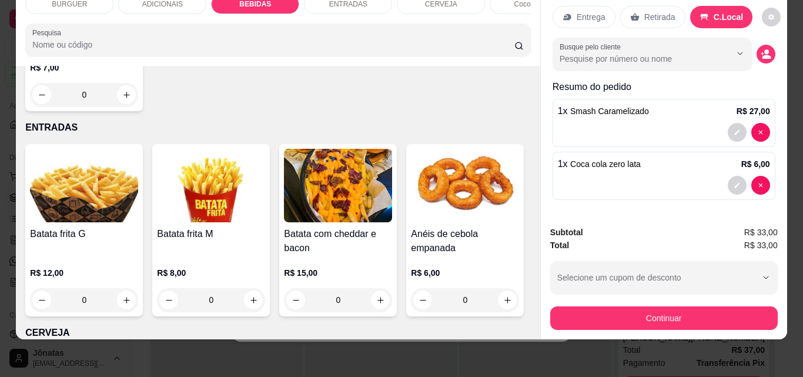
scroll to position [1699, 0]
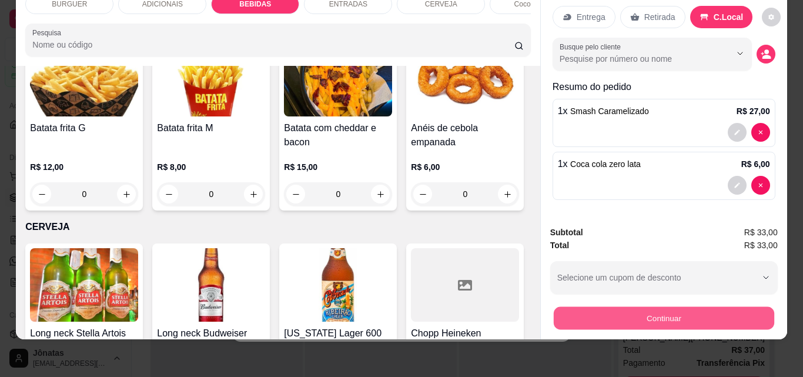
click at [634, 308] on button "Continuar" at bounding box center [663, 317] width 221 height 23
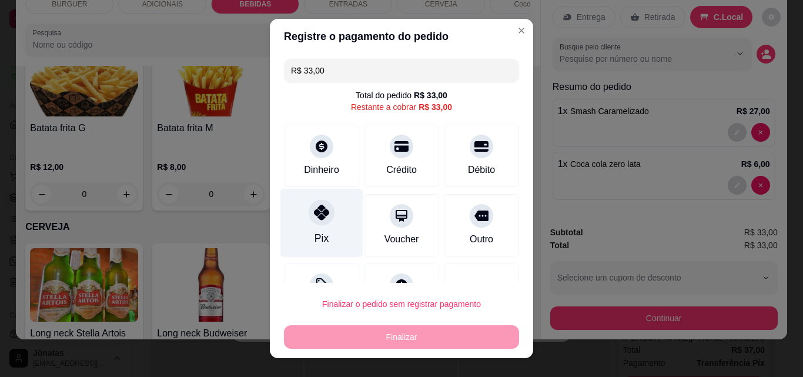
click at [293, 235] on div "Pix" at bounding box center [322, 223] width 83 height 69
type input "R$ 0,00"
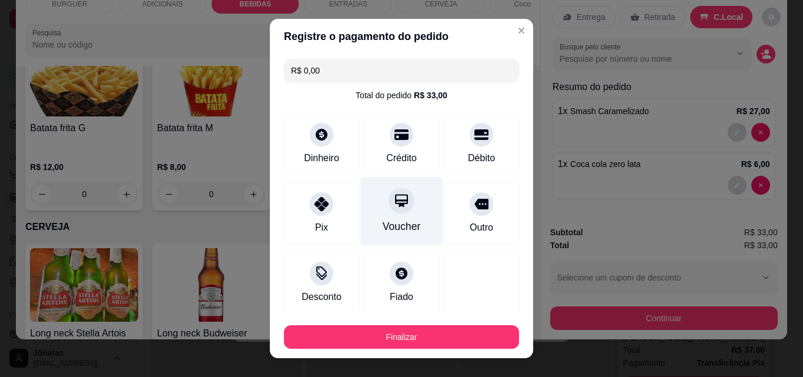
scroll to position [69, 0]
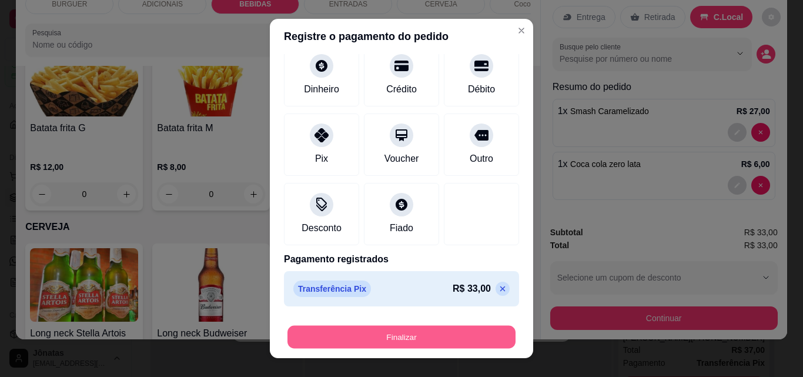
click at [435, 339] on button "Finalizar" at bounding box center [402, 337] width 228 height 23
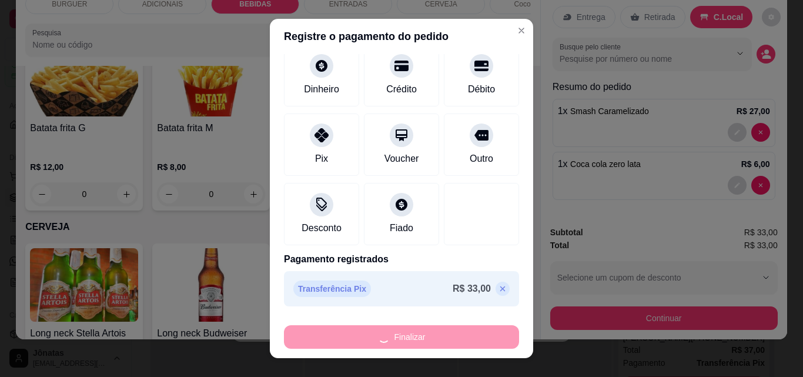
type input "0"
type input "-R$ 33,00"
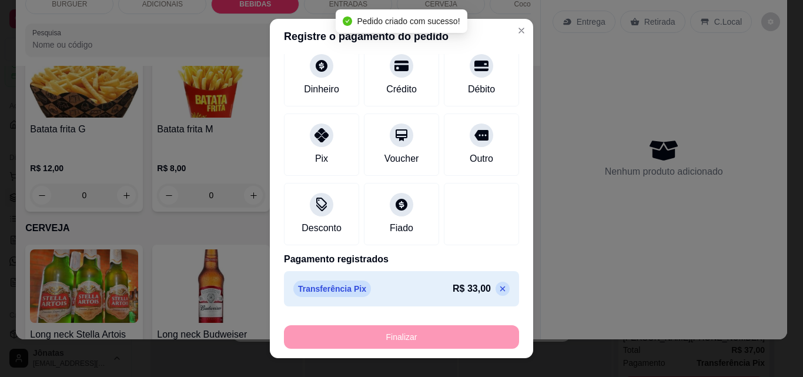
scroll to position [149, 0]
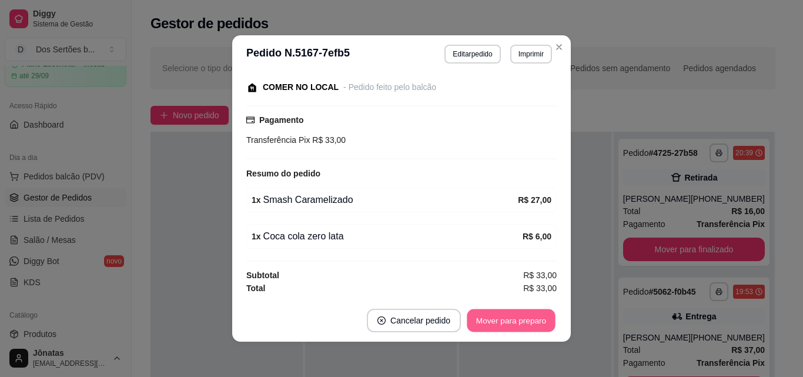
click at [497, 318] on button "Mover para preparo" at bounding box center [511, 320] width 88 height 23
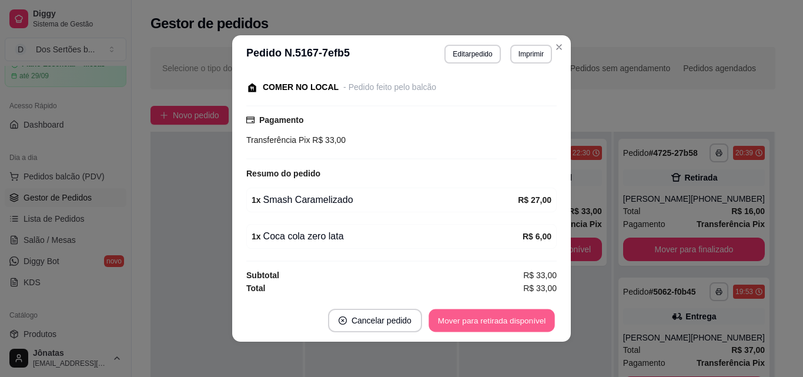
click at [506, 317] on button "Mover para retirada disponível" at bounding box center [492, 320] width 126 height 23
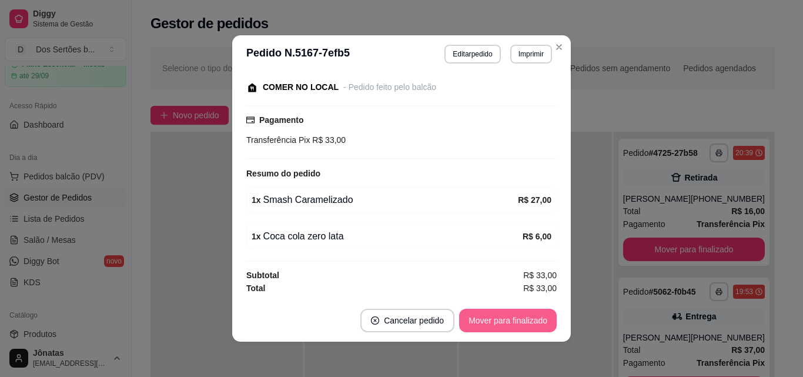
click at [505, 317] on button "Mover para finalizado" at bounding box center [508, 321] width 98 height 24
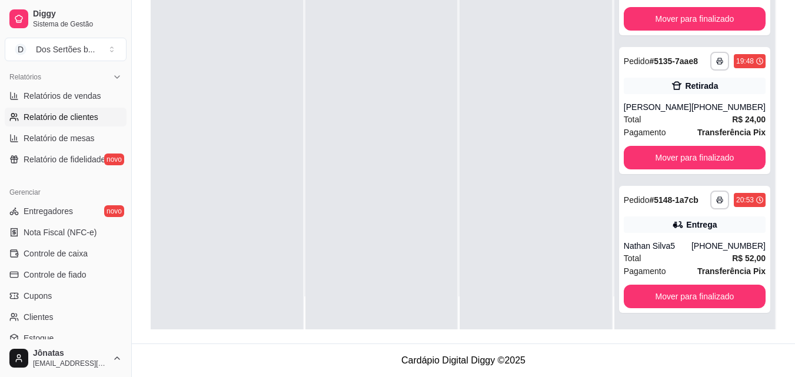
scroll to position [461, 0]
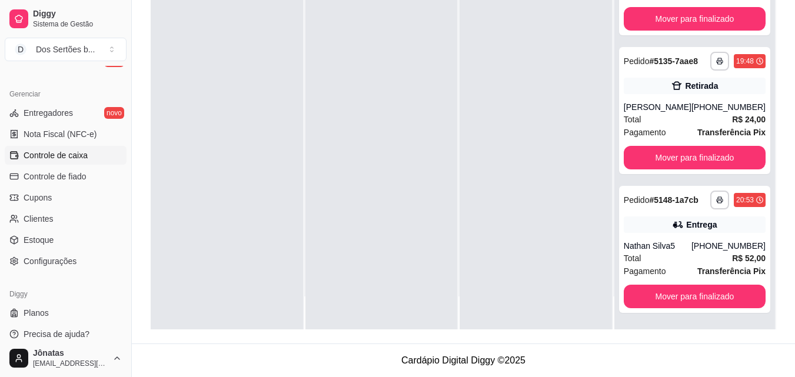
click at [89, 155] on link "Controle de caixa" at bounding box center [66, 155] width 122 height 19
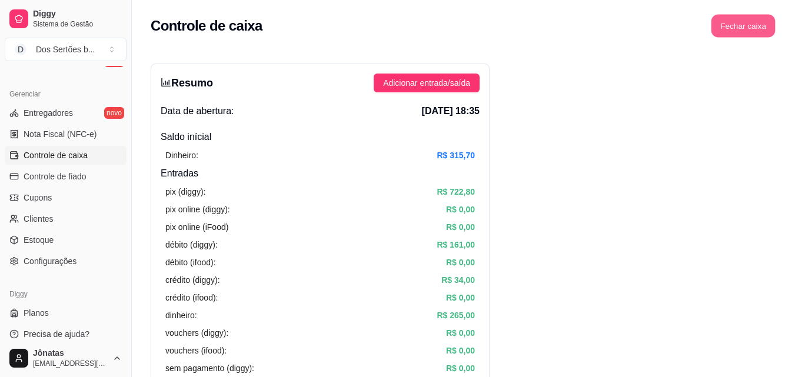
click at [740, 20] on button "Fechar caixa" at bounding box center [743, 26] width 64 height 23
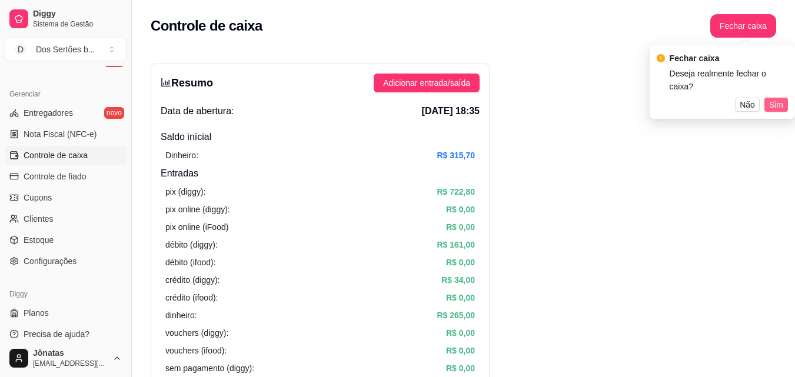
click at [769, 98] on span "Sim" at bounding box center [776, 104] width 14 height 13
